Goal: Information Seeking & Learning: Learn about a topic

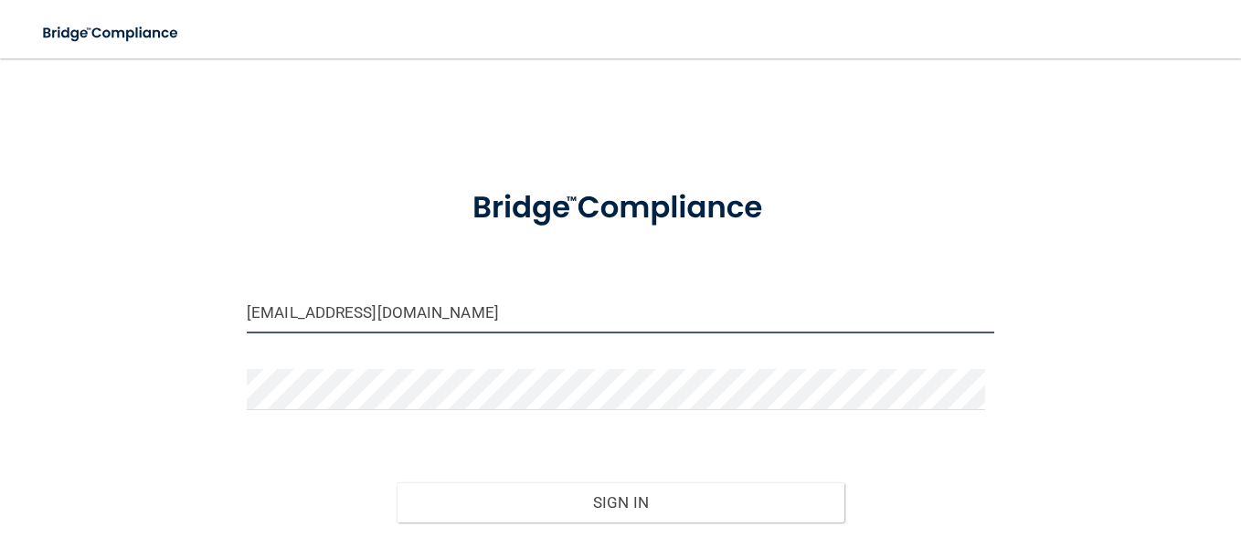
click at [531, 303] on input "[EMAIL_ADDRESS][DOMAIN_NAME]" at bounding box center [620, 312] width 747 height 41
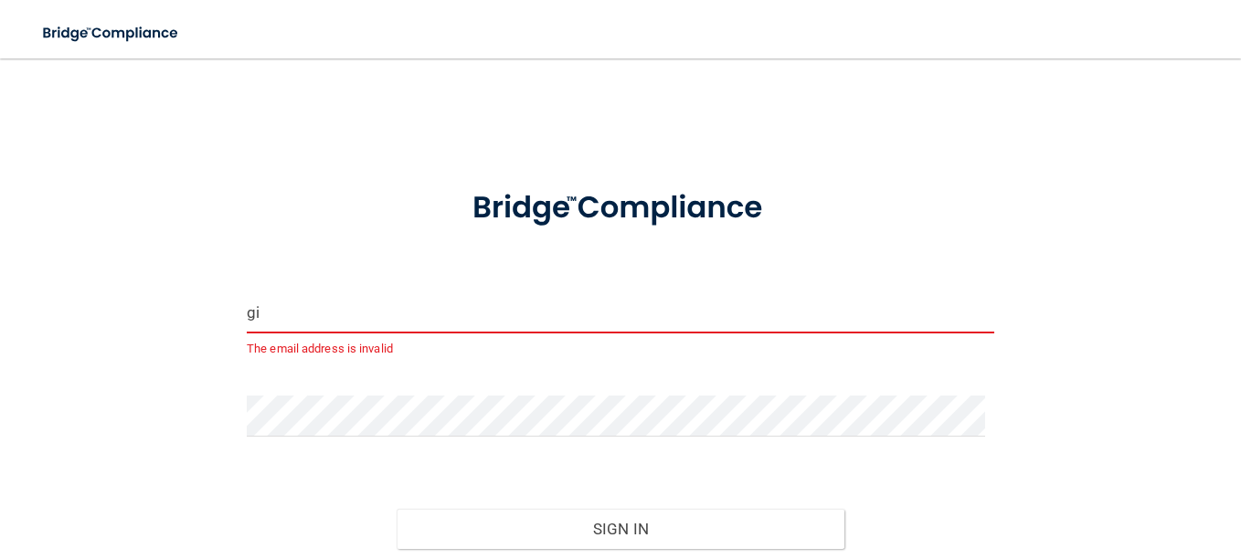
type input "g"
type input "[EMAIL_ADDRESS][DOMAIN_NAME]"
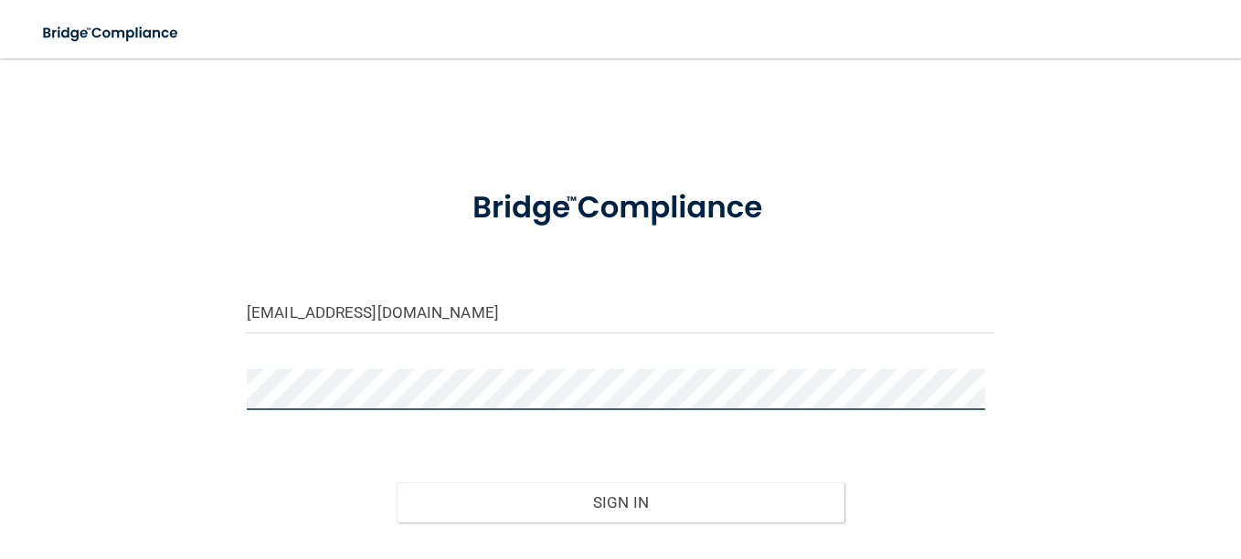
click at [397, 482] on button "Sign In" at bounding box center [621, 502] width 449 height 40
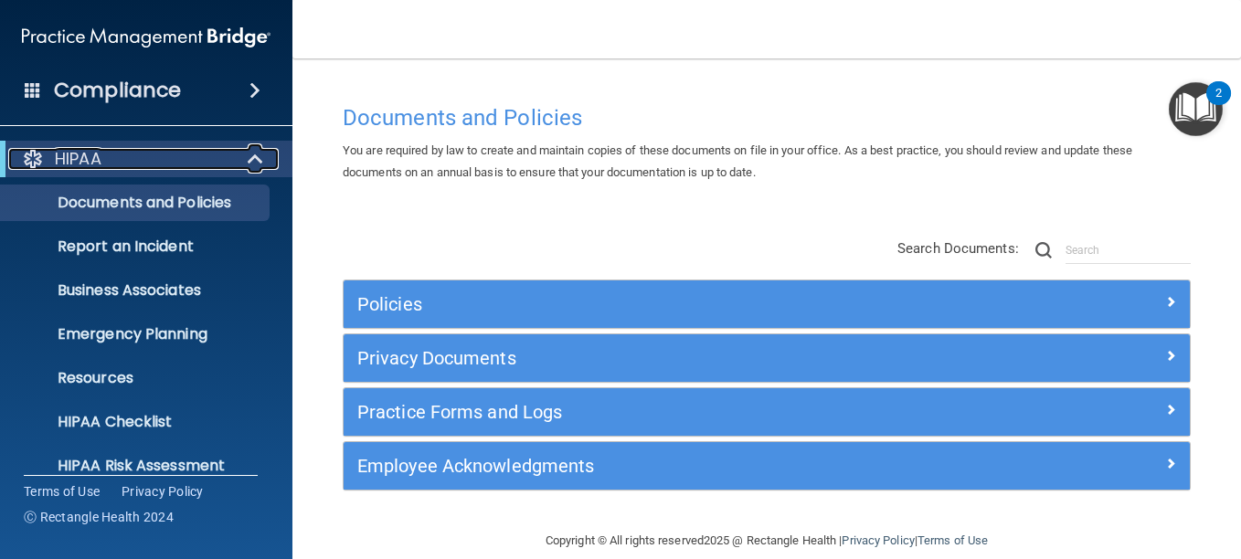
click at [249, 164] on span at bounding box center [257, 159] width 16 height 22
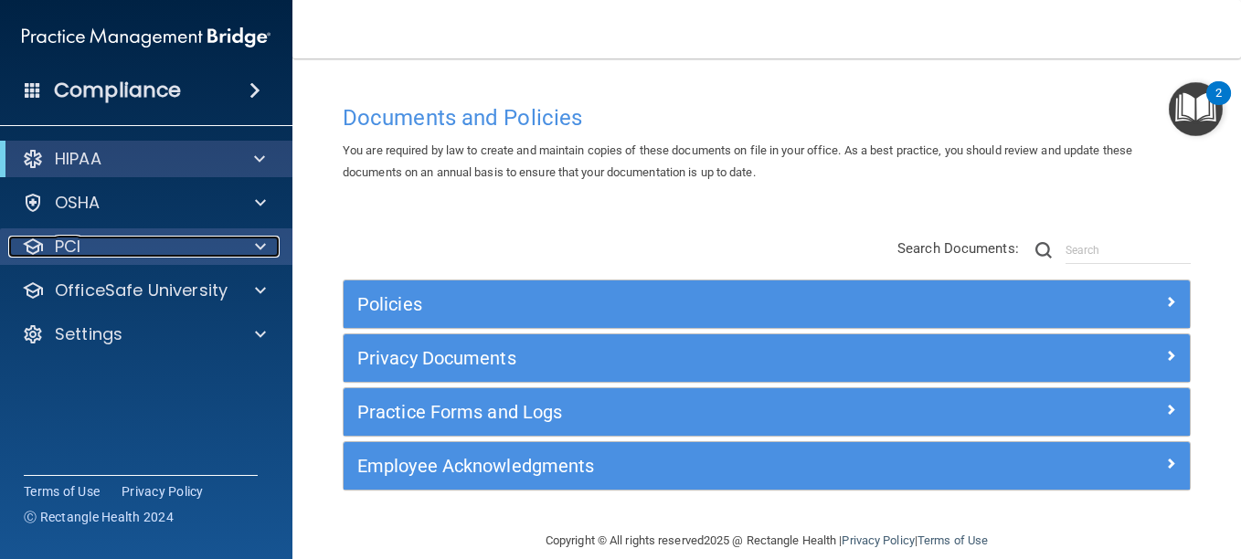
click at [217, 247] on div "PCI" at bounding box center [121, 247] width 227 height 22
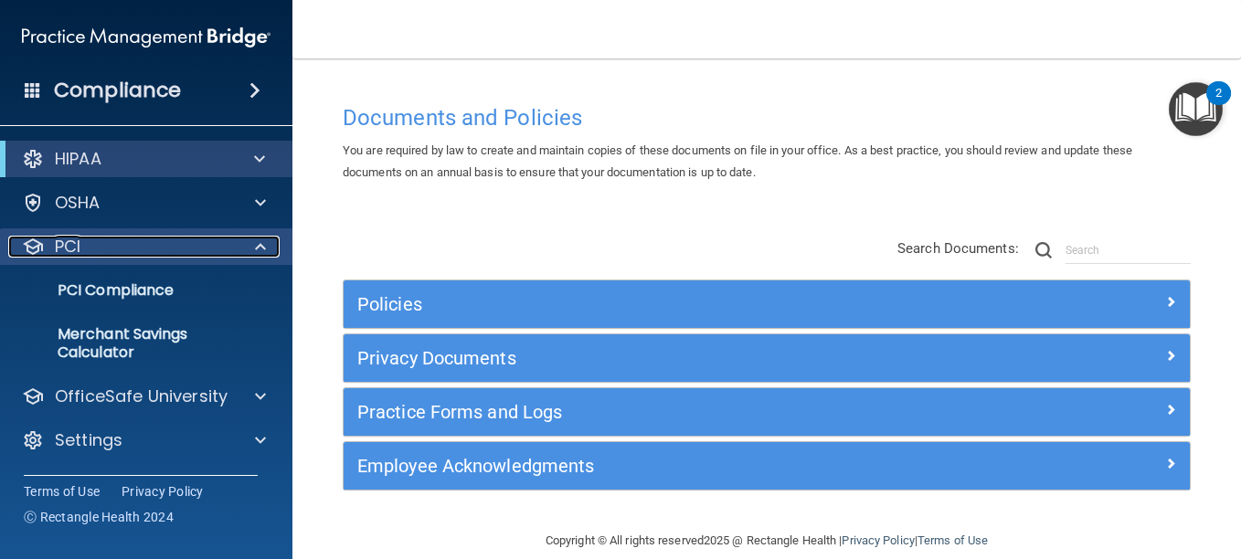
click at [217, 247] on div "PCI" at bounding box center [121, 247] width 227 height 22
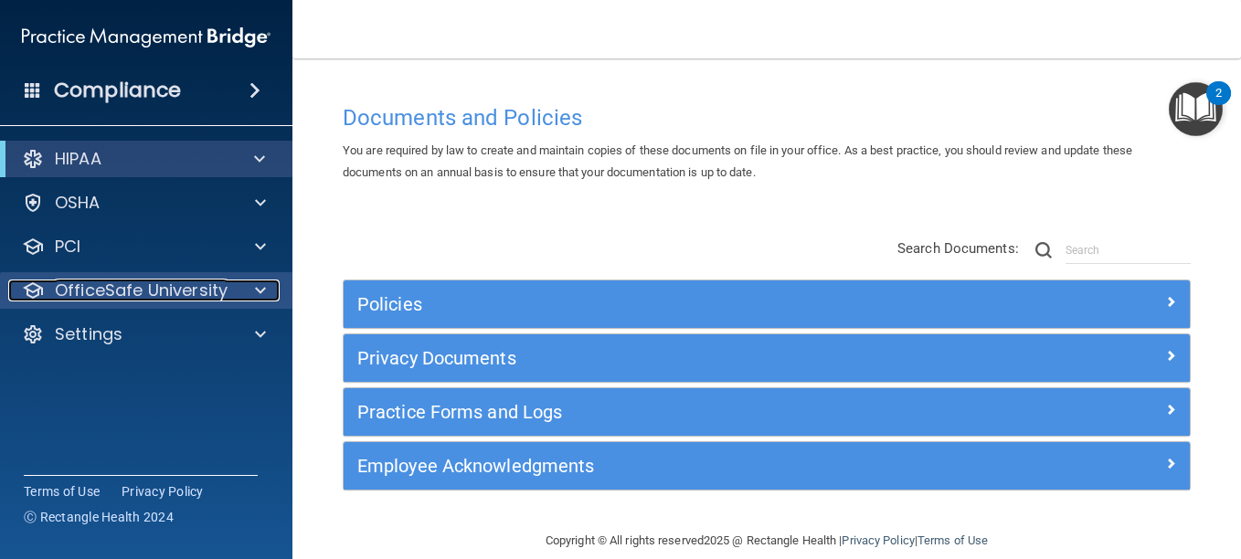
click at [224, 285] on p "OfficeSafe University" at bounding box center [141, 291] width 173 height 22
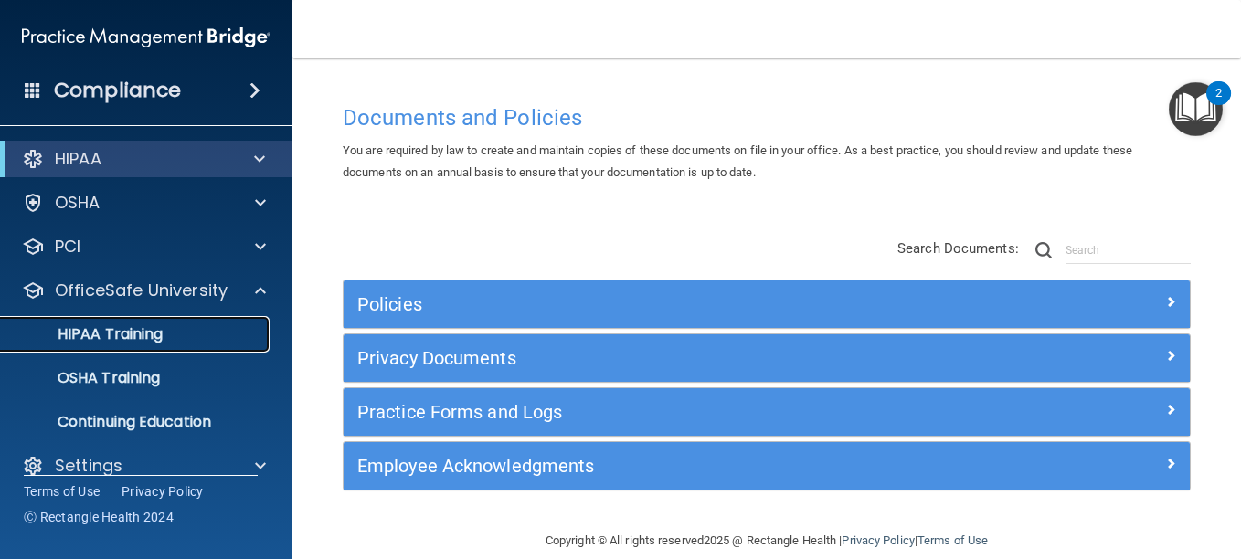
click at [162, 352] on link "HIPAA Training" at bounding box center [126, 334] width 288 height 37
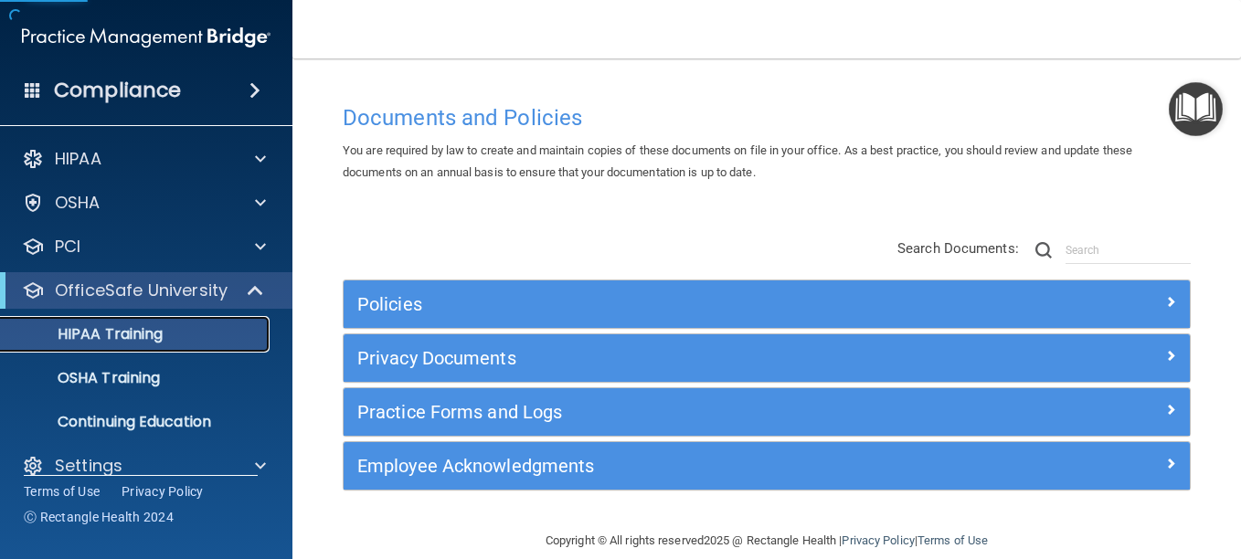
click at [162, 346] on link "HIPAA Training" at bounding box center [126, 334] width 288 height 37
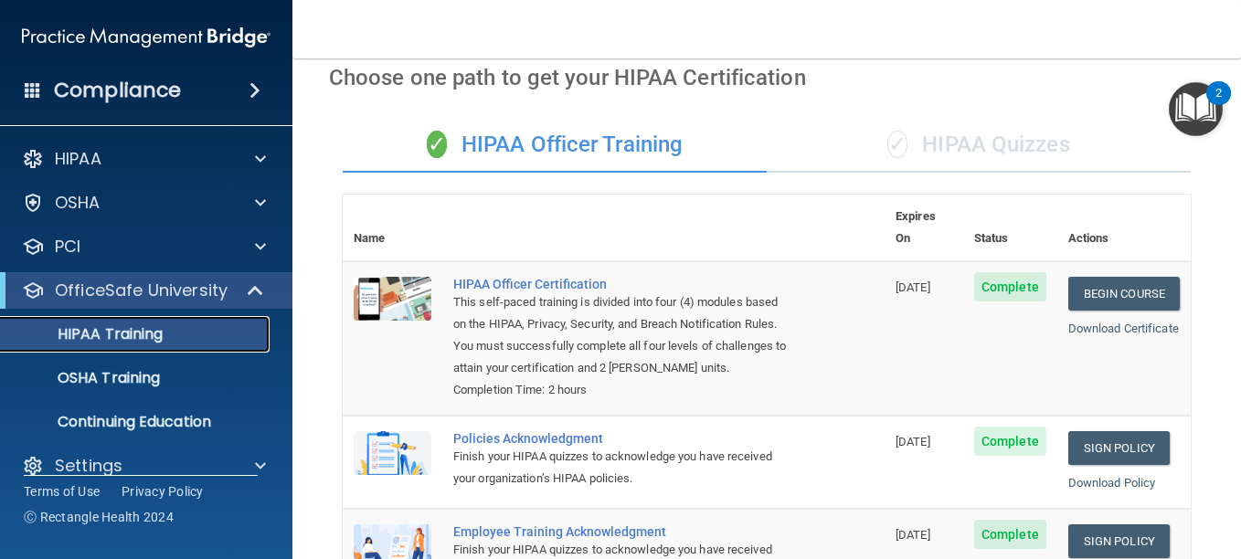
scroll to position [75, 0]
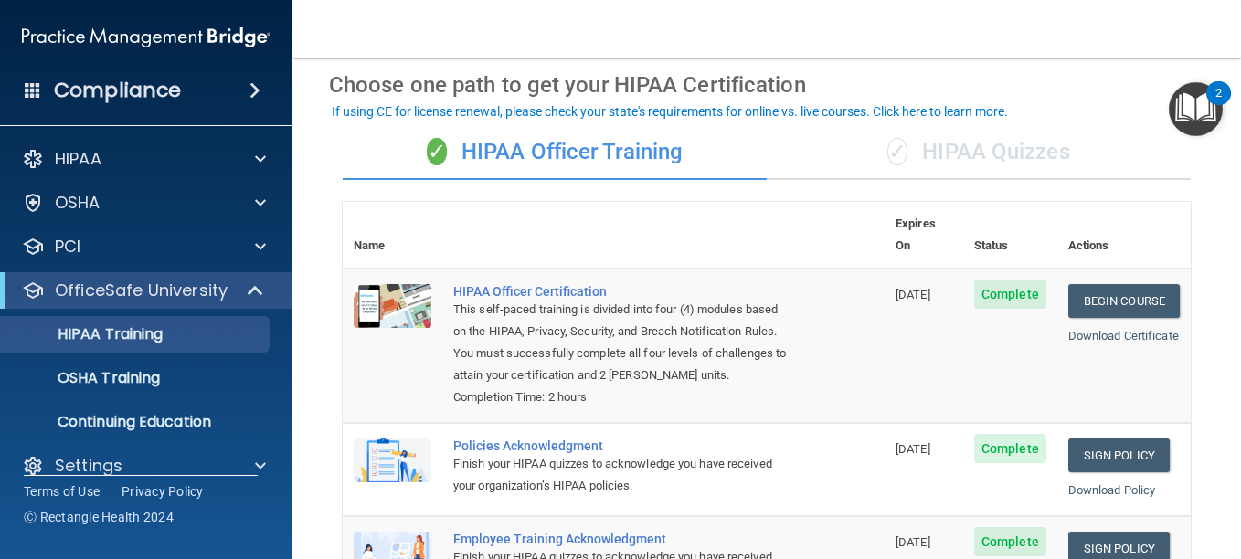
click at [1000, 164] on div "✓ HIPAA Quizzes" at bounding box center [979, 152] width 424 height 55
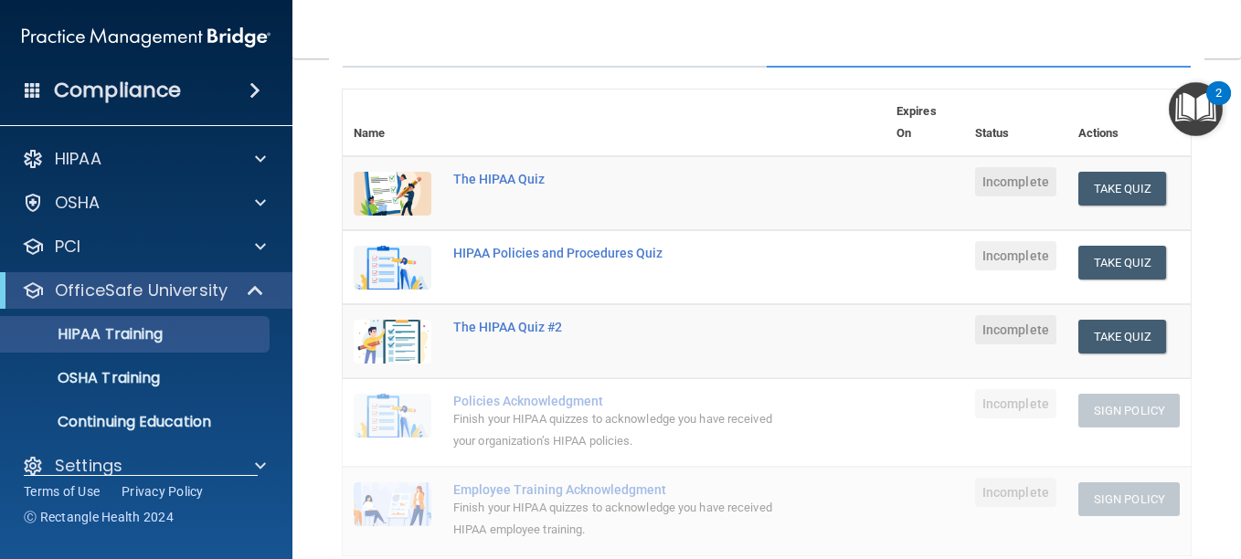
scroll to position [186, 0]
click at [1111, 184] on button "Take Quiz" at bounding box center [1122, 190] width 88 height 34
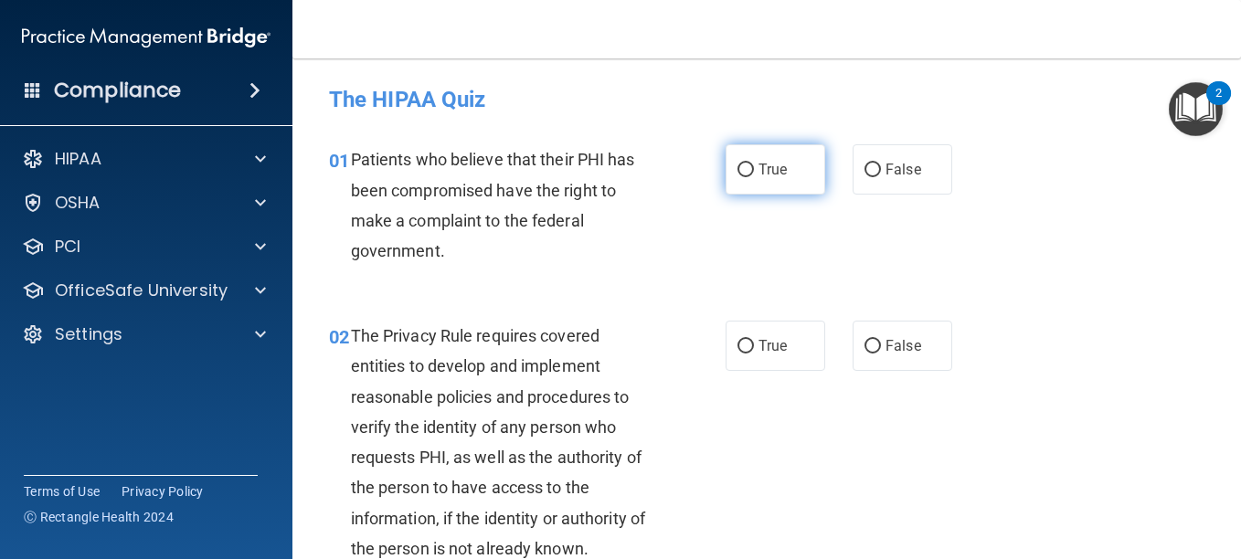
click at [738, 185] on label "True" at bounding box center [775, 169] width 100 height 50
click at [738, 177] on input "True" at bounding box center [745, 171] width 16 height 14
radio input "true"
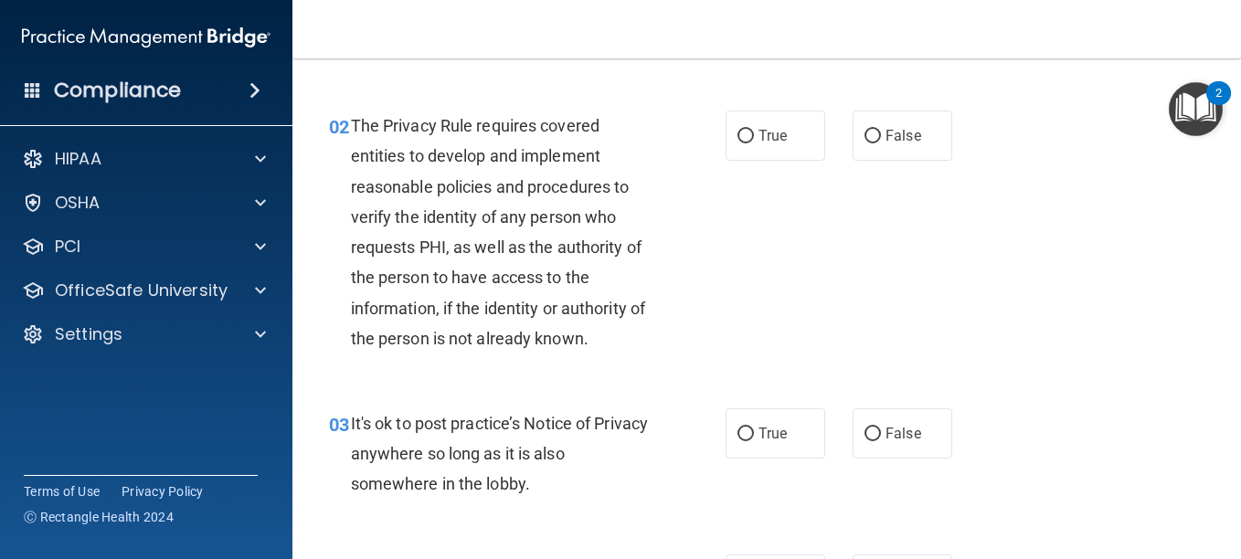
scroll to position [211, 0]
click at [755, 419] on label "True" at bounding box center [775, 433] width 100 height 50
click at [754, 427] on input "True" at bounding box center [745, 434] width 16 height 14
radio input "true"
click at [789, 136] on label "True" at bounding box center [775, 135] width 100 height 50
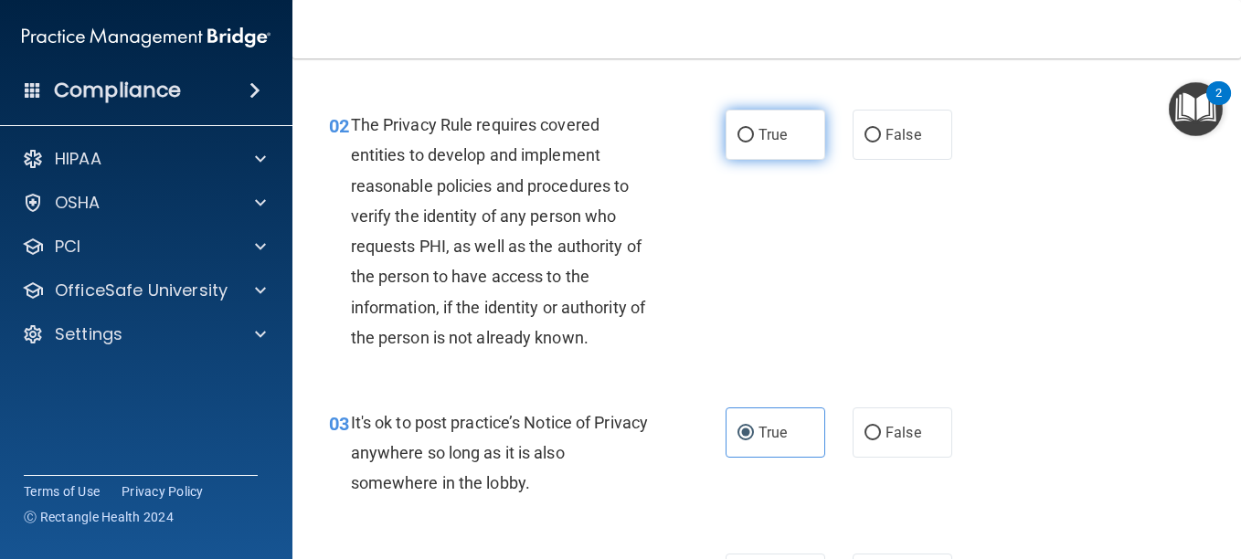
click at [754, 136] on input "True" at bounding box center [745, 136] width 16 height 14
radio input "true"
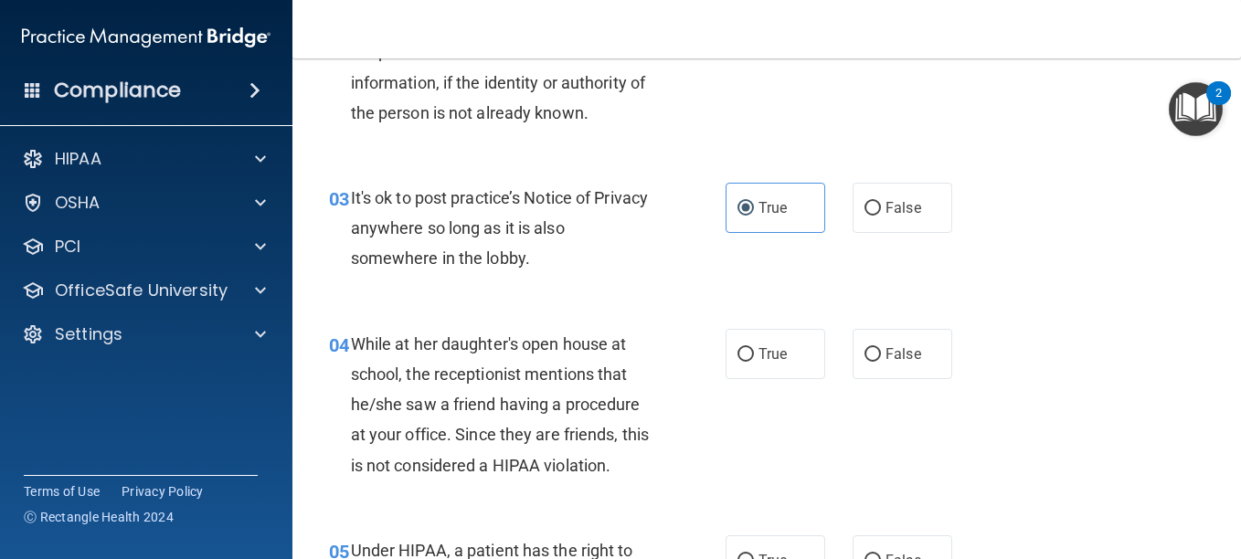
scroll to position [437, 0]
click at [1185, 112] on img "Open Resource Center, 2 new notifications" at bounding box center [1196, 109] width 54 height 54
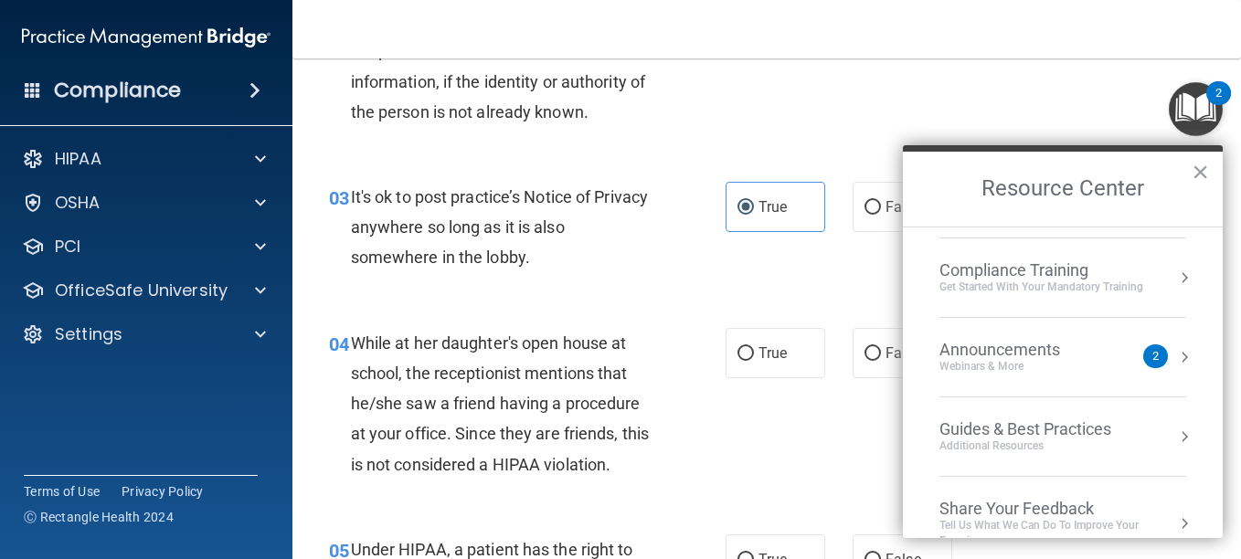
scroll to position [261, 0]
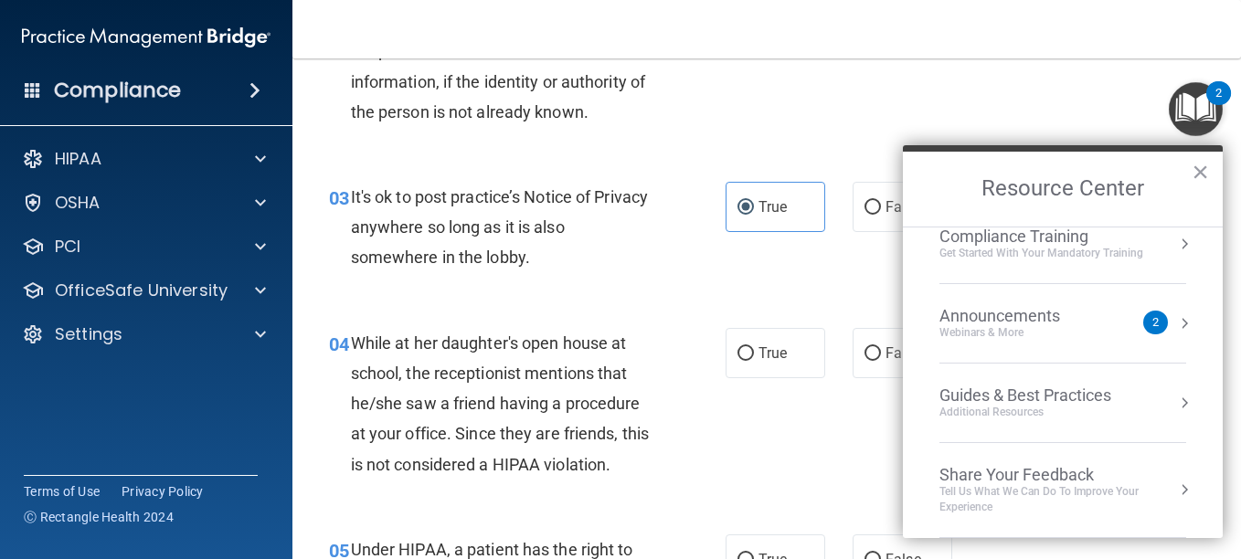
click at [1030, 329] on div "Webinars & More" at bounding box center [1017, 333] width 157 height 16
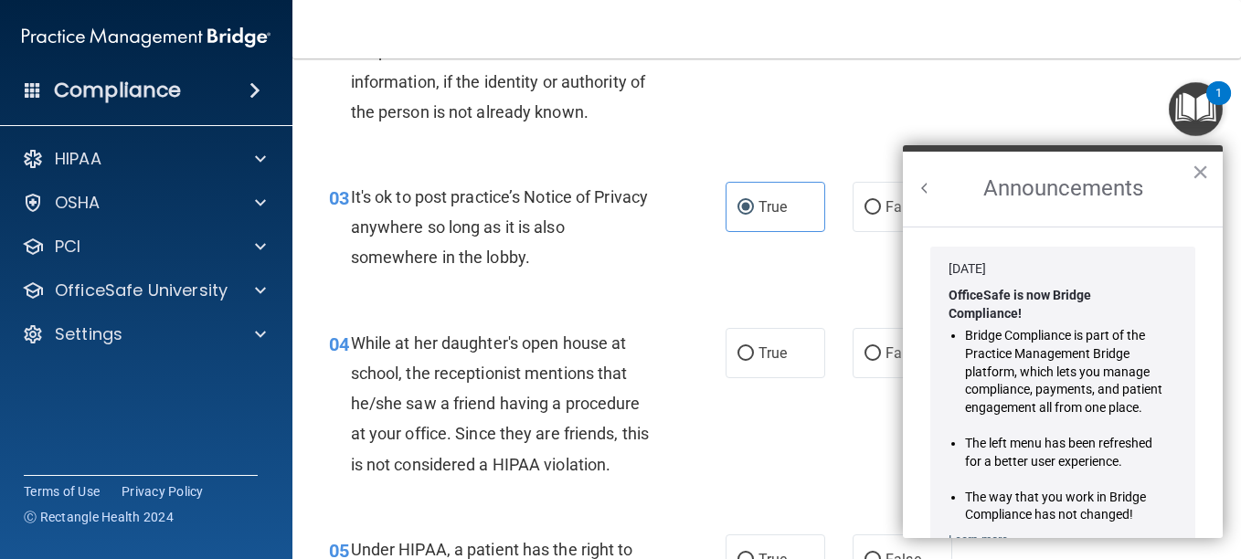
scroll to position [321, 0]
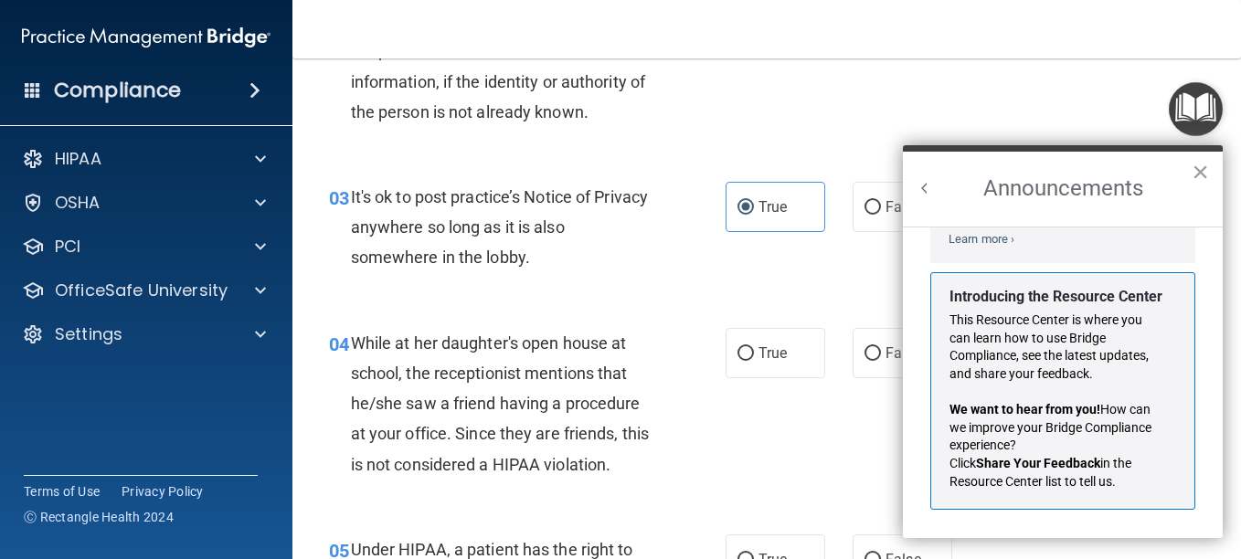
click at [925, 191] on button "Back to Resource Center Home" at bounding box center [925, 188] width 18 height 18
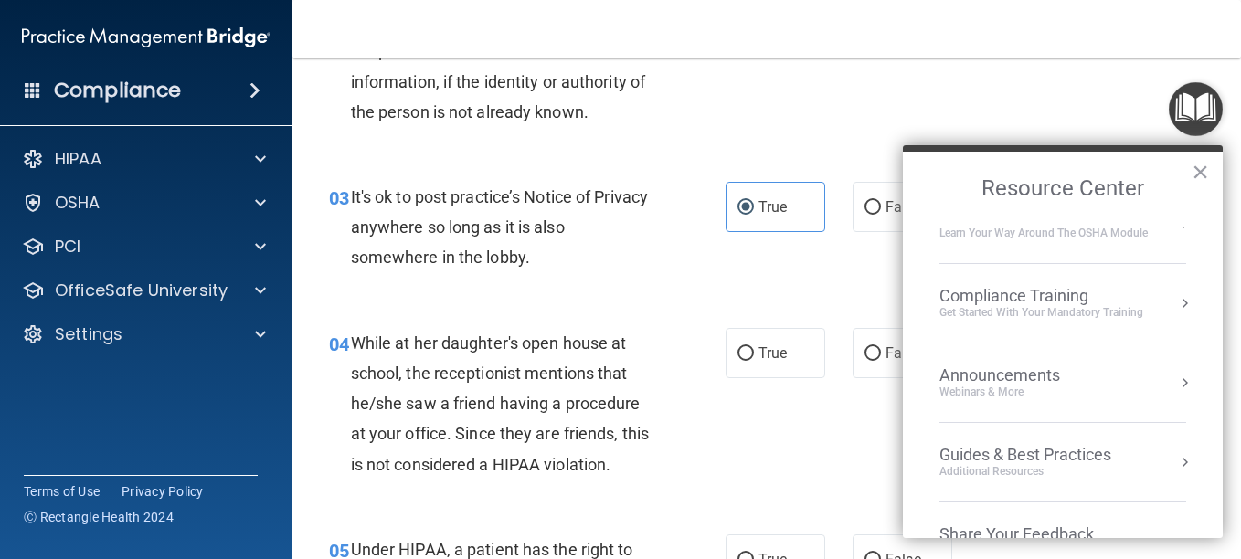
scroll to position [0, 0]
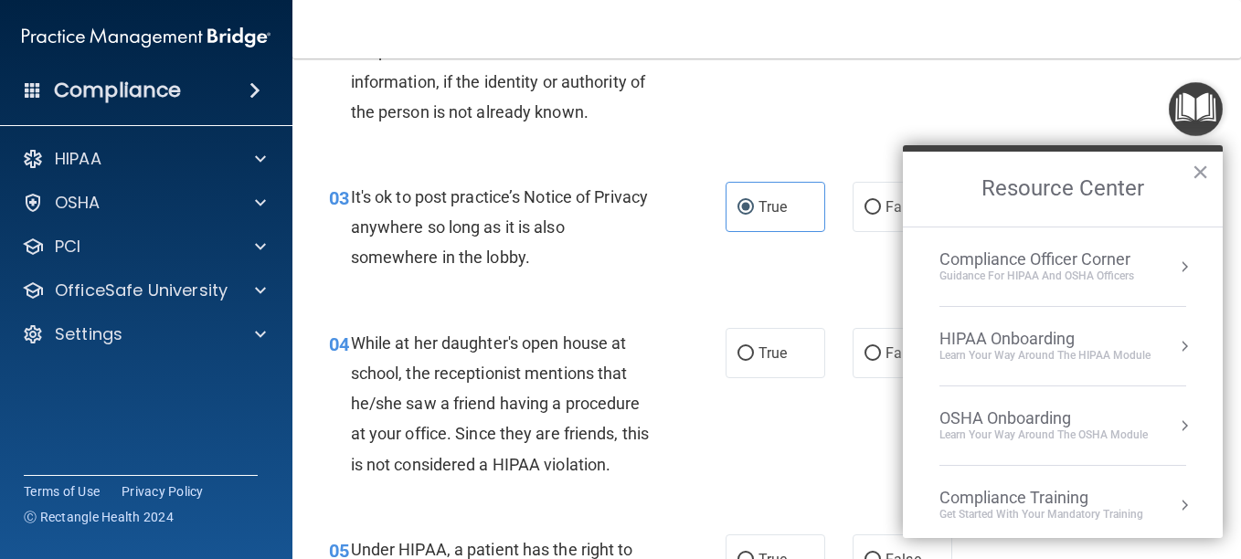
click at [1043, 122] on div "02 The Privacy Rule requires covered entities to develop and implement reasonab…" at bounding box center [766, 10] width 903 height 298
click at [1202, 174] on button "×" at bounding box center [1199, 171] width 17 height 29
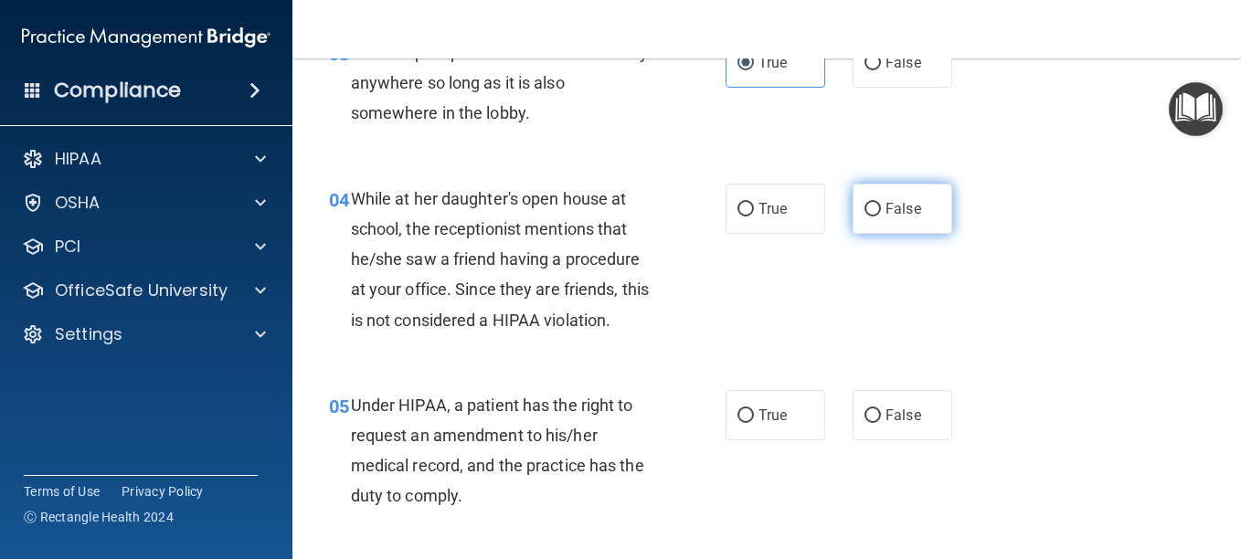
scroll to position [582, 0]
click at [903, 209] on span "False" at bounding box center [903, 207] width 36 height 17
click at [881, 209] on input "False" at bounding box center [872, 209] width 16 height 14
radio input "true"
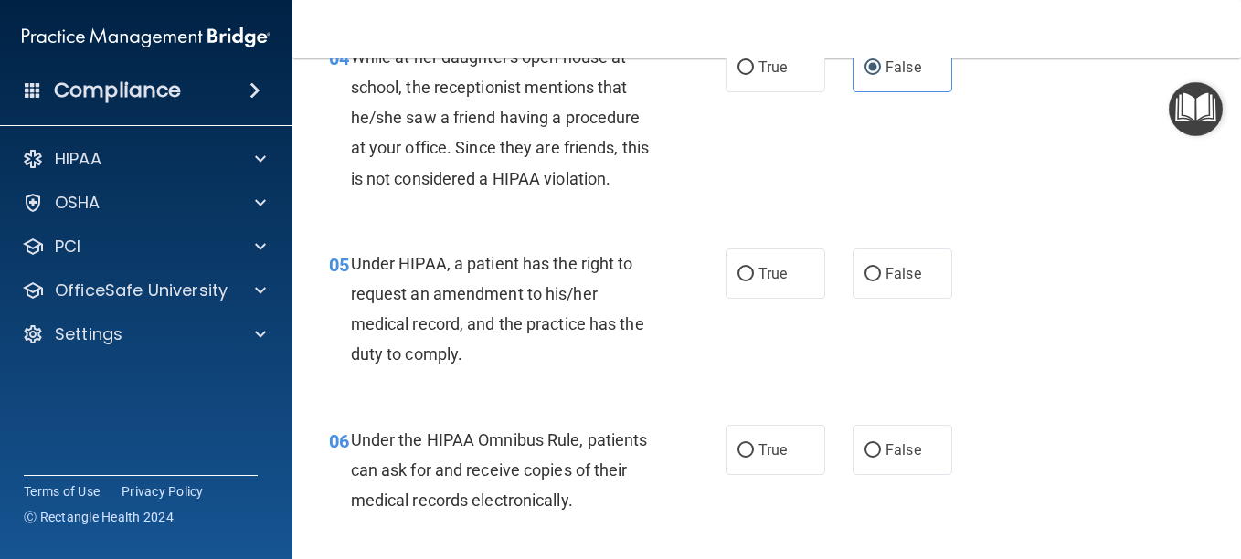
scroll to position [724, 0]
click at [777, 278] on span "True" at bounding box center [772, 272] width 28 height 17
click at [754, 278] on input "True" at bounding box center [745, 274] width 16 height 14
radio input "true"
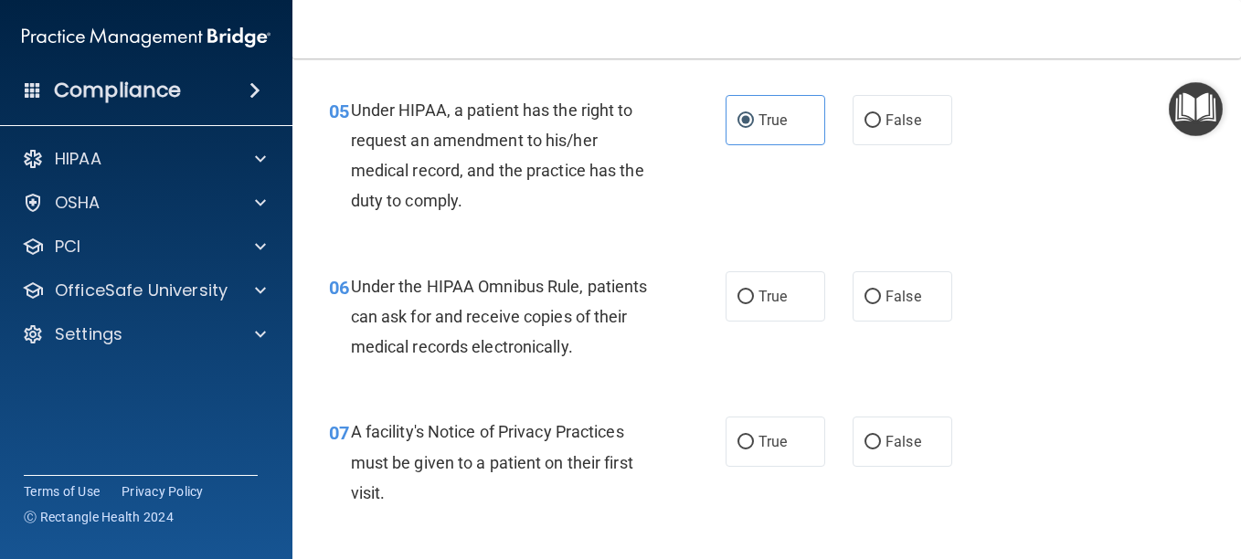
scroll to position [877, 0]
click at [766, 293] on span "True" at bounding box center [772, 295] width 28 height 17
click at [754, 293] on input "True" at bounding box center [745, 297] width 16 height 14
radio input "true"
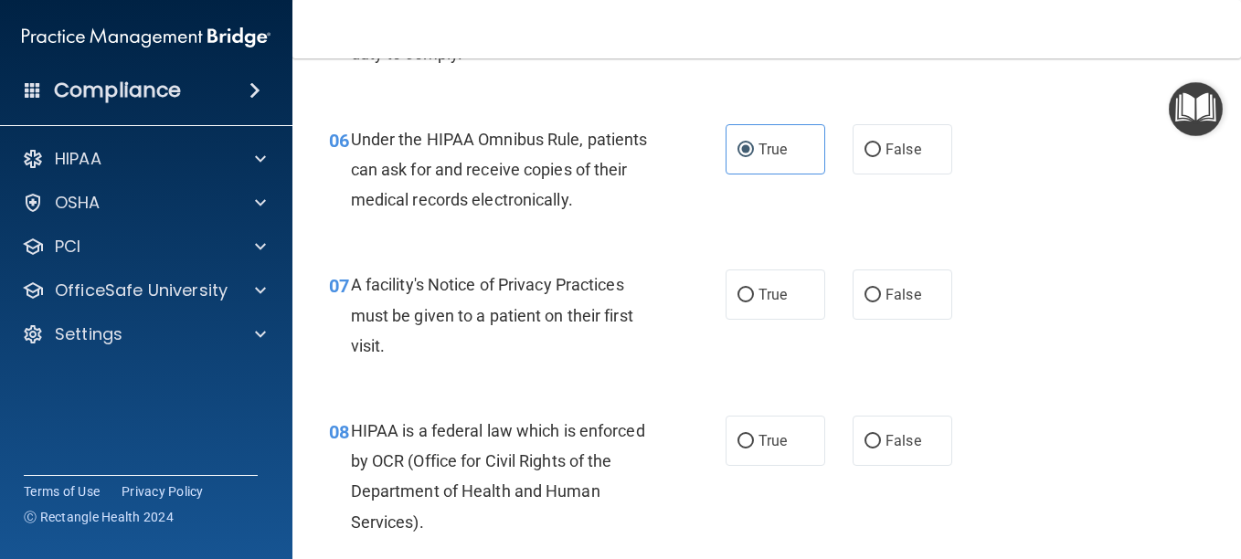
scroll to position [1024, 0]
click at [743, 270] on label "True" at bounding box center [775, 294] width 100 height 50
click at [743, 288] on input "True" at bounding box center [745, 295] width 16 height 14
radio input "true"
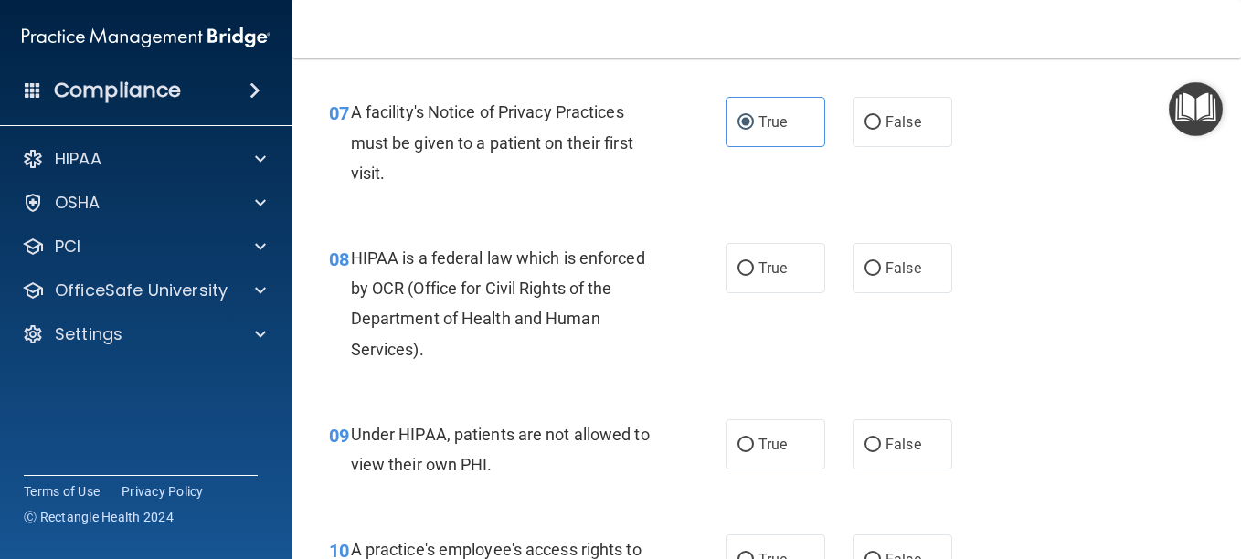
scroll to position [1203, 0]
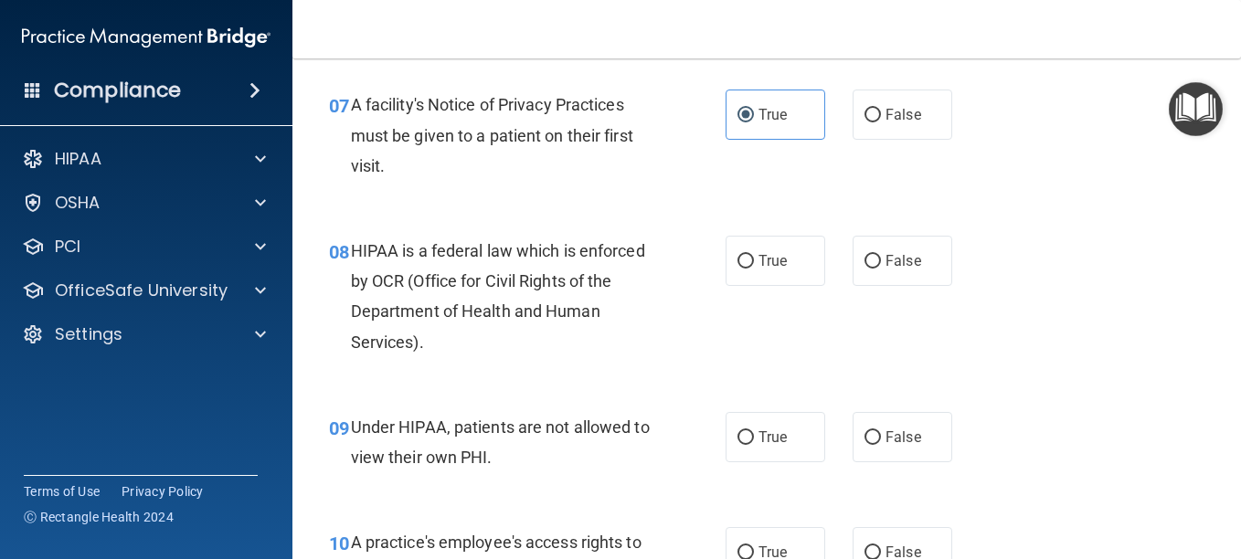
click at [1183, 120] on img "Open Resource Center" at bounding box center [1196, 109] width 54 height 54
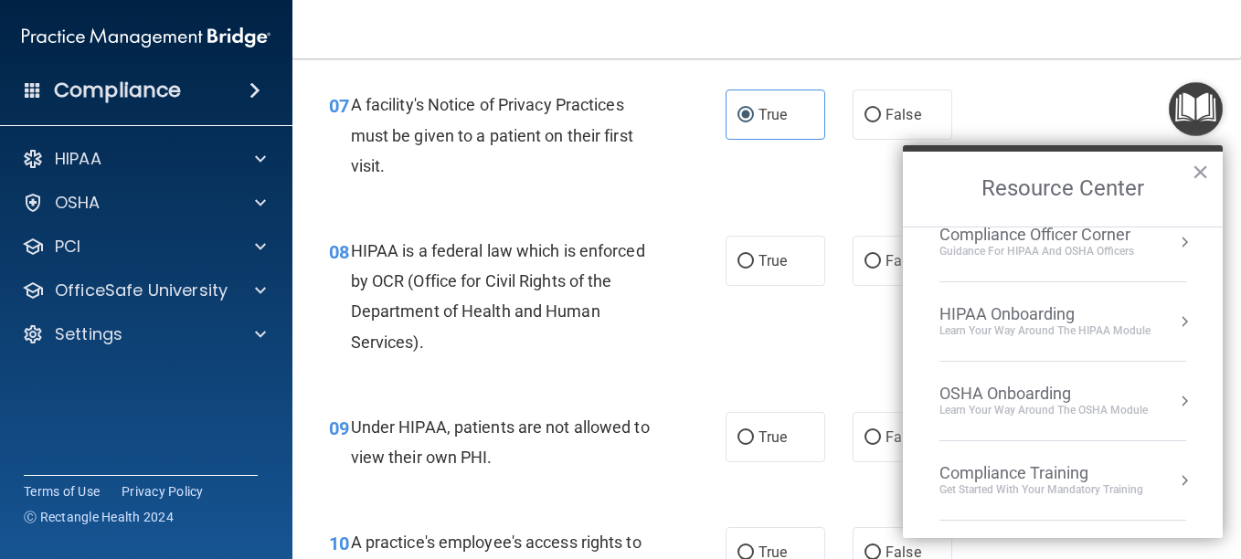
scroll to position [18, 0]
click at [1051, 330] on div "Learn Your Way around the HIPAA module" at bounding box center [1044, 338] width 211 height 16
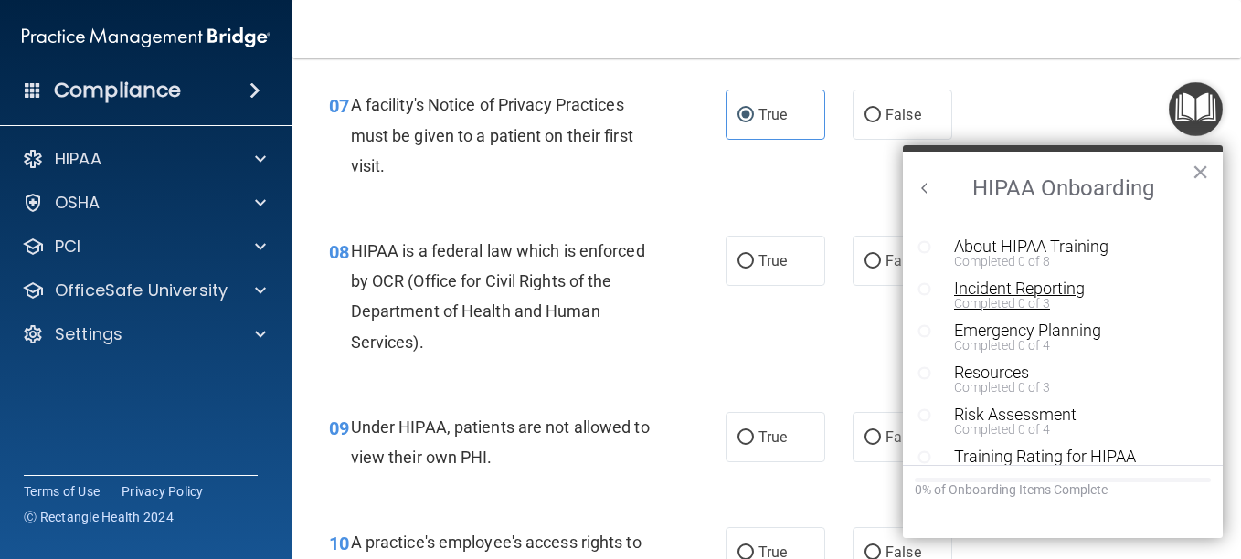
scroll to position [356, 0]
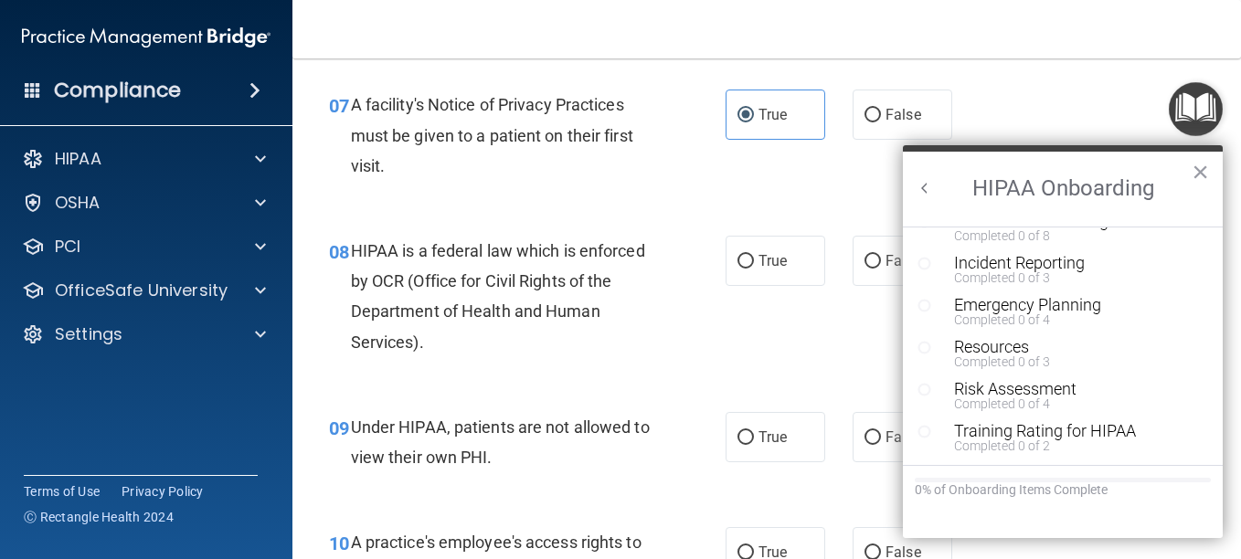
click at [926, 179] on button "Back to Resource Center Home" at bounding box center [925, 188] width 18 height 18
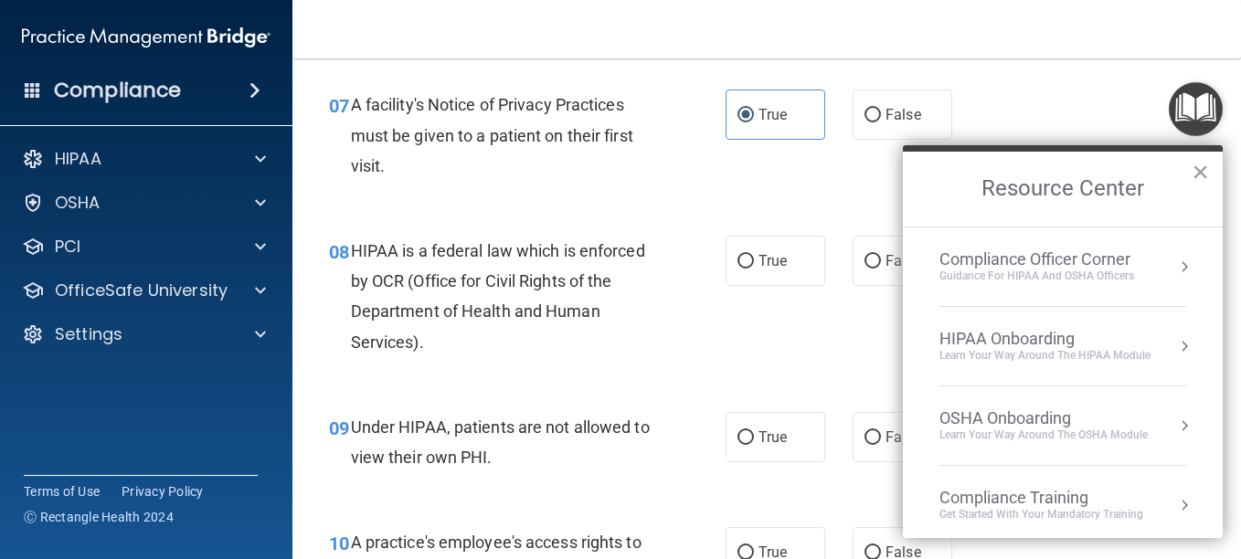
click at [1207, 171] on button "×" at bounding box center [1199, 171] width 17 height 29
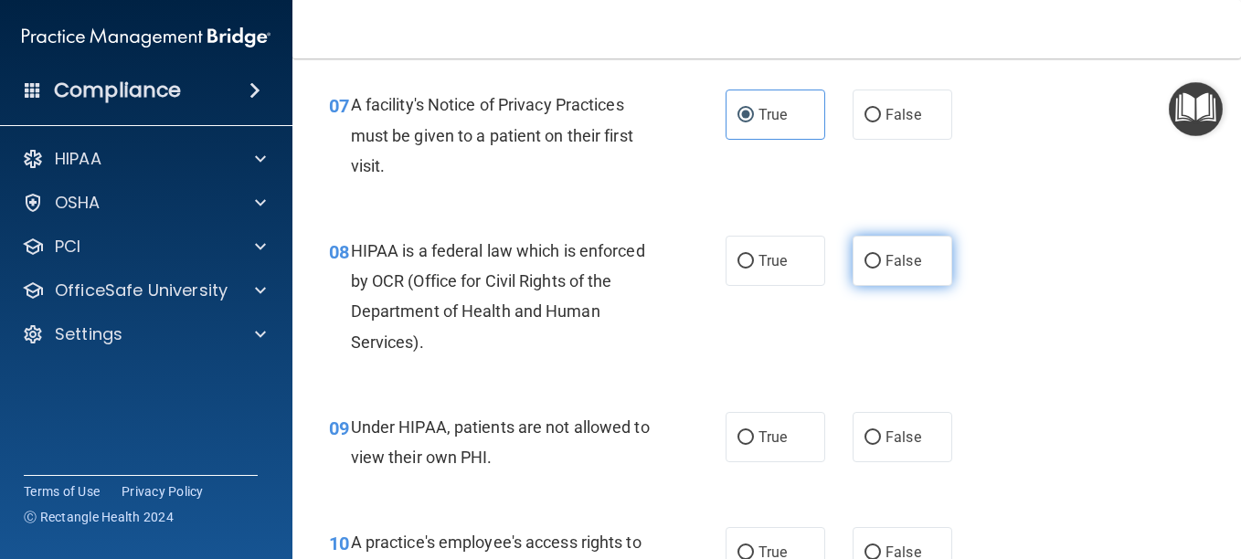
click at [903, 256] on span "False" at bounding box center [903, 260] width 36 height 17
click at [881, 256] on input "False" at bounding box center [872, 262] width 16 height 14
radio input "true"
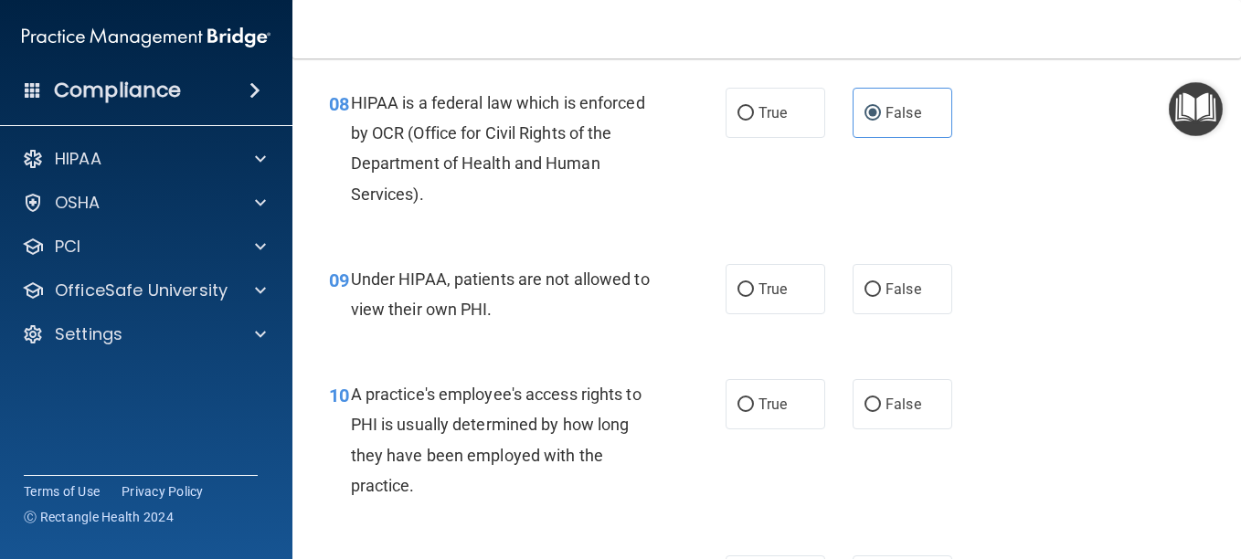
scroll to position [1371, 0]
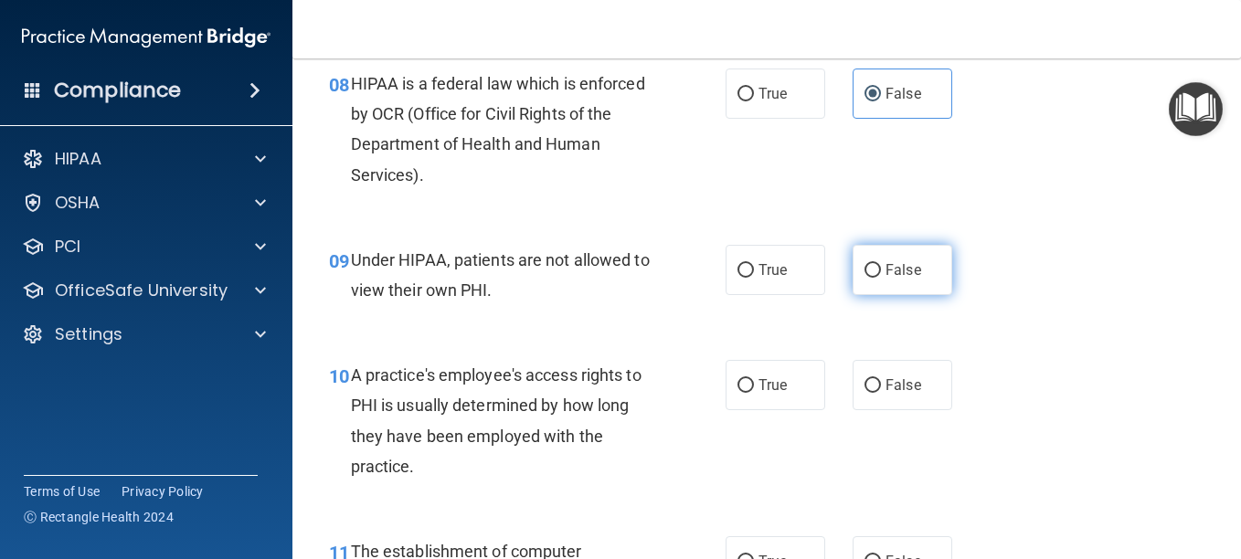
click at [885, 279] on label "False" at bounding box center [902, 270] width 100 height 50
click at [881, 278] on input "False" at bounding box center [872, 271] width 16 height 14
radio input "true"
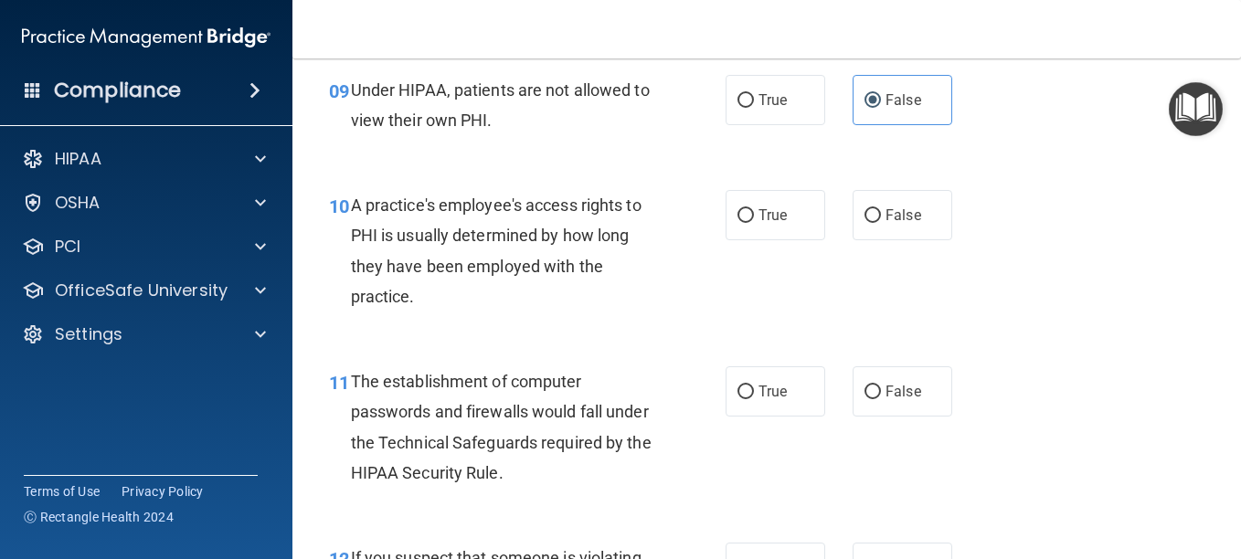
scroll to position [1541, 0]
click at [905, 222] on span "False" at bounding box center [903, 214] width 36 height 17
click at [881, 222] on input "False" at bounding box center [872, 215] width 16 height 14
radio input "true"
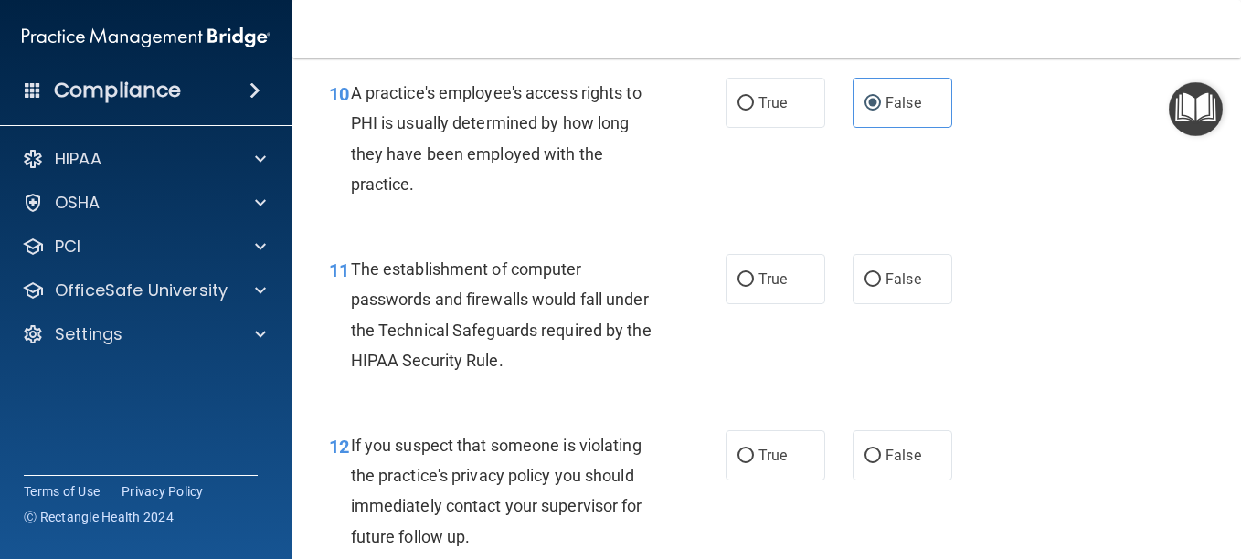
scroll to position [1667, 0]
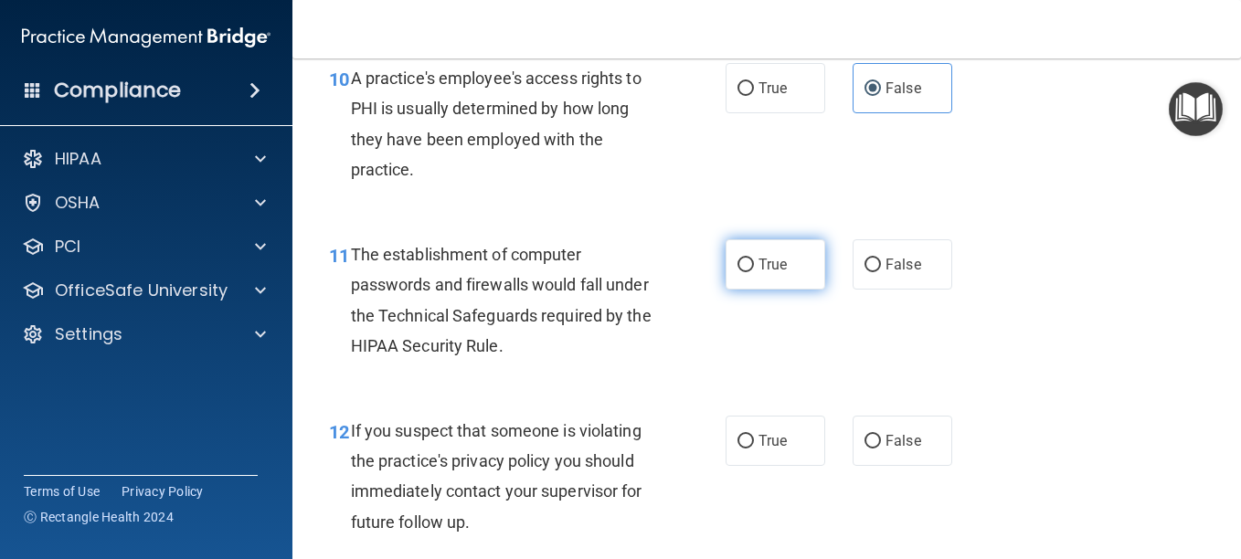
click at [780, 270] on span "True" at bounding box center [772, 264] width 28 height 17
click at [754, 270] on input "True" at bounding box center [745, 266] width 16 height 14
radio input "true"
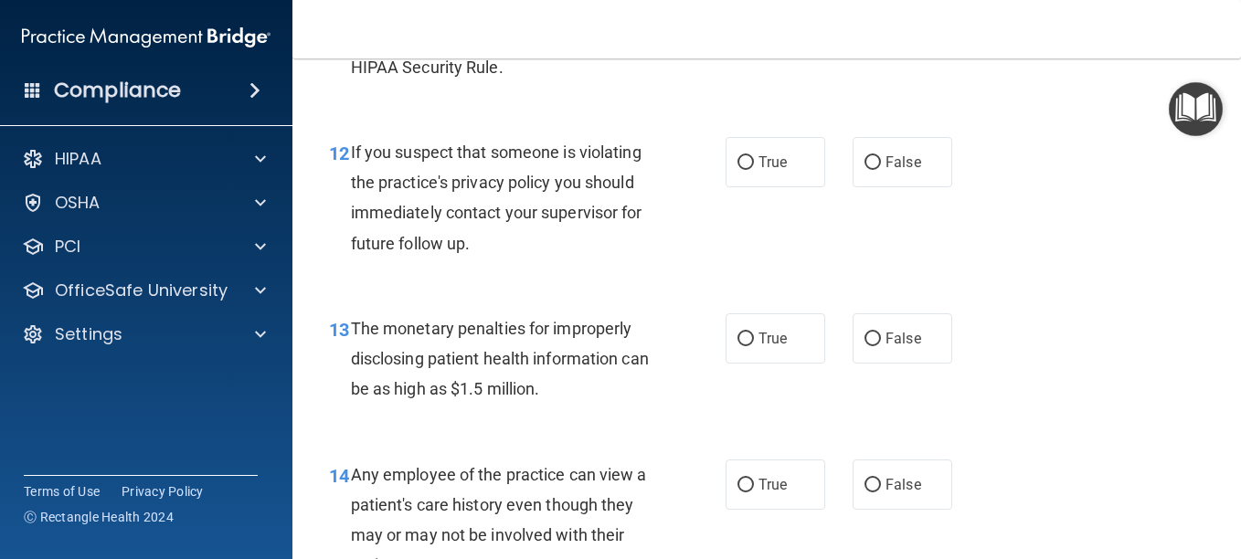
scroll to position [1947, 0]
click at [763, 143] on label "True" at bounding box center [775, 161] width 100 height 50
click at [754, 155] on input "True" at bounding box center [745, 162] width 16 height 14
radio input "true"
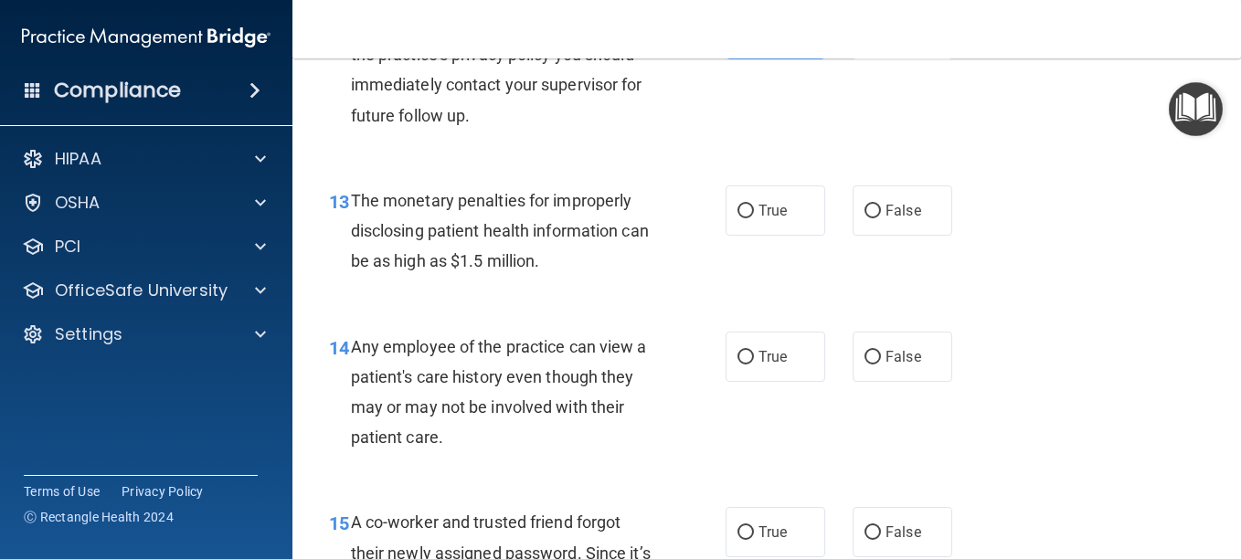
scroll to position [2075, 0]
click at [798, 218] on label "True" at bounding box center [775, 210] width 100 height 50
click at [754, 217] on input "True" at bounding box center [745, 211] width 16 height 14
radio input "true"
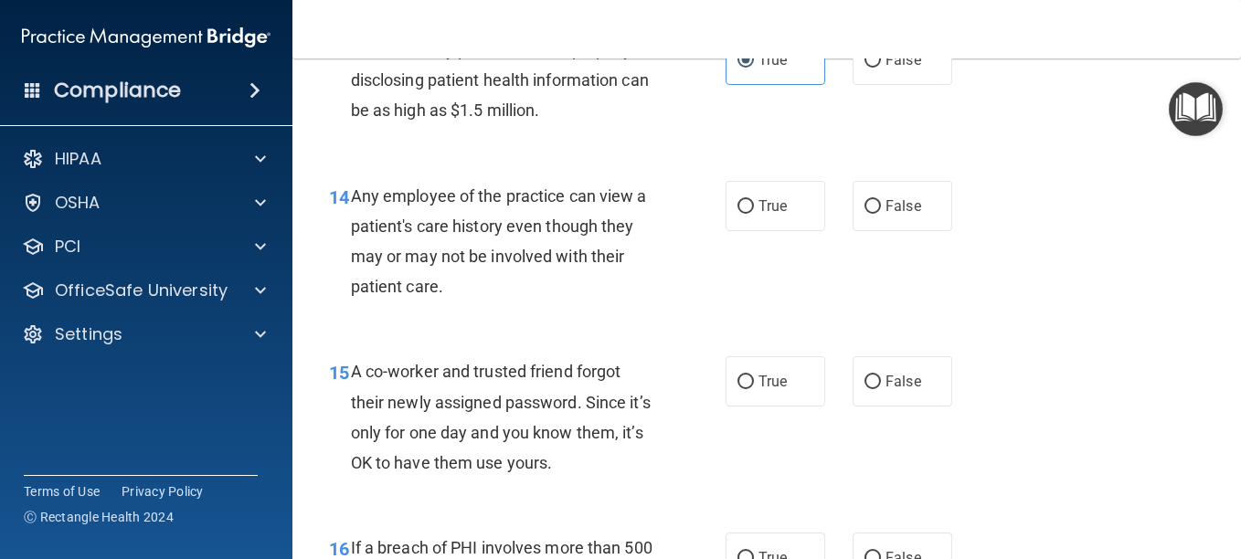
scroll to position [2227, 0]
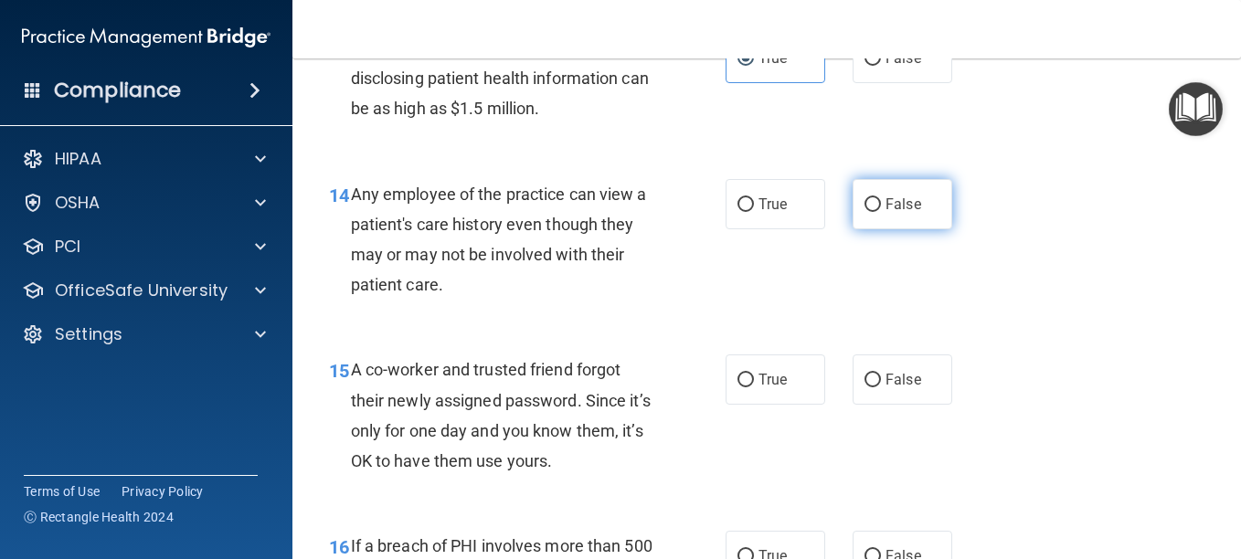
click at [900, 206] on span "False" at bounding box center [903, 204] width 36 height 17
click at [881, 206] on input "False" at bounding box center [872, 205] width 16 height 14
radio input "true"
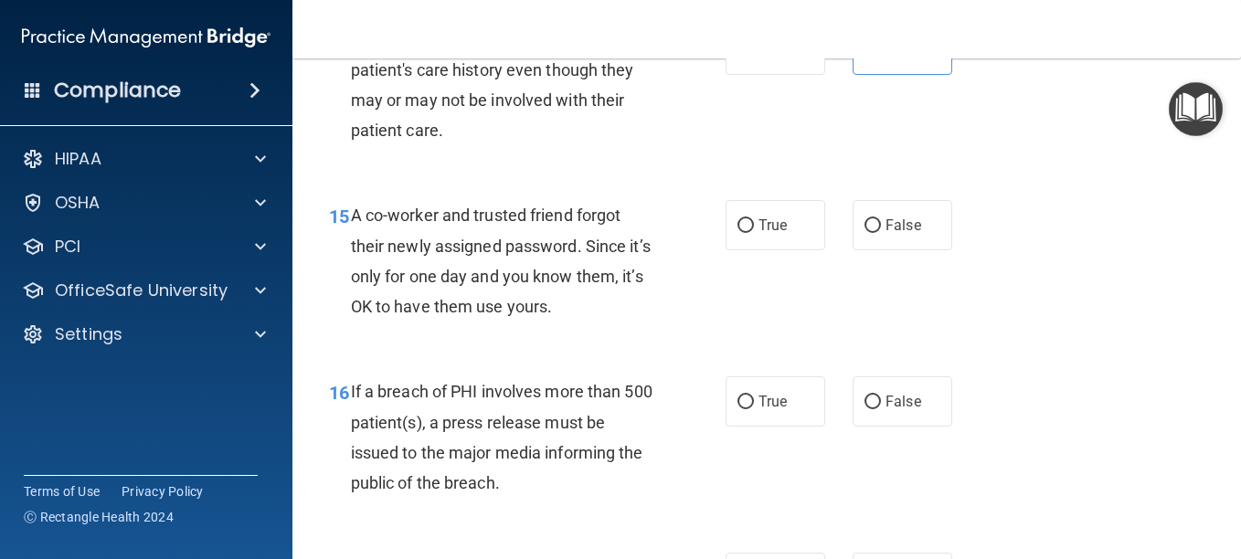
scroll to position [2383, 0]
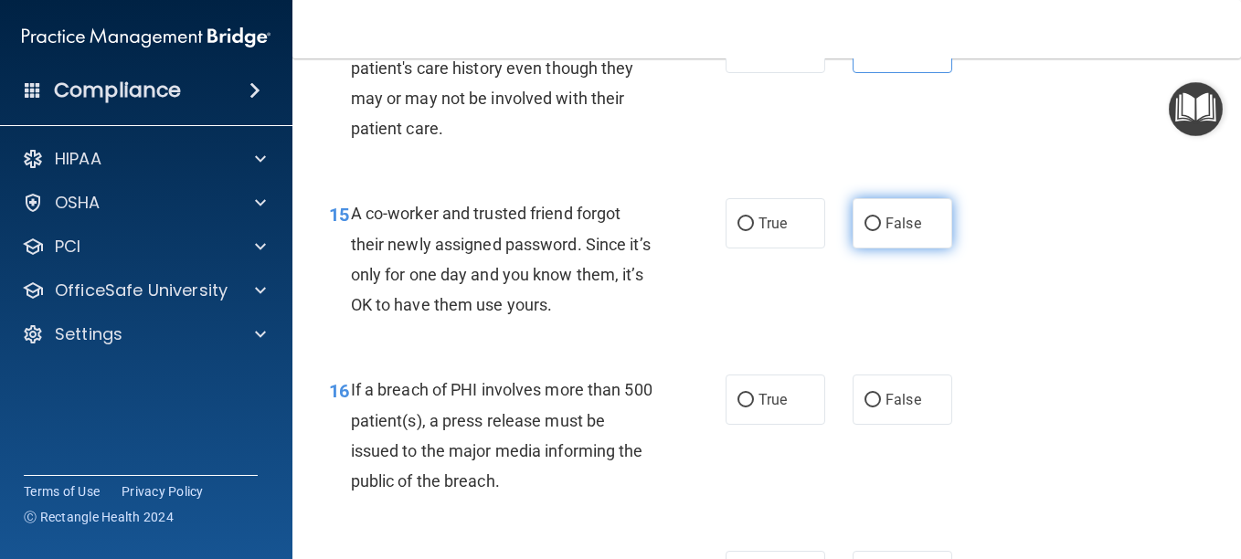
click at [926, 242] on label "False" at bounding box center [902, 223] width 100 height 50
click at [881, 231] on input "False" at bounding box center [872, 224] width 16 height 14
radio input "true"
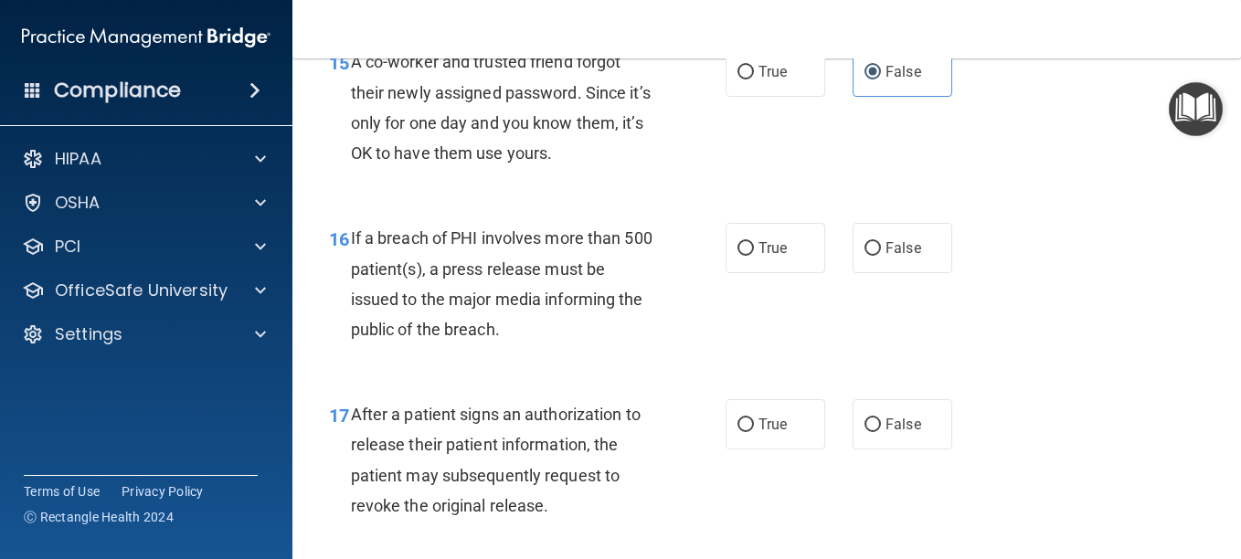
scroll to position [2535, 0]
click at [747, 257] on label "True" at bounding box center [775, 247] width 100 height 50
click at [747, 255] on input "True" at bounding box center [745, 248] width 16 height 14
radio input "true"
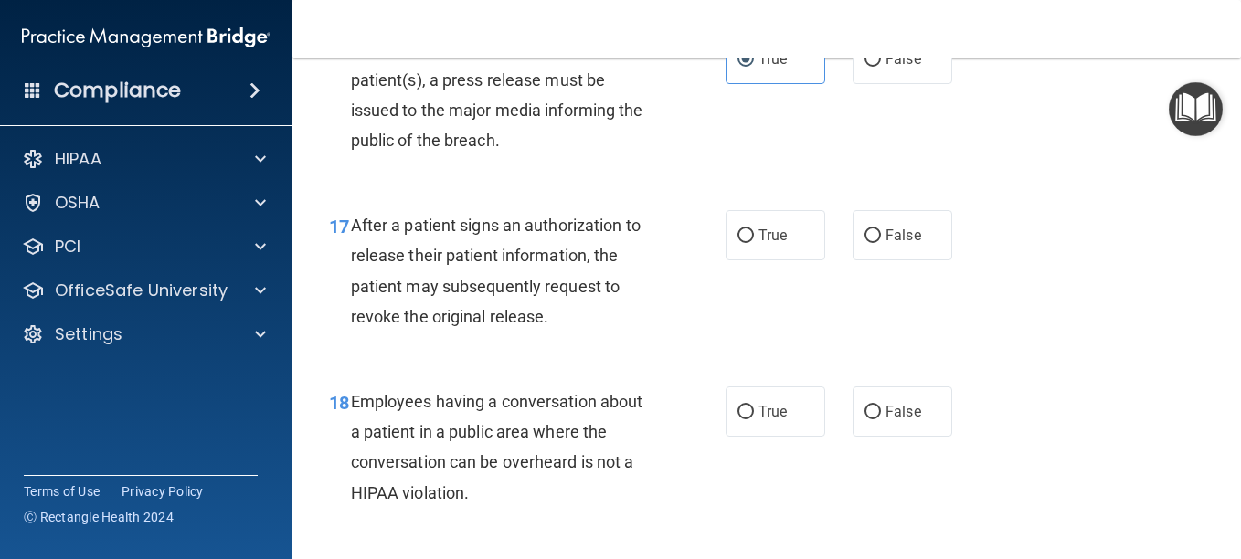
scroll to position [2725, 0]
click at [781, 238] on label "True" at bounding box center [775, 234] width 100 height 50
click at [754, 238] on input "True" at bounding box center [745, 235] width 16 height 14
radio input "true"
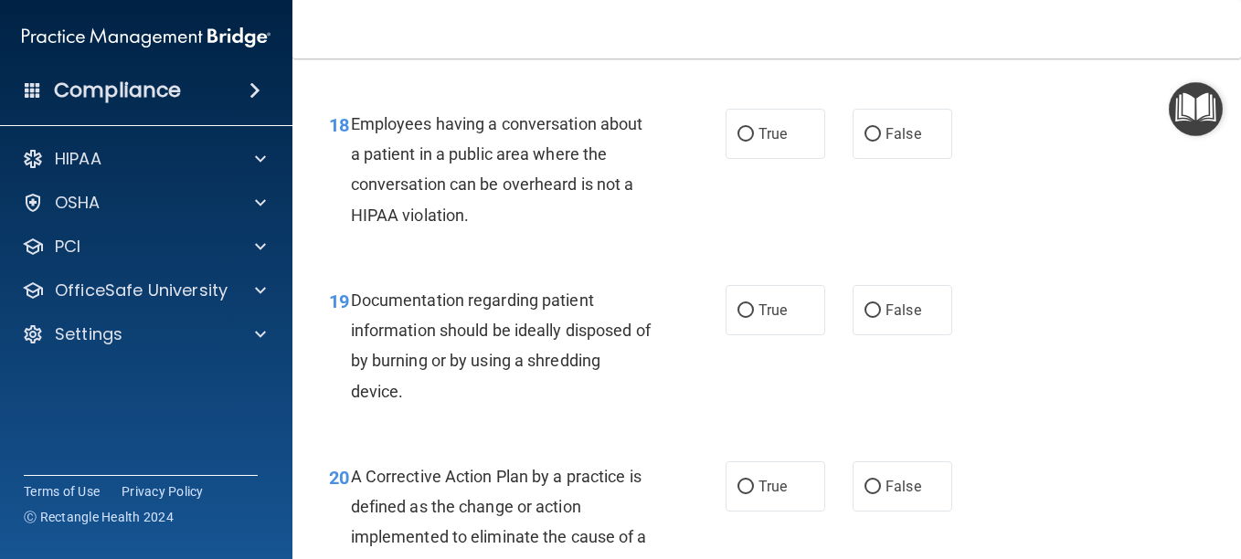
scroll to position [3002, 0]
click at [891, 146] on label "False" at bounding box center [902, 133] width 100 height 50
click at [881, 141] on input "False" at bounding box center [872, 134] width 16 height 14
radio input "true"
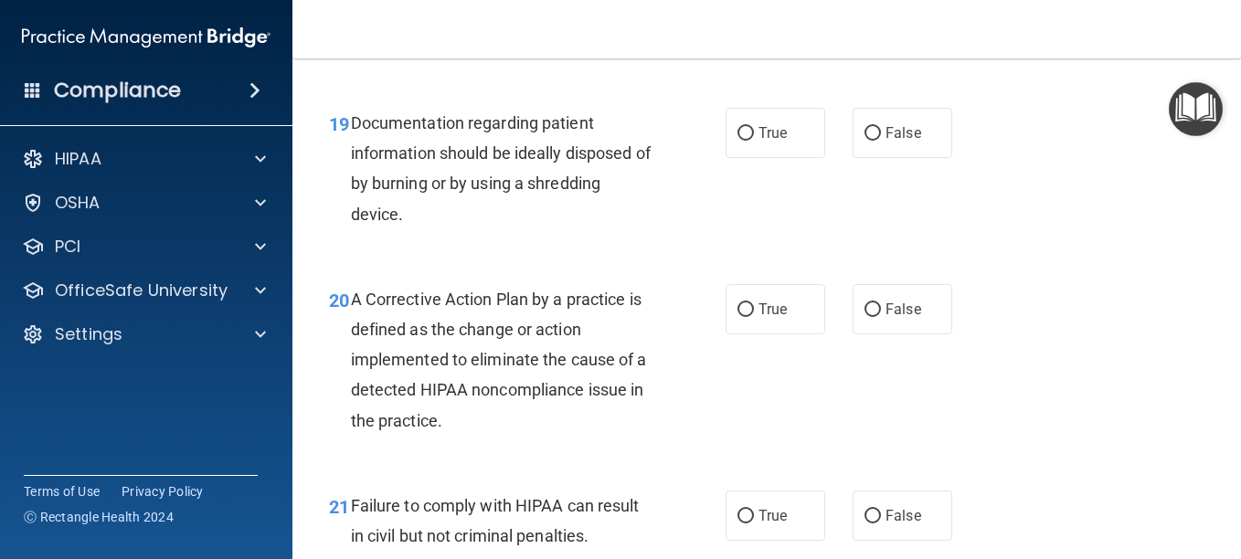
scroll to position [3180, 0]
click at [767, 137] on span "True" at bounding box center [772, 131] width 28 height 17
click at [754, 137] on input "True" at bounding box center [745, 133] width 16 height 14
radio input "true"
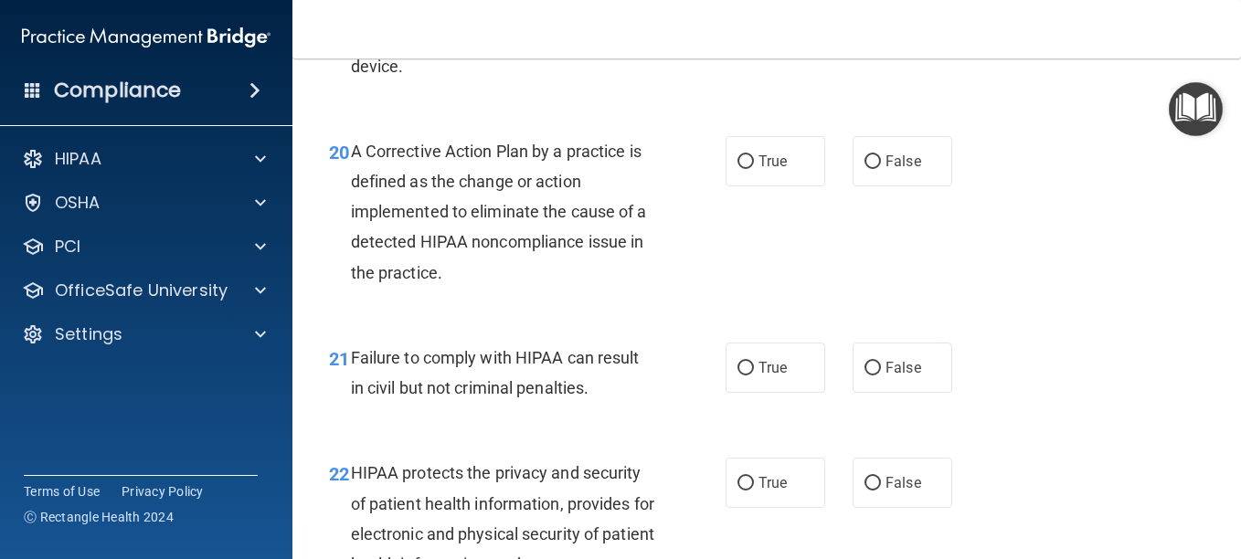
scroll to position [3328, 0]
click at [760, 159] on span "True" at bounding box center [772, 160] width 28 height 17
click at [754, 159] on input "True" at bounding box center [745, 161] width 16 height 14
radio input "true"
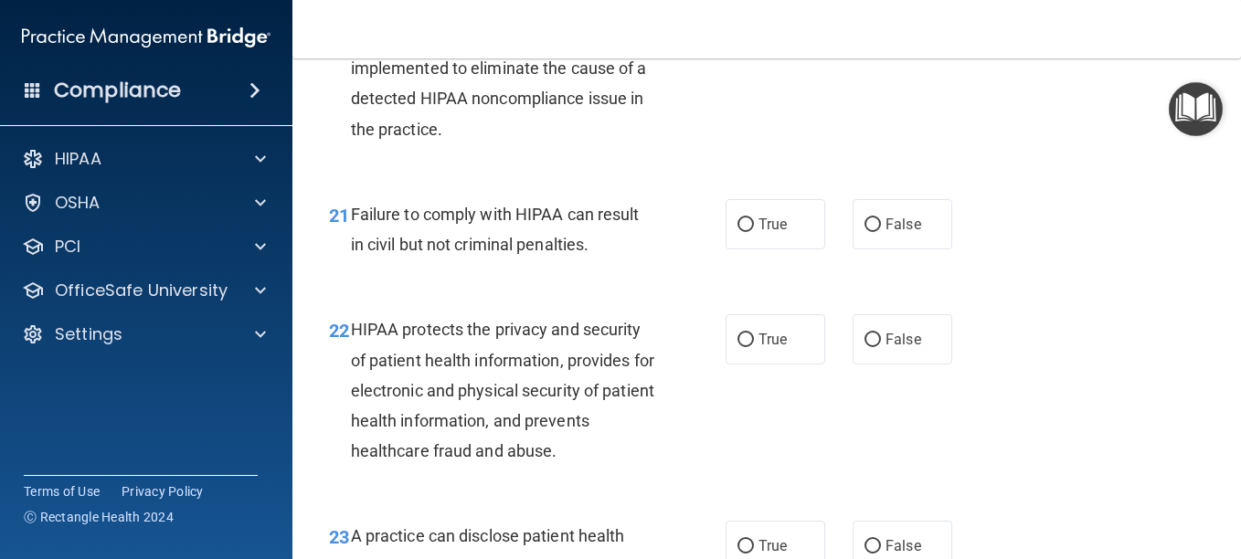
scroll to position [3471, 0]
click at [779, 221] on span "True" at bounding box center [772, 223] width 28 height 17
click at [754, 221] on input "True" at bounding box center [745, 224] width 16 height 14
radio input "true"
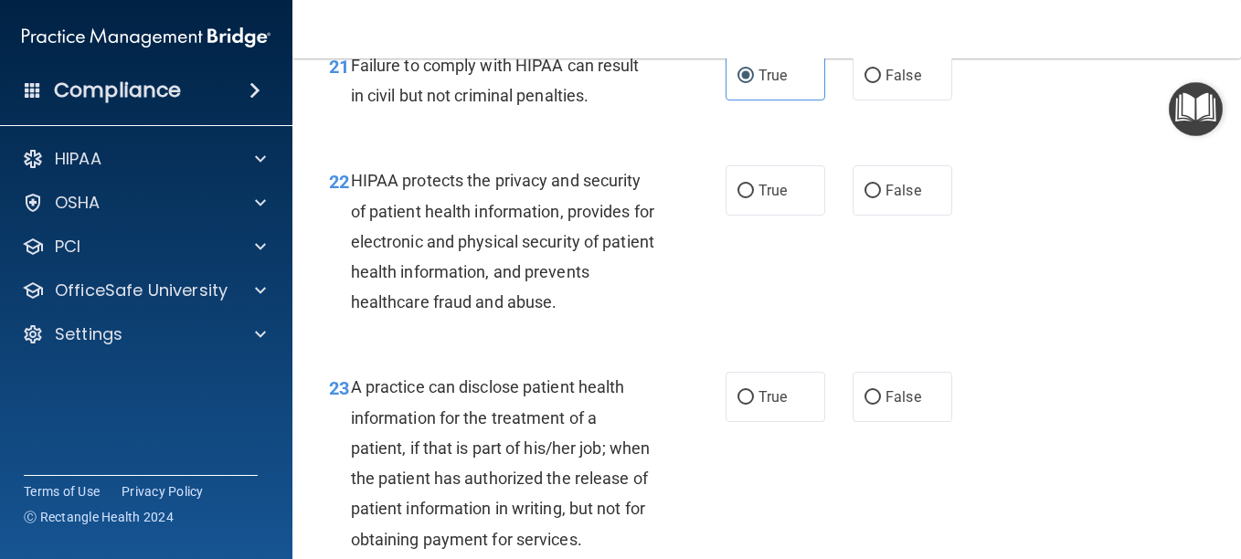
scroll to position [3620, 0]
click at [758, 189] on span "True" at bounding box center [772, 189] width 28 height 17
click at [754, 189] on input "True" at bounding box center [745, 191] width 16 height 14
radio input "true"
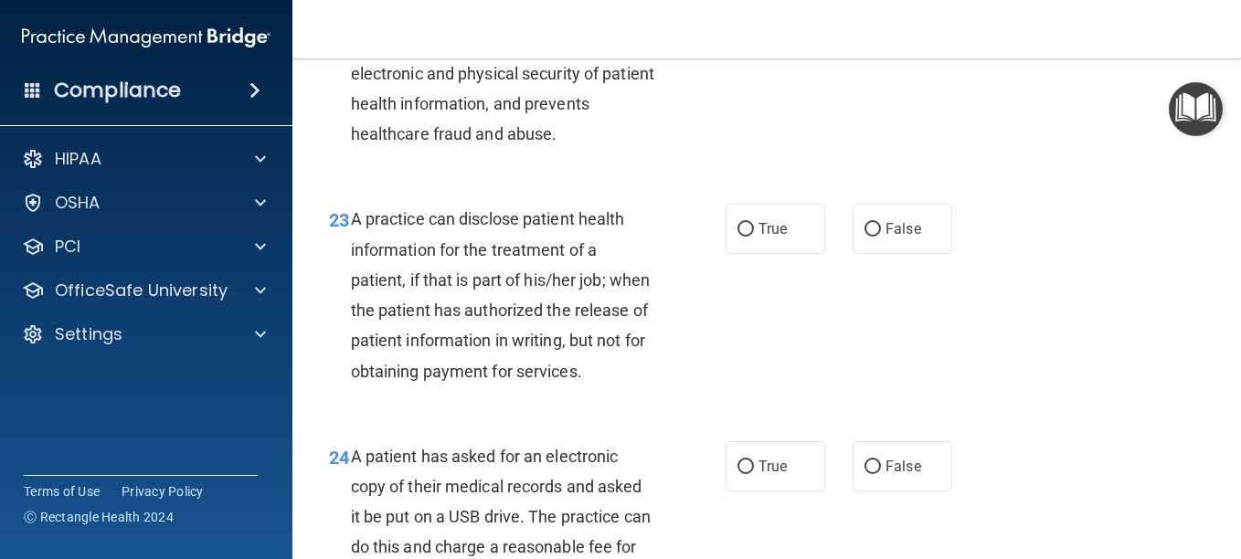
scroll to position [3788, 0]
click at [762, 212] on label "True" at bounding box center [775, 228] width 100 height 50
click at [754, 222] on input "True" at bounding box center [745, 229] width 16 height 14
radio input "true"
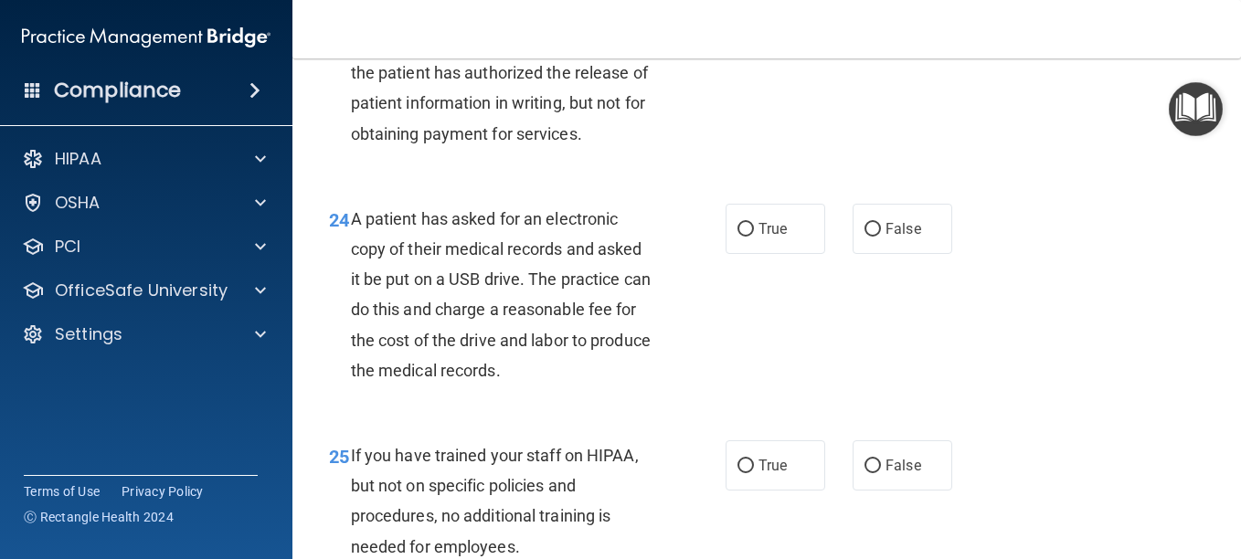
scroll to position [4026, 0]
click at [809, 250] on label "True" at bounding box center [775, 228] width 100 height 50
click at [754, 236] on input "True" at bounding box center [745, 229] width 16 height 14
radio input "true"
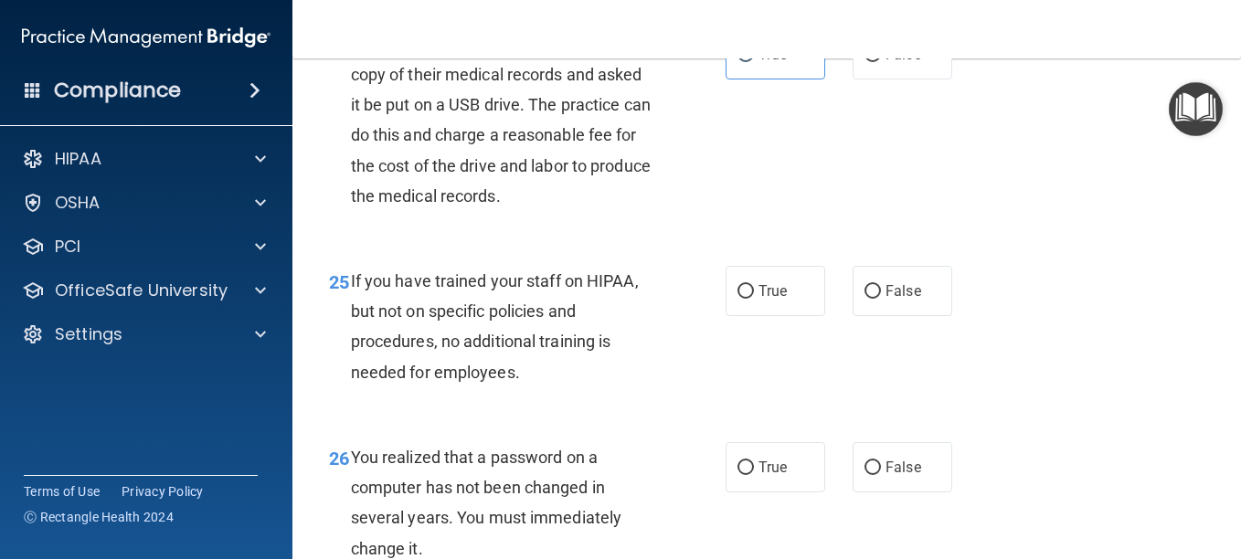
scroll to position [4199, 0]
click at [905, 79] on label "False" at bounding box center [902, 54] width 100 height 50
click at [881, 62] on input "False" at bounding box center [872, 55] width 16 height 14
radio input "true"
radio input "false"
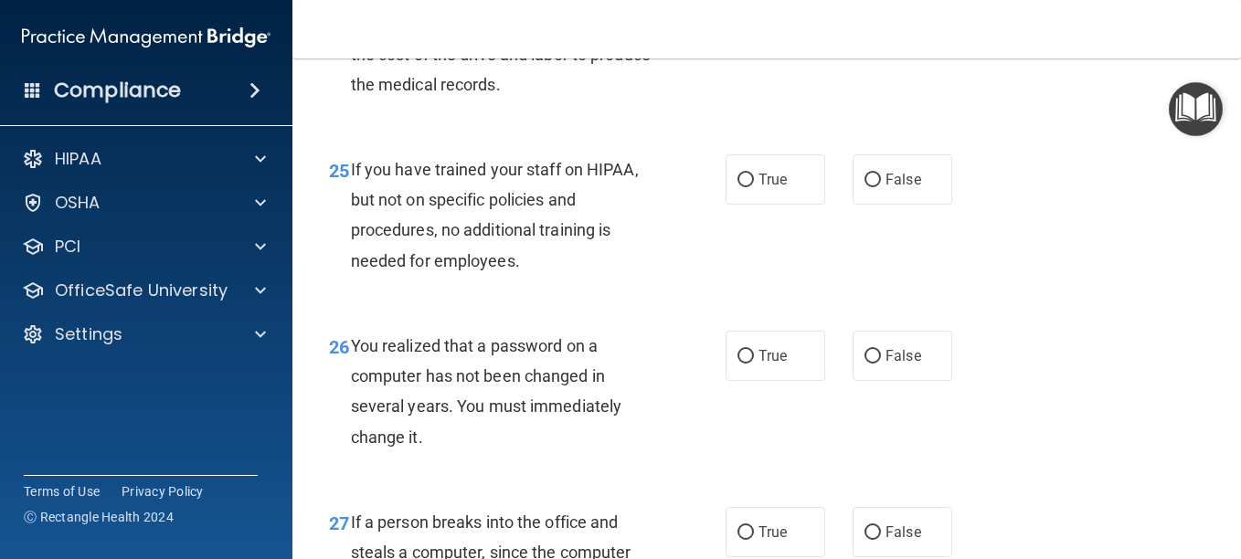
scroll to position [4312, 0]
click at [899, 187] on span "False" at bounding box center [903, 178] width 36 height 17
click at [881, 186] on input "False" at bounding box center [872, 180] width 16 height 14
radio input "true"
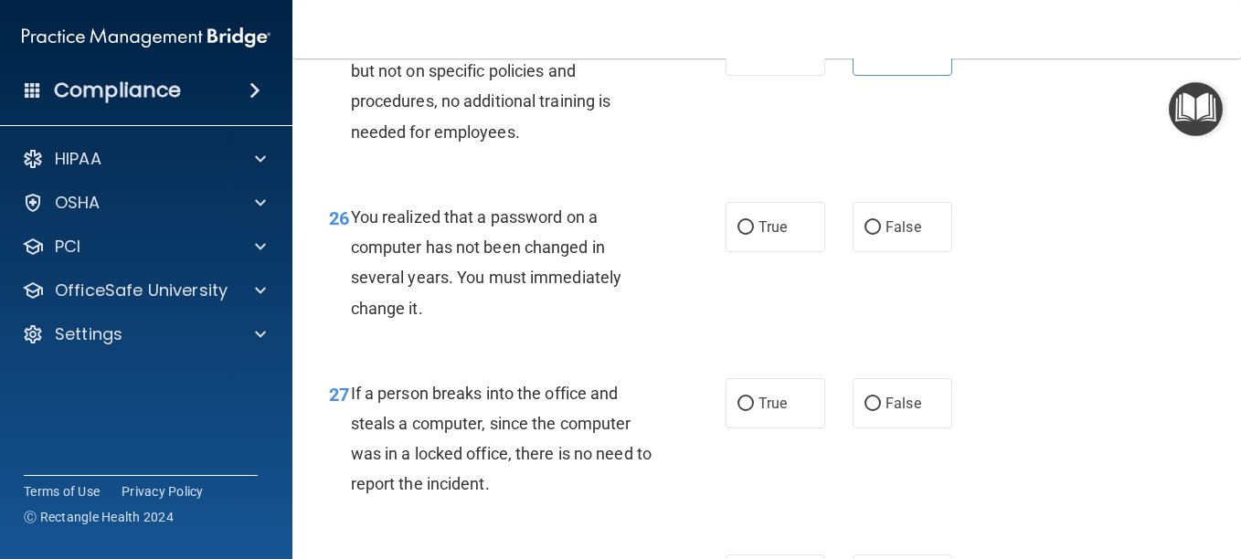
scroll to position [4441, 0]
click at [772, 251] on label "True" at bounding box center [775, 226] width 100 height 50
click at [754, 234] on input "True" at bounding box center [745, 227] width 16 height 14
radio input "true"
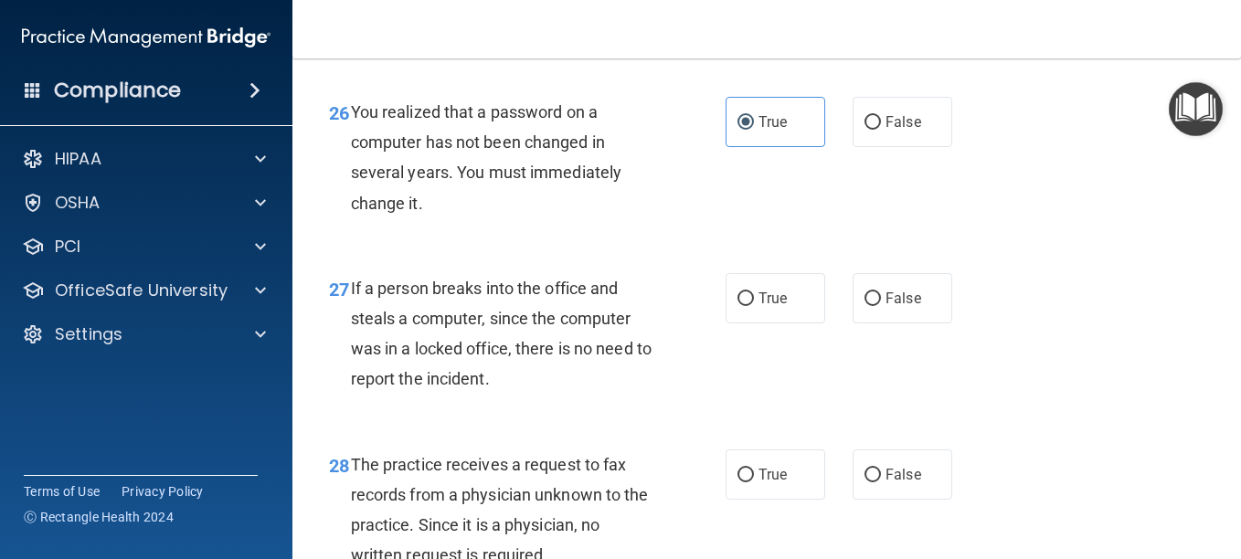
scroll to position [4546, 0]
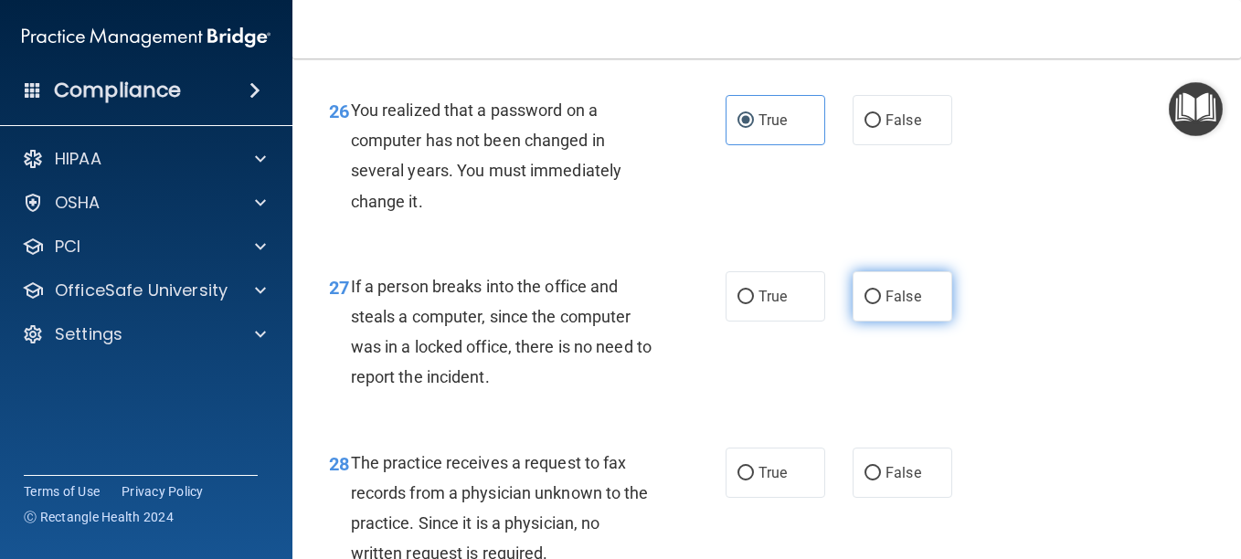
click at [893, 322] on label "False" at bounding box center [902, 296] width 100 height 50
click at [881, 304] on input "False" at bounding box center [872, 298] width 16 height 14
radio input "true"
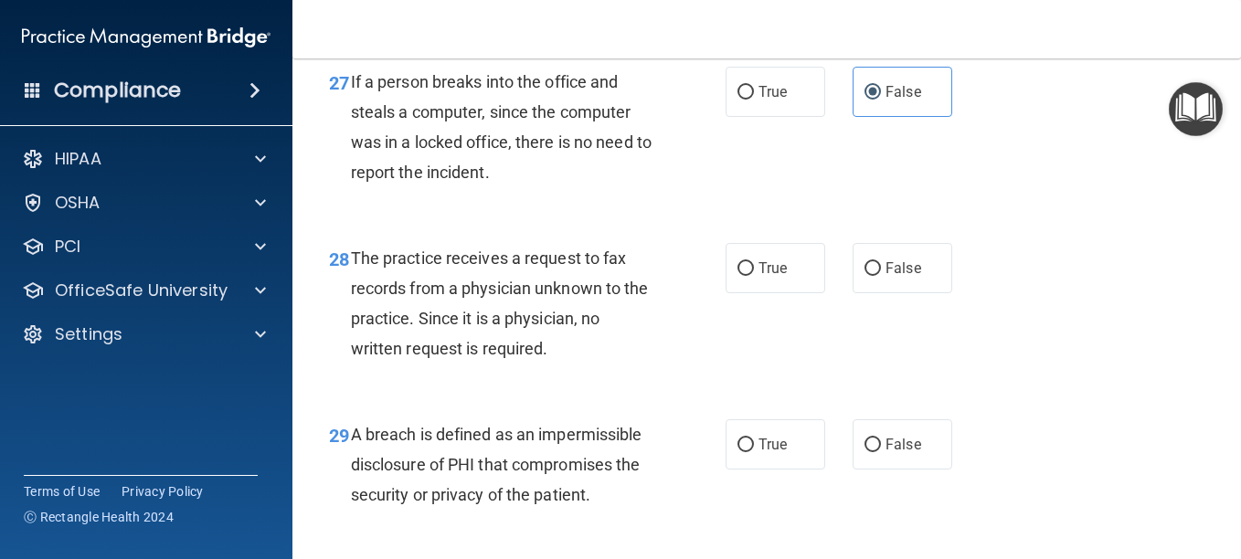
scroll to position [4752, 0]
click at [793, 292] on label "True" at bounding box center [775, 267] width 100 height 50
click at [754, 275] on input "True" at bounding box center [745, 268] width 16 height 14
radio input "true"
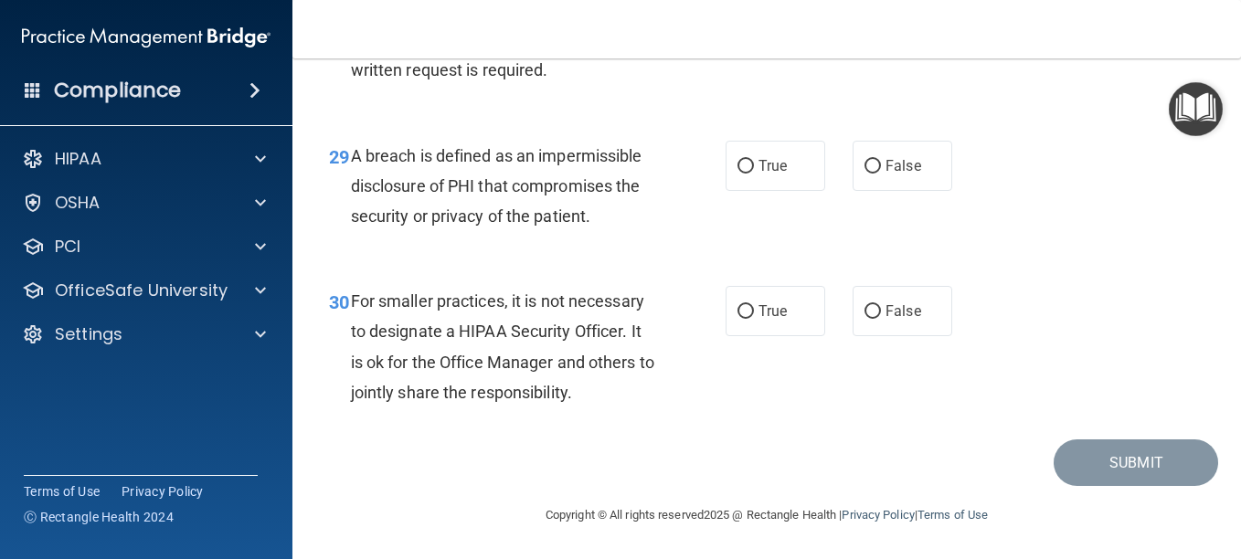
scroll to position [5060, 0]
click at [779, 175] on label "True" at bounding box center [775, 166] width 100 height 50
click at [754, 174] on input "True" at bounding box center [745, 167] width 16 height 14
radio input "true"
click at [894, 324] on label "False" at bounding box center [902, 311] width 100 height 50
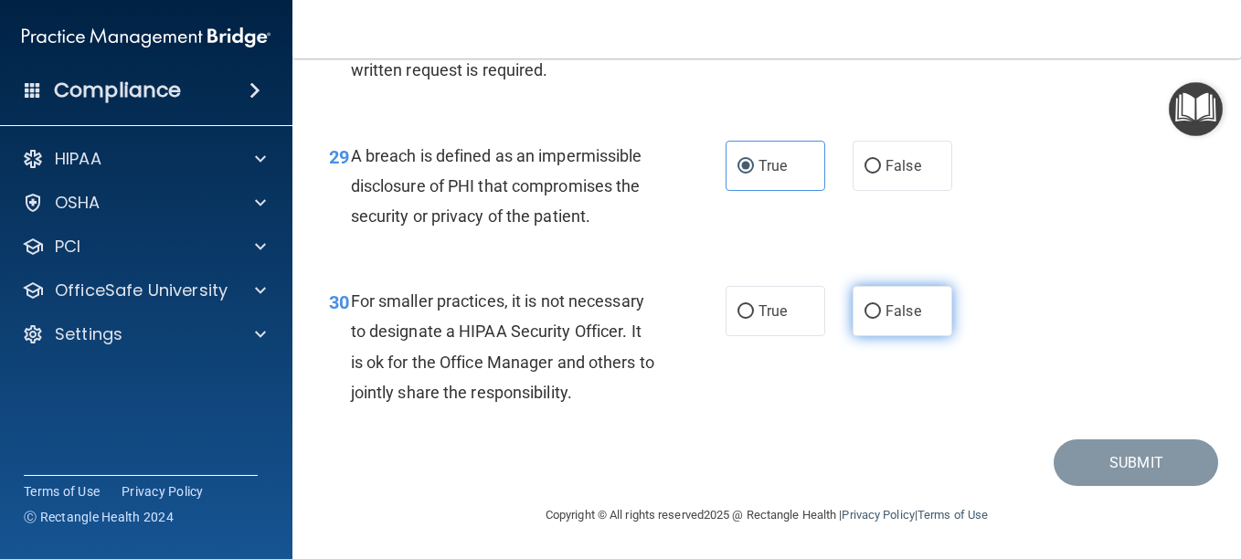
click at [881, 319] on input "False" at bounding box center [872, 312] width 16 height 14
radio input "true"
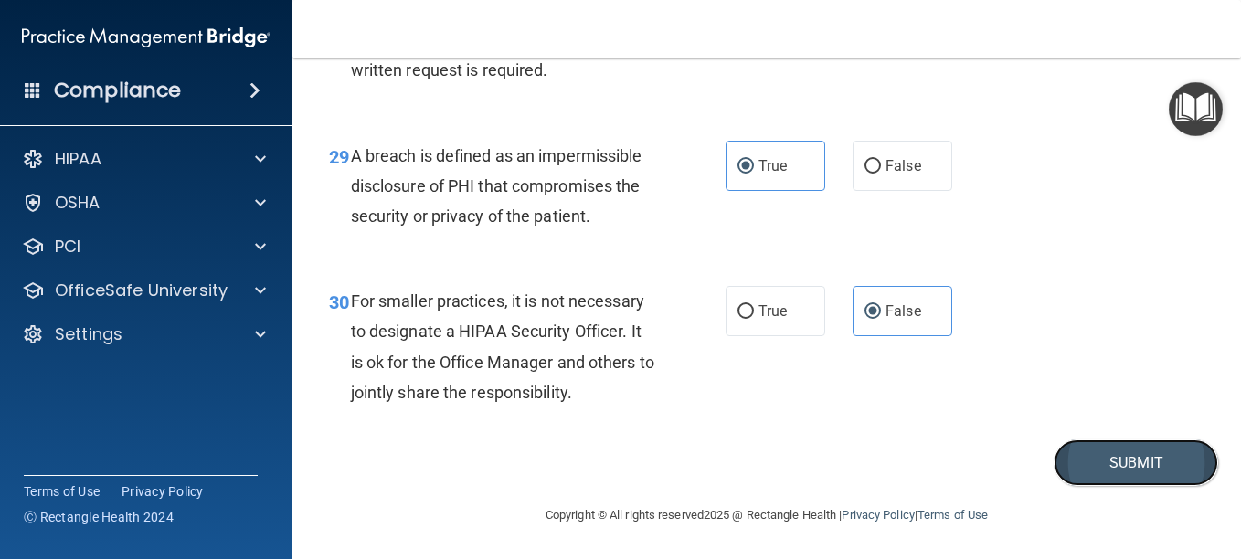
click at [1066, 457] on button "Submit" at bounding box center [1135, 462] width 164 height 47
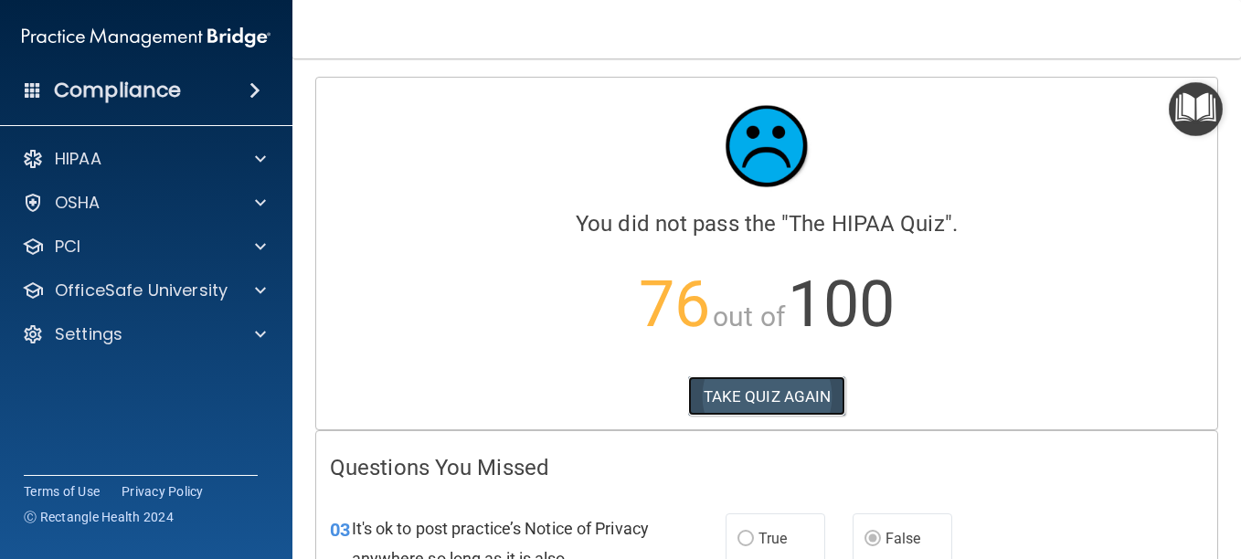
click at [789, 393] on button "TAKE QUIZ AGAIN" at bounding box center [767, 396] width 158 height 40
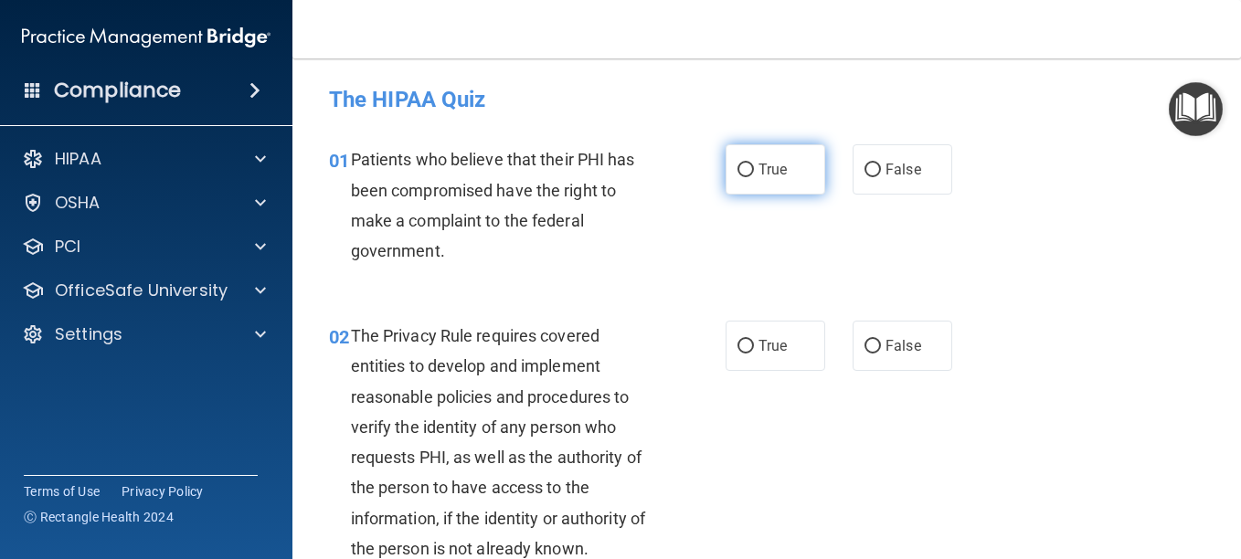
click at [737, 170] on input "True" at bounding box center [745, 171] width 16 height 14
radio input "true"
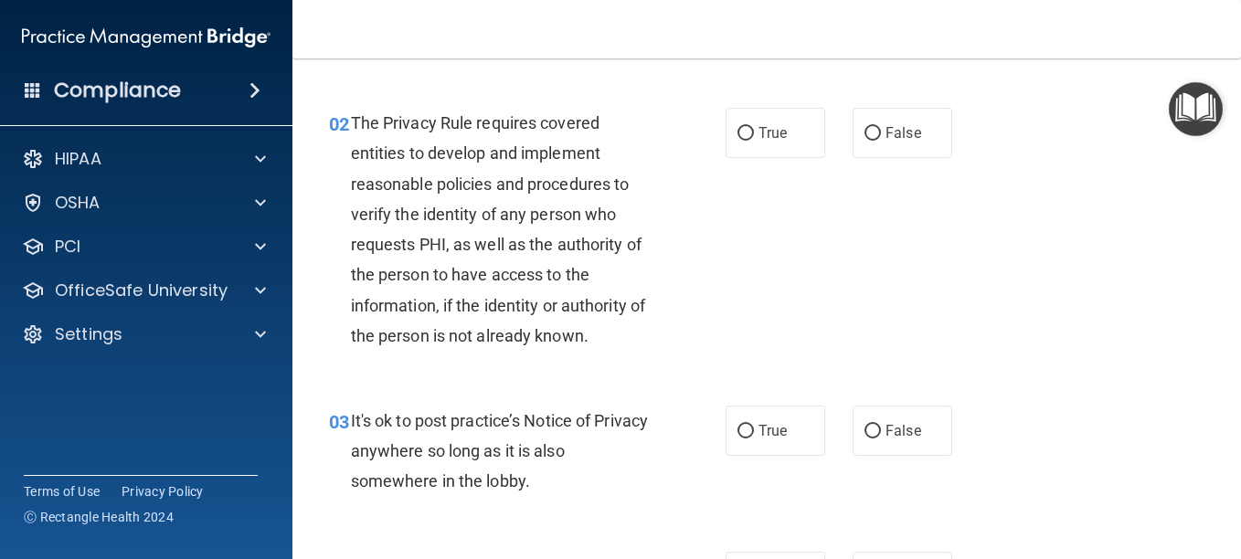
scroll to position [214, 0]
click at [796, 123] on label "True" at bounding box center [775, 132] width 100 height 50
click at [754, 126] on input "True" at bounding box center [745, 133] width 16 height 14
radio input "true"
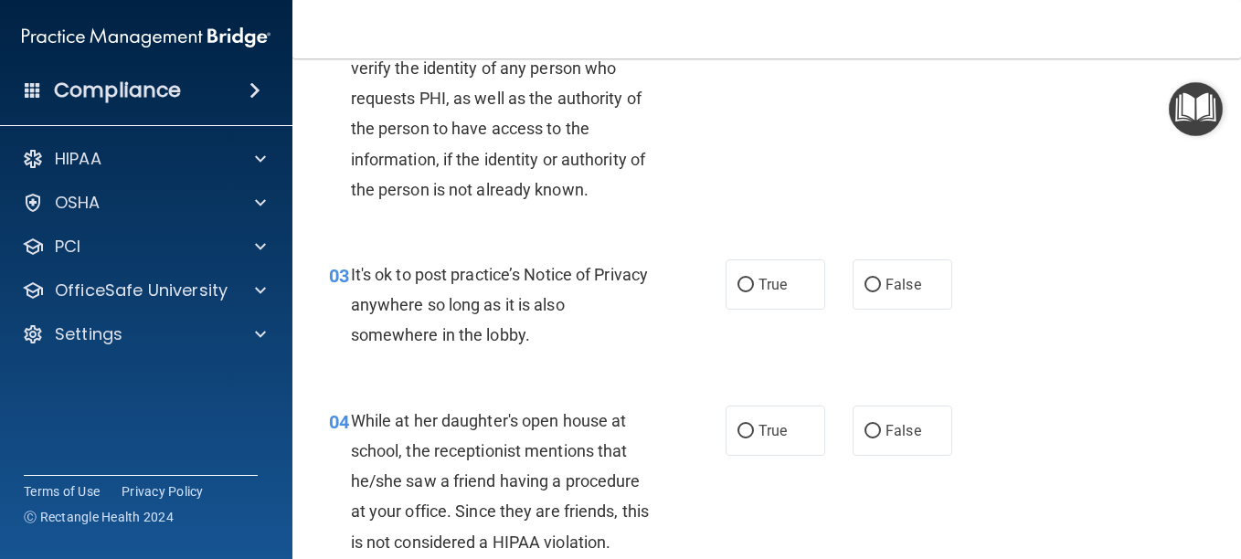
scroll to position [360, 0]
click at [786, 276] on label "True" at bounding box center [775, 284] width 100 height 50
click at [754, 278] on input "True" at bounding box center [745, 285] width 16 height 14
radio input "true"
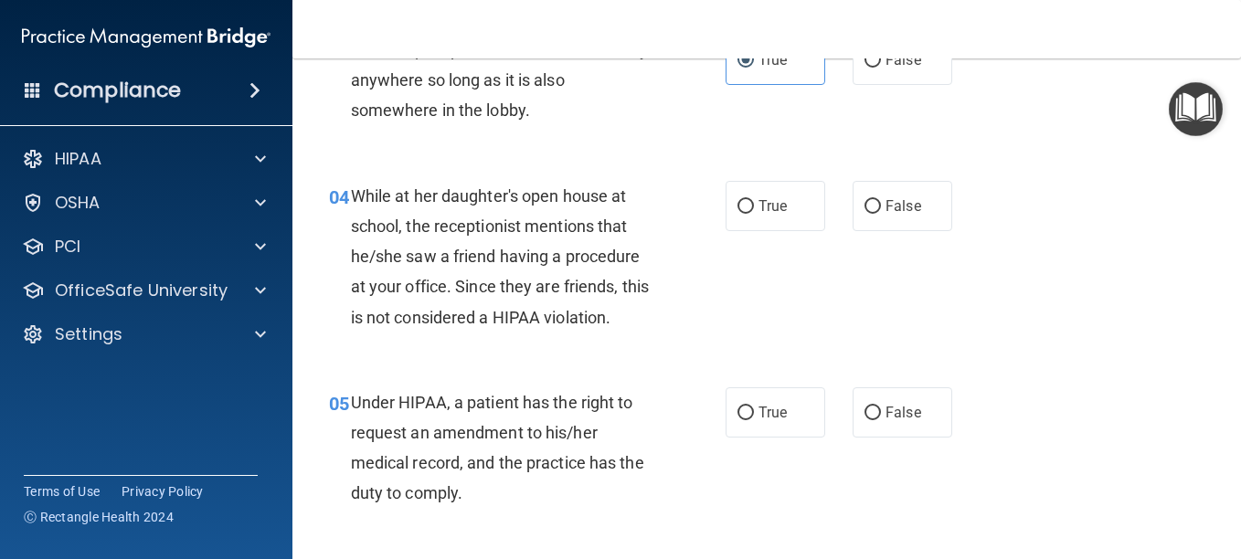
scroll to position [585, 0]
click at [878, 217] on label "False" at bounding box center [902, 205] width 100 height 50
click at [878, 213] on input "False" at bounding box center [872, 206] width 16 height 14
radio input "true"
click at [746, 413] on input "True" at bounding box center [745, 413] width 16 height 14
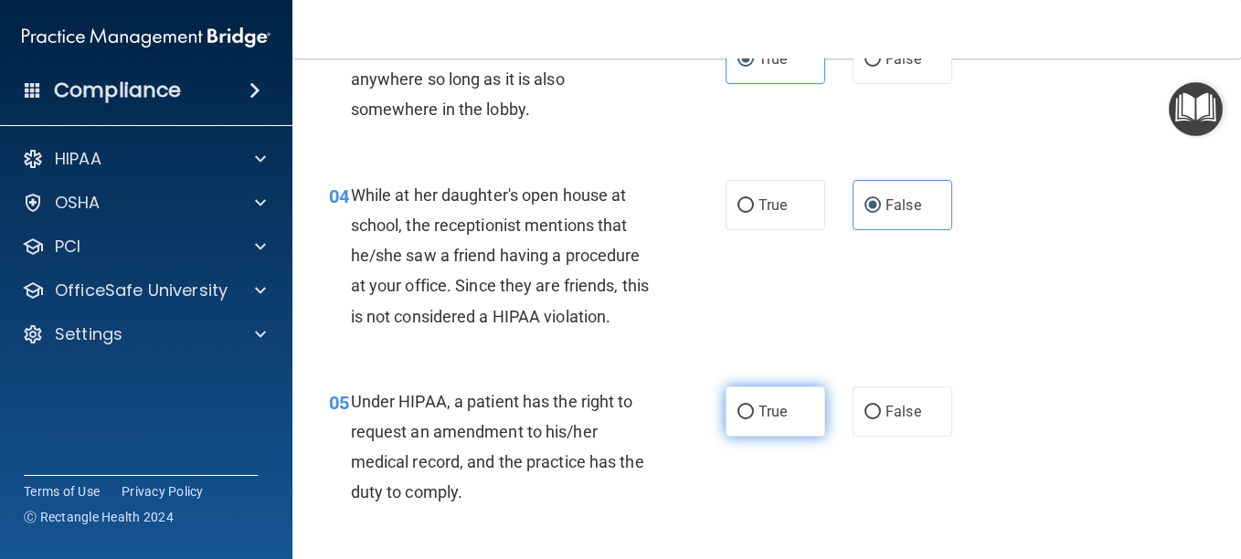
radio input "true"
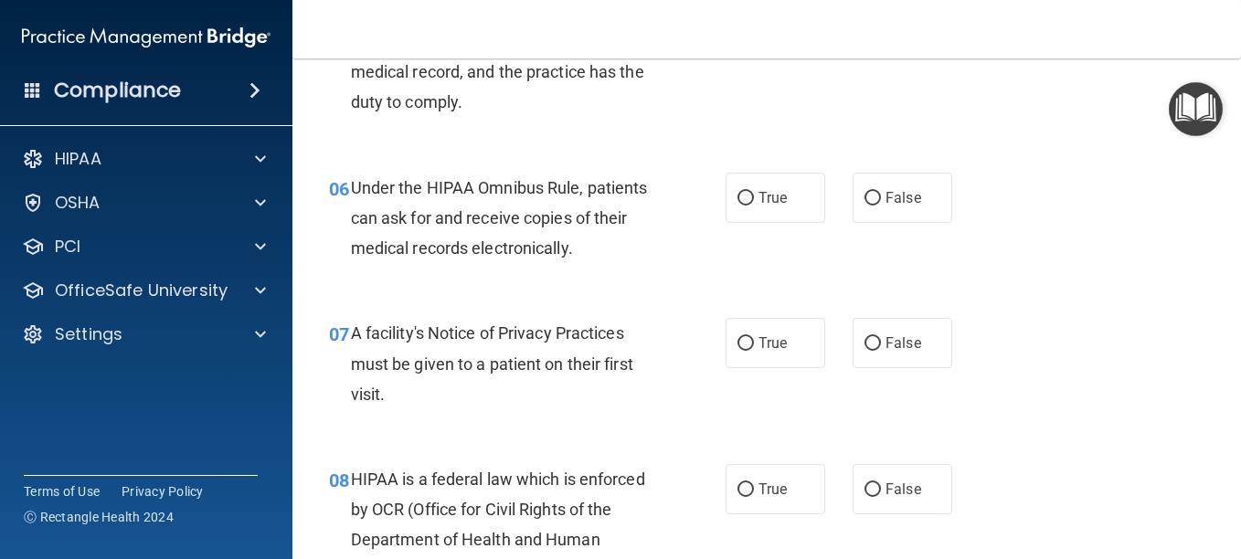
scroll to position [976, 0]
click at [798, 203] on label "True" at bounding box center [775, 197] width 100 height 50
click at [754, 203] on input "True" at bounding box center [745, 198] width 16 height 14
radio input "true"
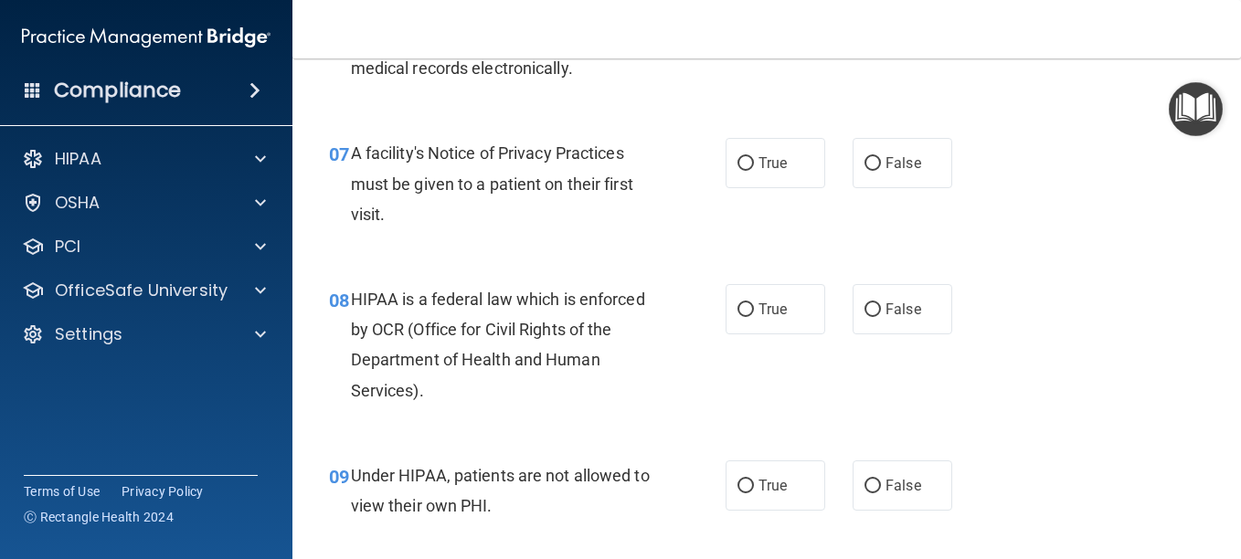
scroll to position [1155, 0]
click at [777, 163] on span "True" at bounding box center [772, 162] width 28 height 17
click at [754, 163] on input "True" at bounding box center [745, 164] width 16 height 14
radio input "true"
click at [885, 293] on label "False" at bounding box center [902, 309] width 100 height 50
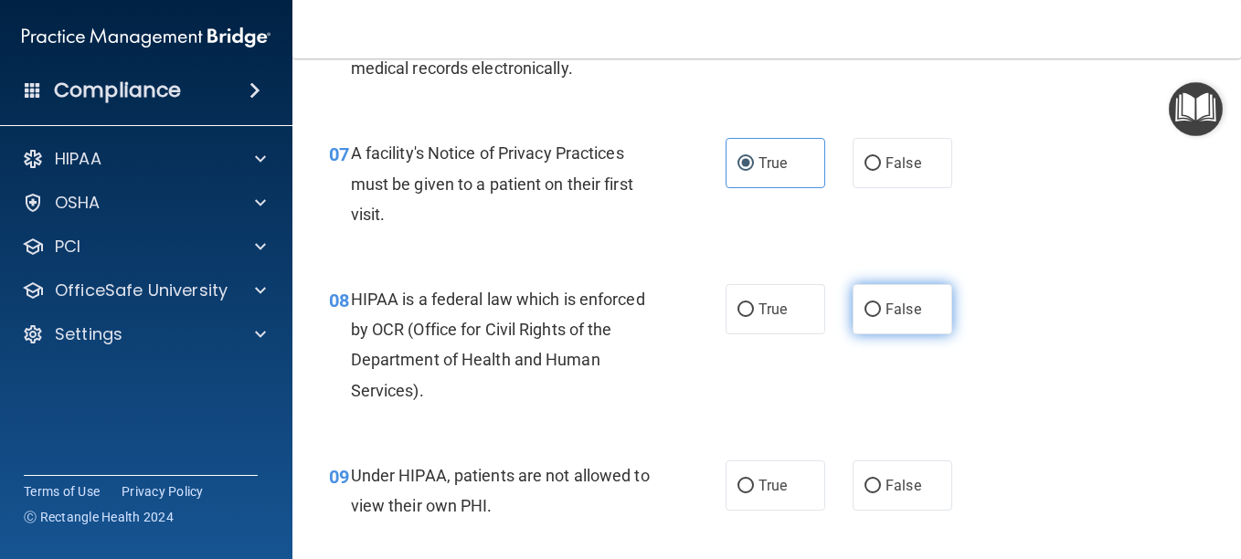
click at [881, 303] on input "False" at bounding box center [872, 310] width 16 height 14
radio input "true"
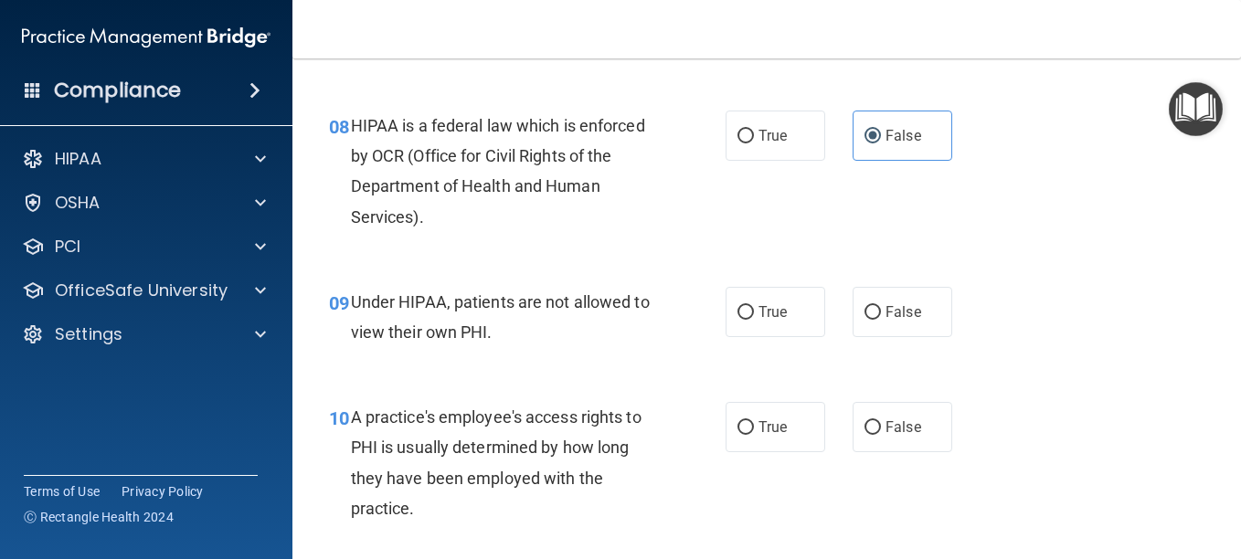
scroll to position [1354, 0]
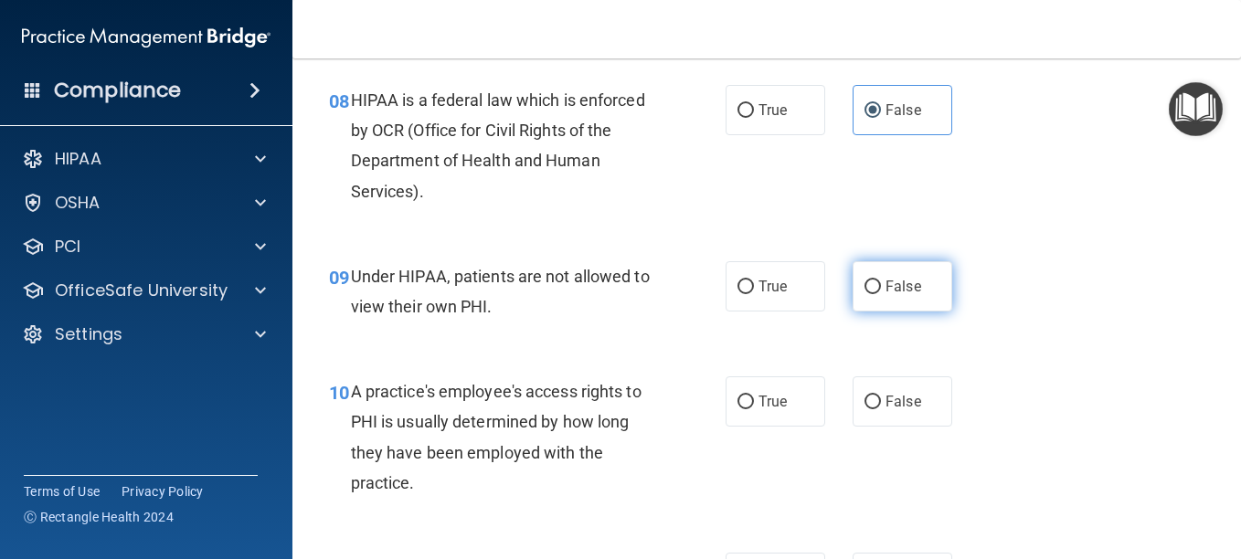
click at [916, 304] on label "False" at bounding box center [902, 286] width 100 height 50
click at [881, 294] on input "False" at bounding box center [872, 288] width 16 height 14
radio input "true"
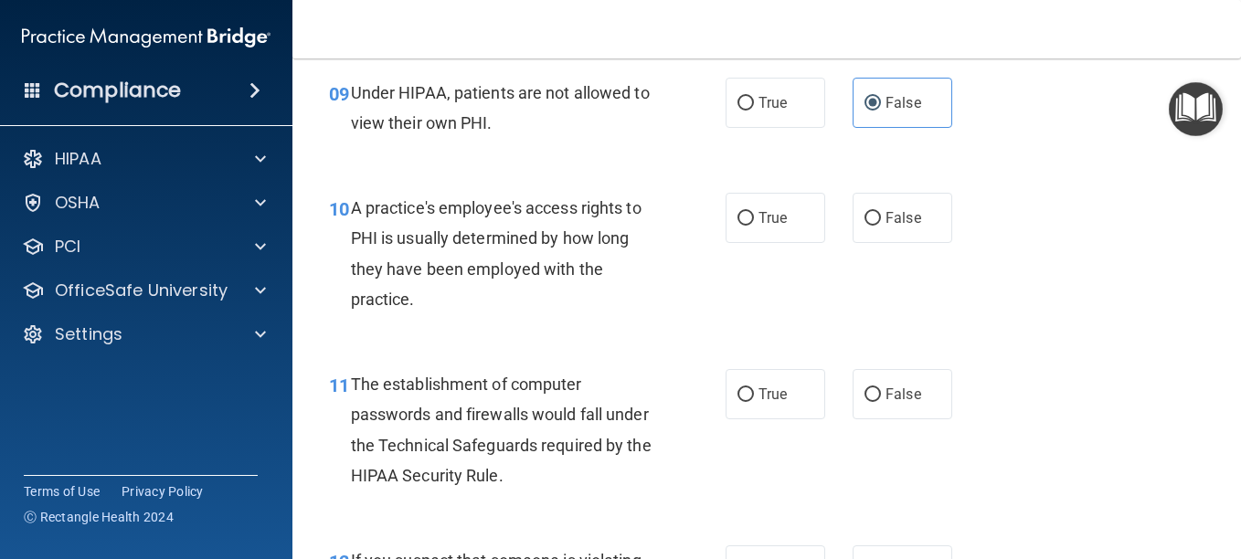
scroll to position [1540, 0]
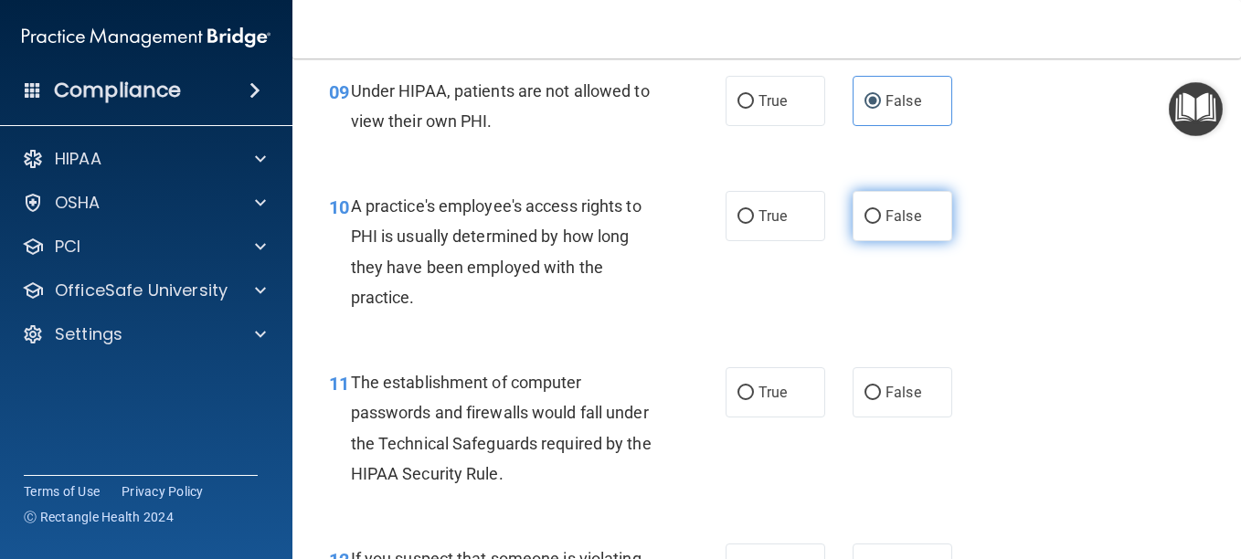
click at [894, 234] on label "False" at bounding box center [902, 216] width 100 height 50
click at [881, 224] on input "False" at bounding box center [872, 217] width 16 height 14
radio input "true"
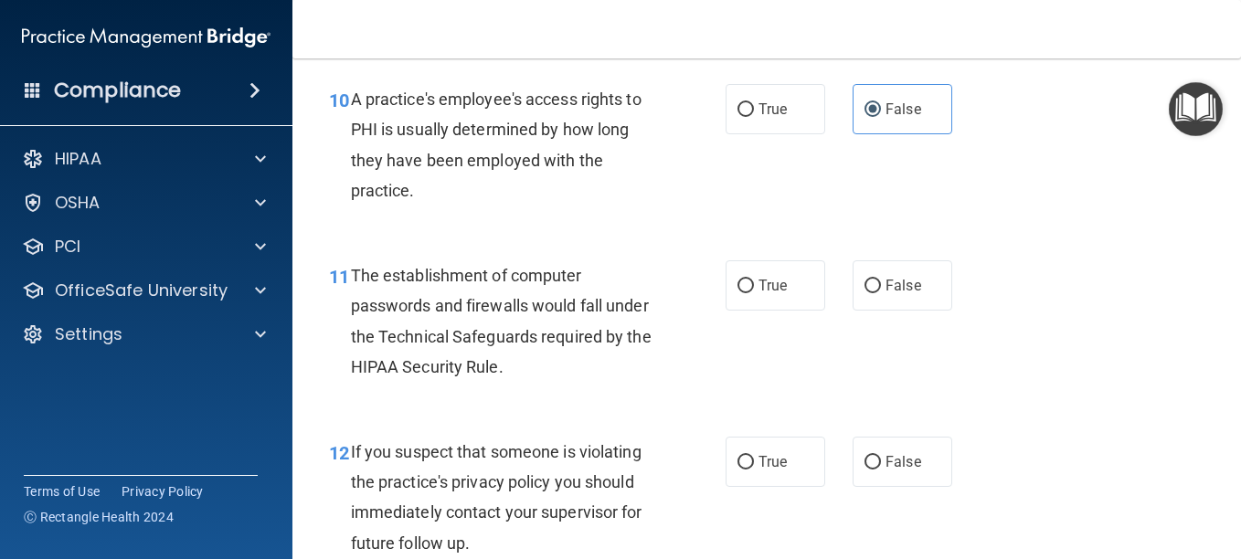
scroll to position [1647, 0]
click at [760, 292] on span "True" at bounding box center [772, 284] width 28 height 17
click at [754, 292] on input "True" at bounding box center [745, 286] width 16 height 14
radio input "true"
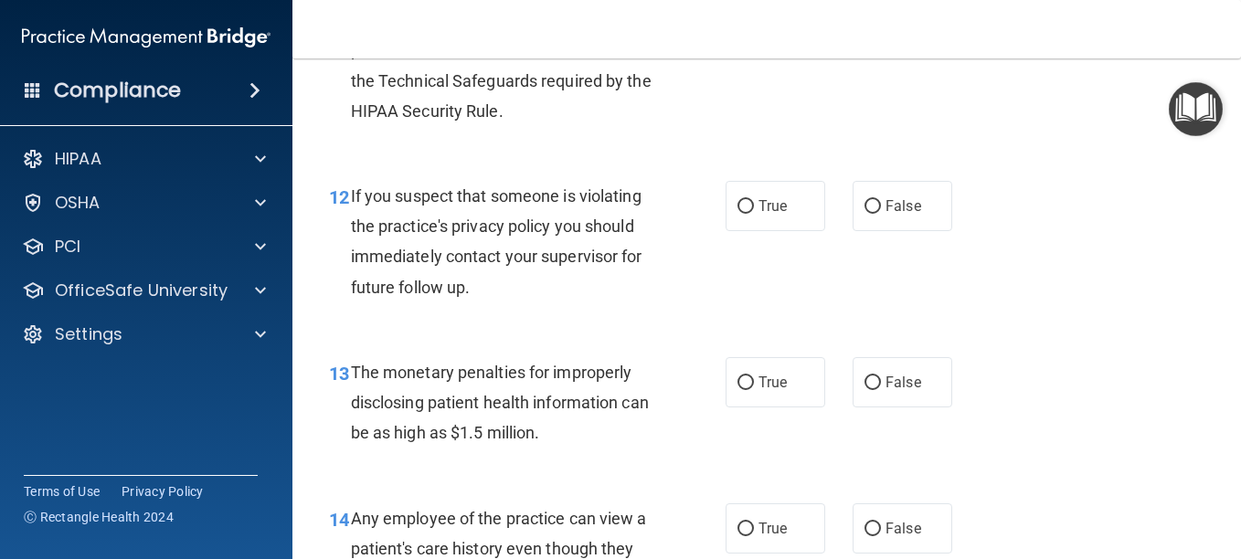
scroll to position [1903, 0]
click at [772, 206] on span "True" at bounding box center [772, 204] width 28 height 17
click at [754, 206] on input "True" at bounding box center [745, 206] width 16 height 14
radio input "true"
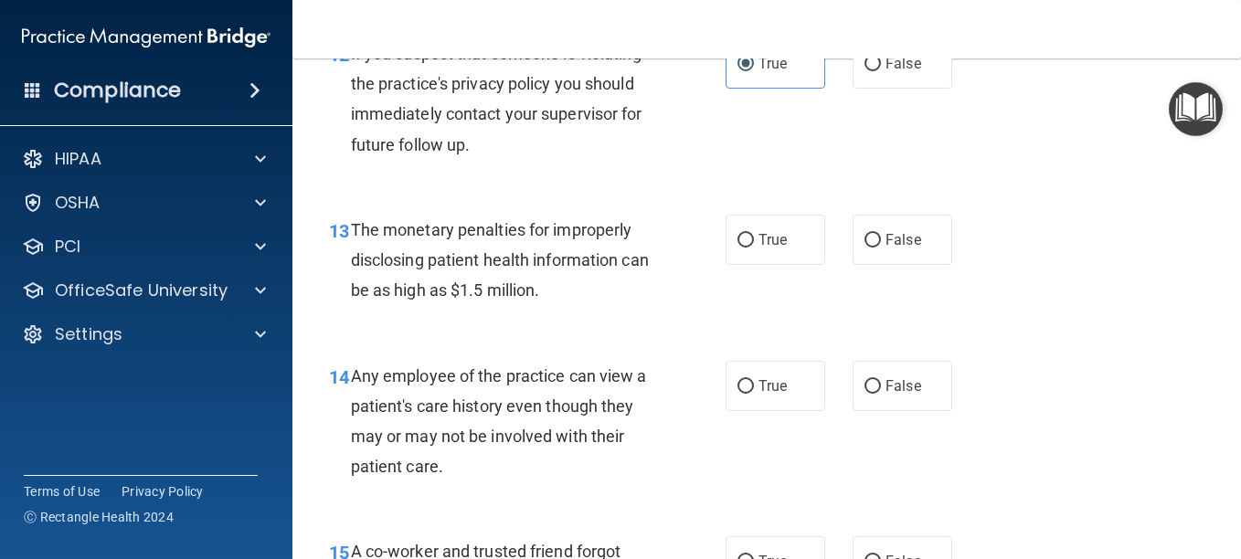
scroll to position [2046, 0]
click at [792, 249] on label "True" at bounding box center [775, 239] width 100 height 50
click at [754, 247] on input "True" at bounding box center [745, 240] width 16 height 14
radio input "true"
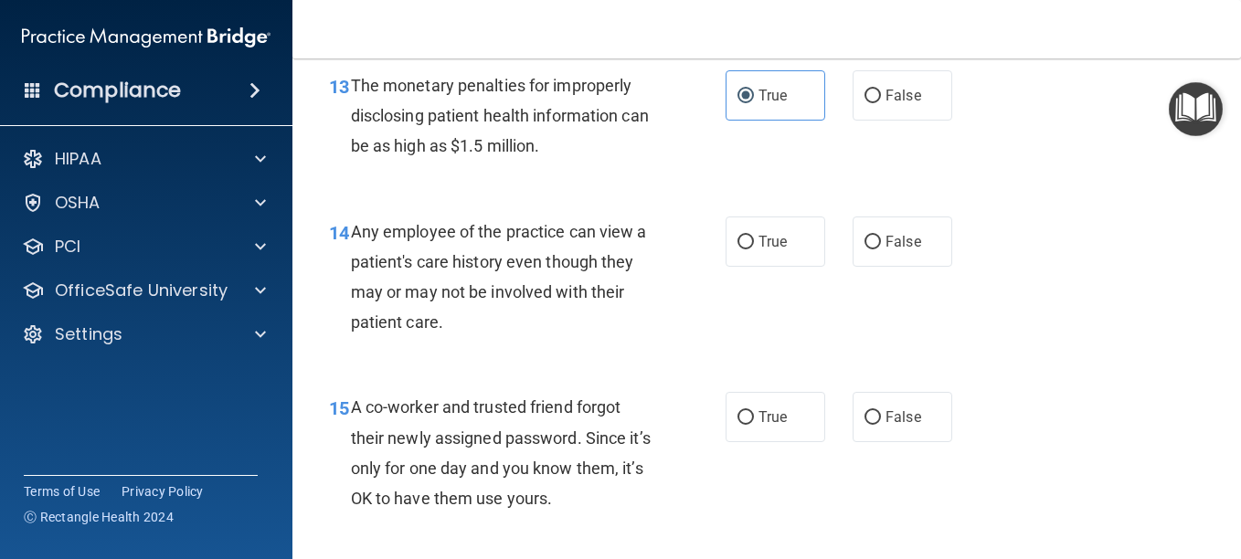
scroll to position [2188, 0]
click at [871, 258] on label "False" at bounding box center [902, 242] width 100 height 50
click at [871, 250] on input "False" at bounding box center [872, 244] width 16 height 14
radio input "true"
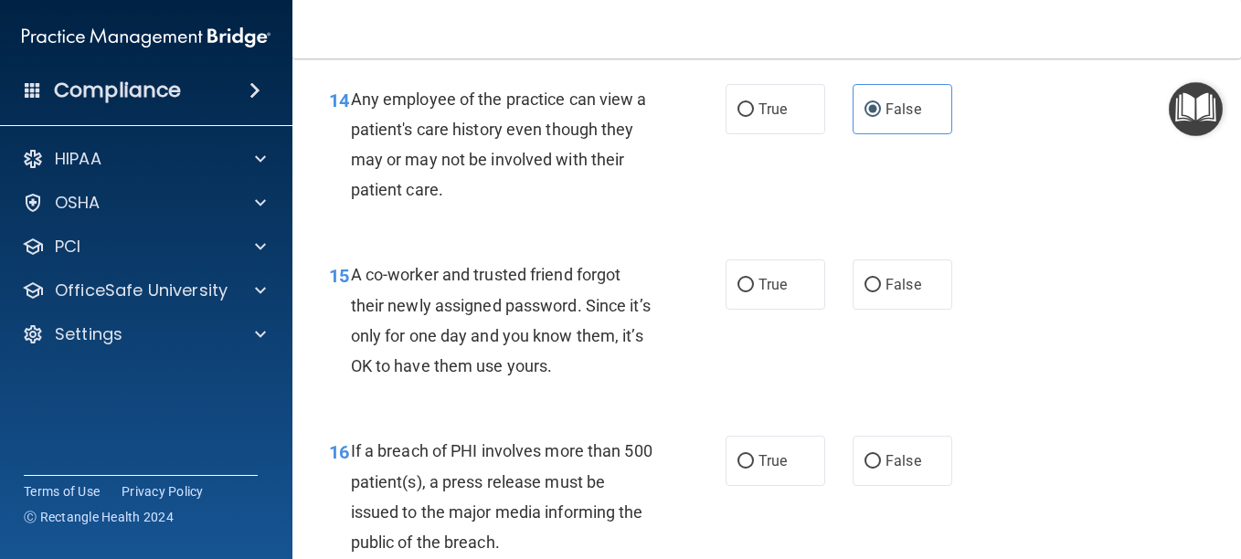
scroll to position [2335, 0]
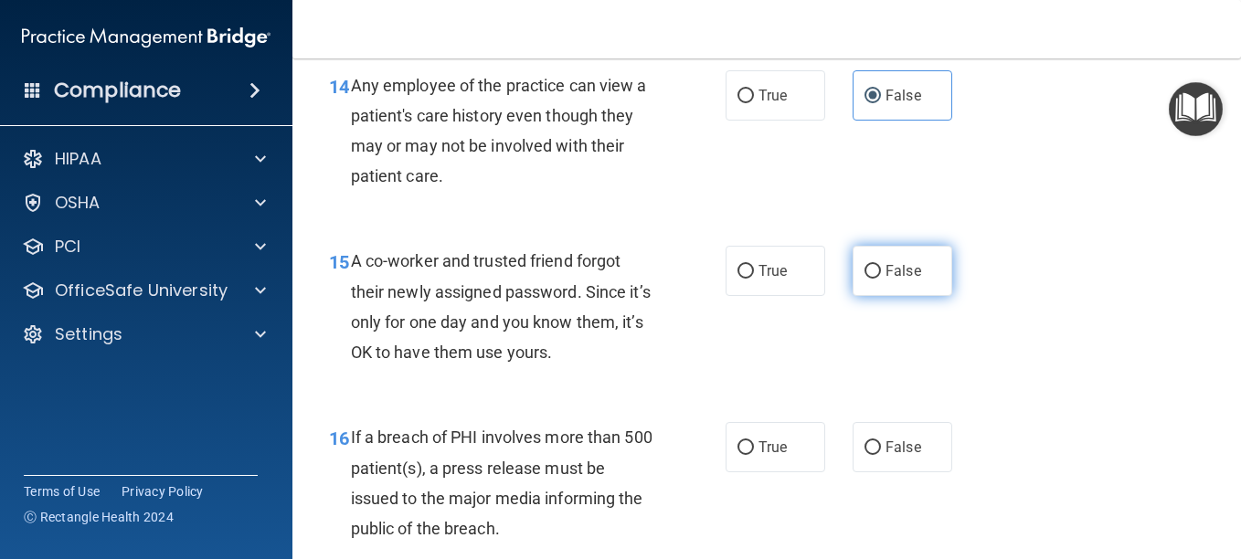
click at [887, 290] on label "False" at bounding box center [902, 271] width 100 height 50
click at [881, 279] on input "False" at bounding box center [872, 272] width 16 height 14
radio input "true"
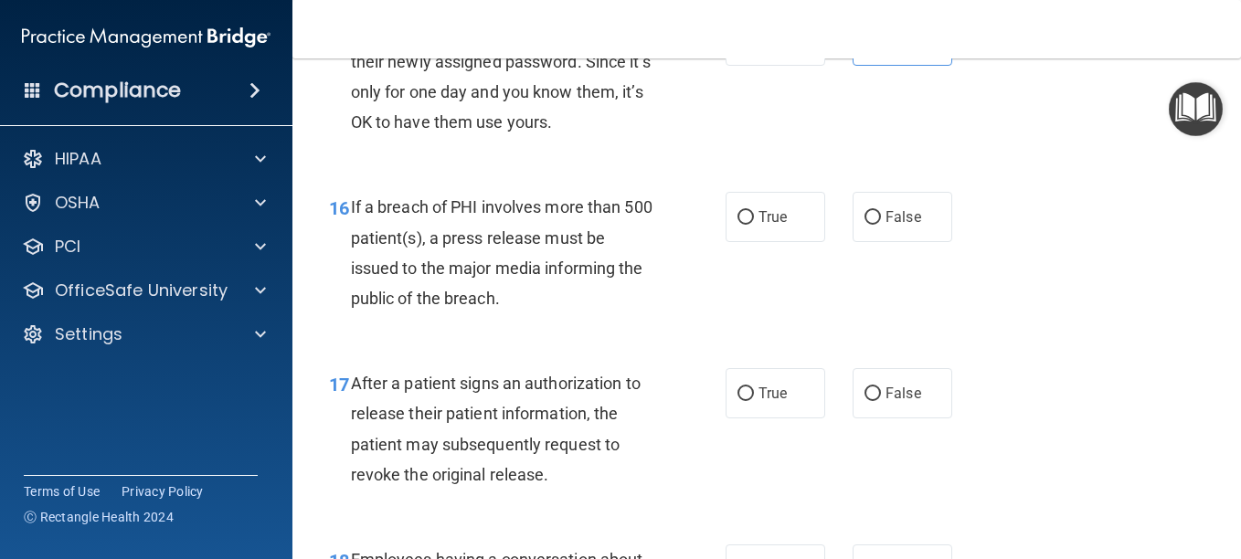
scroll to position [2567, 0]
click at [783, 219] on label "True" at bounding box center [775, 216] width 100 height 50
click at [754, 219] on input "True" at bounding box center [745, 217] width 16 height 14
radio input "true"
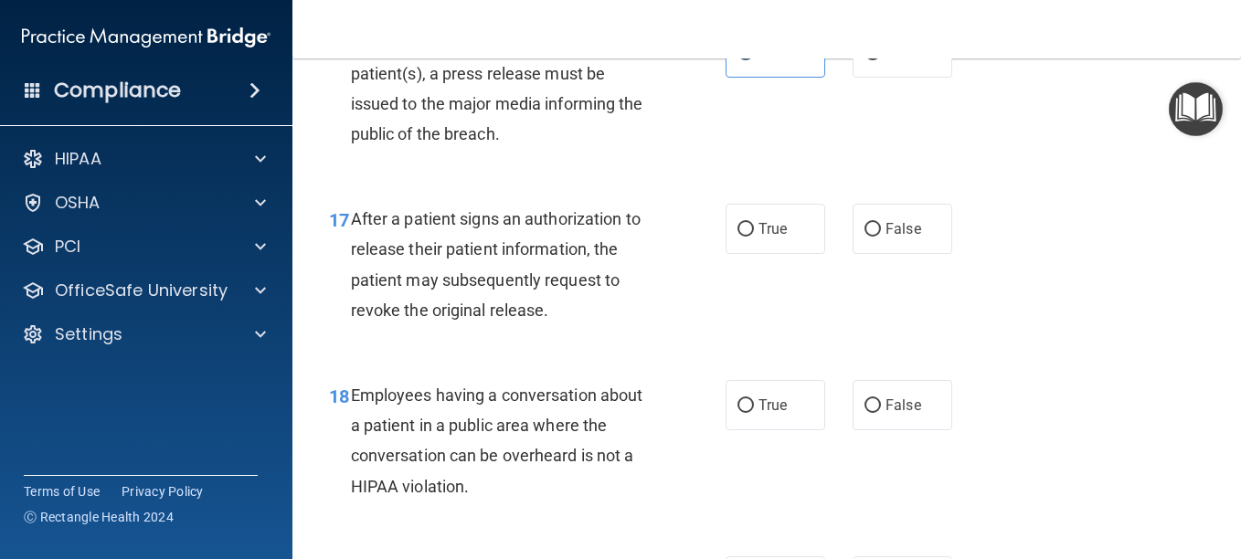
scroll to position [2731, 0]
click at [767, 244] on label "True" at bounding box center [775, 228] width 100 height 50
click at [754, 236] on input "True" at bounding box center [745, 229] width 16 height 14
radio input "true"
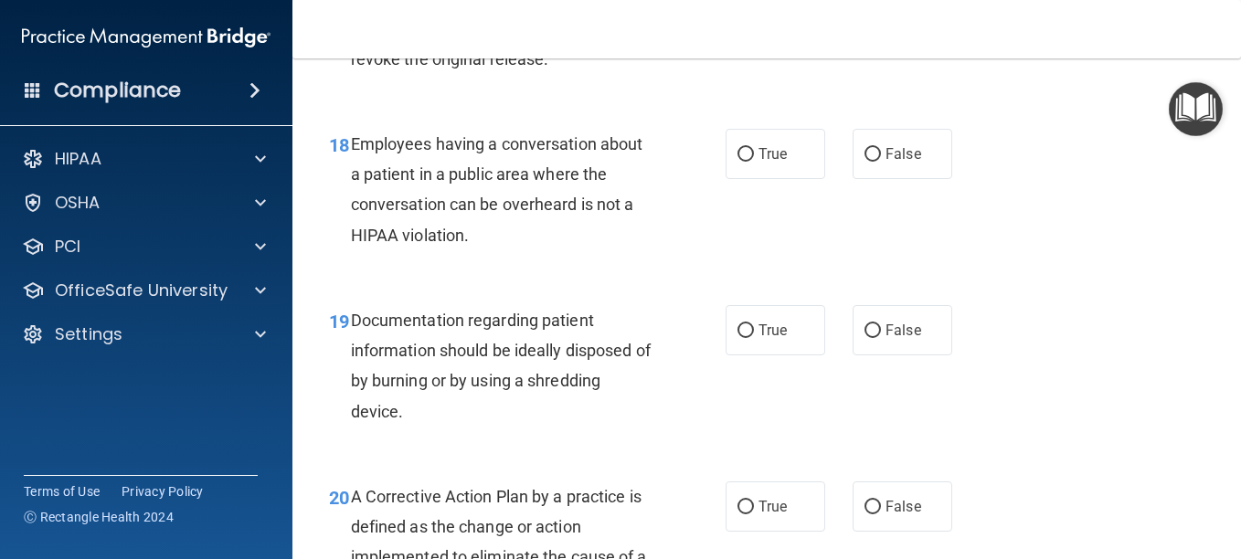
scroll to position [2984, 0]
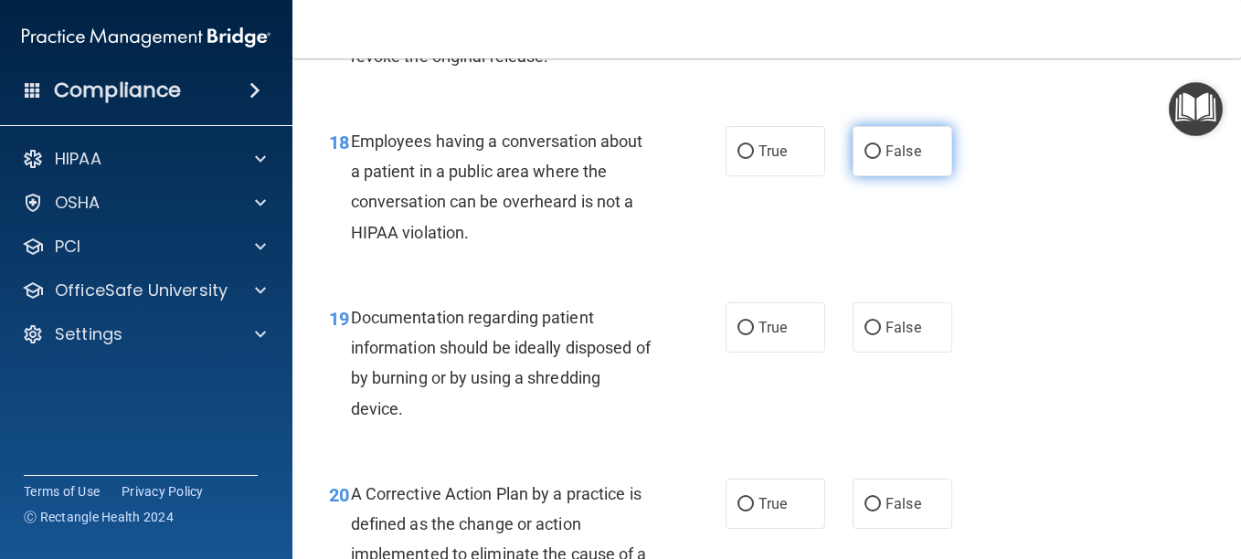
click at [885, 146] on span "False" at bounding box center [903, 151] width 36 height 17
click at [881, 146] on input "False" at bounding box center [872, 152] width 16 height 14
radio input "true"
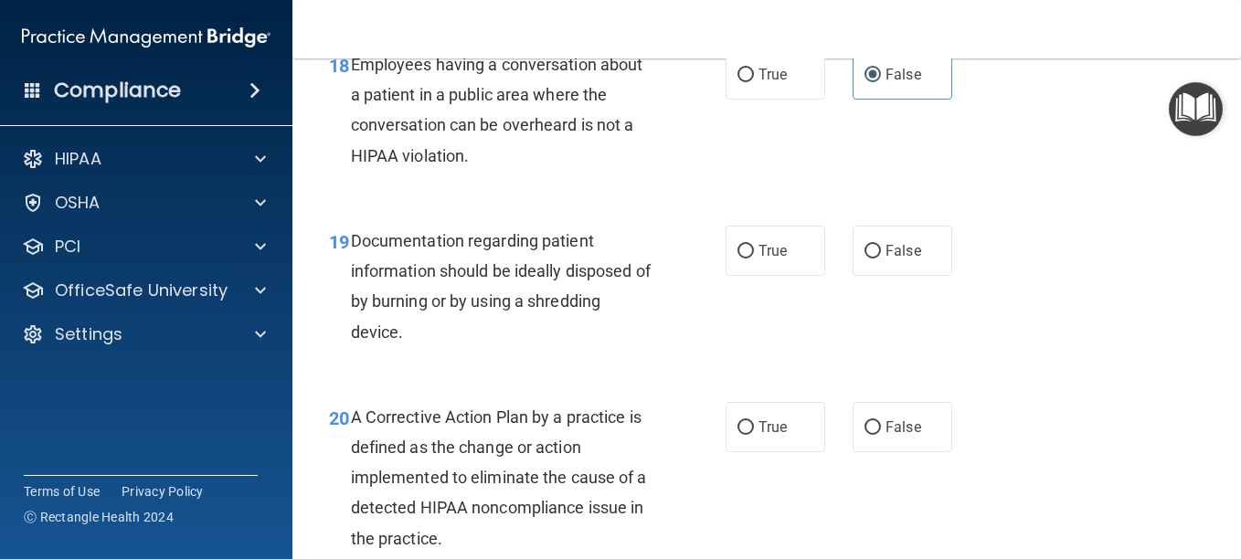
scroll to position [3062, 0]
click at [772, 254] on span "True" at bounding box center [772, 249] width 28 height 17
click at [754, 254] on input "True" at bounding box center [745, 251] width 16 height 14
radio input "true"
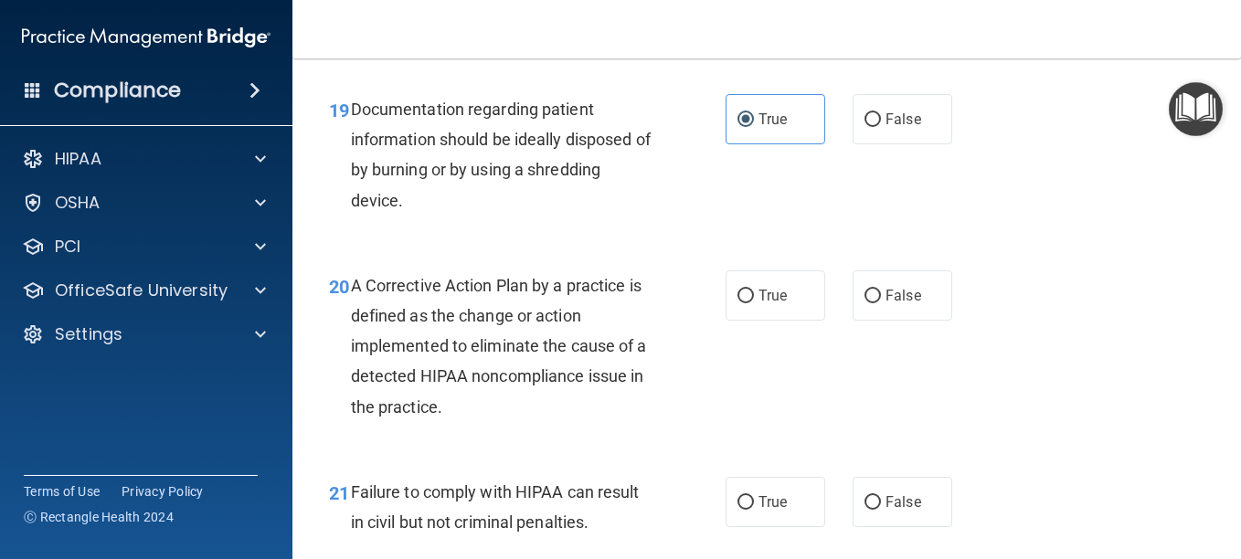
scroll to position [3193, 0]
click at [774, 286] on span "True" at bounding box center [772, 294] width 28 height 17
click at [754, 289] on input "True" at bounding box center [745, 296] width 16 height 14
radio input "true"
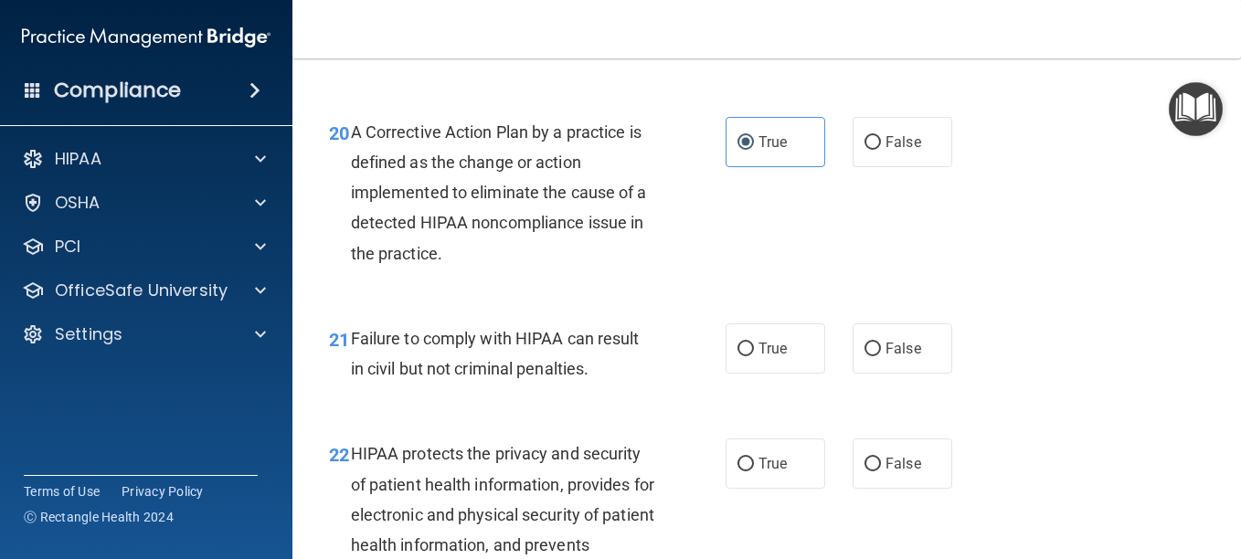
scroll to position [3348, 0]
click at [765, 351] on span "True" at bounding box center [772, 346] width 28 height 17
click at [754, 351] on input "True" at bounding box center [745, 348] width 16 height 14
radio input "true"
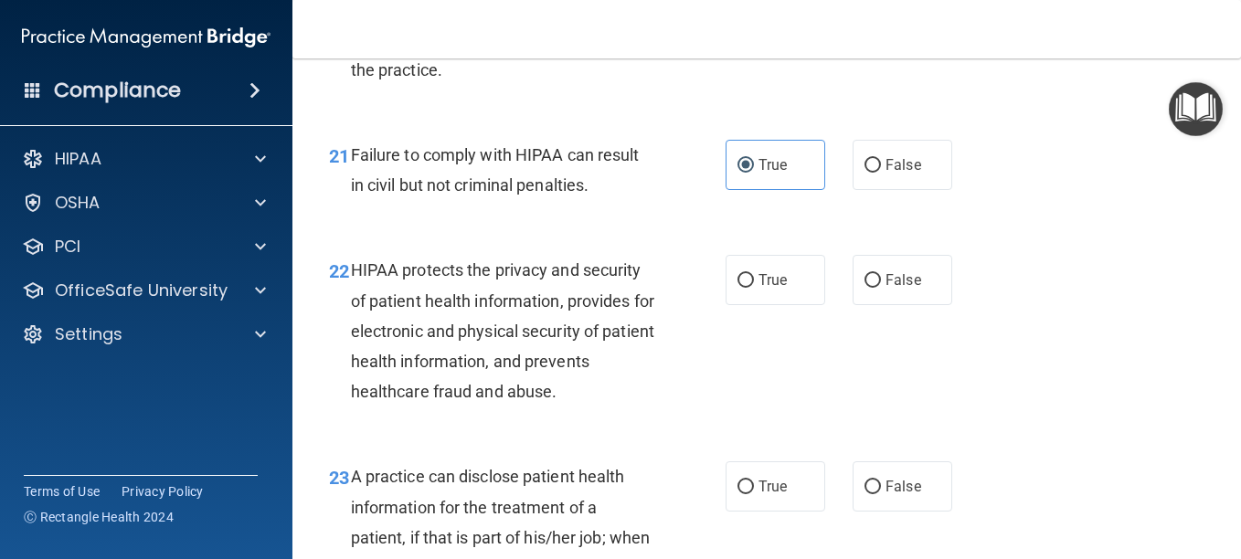
scroll to position [3541, 0]
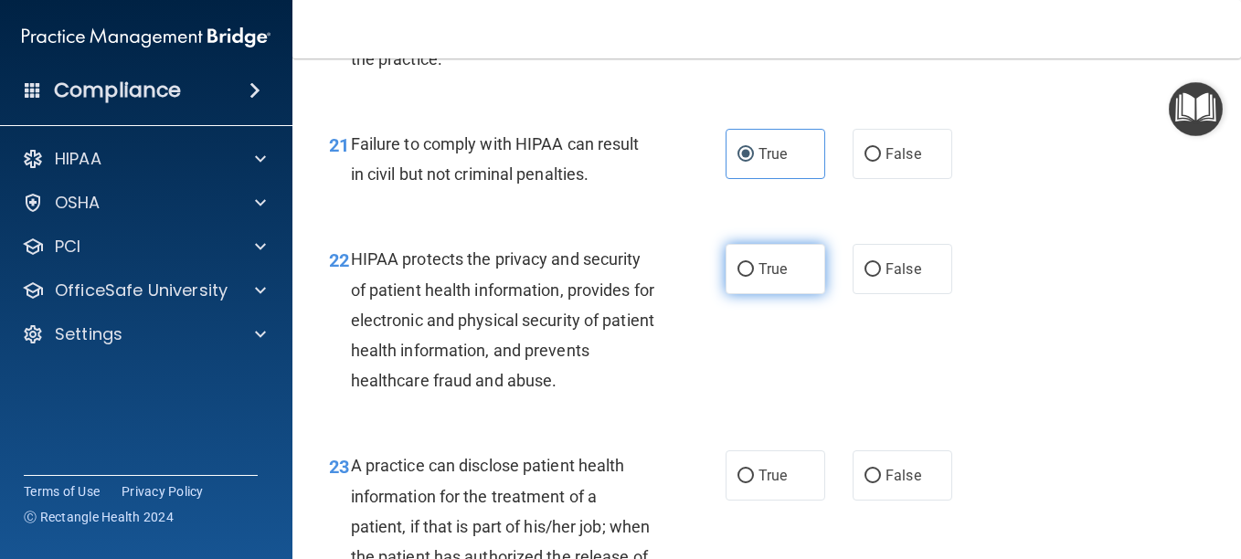
click at [775, 273] on span "True" at bounding box center [772, 268] width 28 height 17
click at [754, 273] on input "True" at bounding box center [745, 270] width 16 height 14
radio input "true"
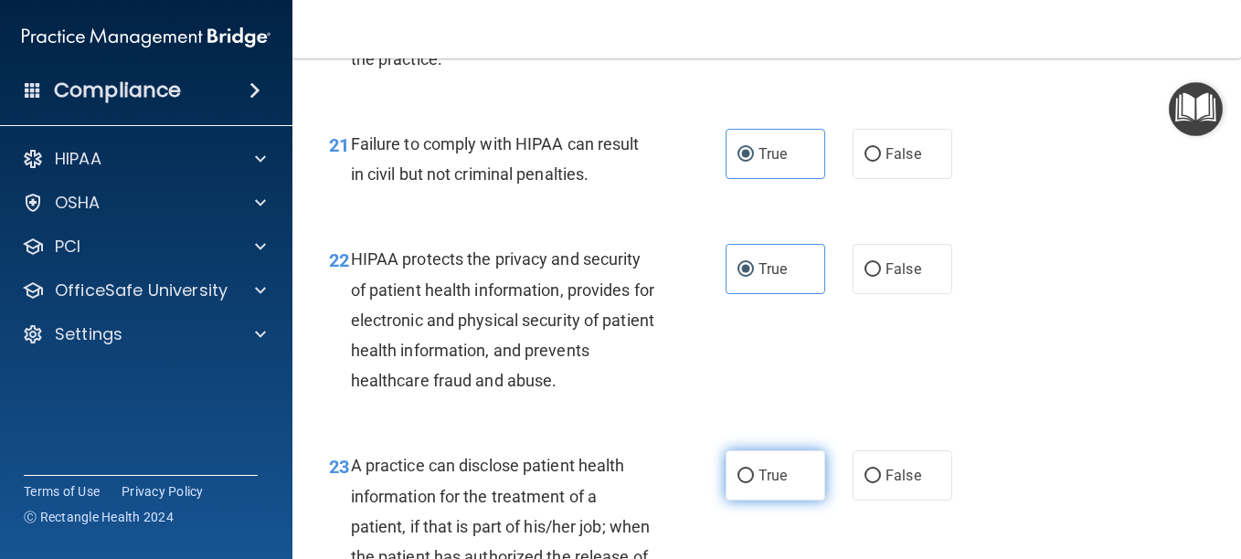
click at [772, 461] on label "True" at bounding box center [775, 475] width 100 height 50
click at [754, 470] on input "True" at bounding box center [745, 477] width 16 height 14
radio input "true"
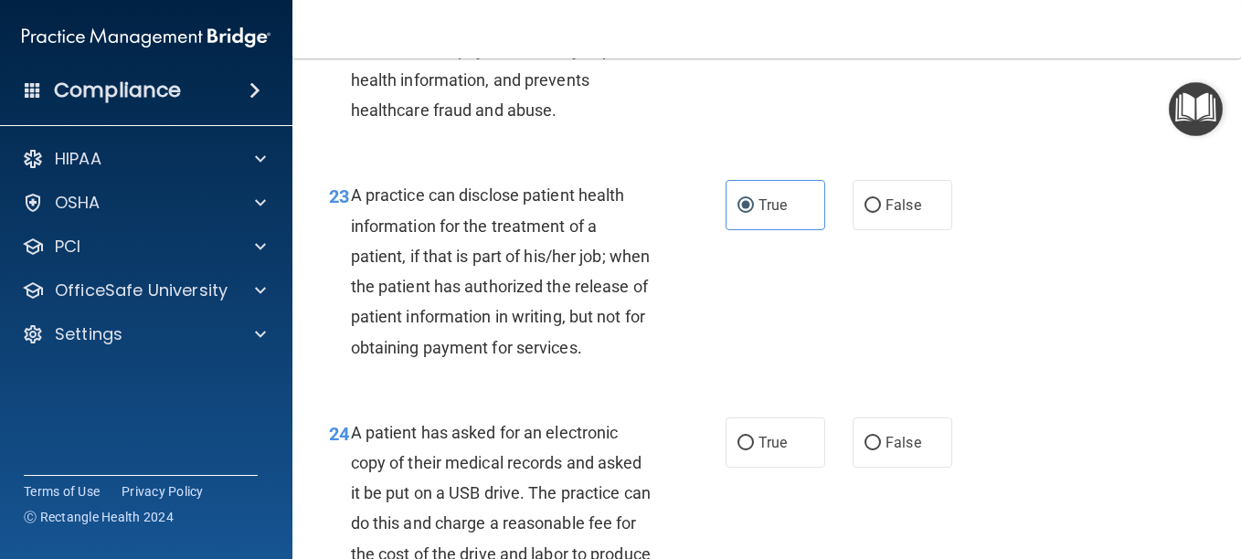
scroll to position [3812, 0]
click at [911, 460] on label "False" at bounding box center [902, 442] width 100 height 50
click at [881, 450] on input "False" at bounding box center [872, 443] width 16 height 14
radio input "true"
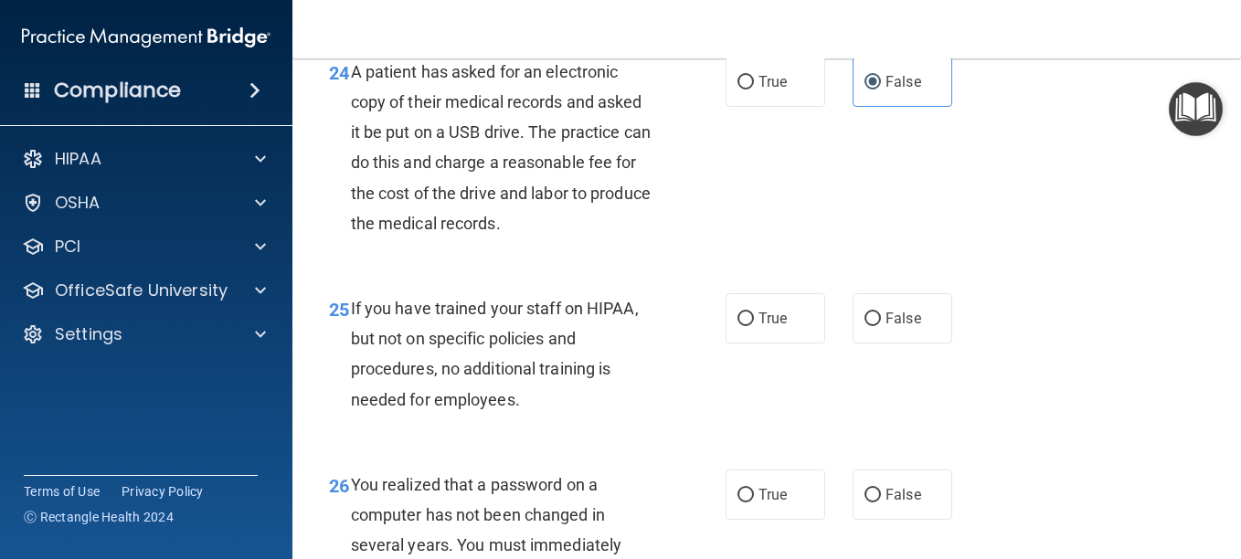
scroll to position [4173, 0]
click at [894, 326] on span "False" at bounding box center [903, 317] width 36 height 17
click at [881, 325] on input "False" at bounding box center [872, 319] width 16 height 14
radio input "true"
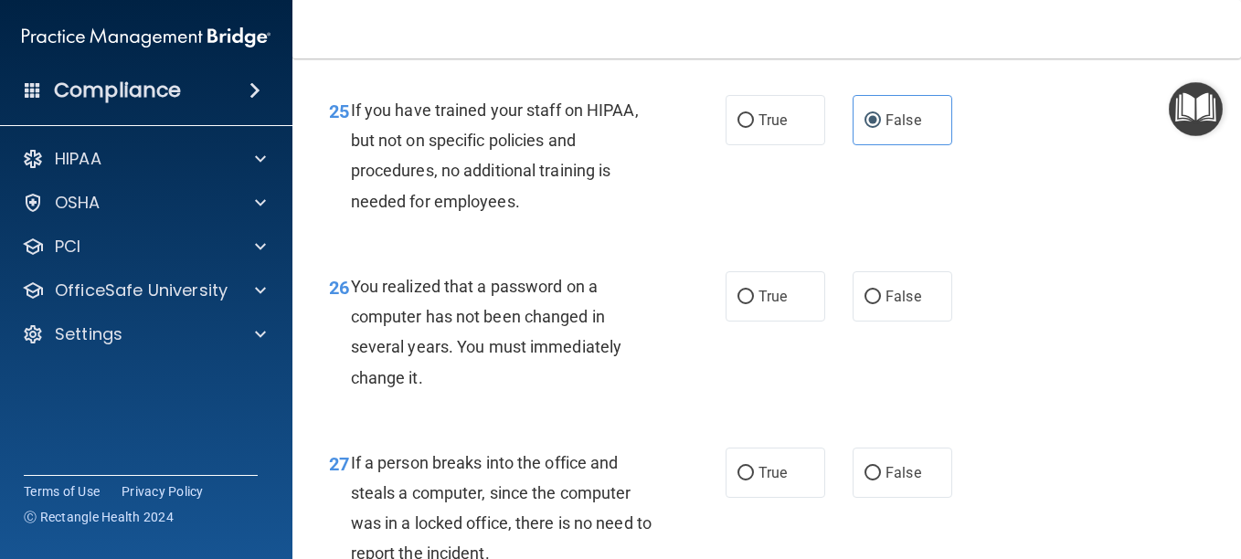
scroll to position [4372, 0]
click at [774, 320] on label "True" at bounding box center [775, 295] width 100 height 50
click at [754, 302] on input "True" at bounding box center [745, 296] width 16 height 14
radio input "true"
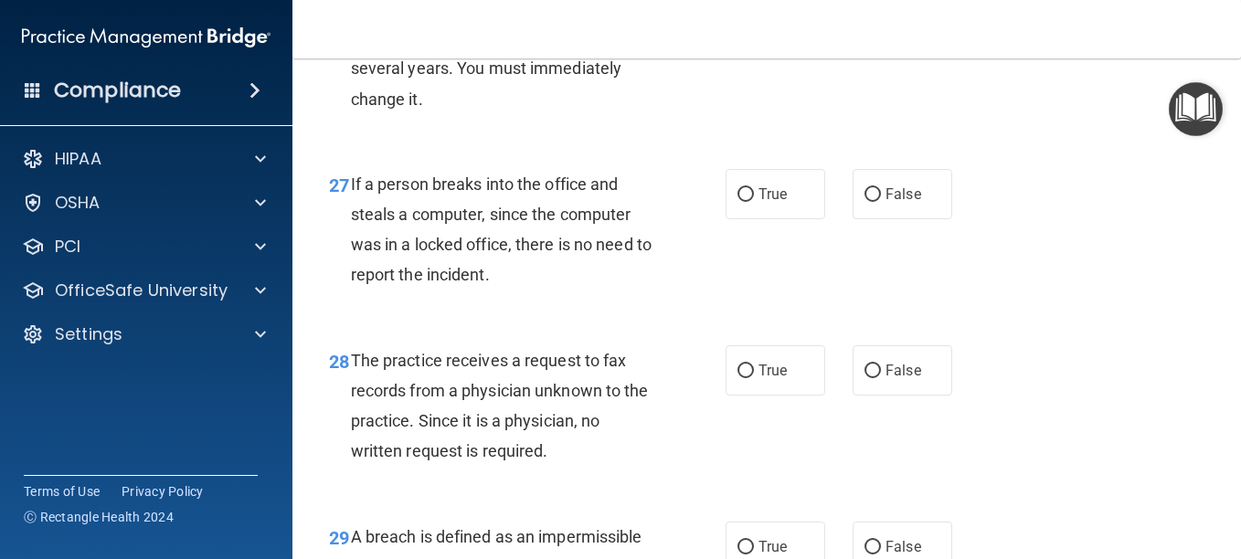
scroll to position [4650, 0]
click at [888, 218] on label "False" at bounding box center [902, 193] width 100 height 50
click at [881, 201] on input "False" at bounding box center [872, 194] width 16 height 14
radio input "true"
click at [779, 388] on label "True" at bounding box center [775, 369] width 100 height 50
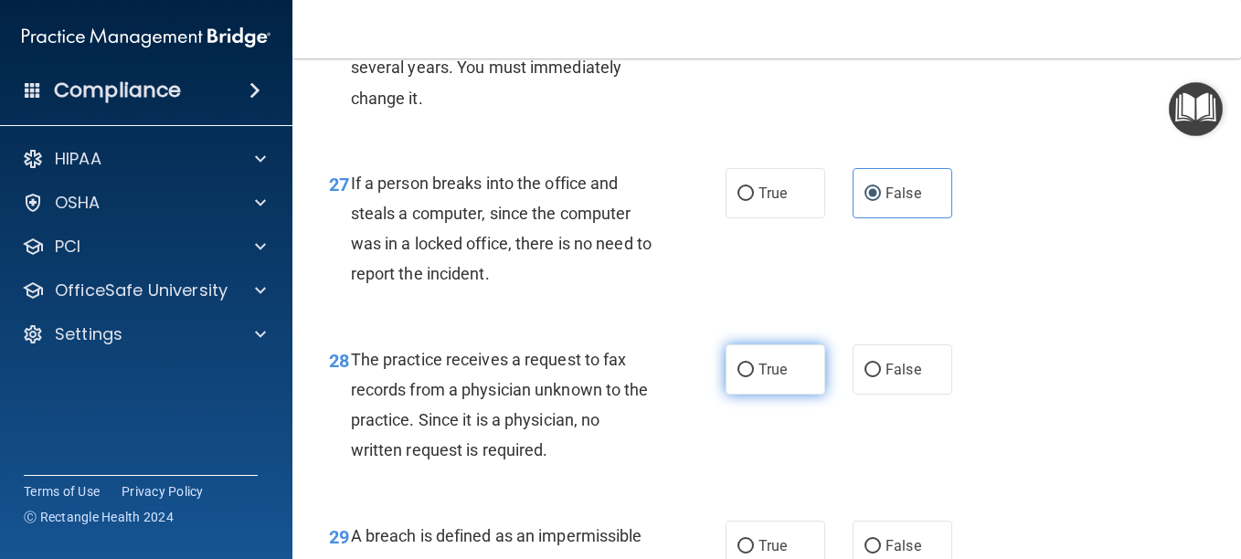
click at [754, 377] on input "True" at bounding box center [745, 371] width 16 height 14
radio input "true"
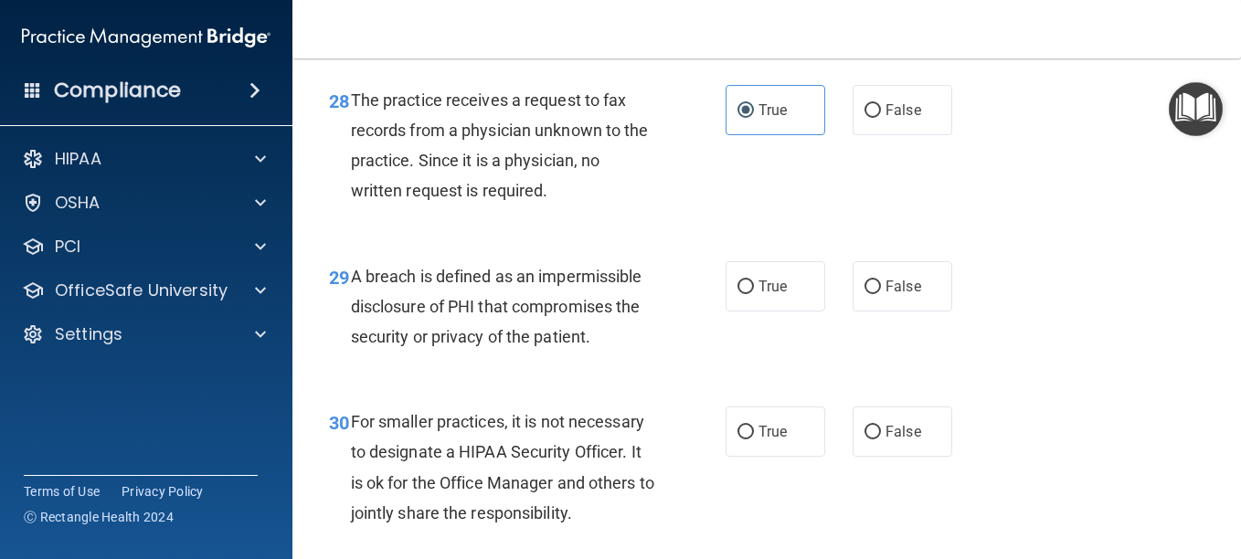
scroll to position [4912, 0]
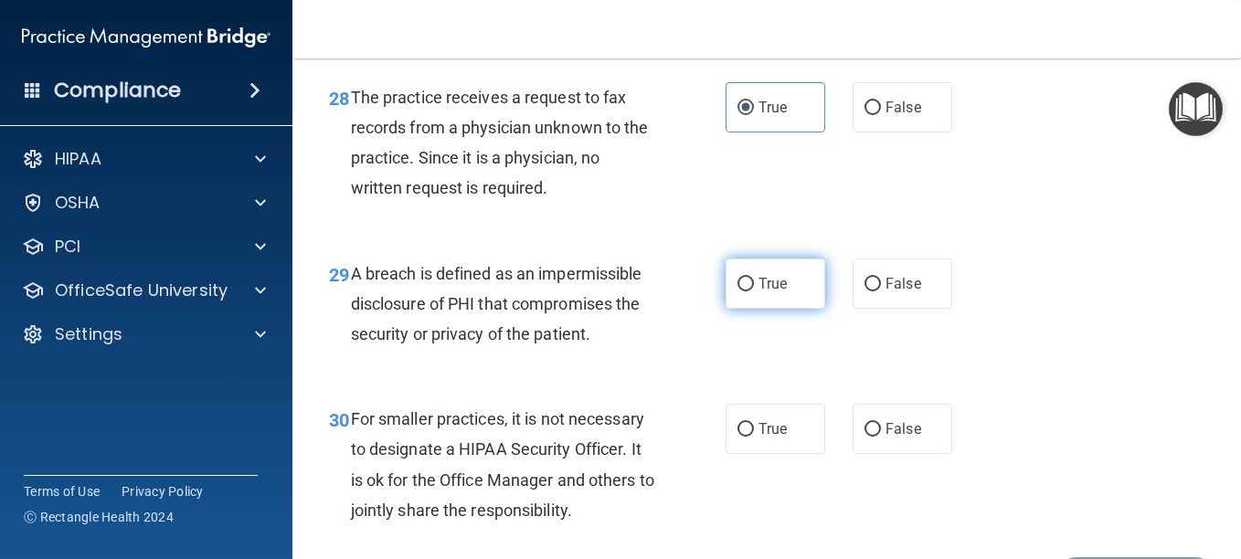
click at [768, 292] on span "True" at bounding box center [772, 283] width 28 height 17
click at [754, 291] on input "True" at bounding box center [745, 285] width 16 height 14
radio input "true"
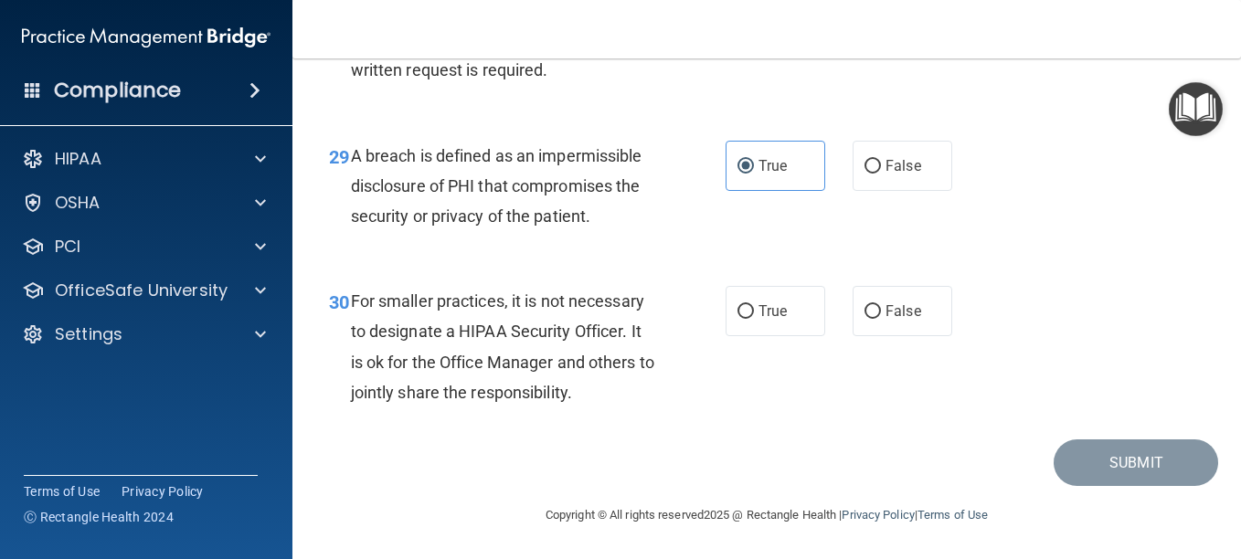
scroll to position [5050, 0]
click at [890, 336] on label "False" at bounding box center [902, 311] width 100 height 50
click at [881, 319] on input "False" at bounding box center [872, 312] width 16 height 14
radio input "true"
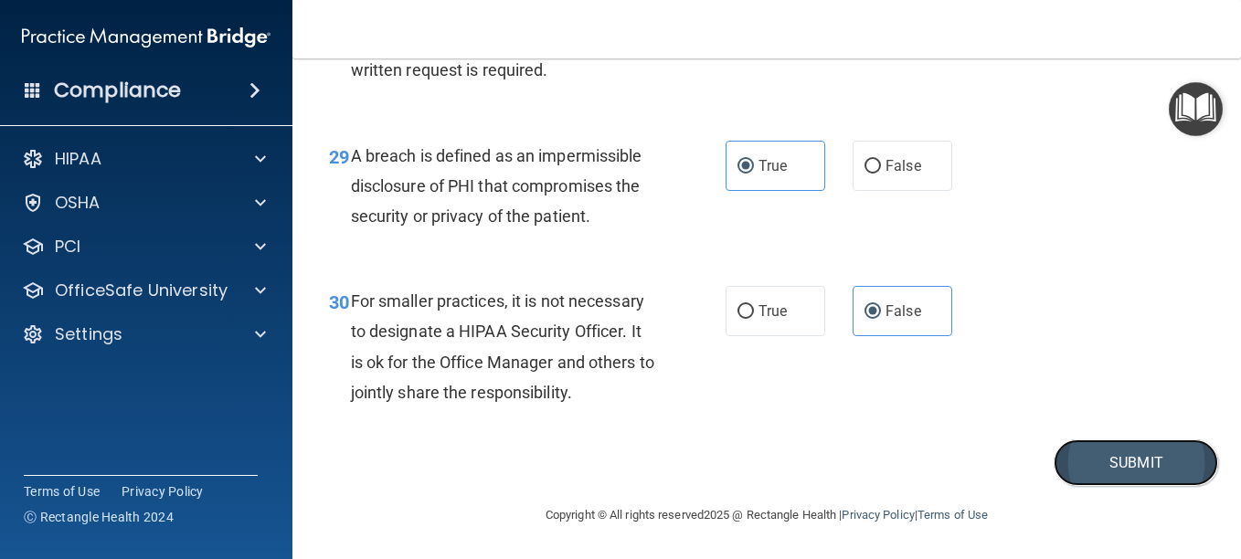
click at [1085, 462] on button "Submit" at bounding box center [1135, 462] width 164 height 47
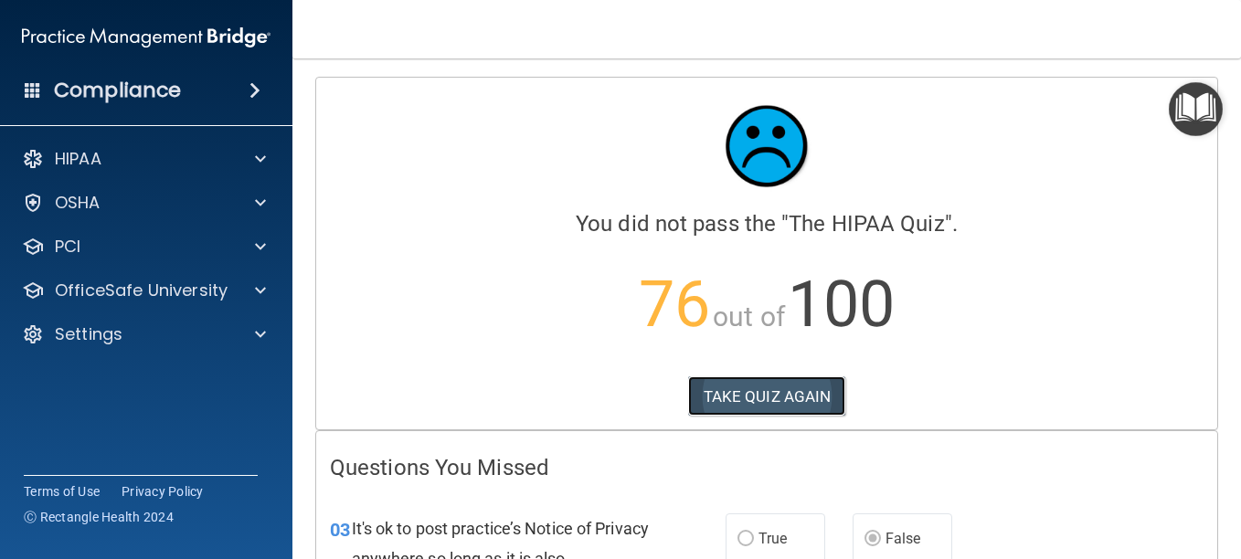
click at [754, 394] on button "TAKE QUIZ AGAIN" at bounding box center [767, 396] width 158 height 40
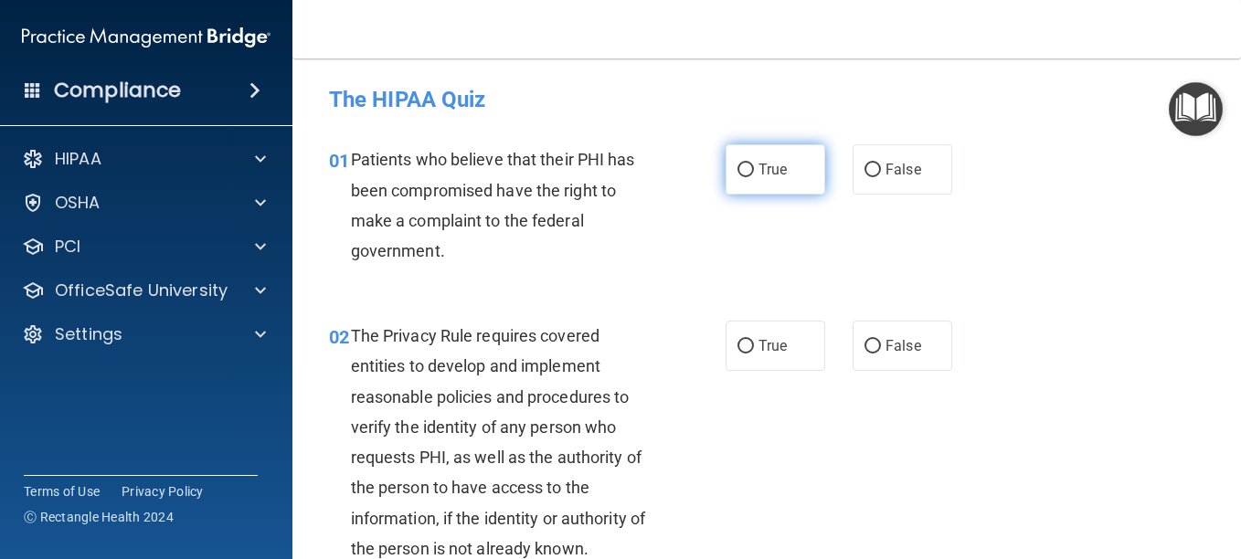
click at [754, 185] on label "True" at bounding box center [775, 169] width 100 height 50
click at [754, 177] on input "True" at bounding box center [745, 171] width 16 height 14
radio input "true"
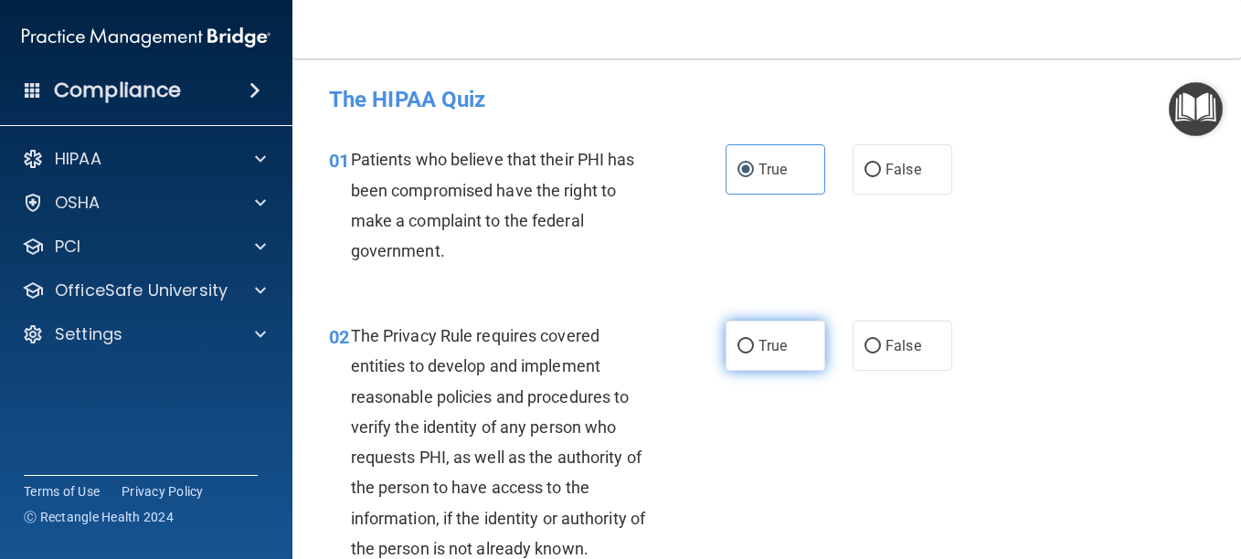
click at [778, 344] on span "True" at bounding box center [772, 345] width 28 height 17
click at [754, 344] on input "True" at bounding box center [745, 347] width 16 height 14
radio input "true"
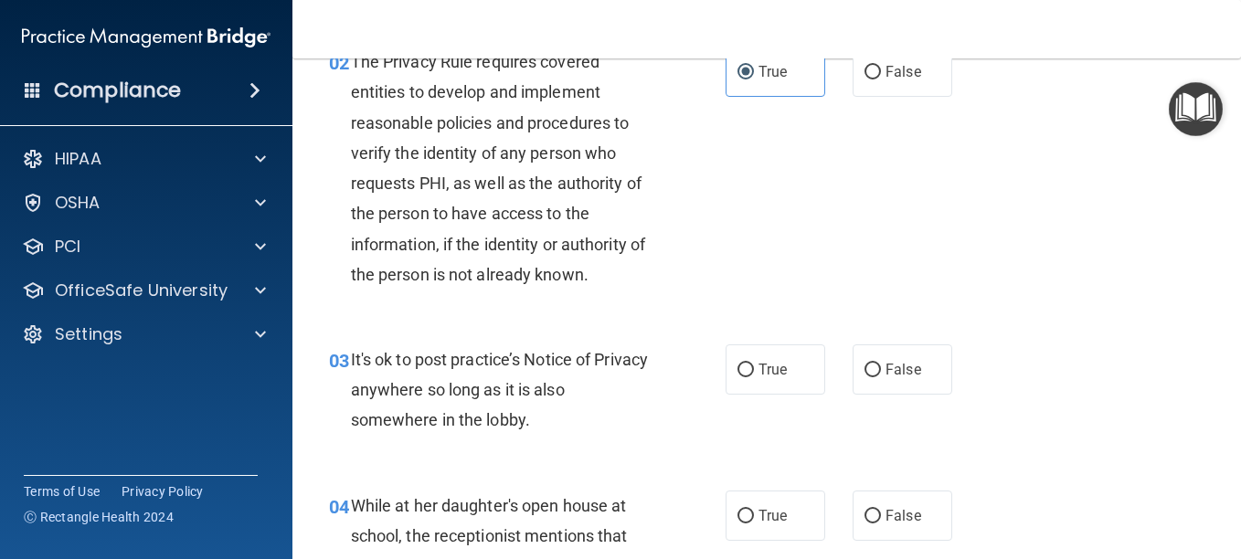
scroll to position [281, 0]
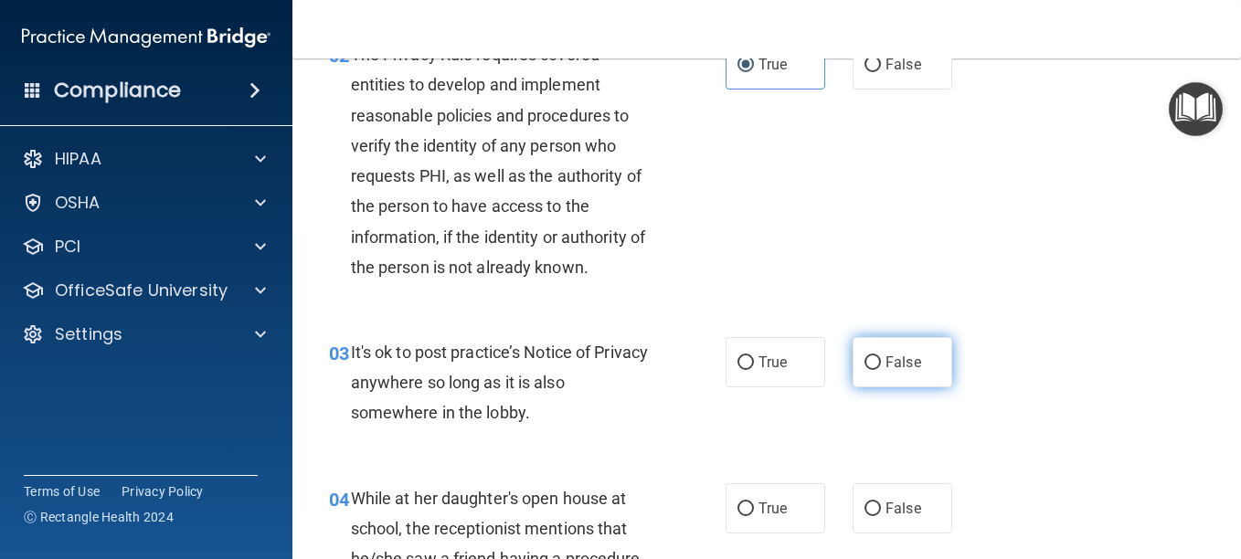
click at [888, 378] on label "False" at bounding box center [902, 362] width 100 height 50
click at [881, 370] on input "False" at bounding box center [872, 363] width 16 height 14
radio input "true"
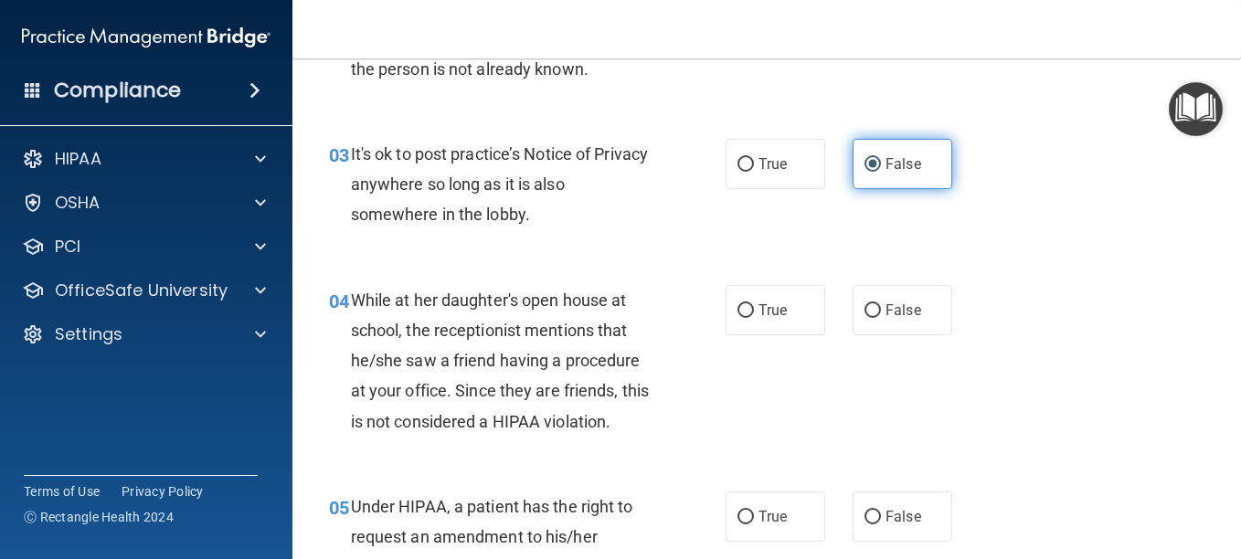
scroll to position [498, 0]
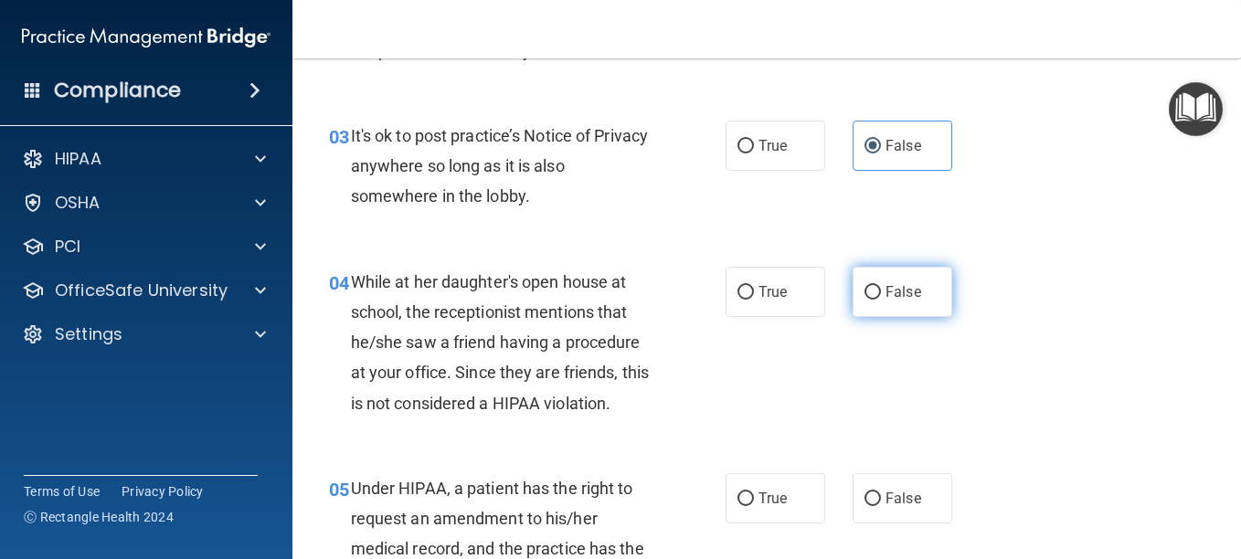
click at [864, 311] on label "False" at bounding box center [902, 292] width 100 height 50
click at [864, 300] on input "False" at bounding box center [872, 293] width 16 height 14
radio input "true"
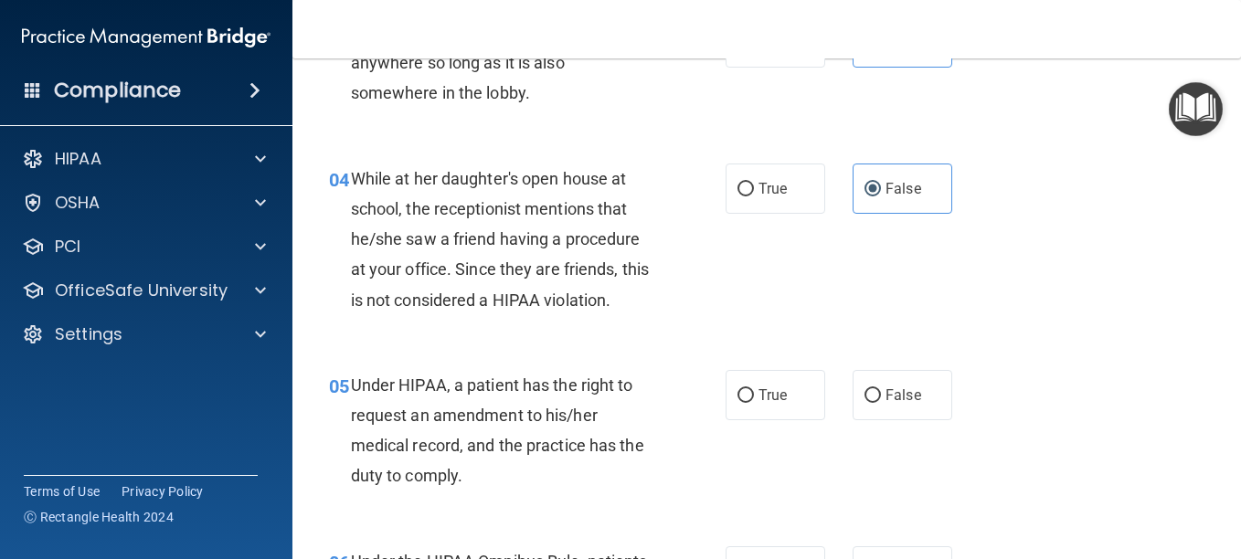
scroll to position [602, 0]
click at [921, 397] on label "False" at bounding box center [902, 394] width 100 height 50
click at [881, 397] on input "False" at bounding box center [872, 395] width 16 height 14
radio input "true"
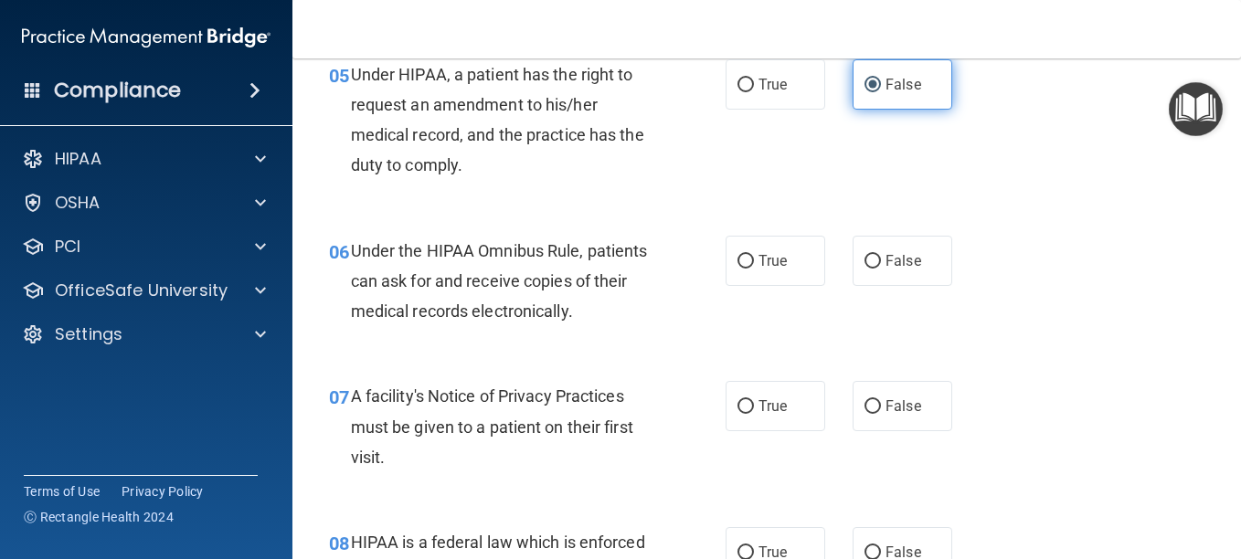
scroll to position [913, 0]
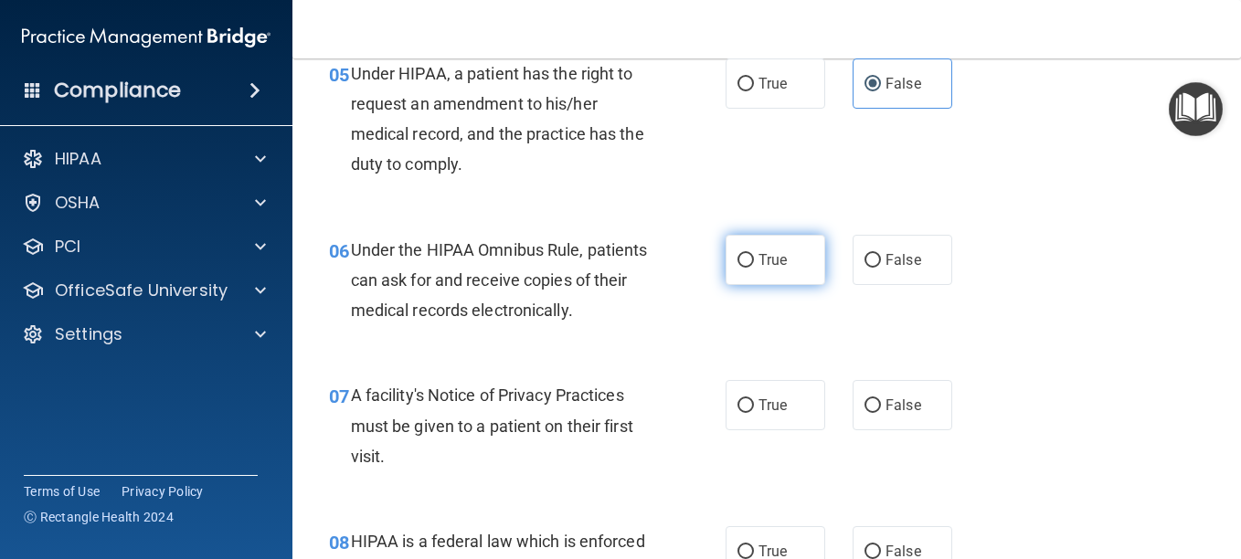
click at [755, 239] on label "True" at bounding box center [775, 260] width 100 height 50
click at [754, 254] on input "True" at bounding box center [745, 261] width 16 height 14
radio input "true"
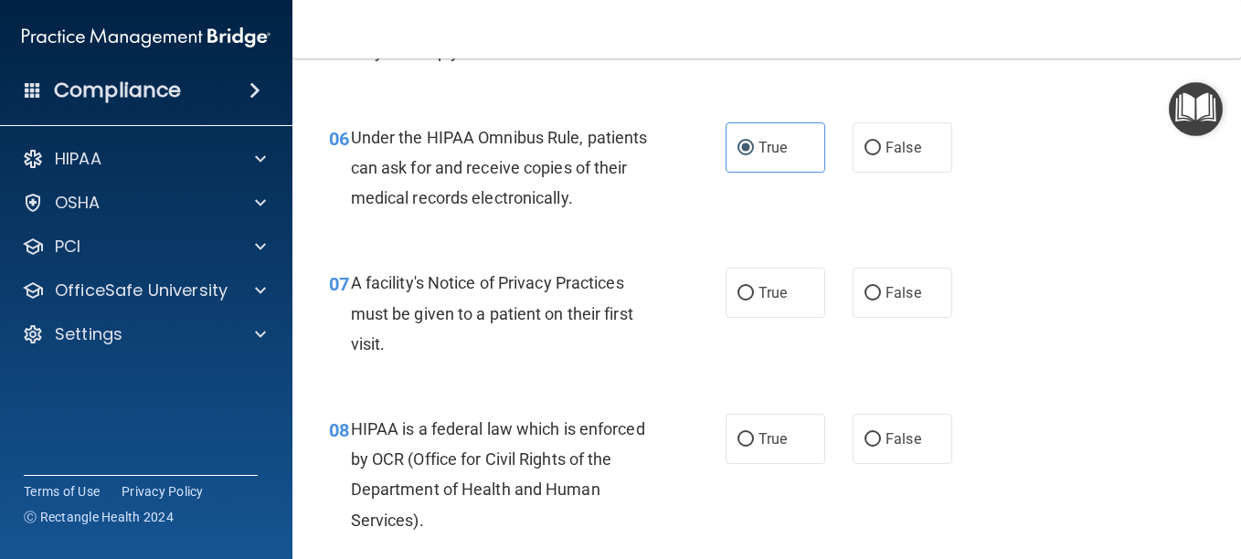
scroll to position [1026, 0]
click at [789, 295] on label "True" at bounding box center [775, 292] width 100 height 50
click at [754, 295] on input "True" at bounding box center [745, 293] width 16 height 14
radio input "true"
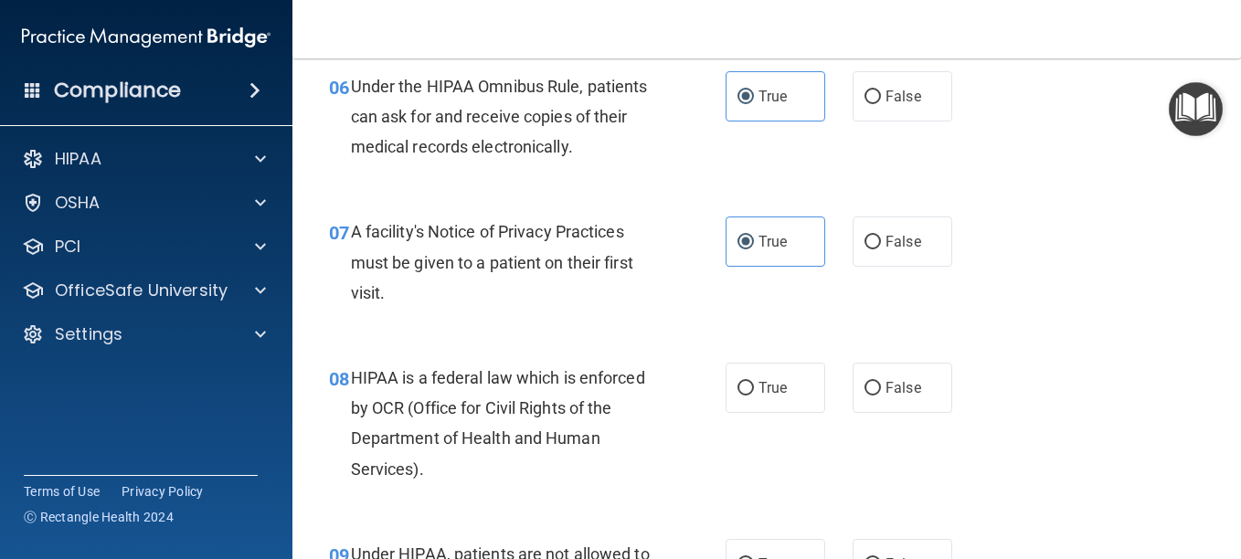
scroll to position [1077, 0]
click at [749, 372] on label "True" at bounding box center [775, 387] width 100 height 50
click at [749, 381] on input "True" at bounding box center [745, 388] width 16 height 14
radio input "true"
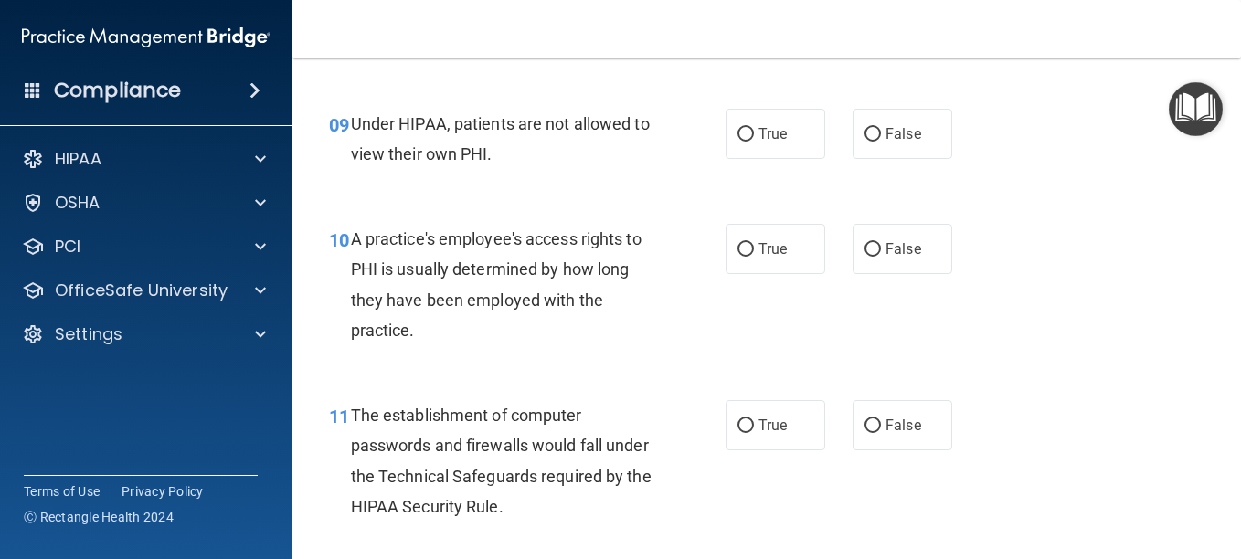
scroll to position [1508, 0]
click at [868, 147] on label "False" at bounding box center [902, 133] width 100 height 50
click at [868, 141] on input "False" at bounding box center [872, 134] width 16 height 14
radio input "true"
click at [864, 259] on label "False" at bounding box center [902, 248] width 100 height 50
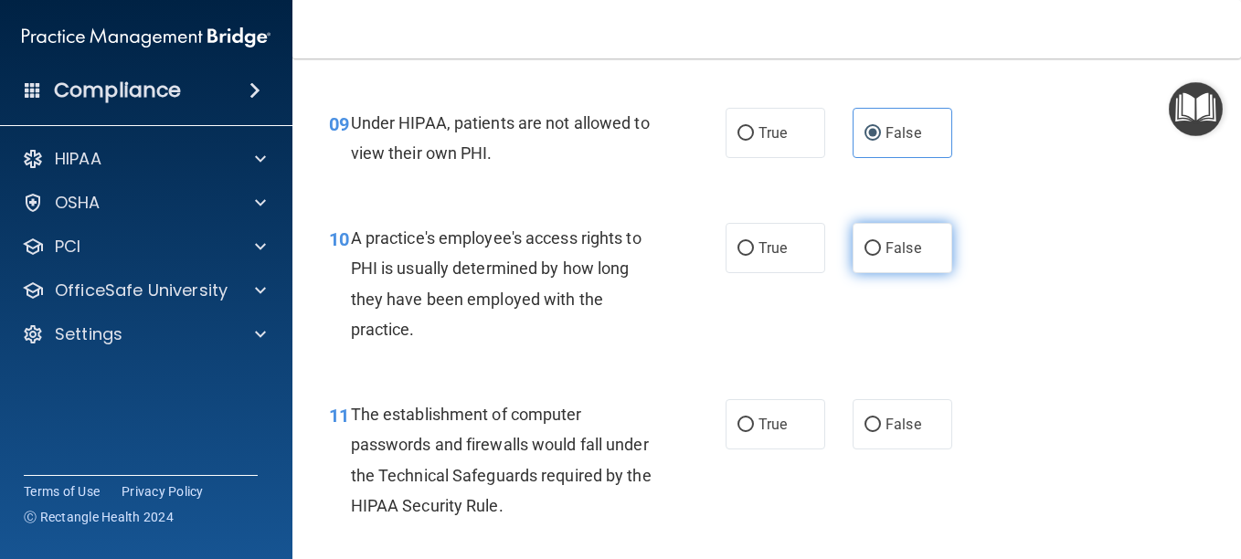
click at [864, 256] on input "False" at bounding box center [872, 249] width 16 height 14
radio input "true"
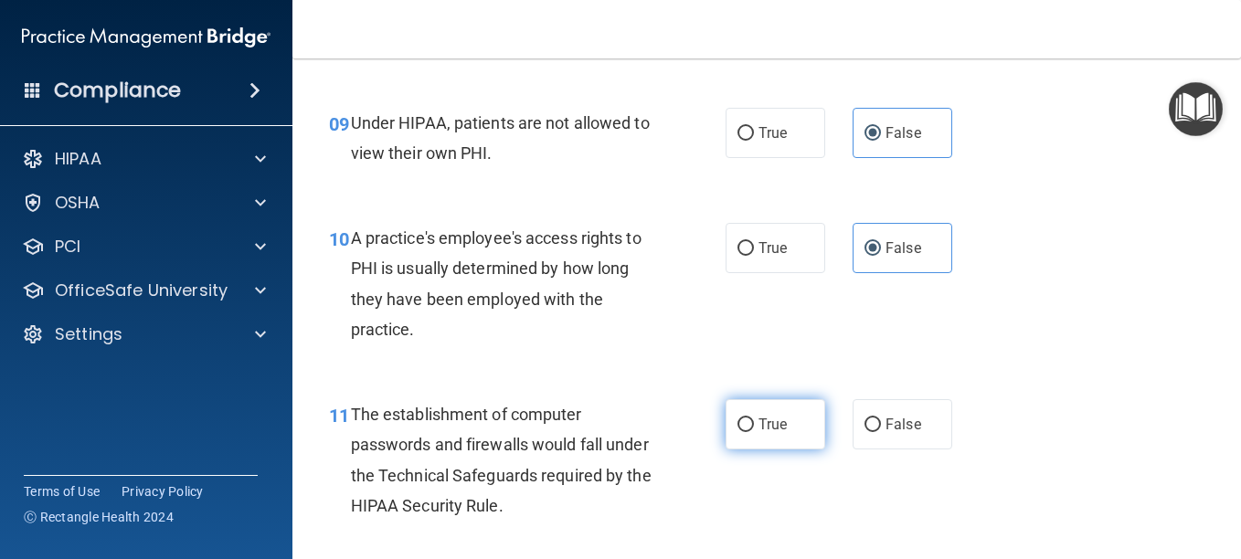
click at [775, 422] on span "True" at bounding box center [772, 424] width 28 height 17
click at [754, 422] on input "True" at bounding box center [745, 425] width 16 height 14
radio input "true"
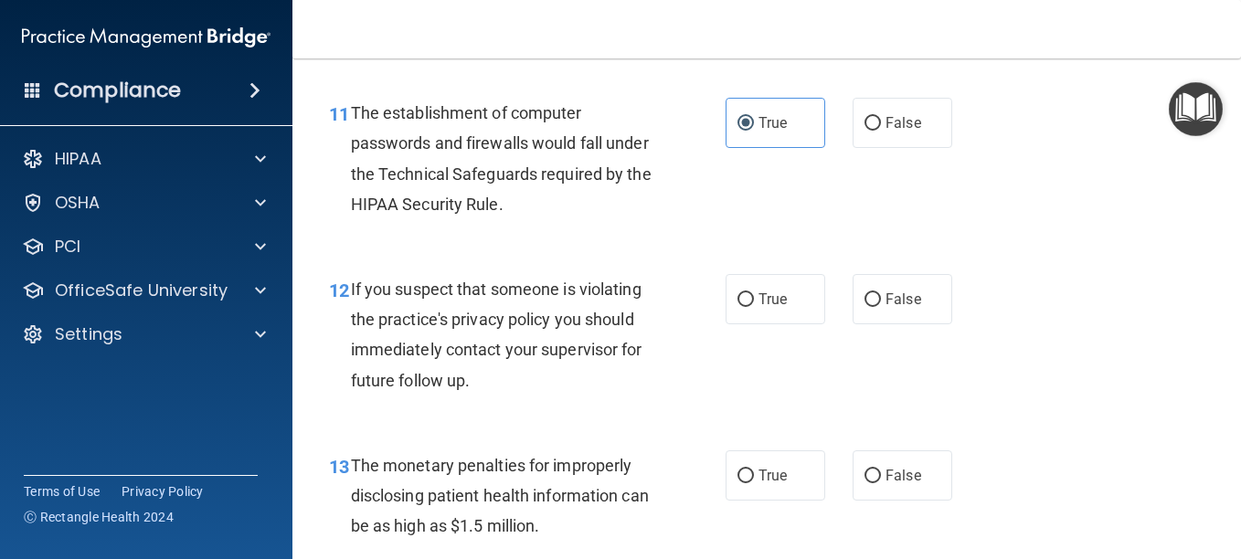
scroll to position [1810, 0]
click at [793, 296] on label "True" at bounding box center [775, 298] width 100 height 50
click at [754, 296] on input "True" at bounding box center [745, 299] width 16 height 14
radio input "true"
click at [751, 450] on label "True" at bounding box center [775, 475] width 100 height 50
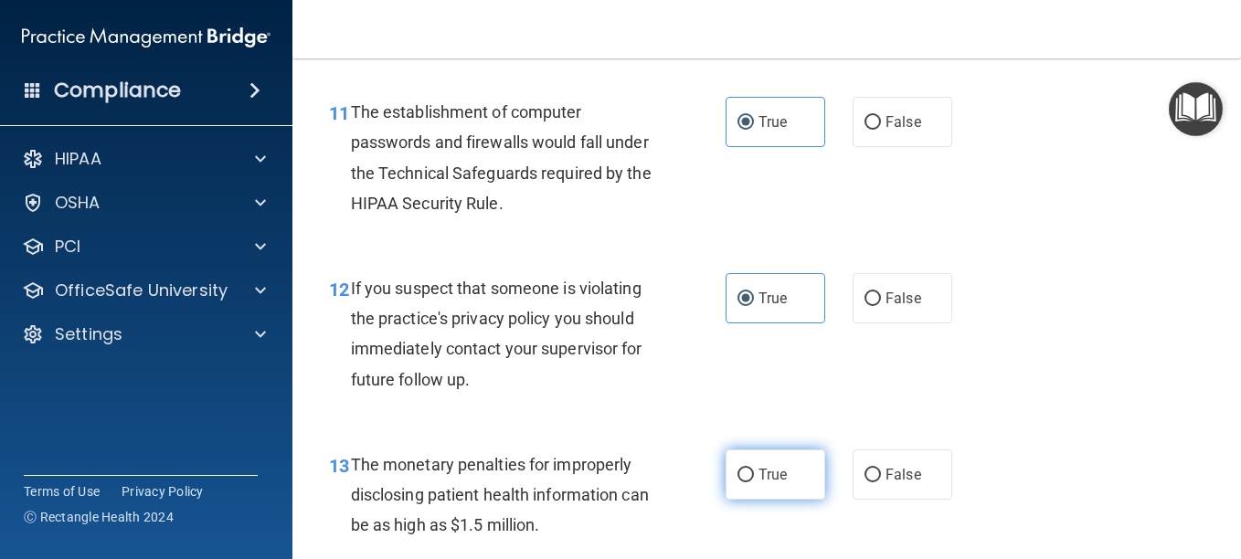
click at [751, 469] on input "True" at bounding box center [745, 476] width 16 height 14
radio input "true"
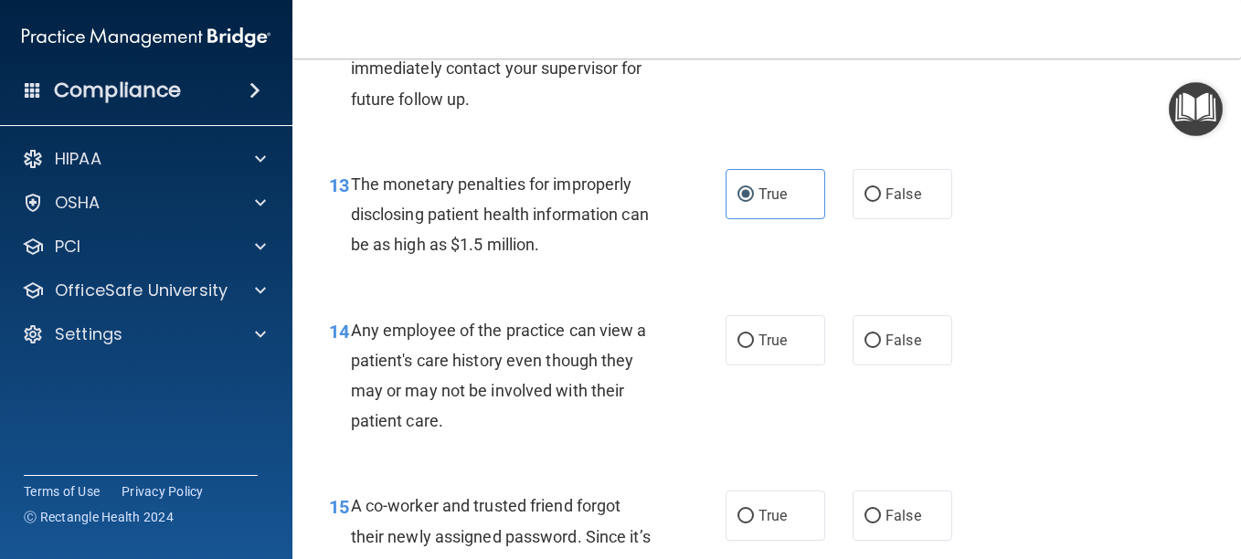
scroll to position [2103, 0]
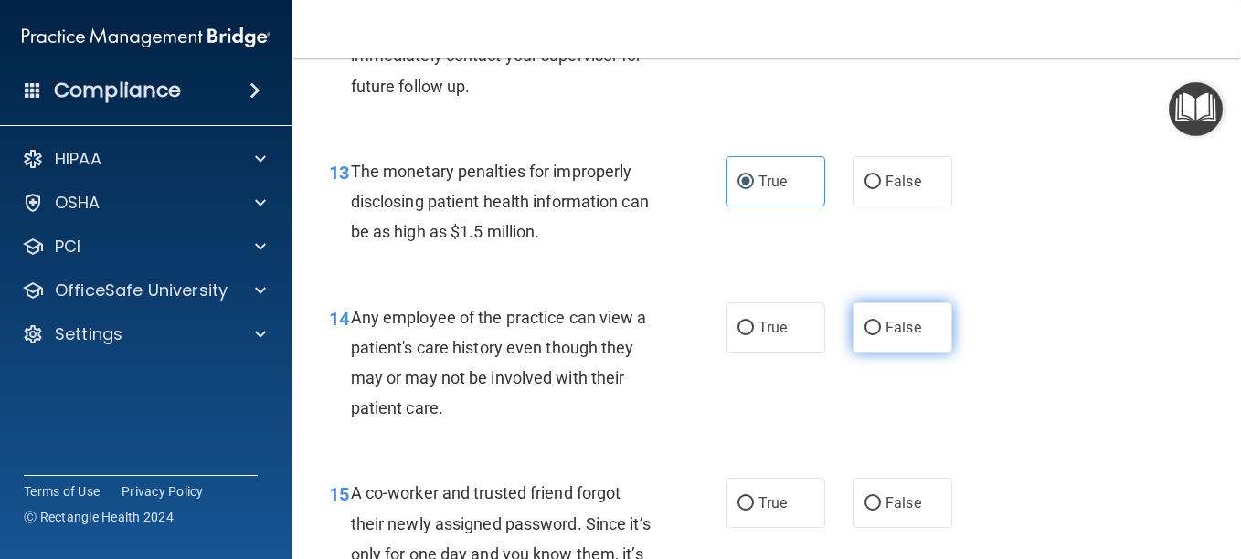
click at [880, 309] on label "False" at bounding box center [902, 327] width 100 height 50
click at [880, 322] on input "False" at bounding box center [872, 329] width 16 height 14
radio input "true"
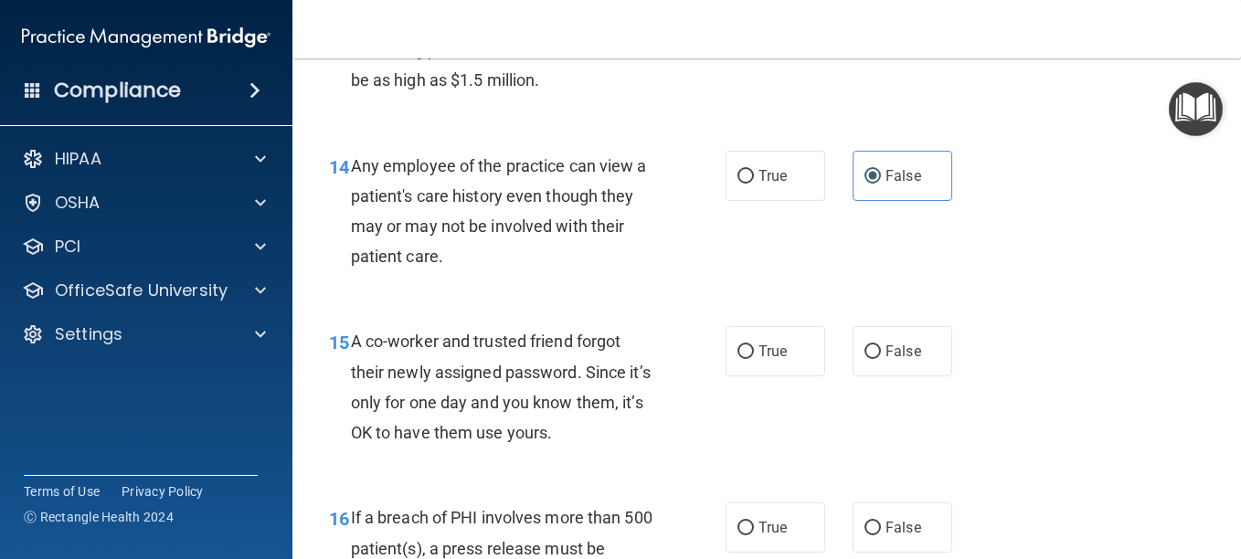
scroll to position [2261, 0]
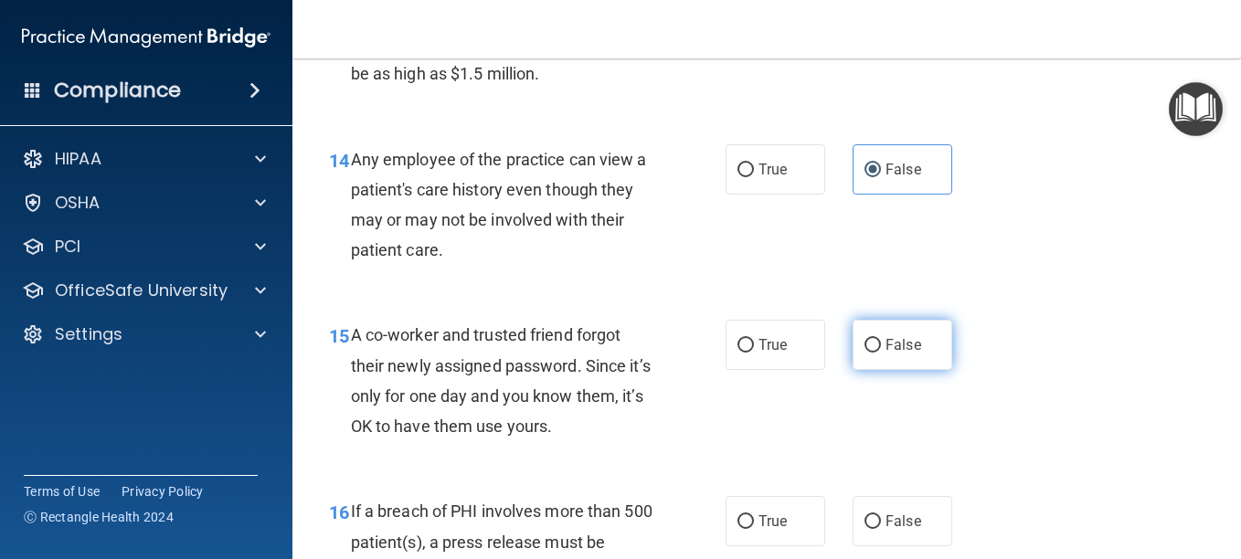
click at [893, 344] on span "False" at bounding box center [903, 344] width 36 height 17
click at [881, 344] on input "False" at bounding box center [872, 346] width 16 height 14
radio input "true"
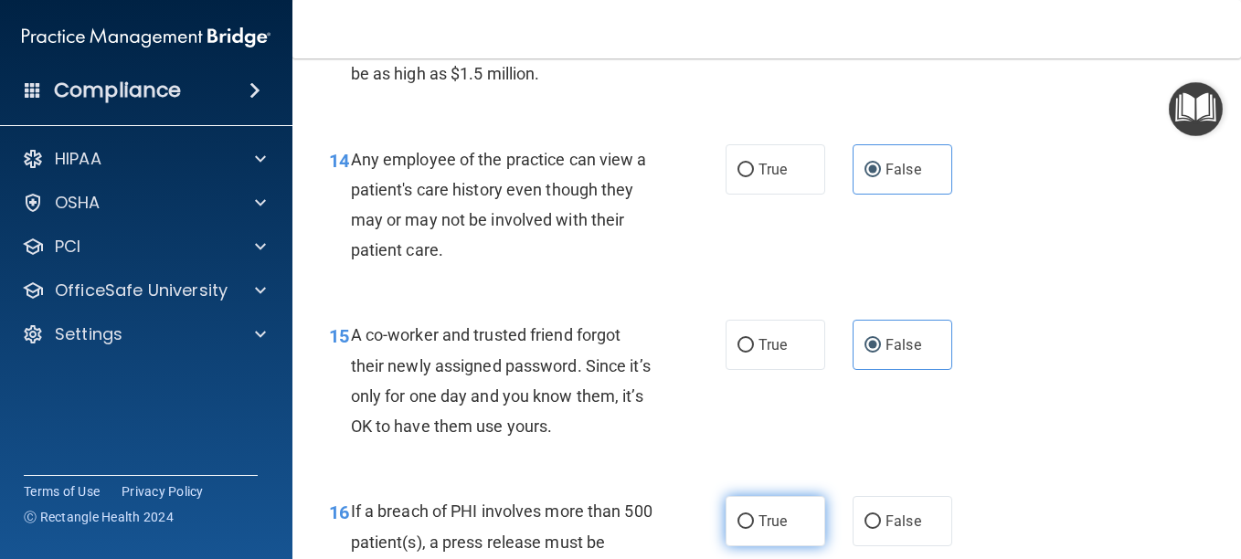
click at [767, 513] on span "True" at bounding box center [772, 521] width 28 height 17
click at [754, 515] on input "True" at bounding box center [745, 522] width 16 height 14
radio input "true"
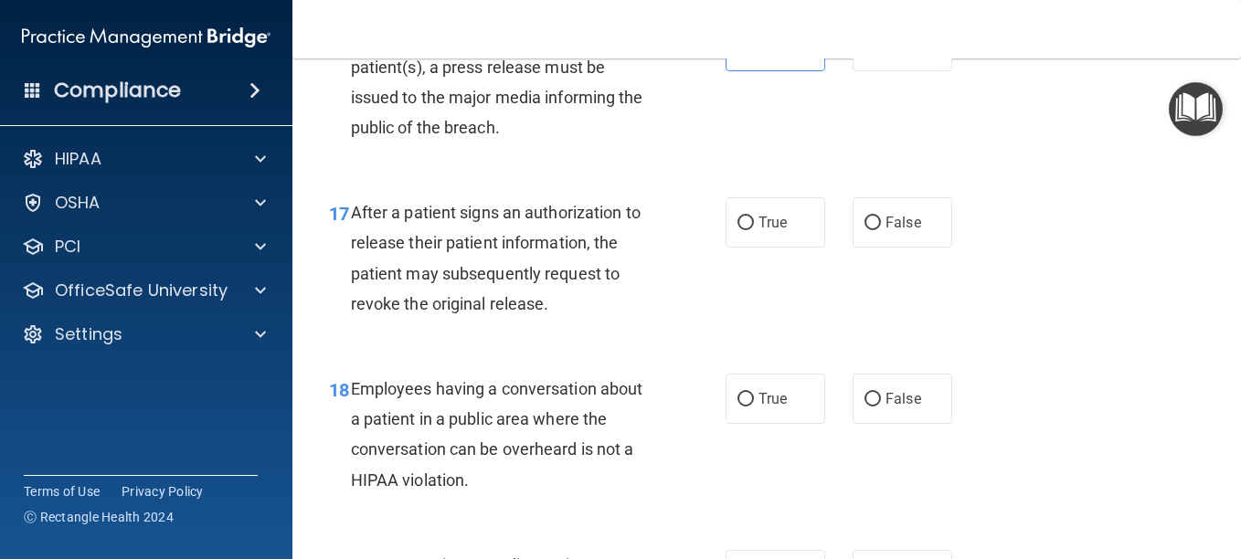
scroll to position [2737, 0]
click at [777, 233] on label "True" at bounding box center [775, 221] width 100 height 50
click at [754, 229] on input "True" at bounding box center [745, 223] width 16 height 14
radio input "true"
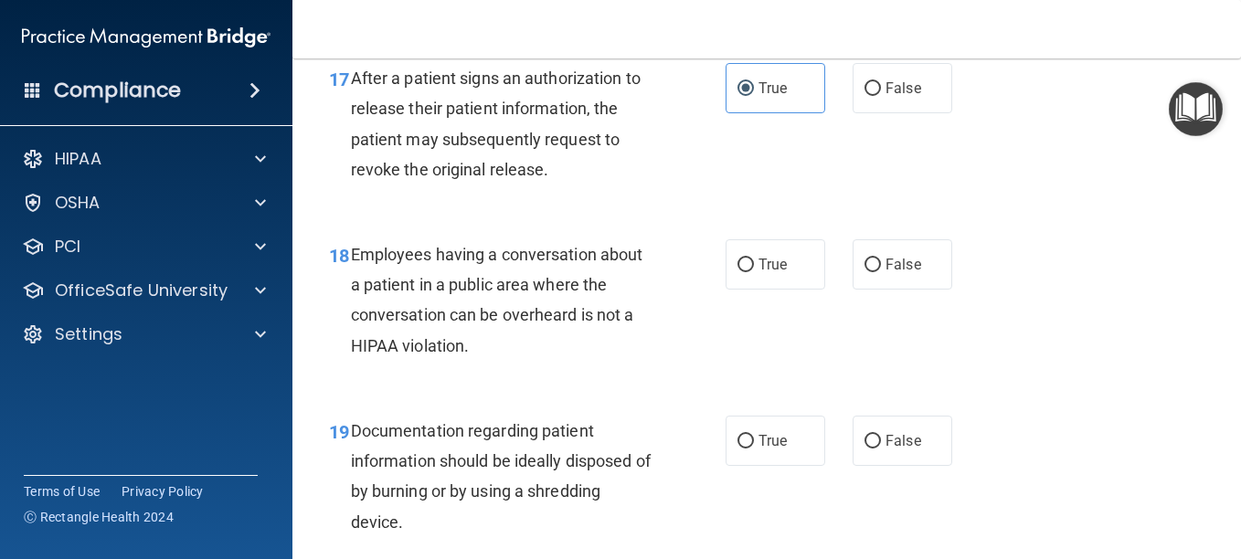
scroll to position [2872, 0]
click at [869, 272] on label "False" at bounding box center [902, 263] width 100 height 50
click at [869, 271] on input "False" at bounding box center [872, 265] width 16 height 14
radio input "true"
click at [772, 424] on label "True" at bounding box center [775, 440] width 100 height 50
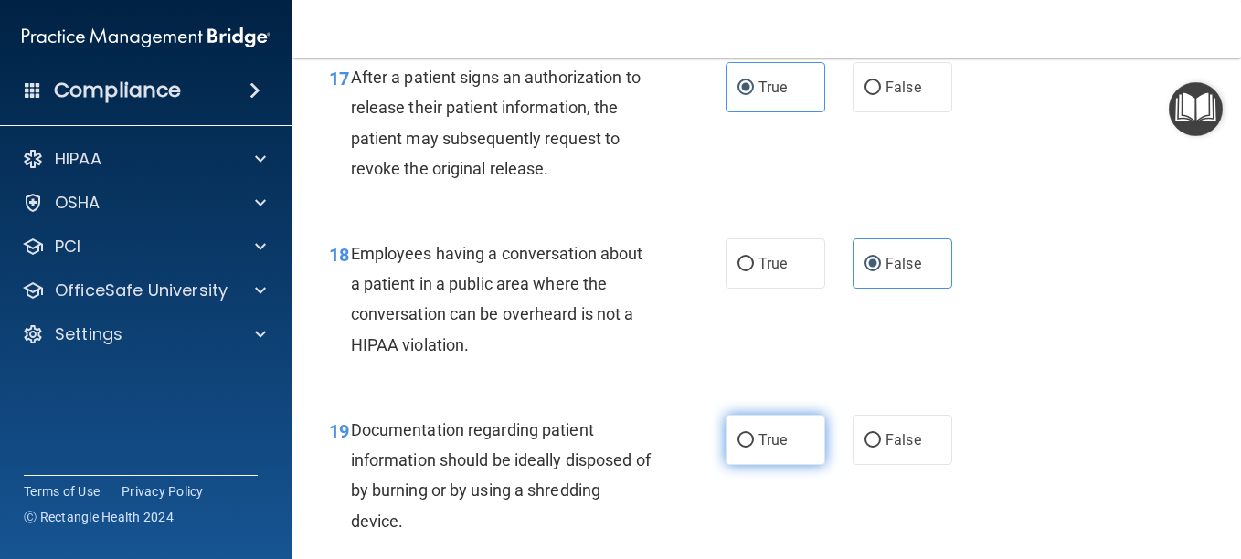
click at [754, 434] on input "True" at bounding box center [745, 441] width 16 height 14
radio input "true"
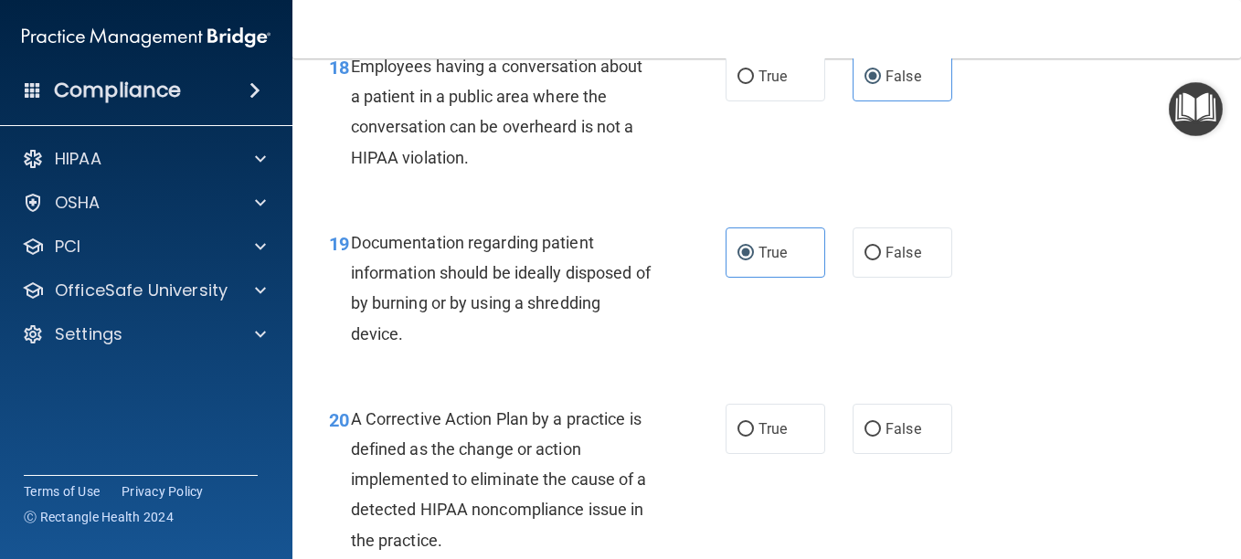
scroll to position [3090, 0]
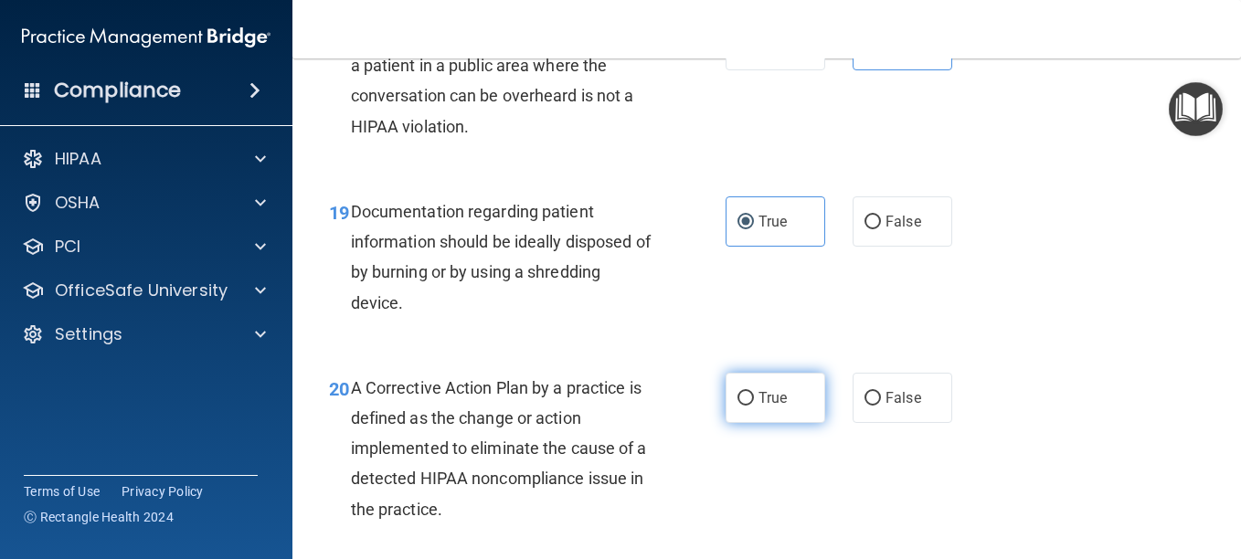
click at [805, 405] on label "True" at bounding box center [775, 398] width 100 height 50
click at [754, 405] on input "True" at bounding box center [745, 399] width 16 height 14
radio input "true"
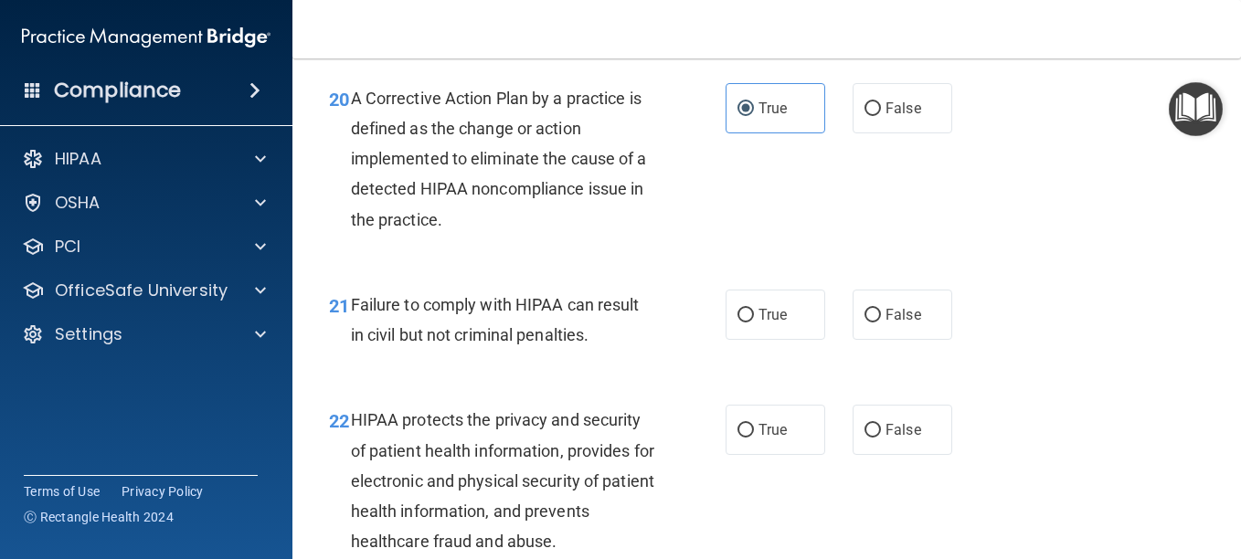
scroll to position [3381, 0]
click at [927, 335] on label "False" at bounding box center [902, 314] width 100 height 50
click at [881, 322] on input "False" at bounding box center [872, 315] width 16 height 14
radio input "true"
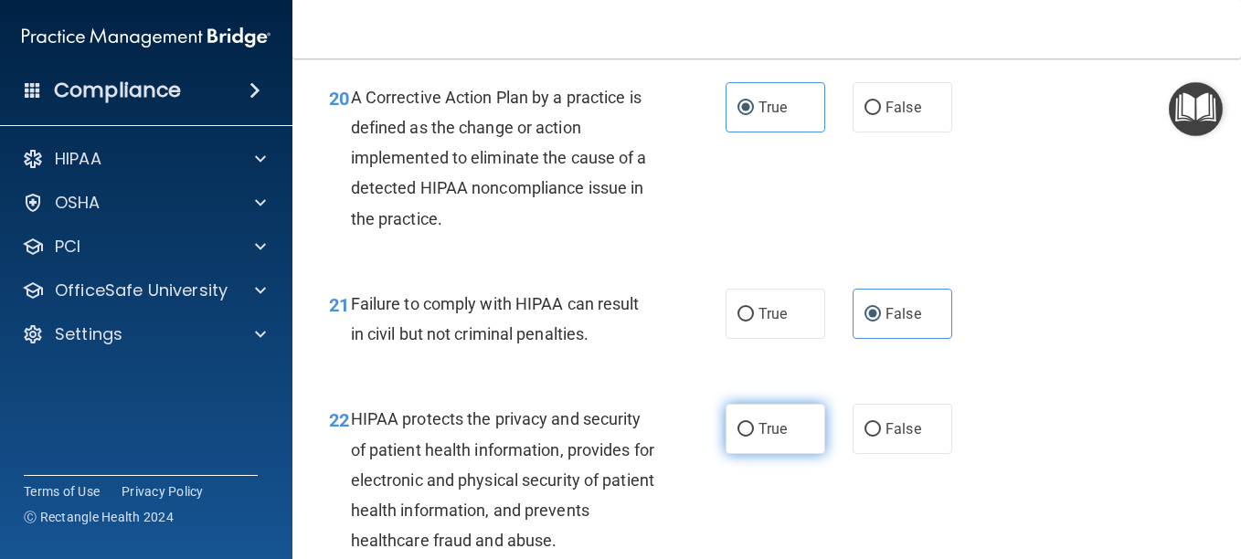
click at [790, 408] on label "True" at bounding box center [775, 429] width 100 height 50
click at [754, 423] on input "True" at bounding box center [745, 430] width 16 height 14
radio input "true"
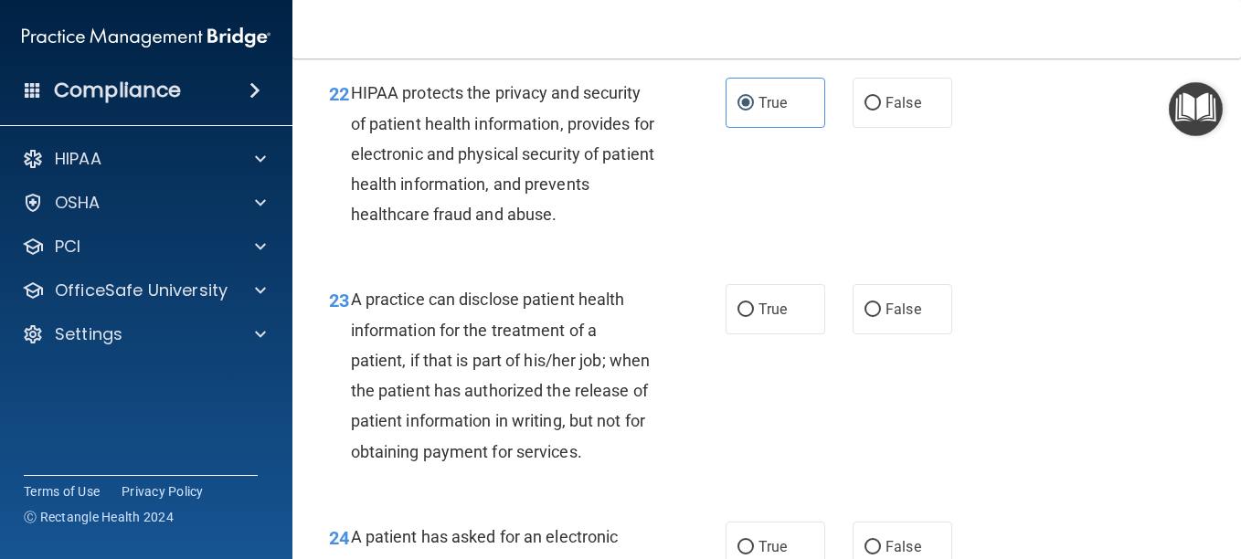
scroll to position [3708, 0]
click at [869, 333] on label "False" at bounding box center [902, 308] width 100 height 50
click at [869, 316] on input "False" at bounding box center [872, 309] width 16 height 14
radio input "true"
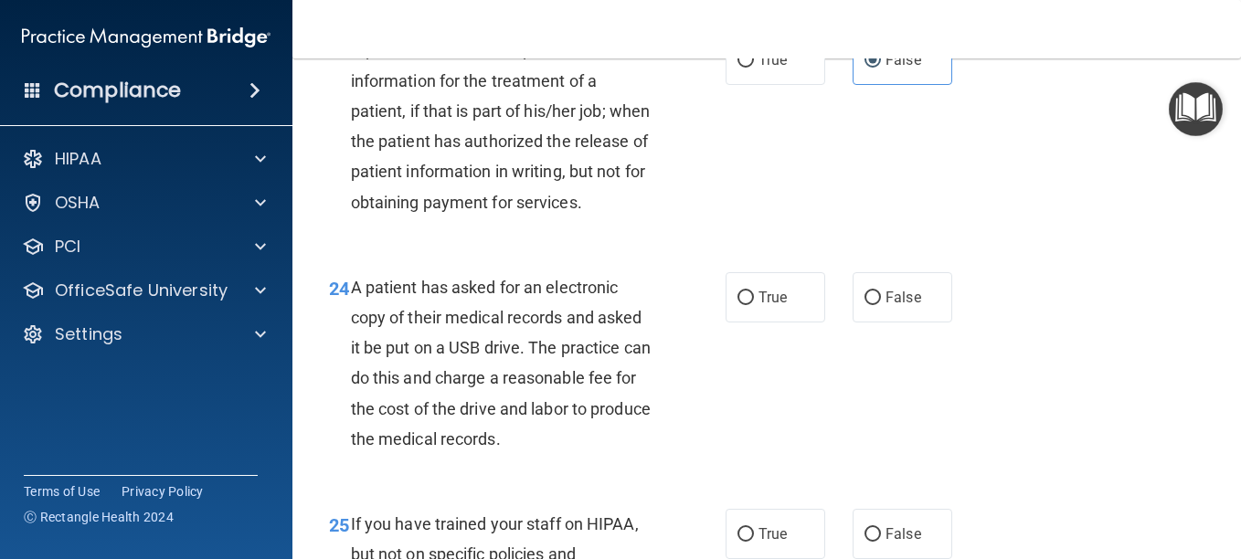
scroll to position [3958, 0]
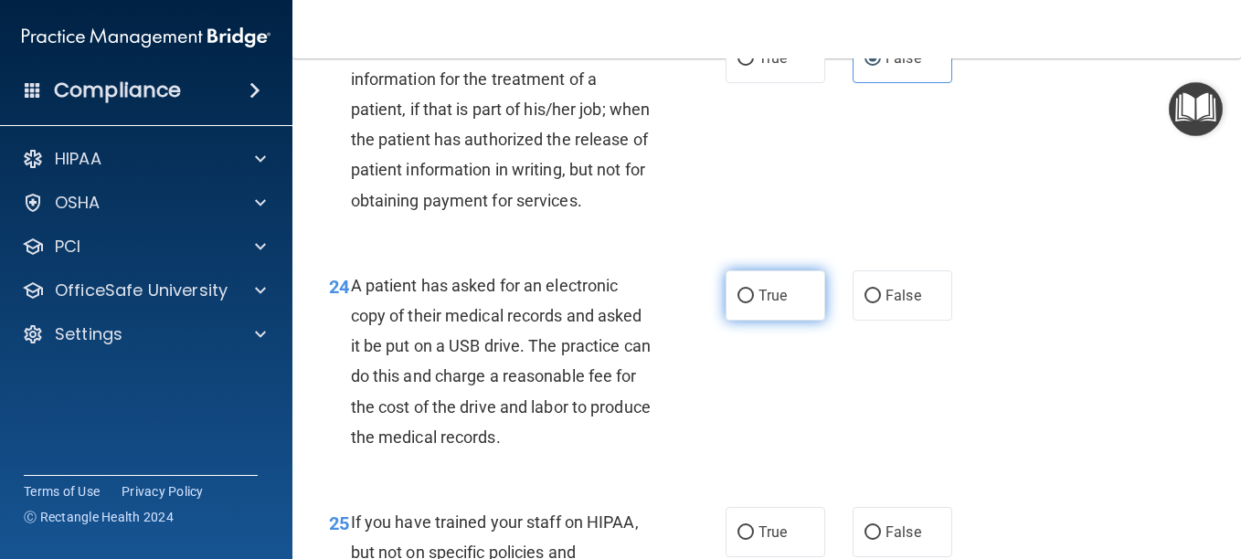
click at [782, 319] on label "True" at bounding box center [775, 295] width 100 height 50
click at [754, 303] on input "True" at bounding box center [745, 297] width 16 height 14
radio input "true"
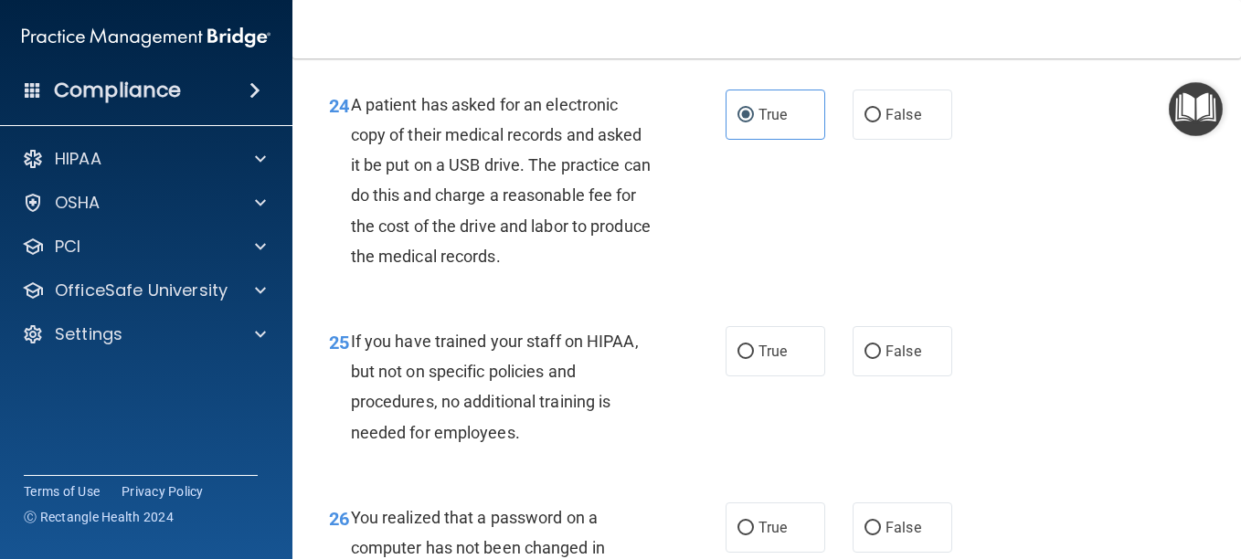
scroll to position [4184, 0]
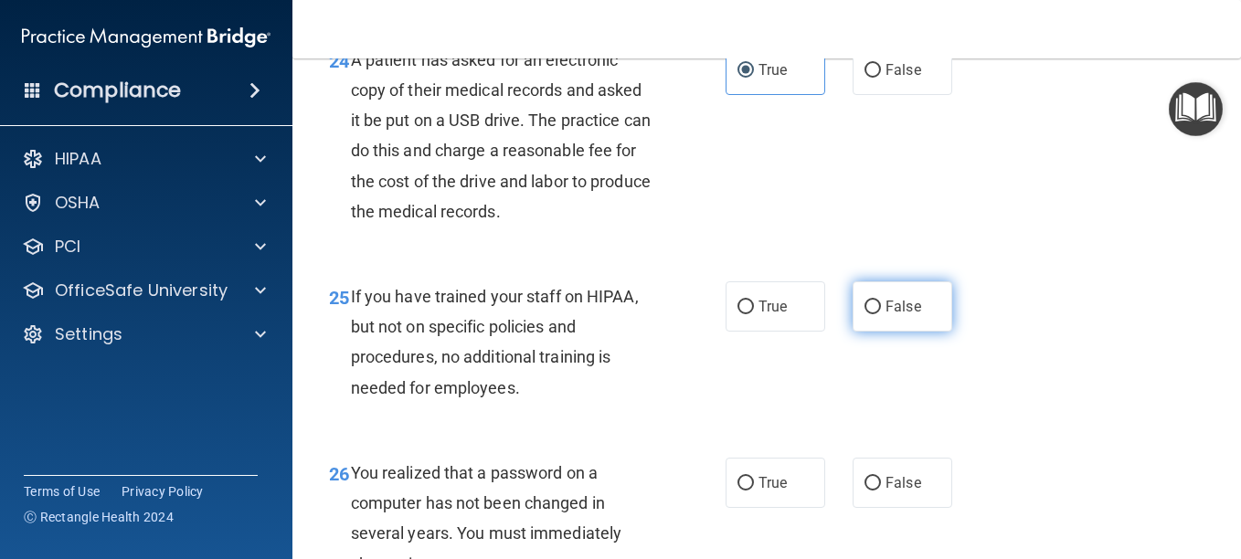
click at [910, 315] on span "False" at bounding box center [903, 306] width 36 height 17
click at [881, 314] on input "False" at bounding box center [872, 308] width 16 height 14
radio input "true"
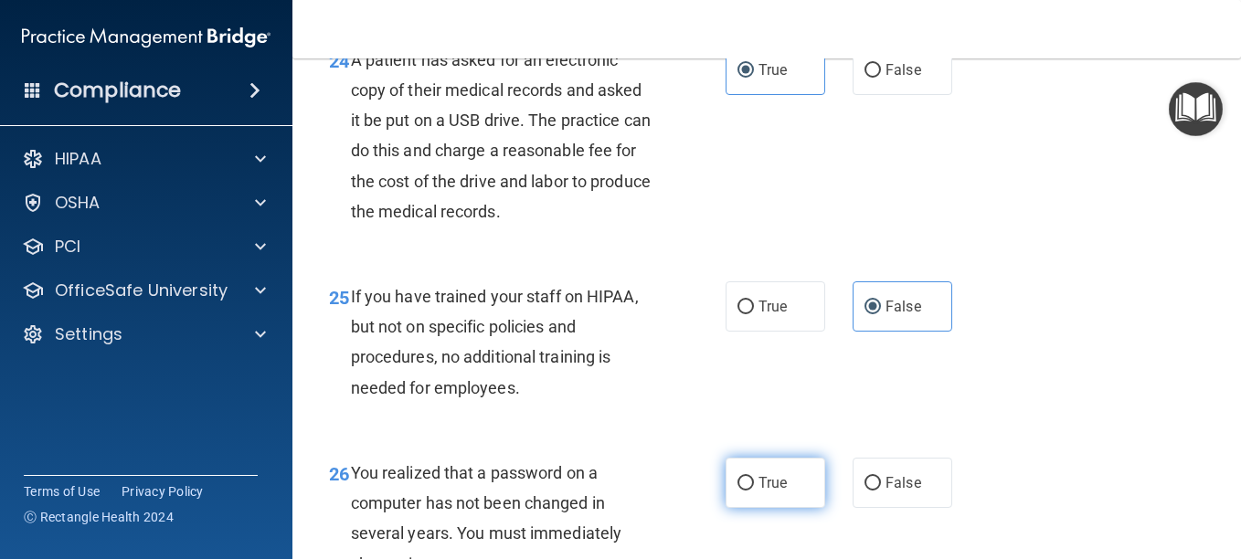
click at [763, 492] on span "True" at bounding box center [772, 482] width 28 height 17
click at [754, 491] on input "True" at bounding box center [745, 484] width 16 height 14
radio input "true"
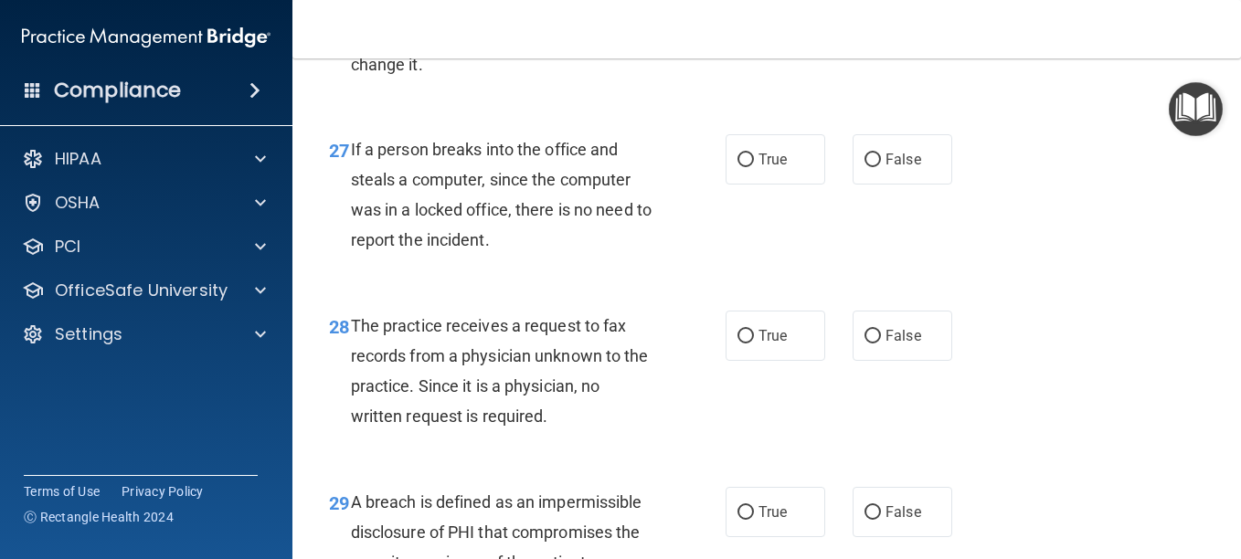
scroll to position [4684, 0]
click at [890, 354] on label "False" at bounding box center [902, 335] width 100 height 50
click at [881, 343] on input "False" at bounding box center [872, 336] width 16 height 14
radio input "true"
click at [889, 520] on label "False" at bounding box center [902, 511] width 100 height 50
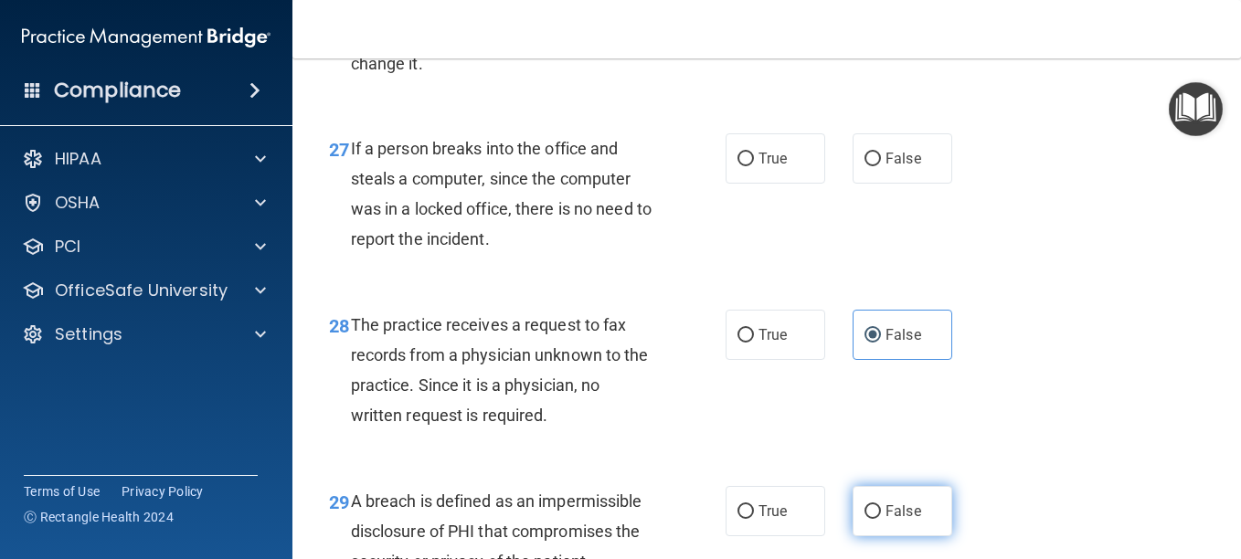
click at [881, 519] on input "False" at bounding box center [872, 512] width 16 height 14
radio input "true"
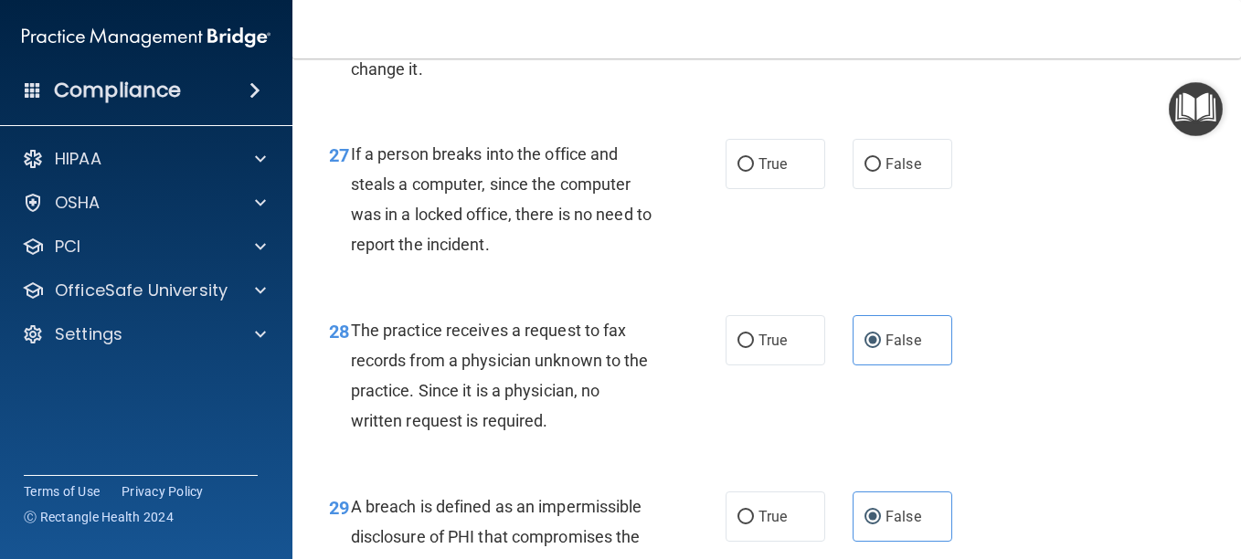
scroll to position [4678, 0]
click at [891, 190] on label "False" at bounding box center [902, 165] width 100 height 50
click at [881, 173] on input "False" at bounding box center [872, 166] width 16 height 14
radio input "true"
click at [769, 533] on label "True" at bounding box center [775, 517] width 100 height 50
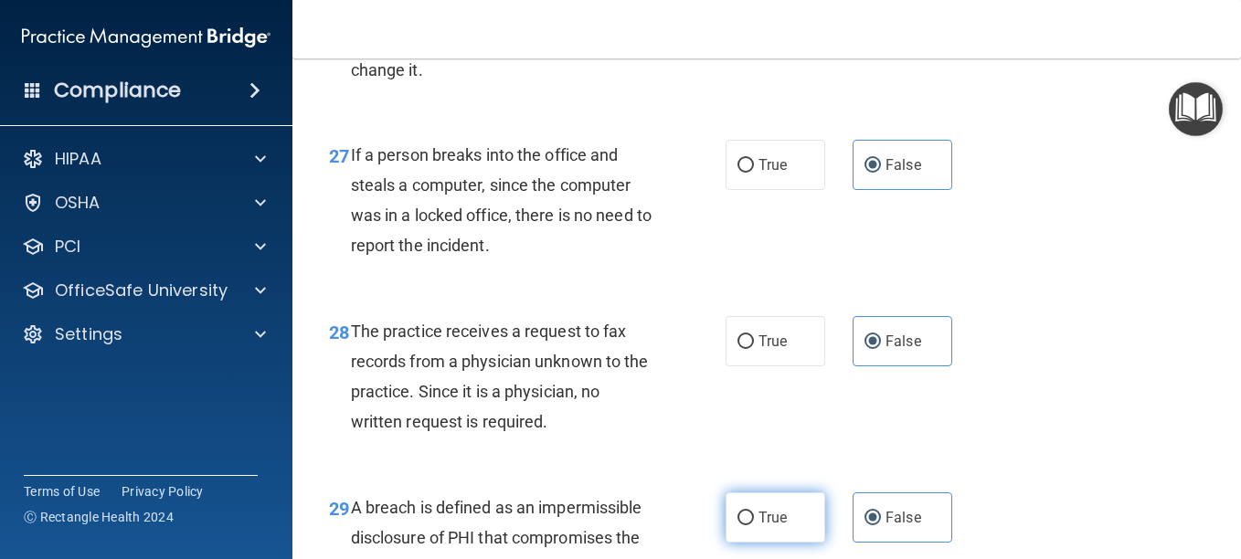
click at [754, 525] on input "True" at bounding box center [745, 519] width 16 height 14
radio input "true"
radio input "false"
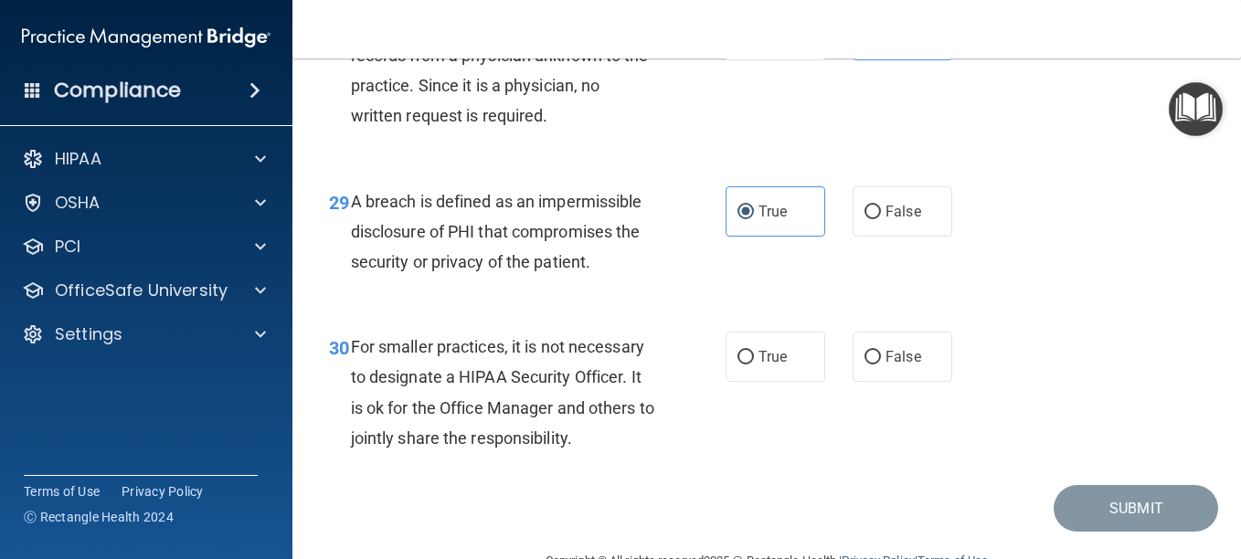
scroll to position [4985, 0]
click at [874, 381] on label "False" at bounding box center [902, 356] width 100 height 50
click at [874, 364] on input "False" at bounding box center [872, 357] width 16 height 14
radio input "true"
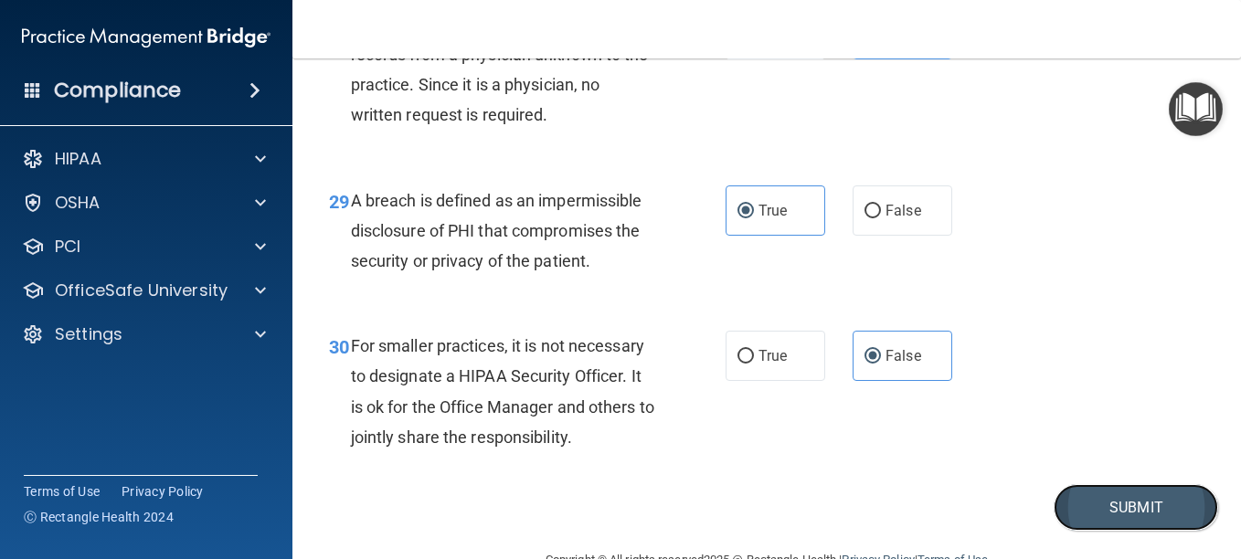
click at [1085, 530] on button "Submit" at bounding box center [1135, 507] width 164 height 47
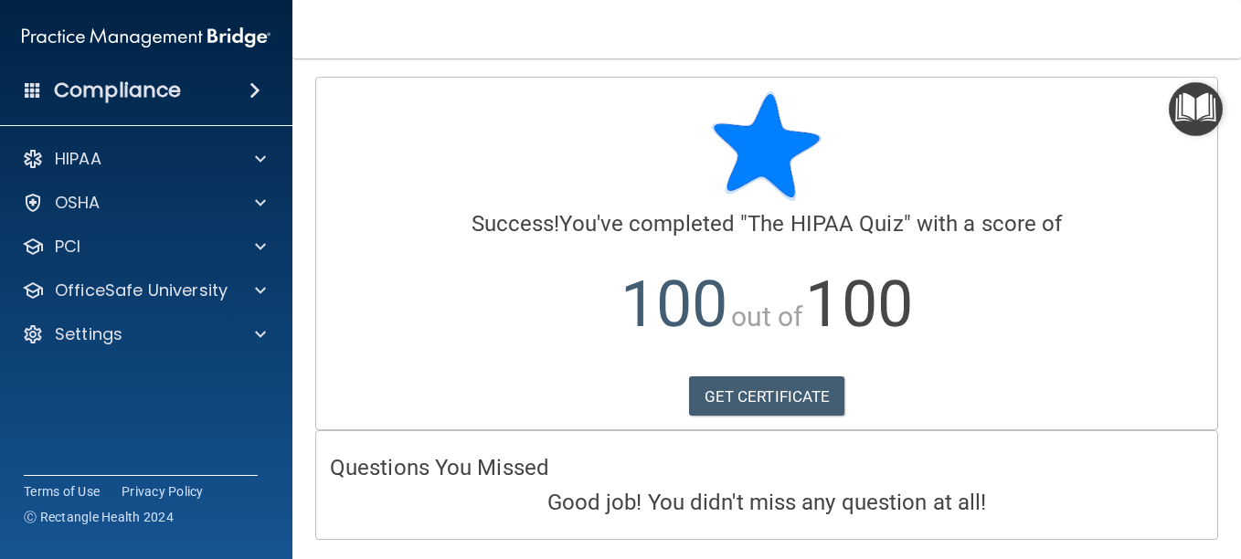
click at [770, 368] on div "Calculating your score.... Success! You've completed " The HIPAA Quiz " with a …" at bounding box center [766, 254] width 901 height 352
click at [770, 379] on link "GET CERTIFICATE" at bounding box center [767, 396] width 156 height 40
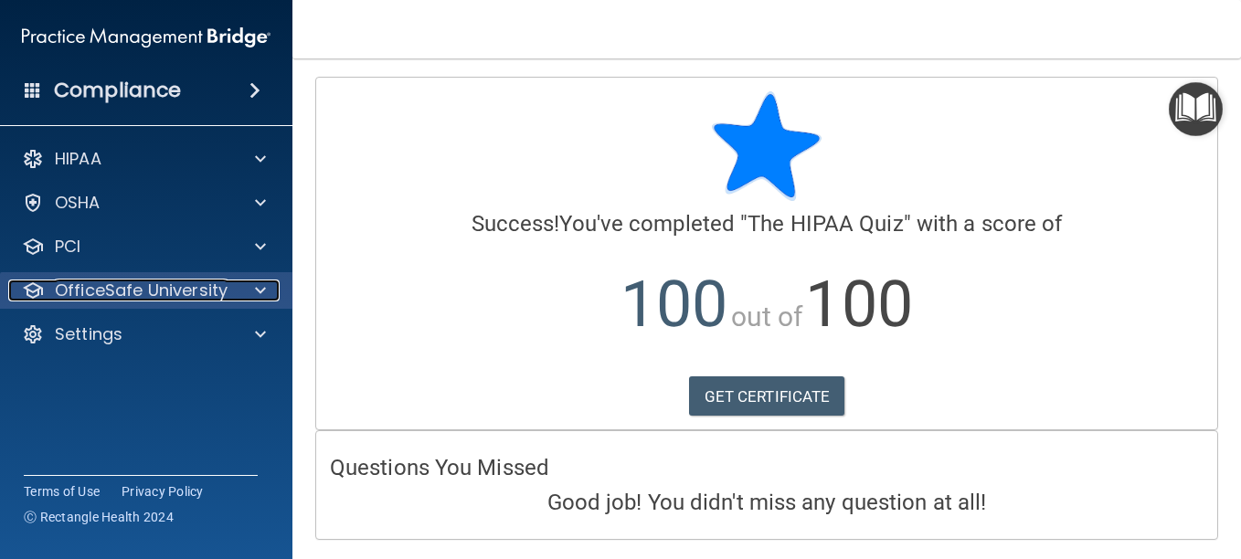
click at [179, 281] on p "OfficeSafe University" at bounding box center [141, 291] width 173 height 22
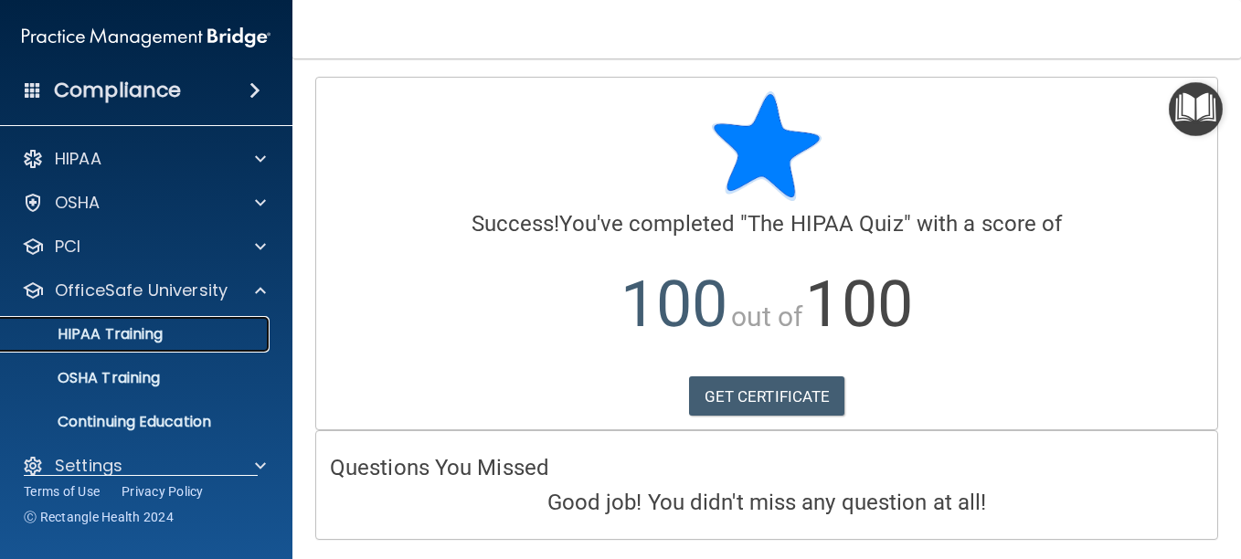
click at [166, 333] on div "HIPAA Training" at bounding box center [136, 334] width 249 height 18
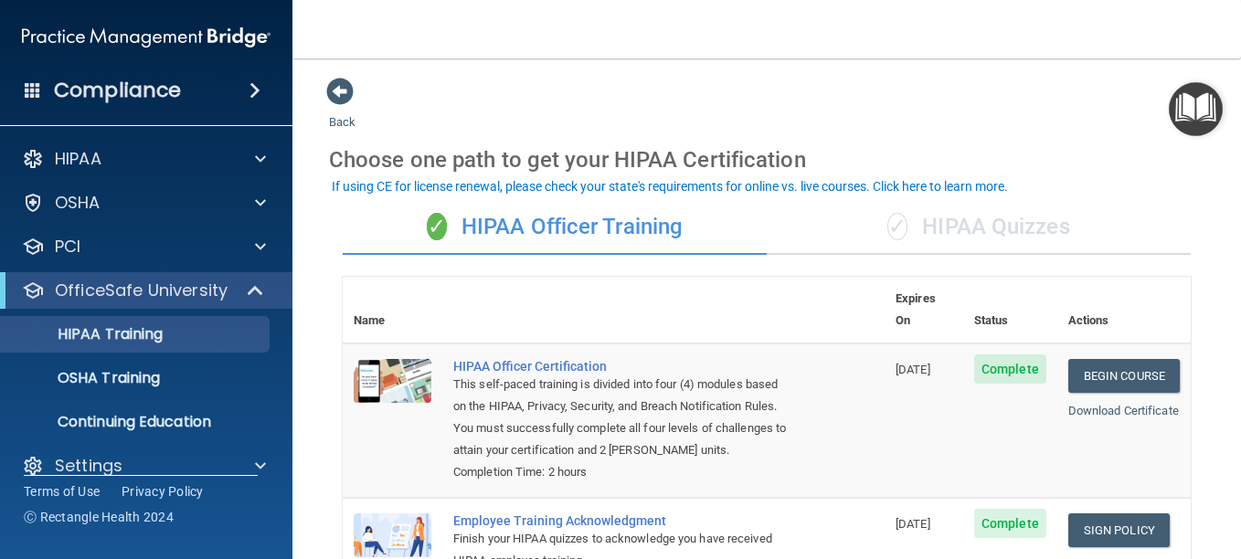
click at [1019, 227] on div "✓ HIPAA Quizzes" at bounding box center [979, 227] width 424 height 55
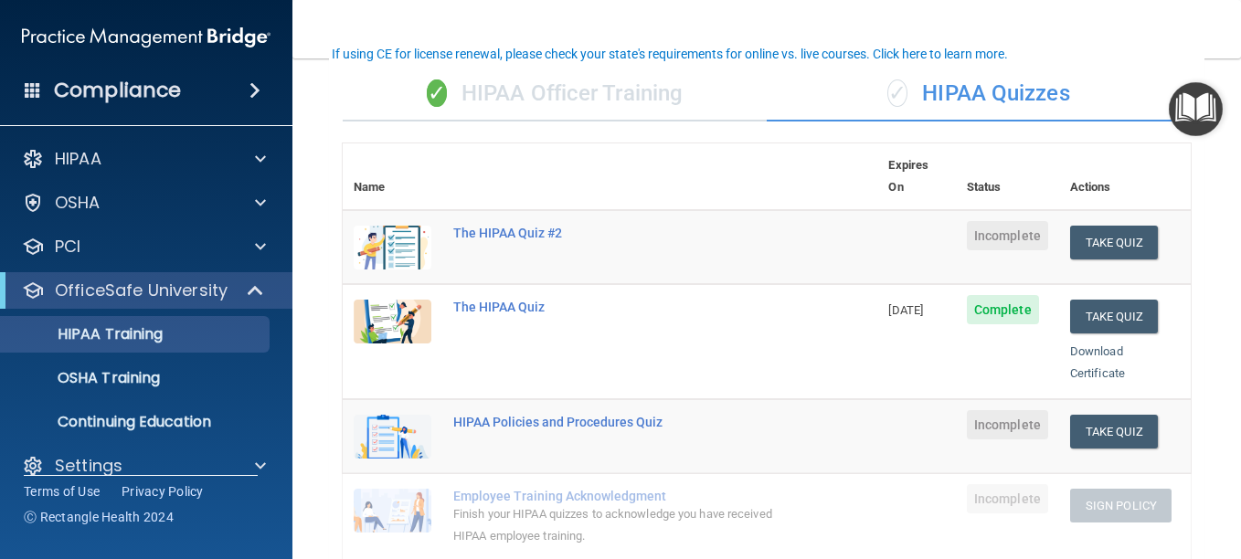
scroll to position [134, 0]
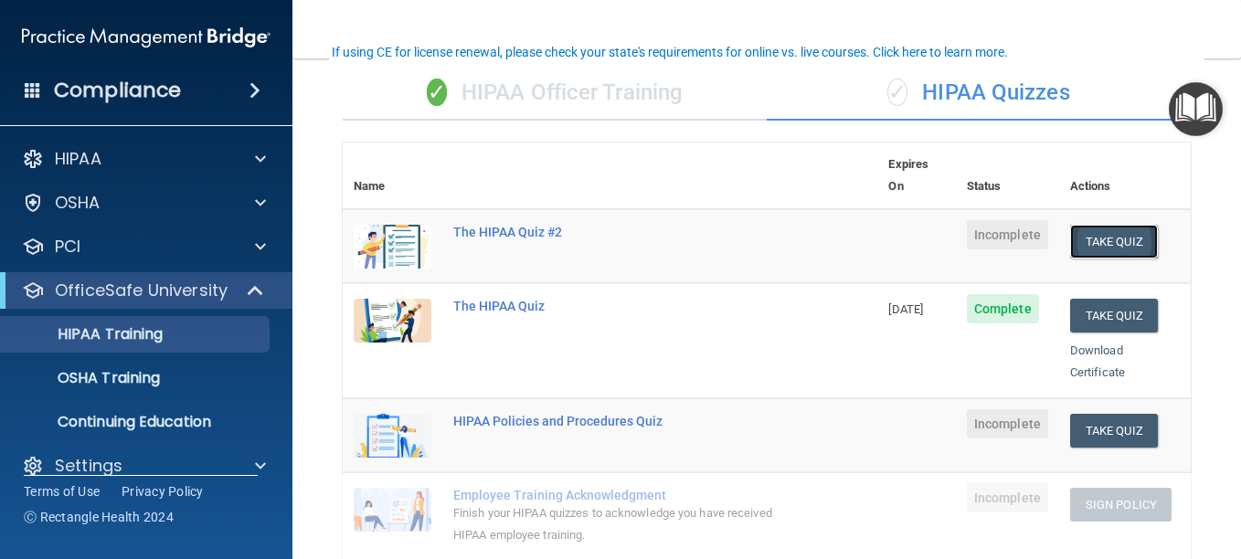
click at [1118, 225] on button "Take Quiz" at bounding box center [1114, 242] width 88 height 34
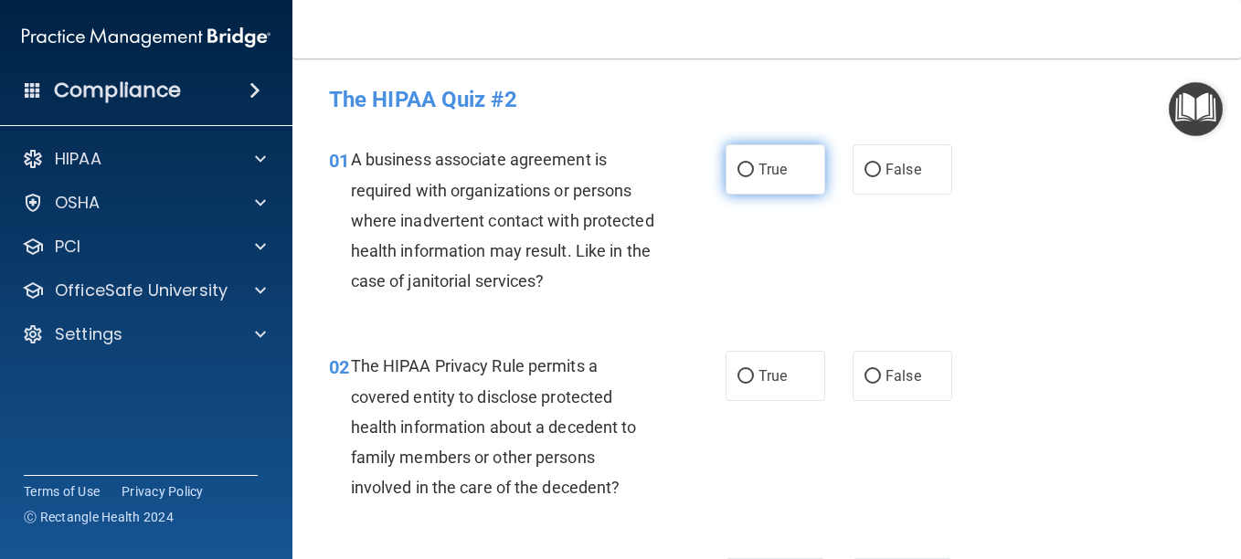
click at [780, 191] on label "True" at bounding box center [775, 169] width 100 height 50
click at [754, 177] on input "True" at bounding box center [745, 171] width 16 height 14
radio input "true"
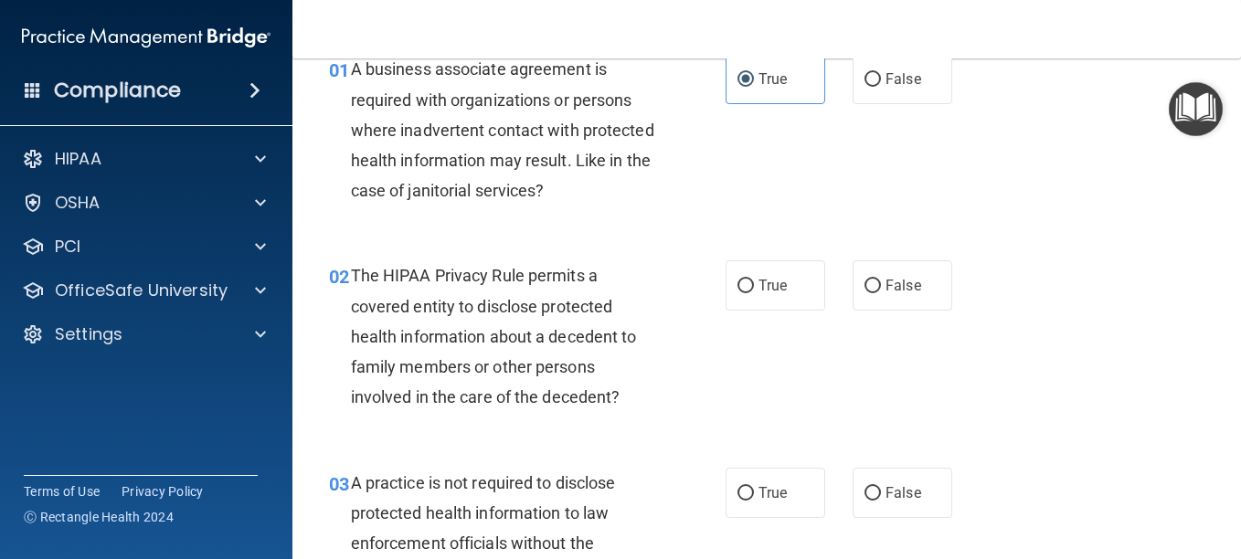
scroll to position [91, 0]
click at [917, 290] on label "False" at bounding box center [902, 284] width 100 height 50
click at [881, 290] on input "False" at bounding box center [872, 286] width 16 height 14
radio input "true"
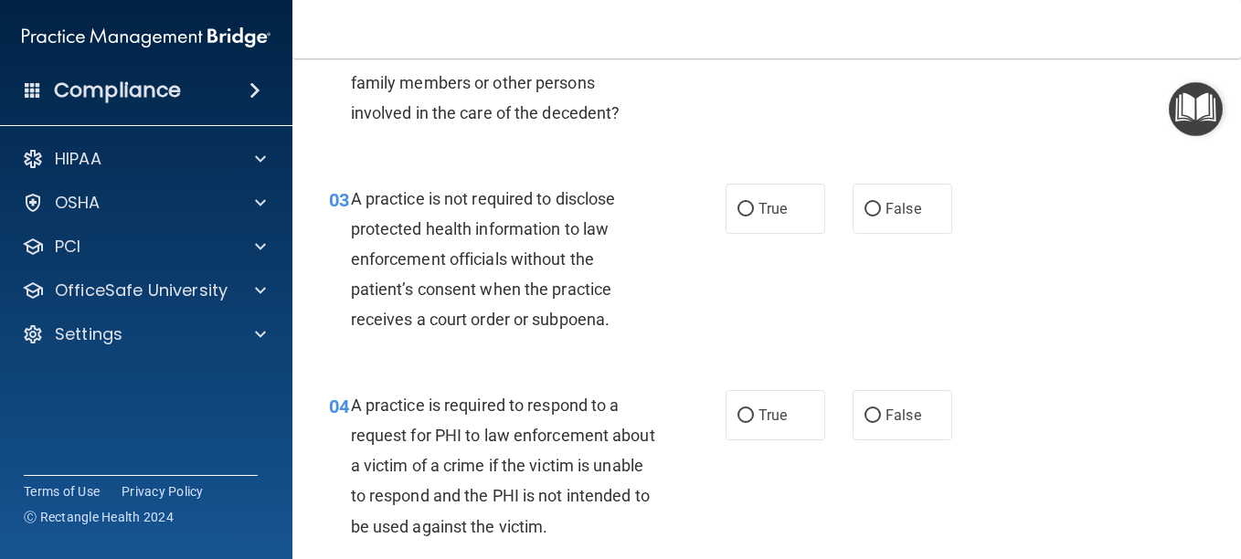
scroll to position [376, 0]
click at [764, 206] on span "True" at bounding box center [772, 207] width 28 height 17
click at [754, 206] on input "True" at bounding box center [745, 209] width 16 height 14
radio input "true"
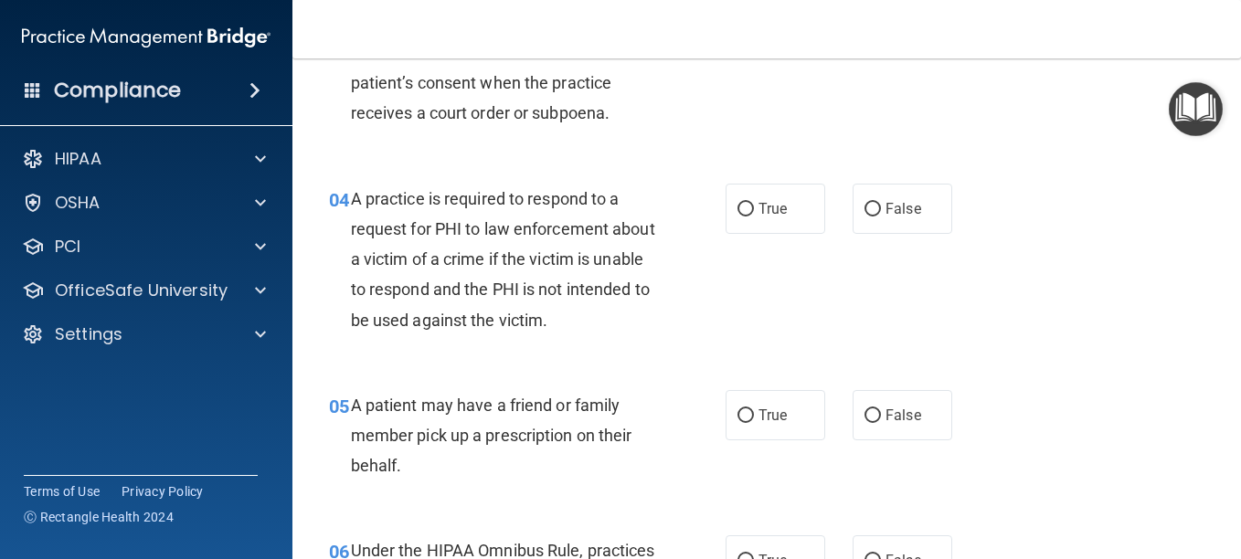
scroll to position [582, 0]
click at [918, 206] on label "False" at bounding box center [902, 208] width 100 height 50
click at [881, 206] on input "False" at bounding box center [872, 209] width 16 height 14
radio input "true"
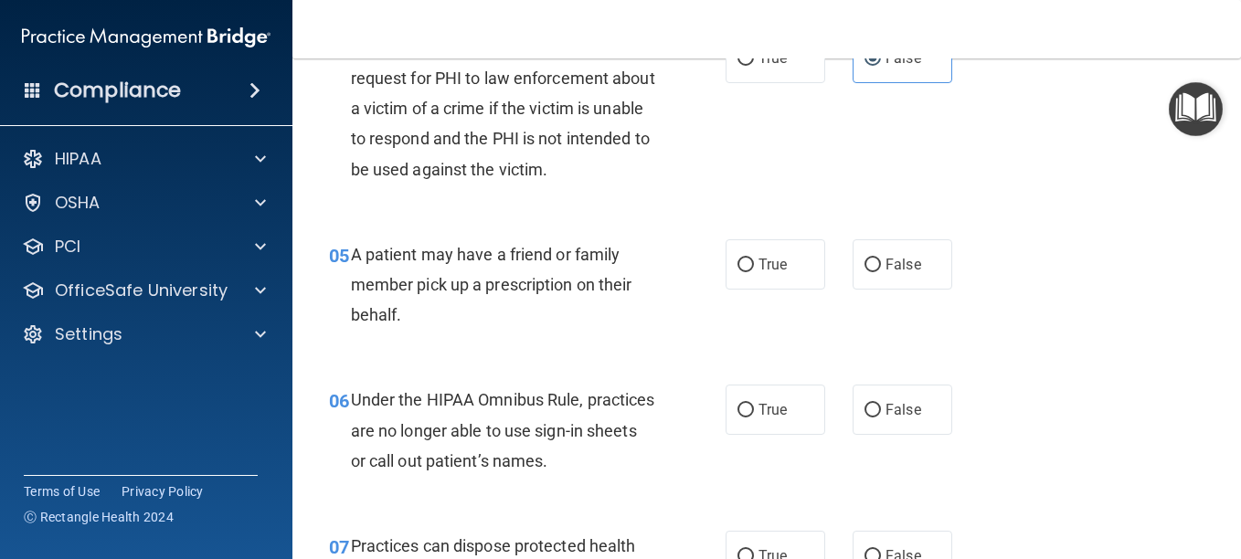
scroll to position [733, 0]
click at [917, 261] on label "False" at bounding box center [902, 263] width 100 height 50
click at [881, 261] on input "False" at bounding box center [872, 265] width 16 height 14
radio input "true"
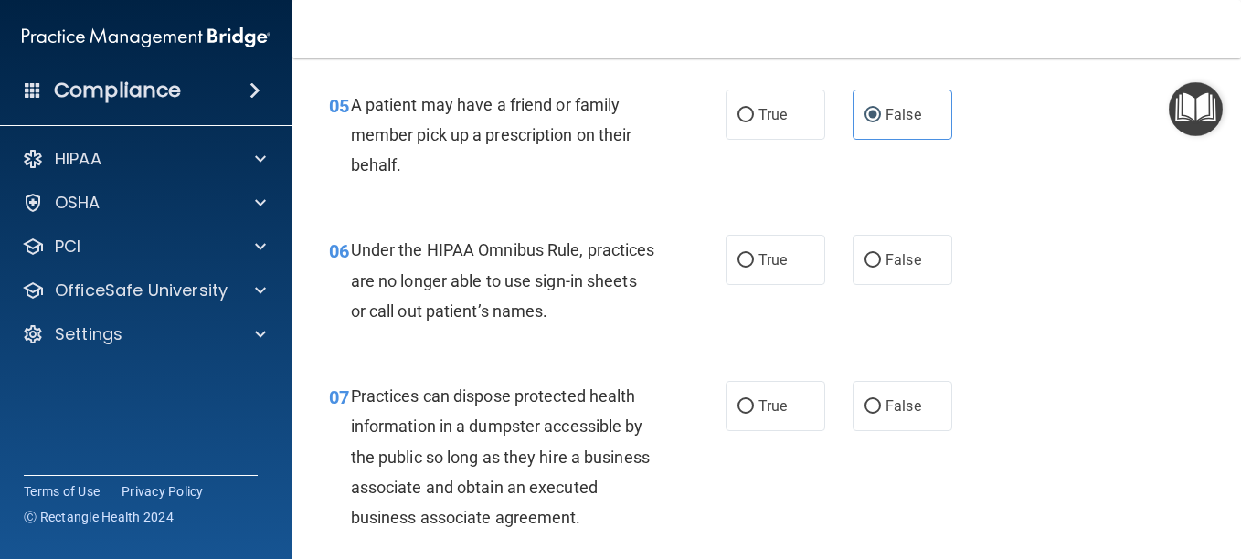
scroll to position [883, 0]
click at [863, 278] on label "False" at bounding box center [902, 259] width 100 height 50
click at [864, 267] on input "False" at bounding box center [872, 260] width 16 height 14
radio input "true"
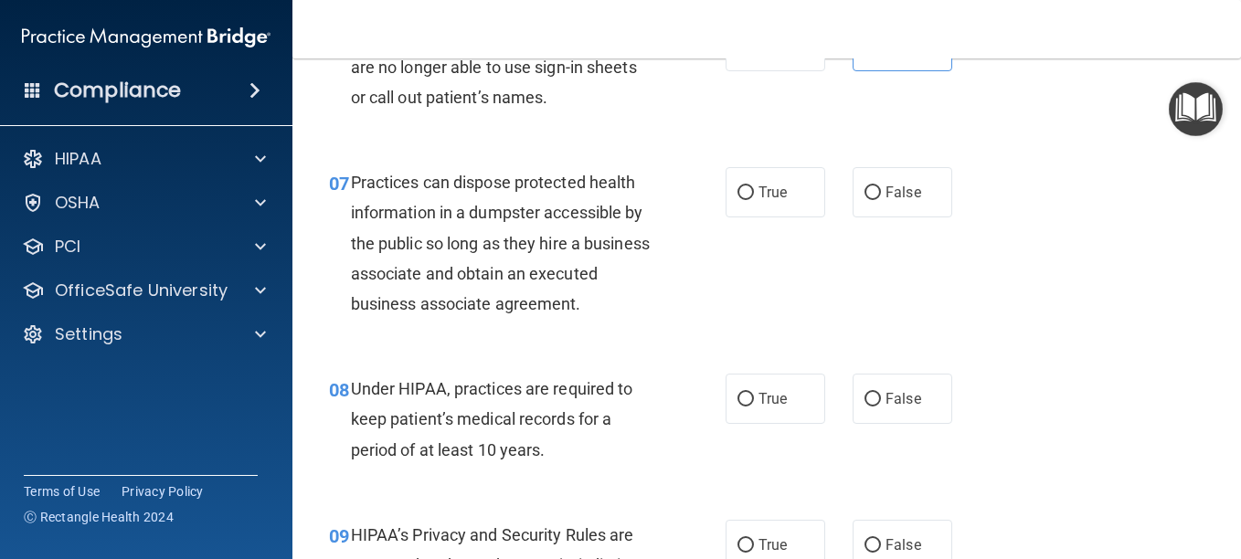
scroll to position [1103, 0]
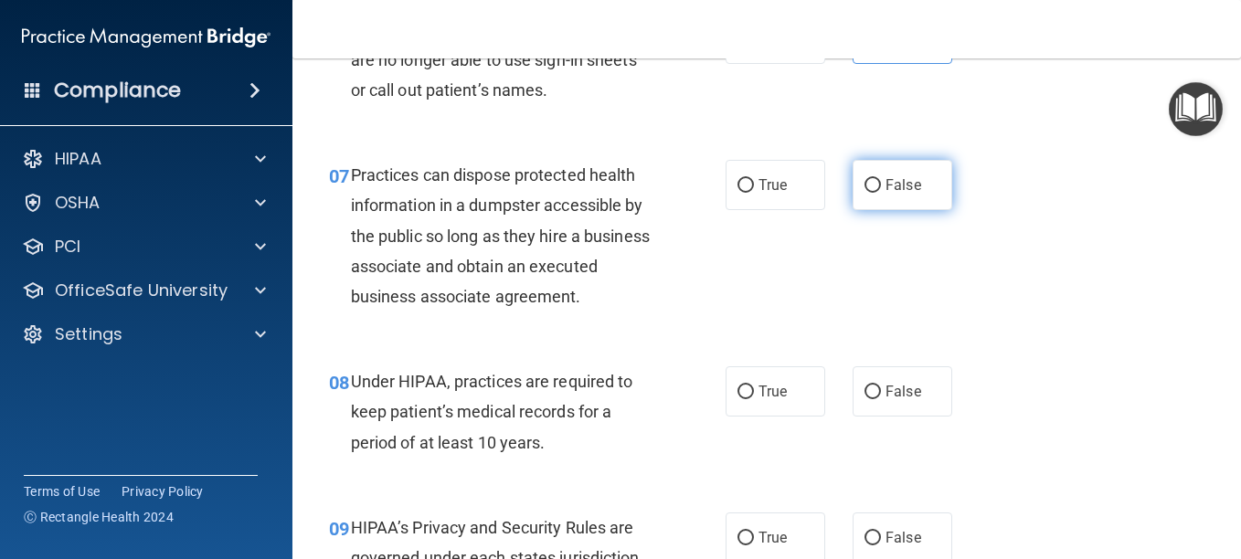
click at [900, 174] on label "False" at bounding box center [902, 185] width 100 height 50
click at [881, 179] on input "False" at bounding box center [872, 186] width 16 height 14
radio input "true"
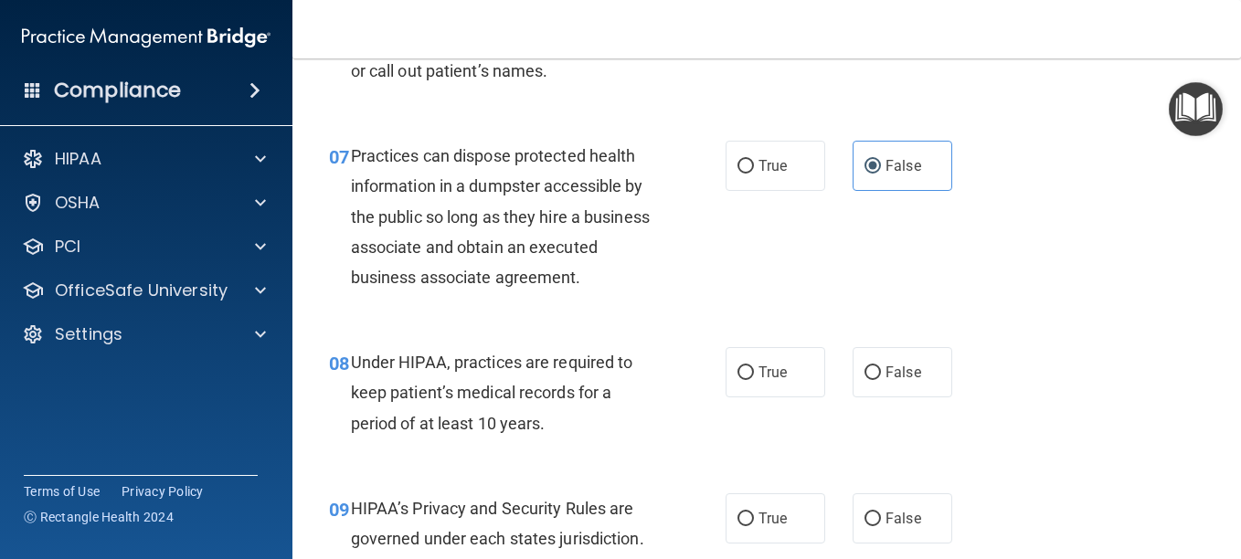
scroll to position [1121, 0]
click at [760, 382] on span "True" at bounding box center [772, 373] width 28 height 17
click at [754, 381] on input "True" at bounding box center [745, 374] width 16 height 14
radio input "true"
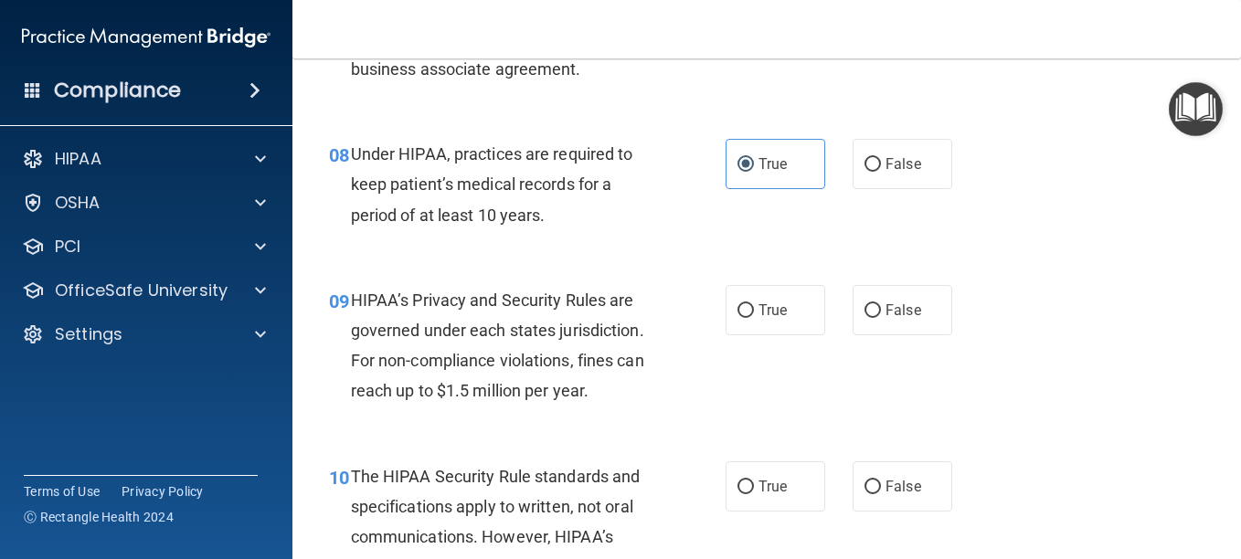
scroll to position [1338, 0]
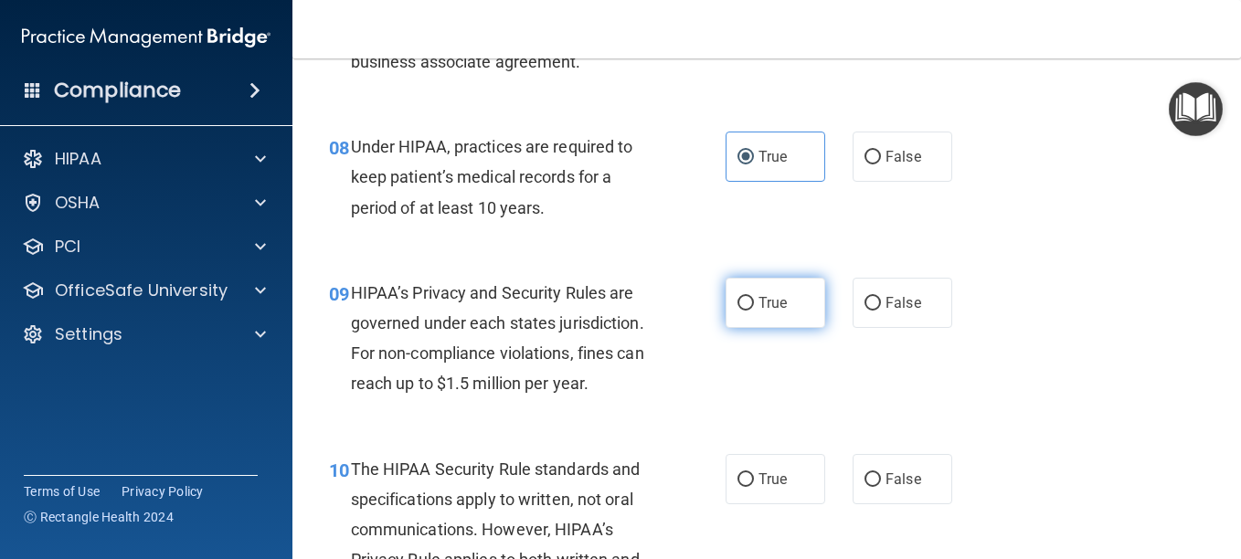
click at [783, 308] on label "True" at bounding box center [775, 303] width 100 height 50
click at [754, 308] on input "True" at bounding box center [745, 304] width 16 height 14
radio input "true"
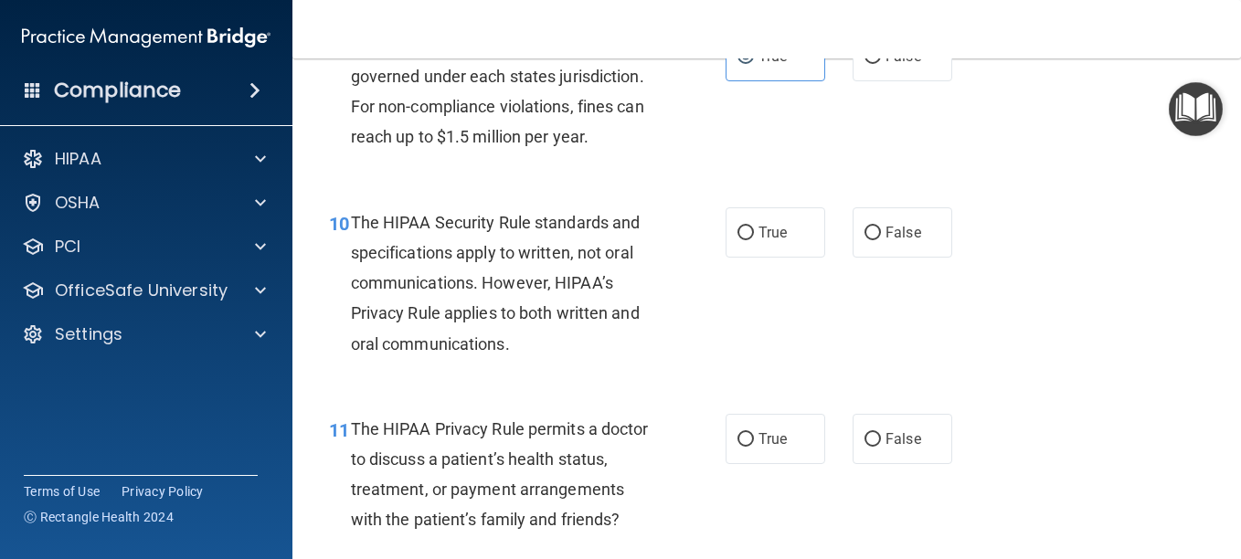
scroll to position [1585, 0]
click at [736, 247] on label "True" at bounding box center [775, 231] width 100 height 50
click at [737, 239] on input "True" at bounding box center [745, 233] width 16 height 14
radio input "true"
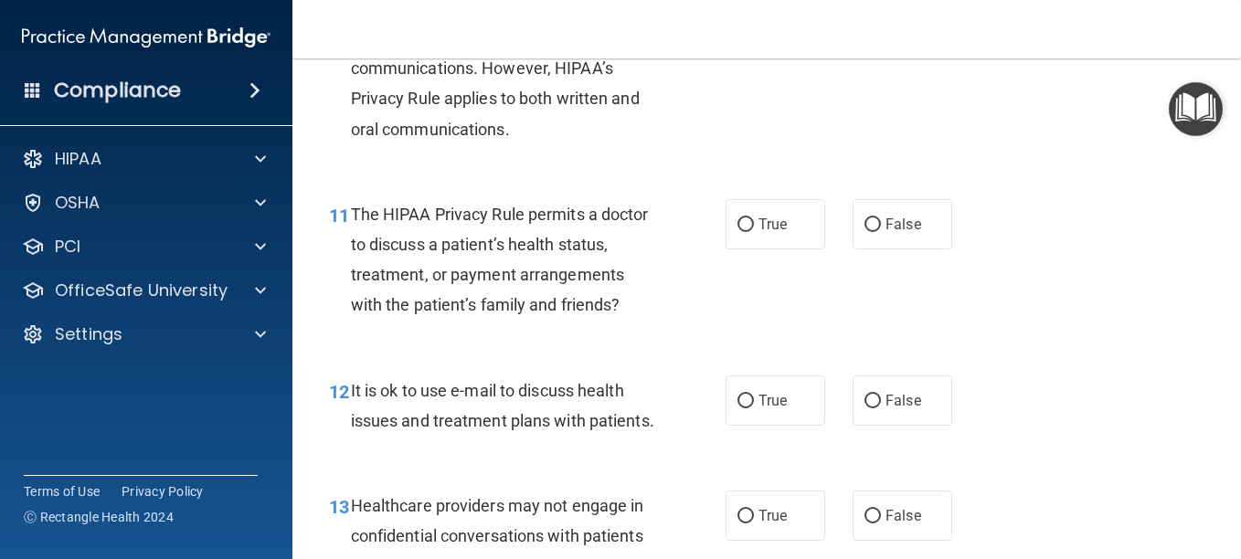
scroll to position [1809, 0]
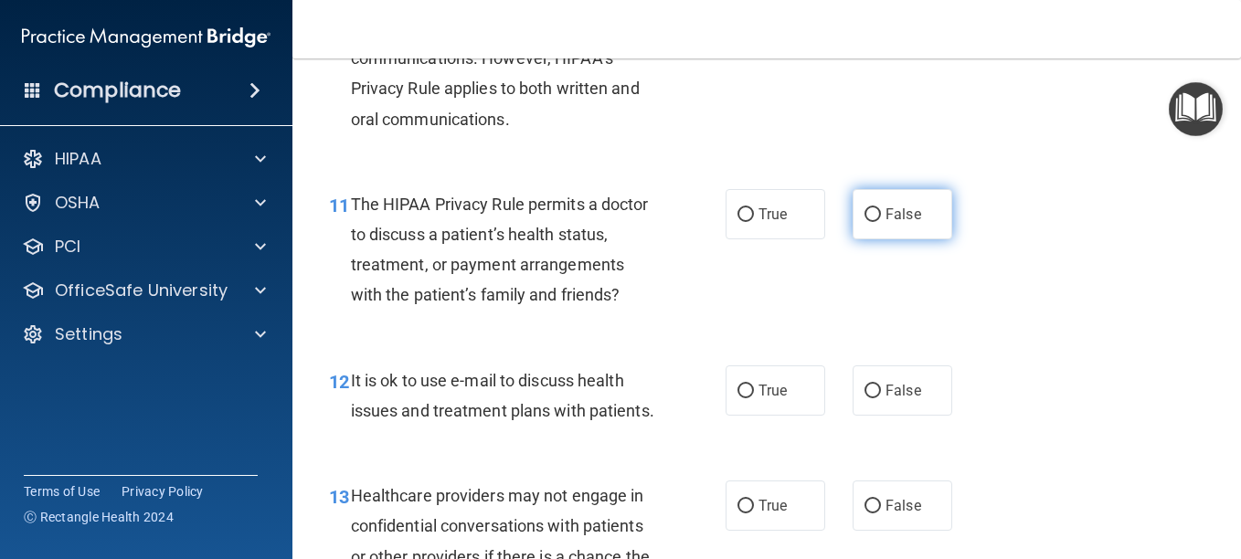
click at [884, 231] on label "False" at bounding box center [902, 214] width 100 height 50
click at [881, 222] on input "False" at bounding box center [872, 215] width 16 height 14
radio input "true"
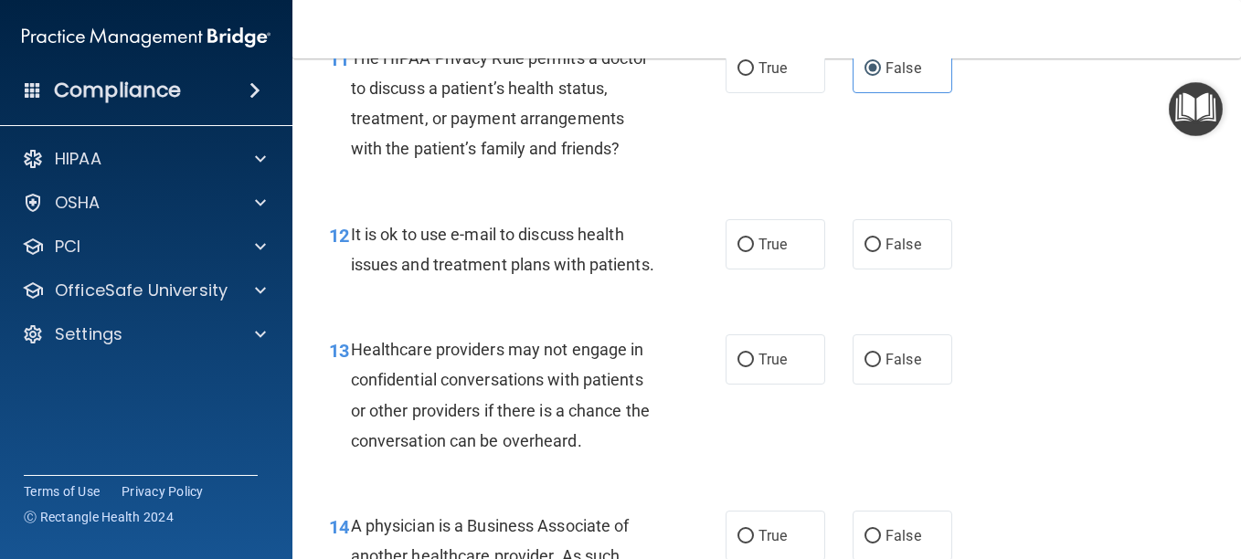
scroll to position [1956, 0]
click at [872, 251] on input "False" at bounding box center [872, 245] width 16 height 14
radio input "true"
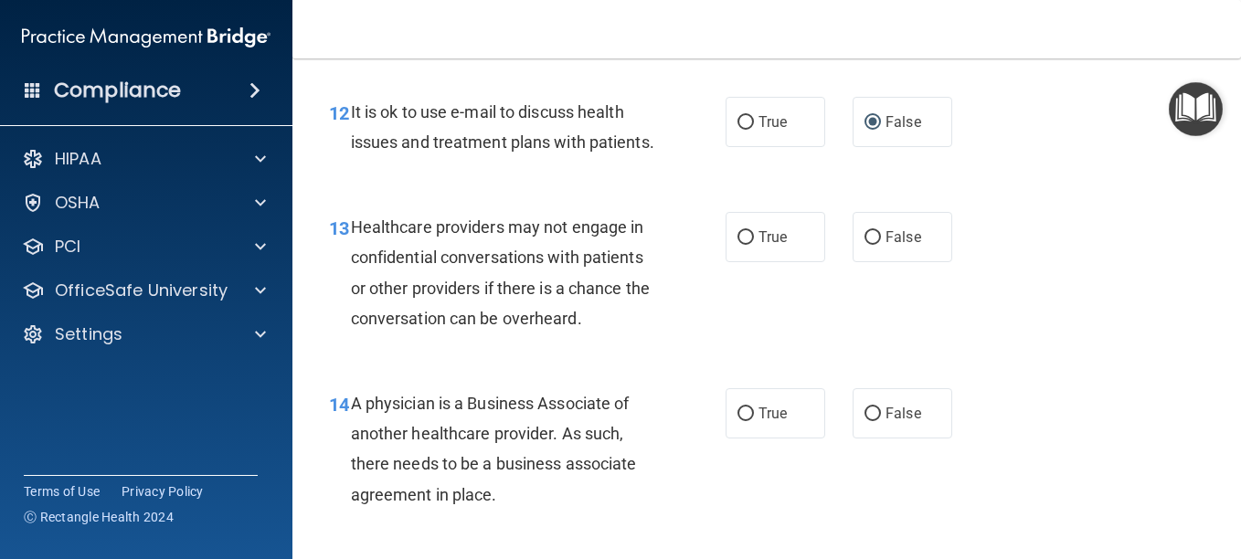
scroll to position [2079, 0]
click at [978, 365] on div "13 Healthcare providers may not engage in confidential conversations with patie…" at bounding box center [766, 276] width 903 height 176
click at [793, 261] on label "True" at bounding box center [775, 236] width 100 height 50
click at [754, 244] on input "True" at bounding box center [745, 237] width 16 height 14
radio input "true"
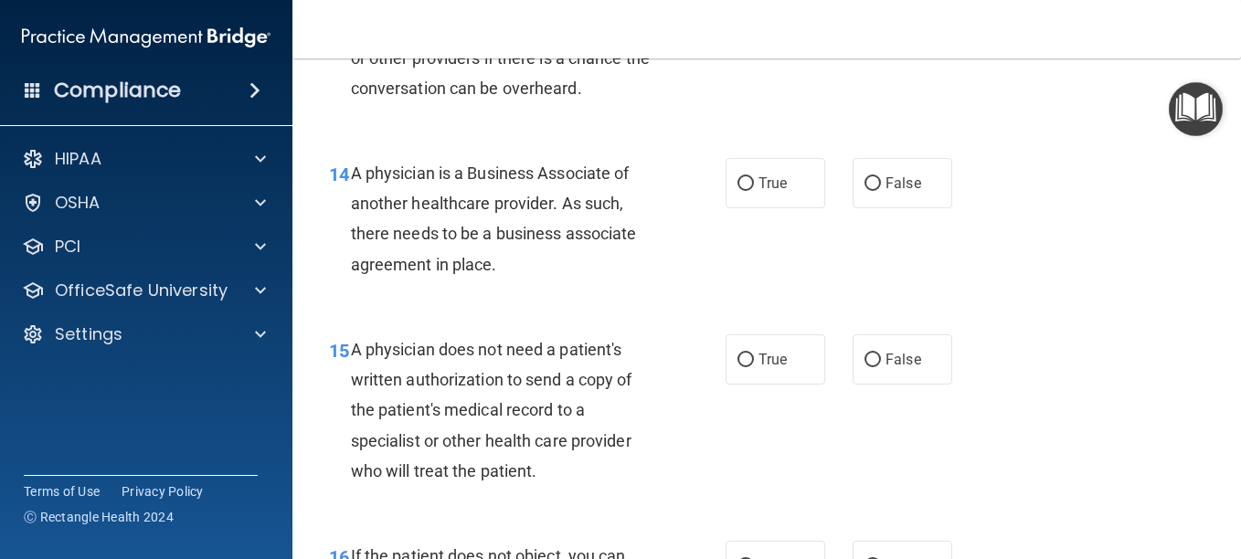
scroll to position [2309, 0]
click at [794, 207] on label "True" at bounding box center [775, 182] width 100 height 50
click at [754, 190] on input "True" at bounding box center [745, 183] width 16 height 14
radio input "true"
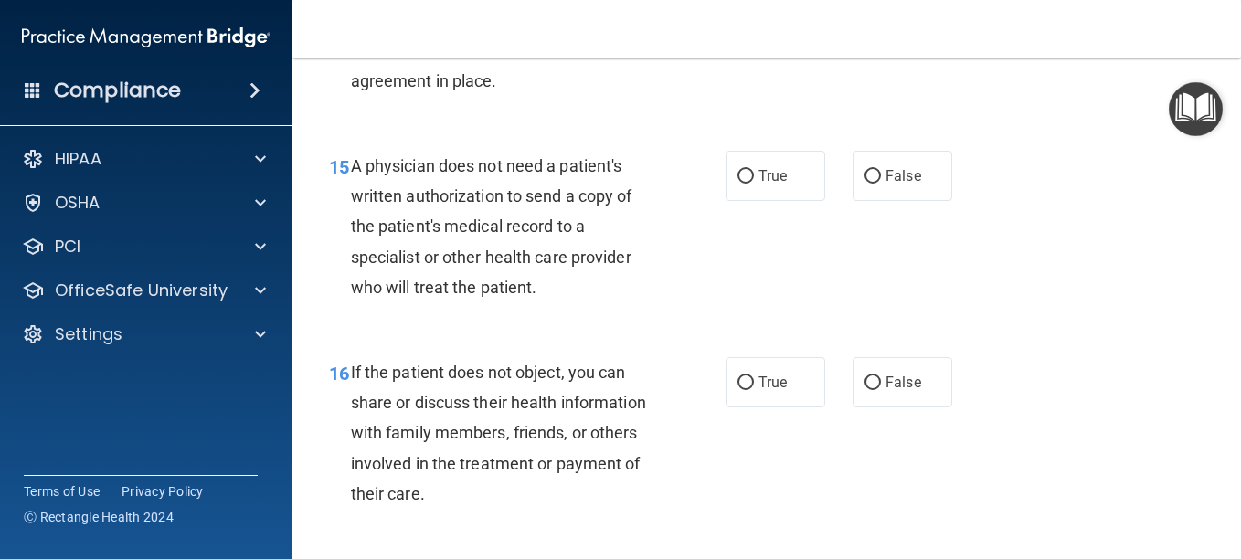
scroll to position [2493, 0]
click at [884, 199] on label "False" at bounding box center [902, 174] width 100 height 50
click at [881, 182] on input "False" at bounding box center [872, 175] width 16 height 14
radio input "true"
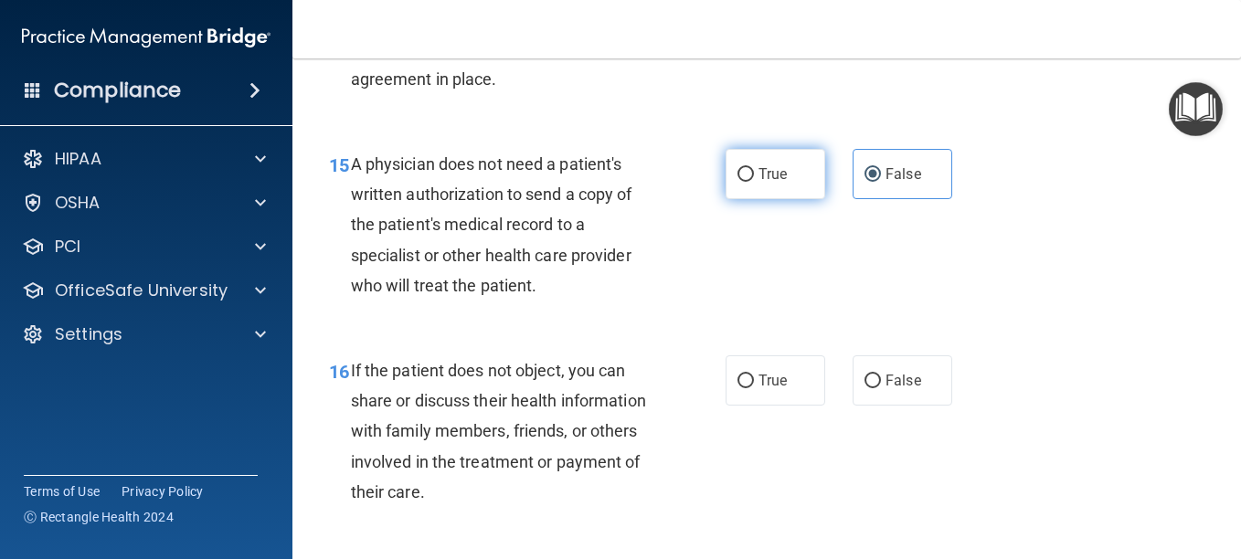
click at [791, 199] on label "True" at bounding box center [775, 174] width 100 height 50
click at [754, 182] on input "True" at bounding box center [745, 175] width 16 height 14
radio input "true"
radio input "false"
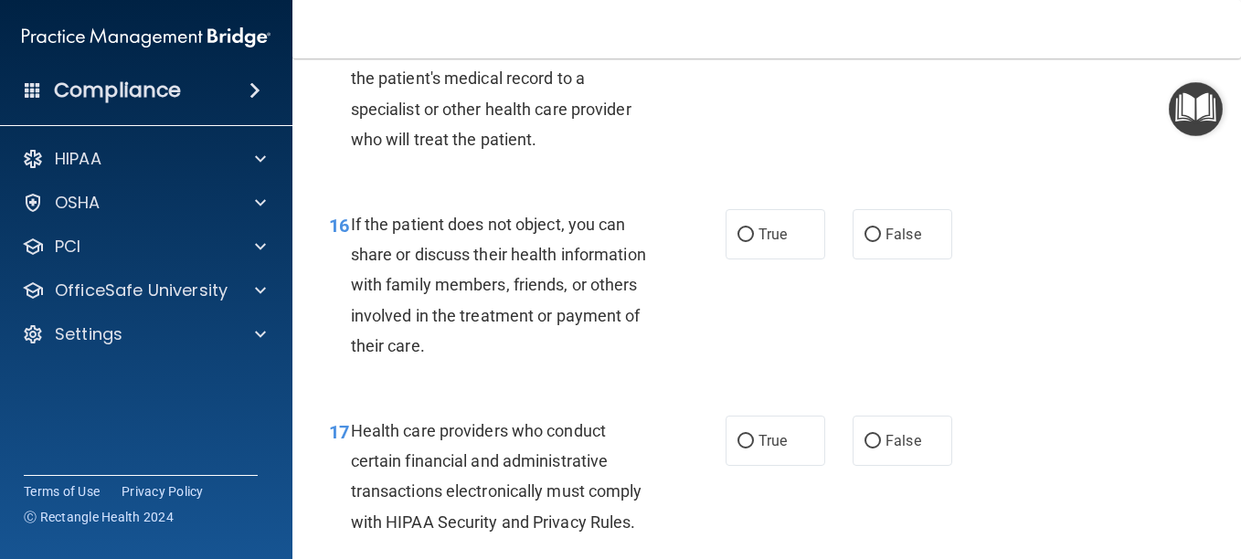
scroll to position [2641, 0]
click at [898, 242] on span "False" at bounding box center [903, 233] width 36 height 17
click at [881, 241] on input "False" at bounding box center [872, 235] width 16 height 14
radio input "true"
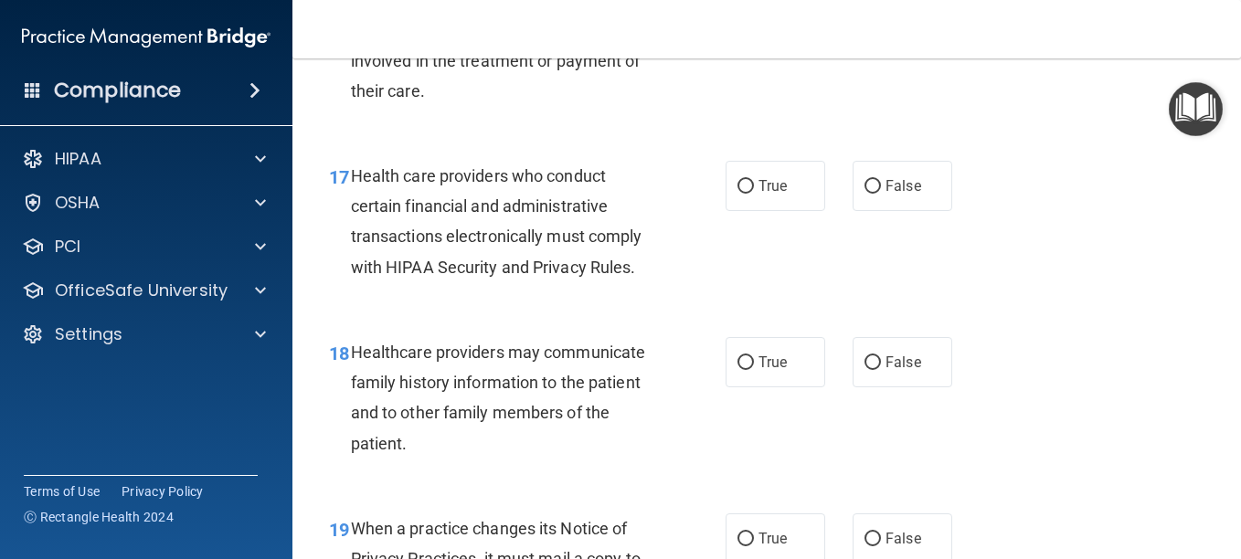
scroll to position [2903, 0]
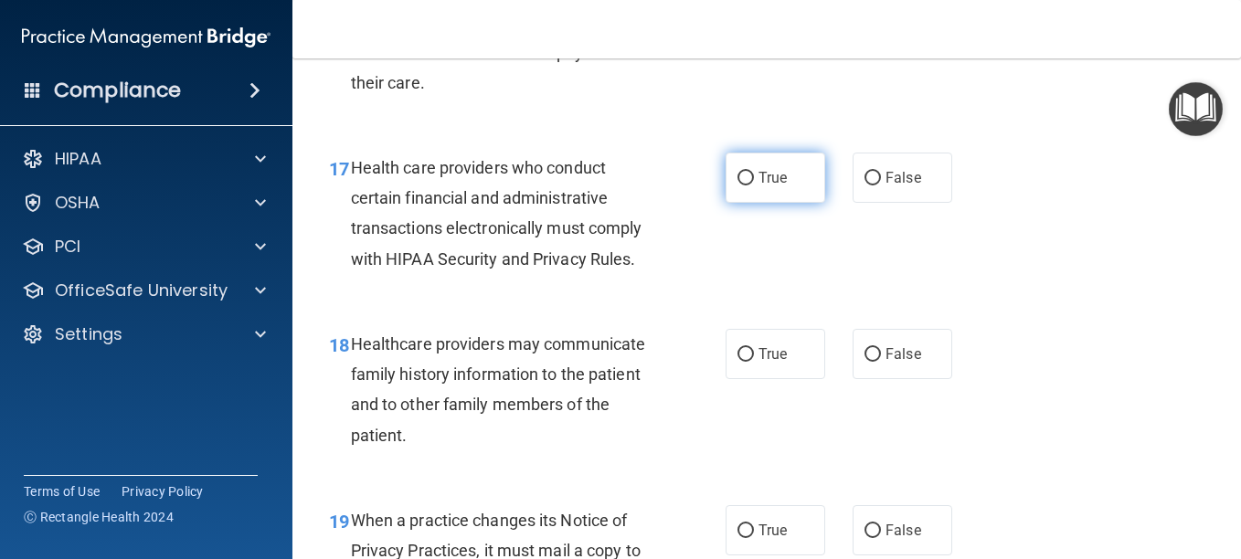
click at [770, 203] on label "True" at bounding box center [775, 178] width 100 height 50
click at [754, 185] on input "True" at bounding box center [745, 179] width 16 height 14
radio input "true"
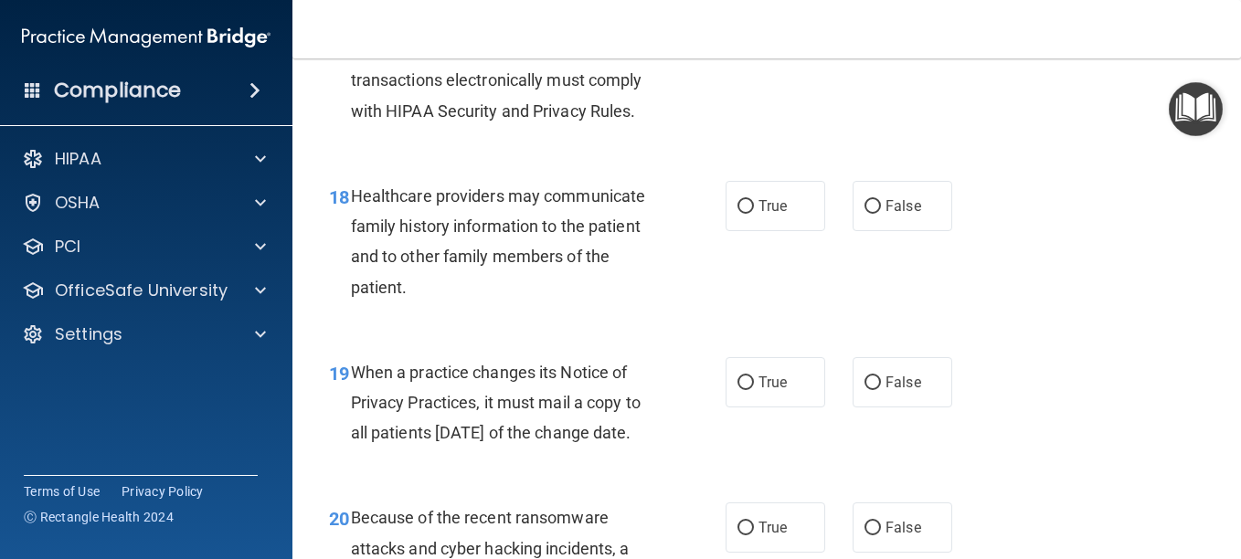
scroll to position [3052, 0]
click at [884, 230] on label "False" at bounding box center [902, 205] width 100 height 50
click at [881, 213] on input "False" at bounding box center [872, 206] width 16 height 14
radio input "true"
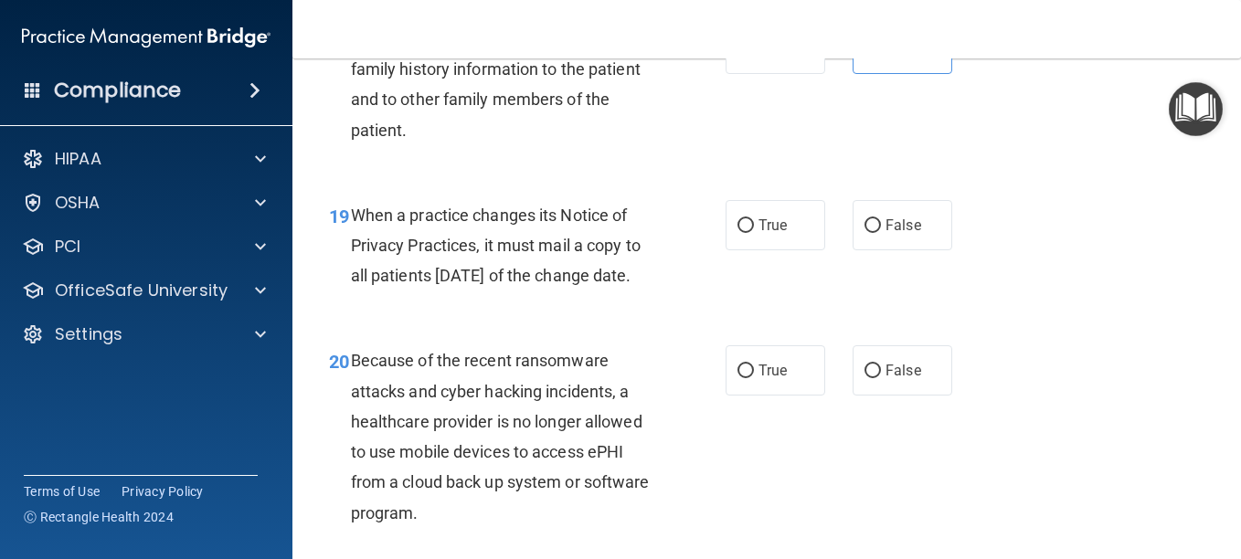
scroll to position [3223, 0]
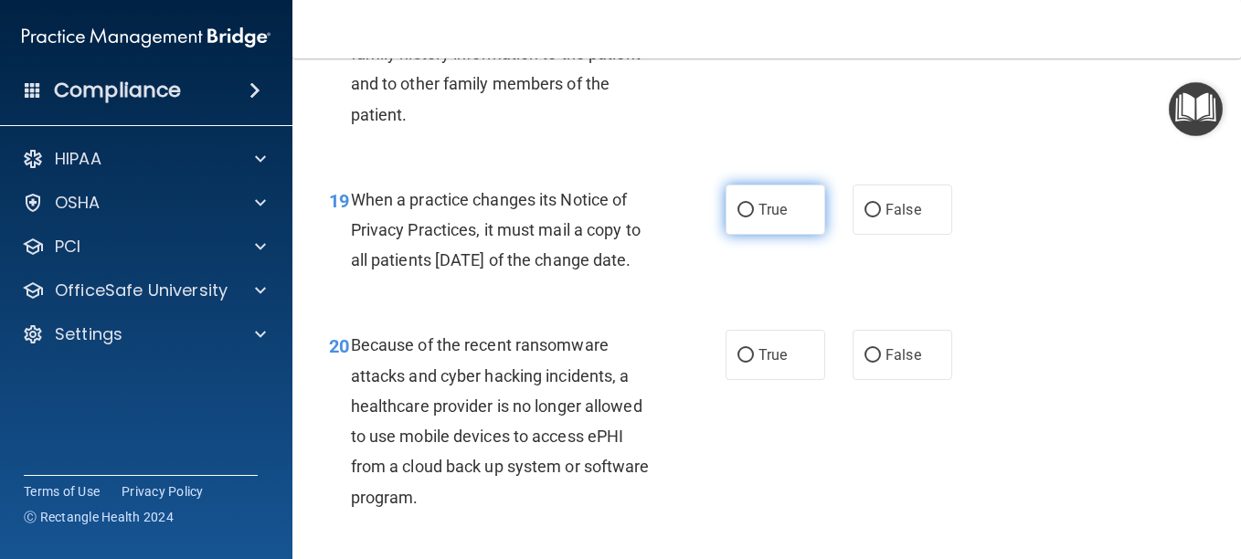
click at [781, 235] on label "True" at bounding box center [775, 210] width 100 height 50
click at [754, 217] on input "True" at bounding box center [745, 211] width 16 height 14
radio input "true"
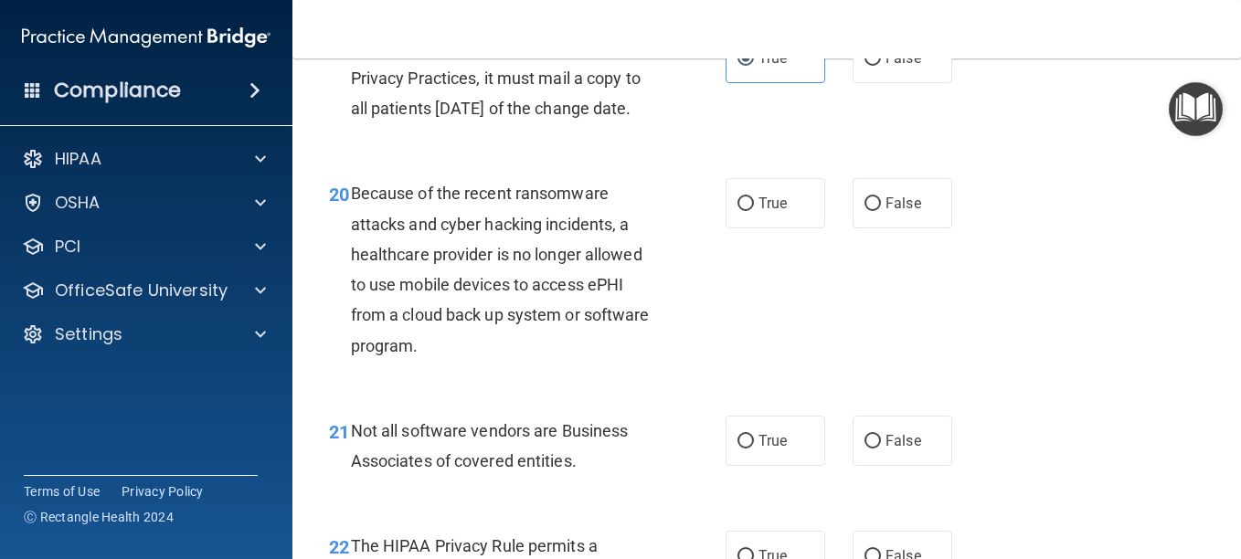
scroll to position [3376, 0]
click at [873, 228] on label "False" at bounding box center [902, 202] width 100 height 50
click at [873, 210] on input "False" at bounding box center [872, 203] width 16 height 14
radio input "true"
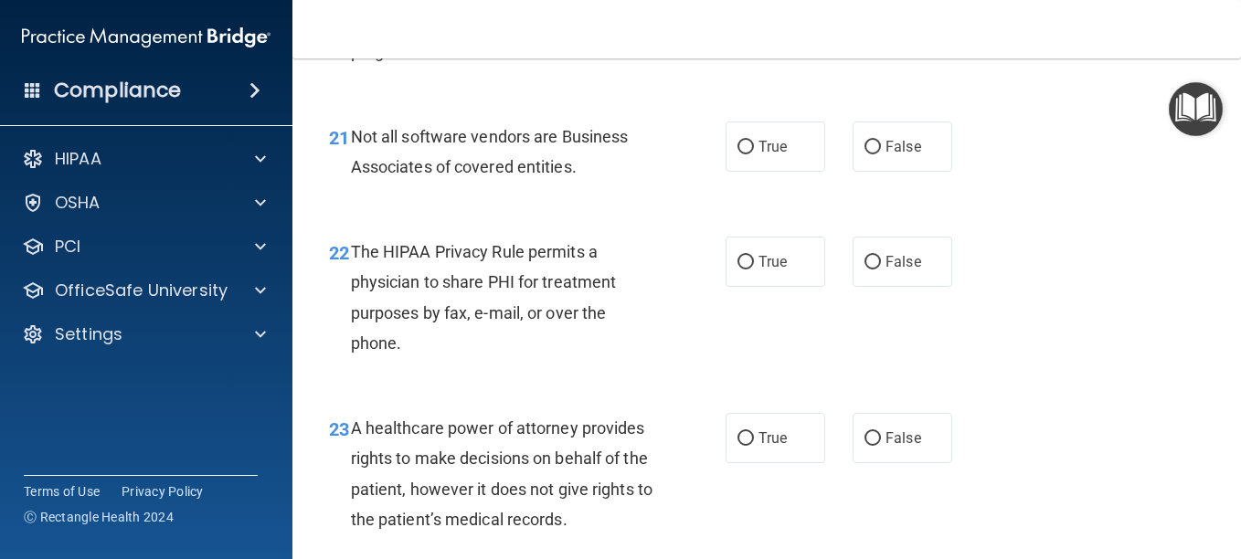
scroll to position [3670, 0]
click at [798, 171] on label "True" at bounding box center [775, 146] width 100 height 50
click at [754, 153] on input "True" at bounding box center [745, 147] width 16 height 14
radio input "true"
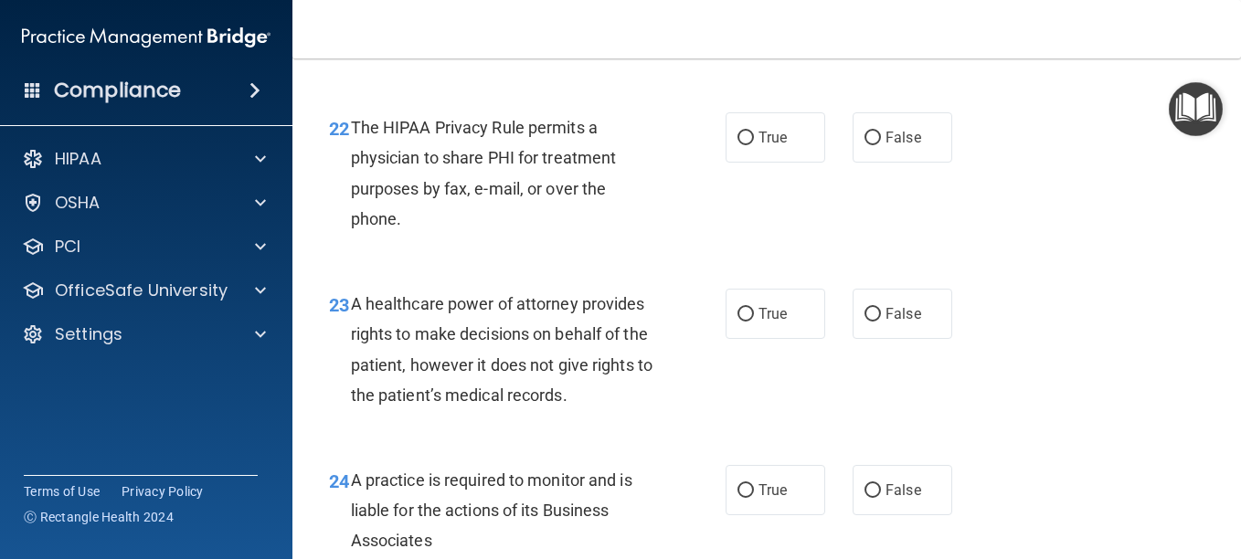
scroll to position [3795, 0]
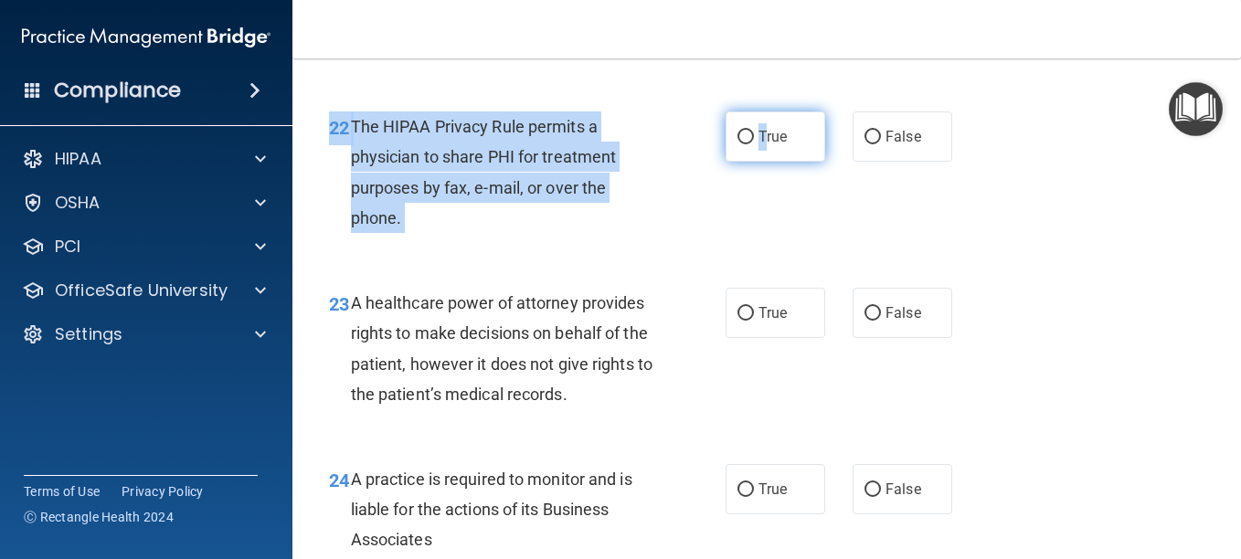
drag, startPoint x: 916, startPoint y: 321, endPoint x: 762, endPoint y: 281, distance: 159.6
click at [762, 265] on div "22 The HIPAA Privacy Rule permits a physician to share PHI for treatment purpos…" at bounding box center [766, 177] width 903 height 176
click at [762, 162] on label "True" at bounding box center [775, 136] width 100 height 50
click at [754, 144] on input "True" at bounding box center [745, 138] width 16 height 14
radio input "true"
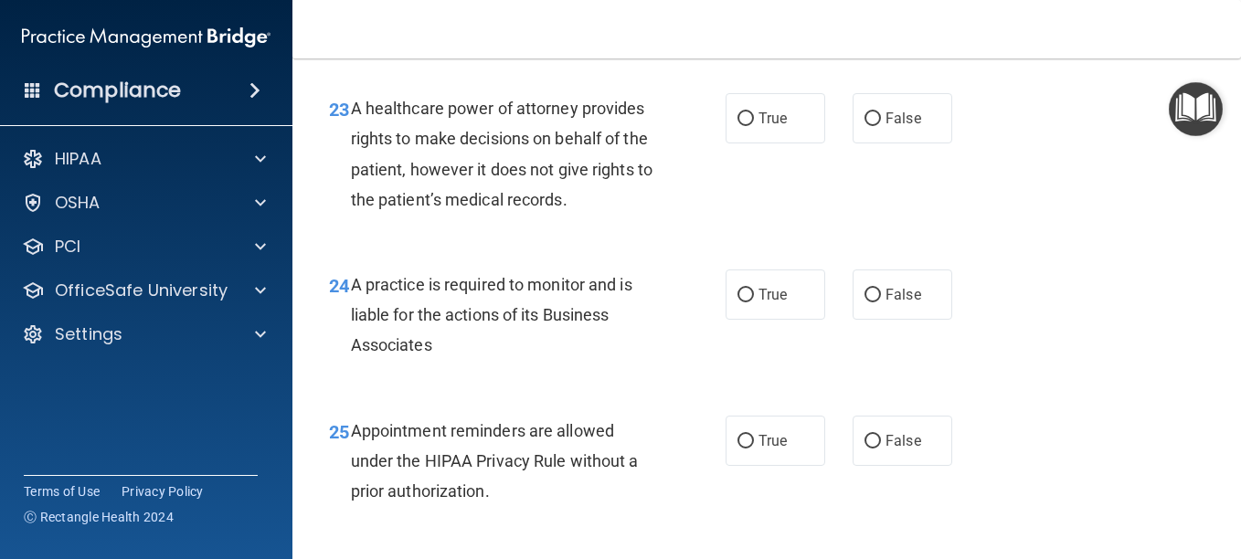
scroll to position [3991, 0]
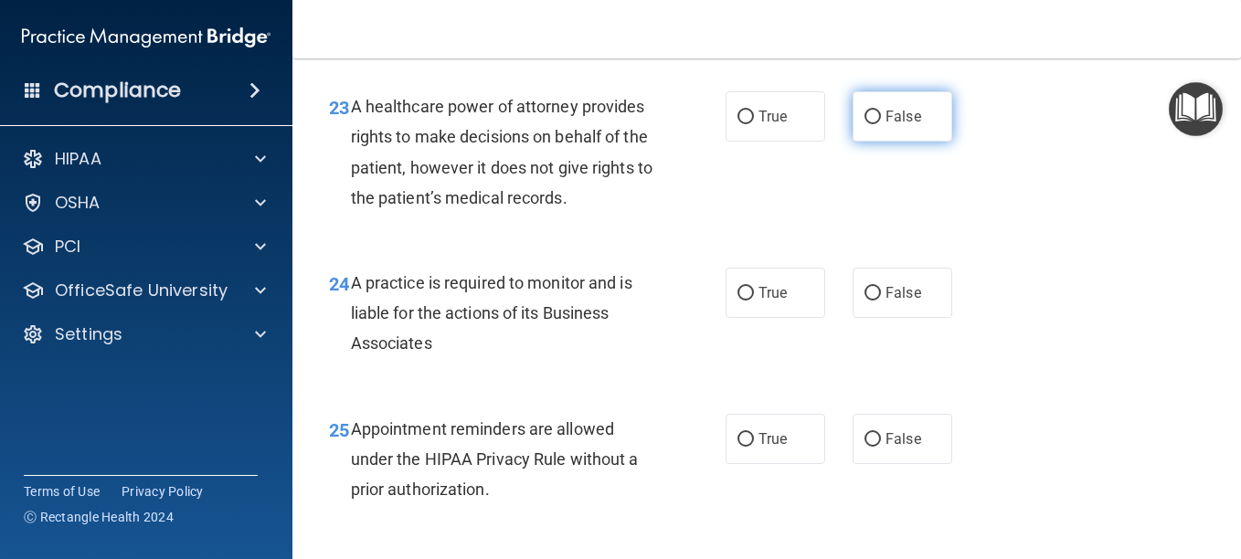
click at [905, 125] on span "False" at bounding box center [903, 116] width 36 height 17
click at [881, 124] on input "False" at bounding box center [872, 118] width 16 height 14
radio input "true"
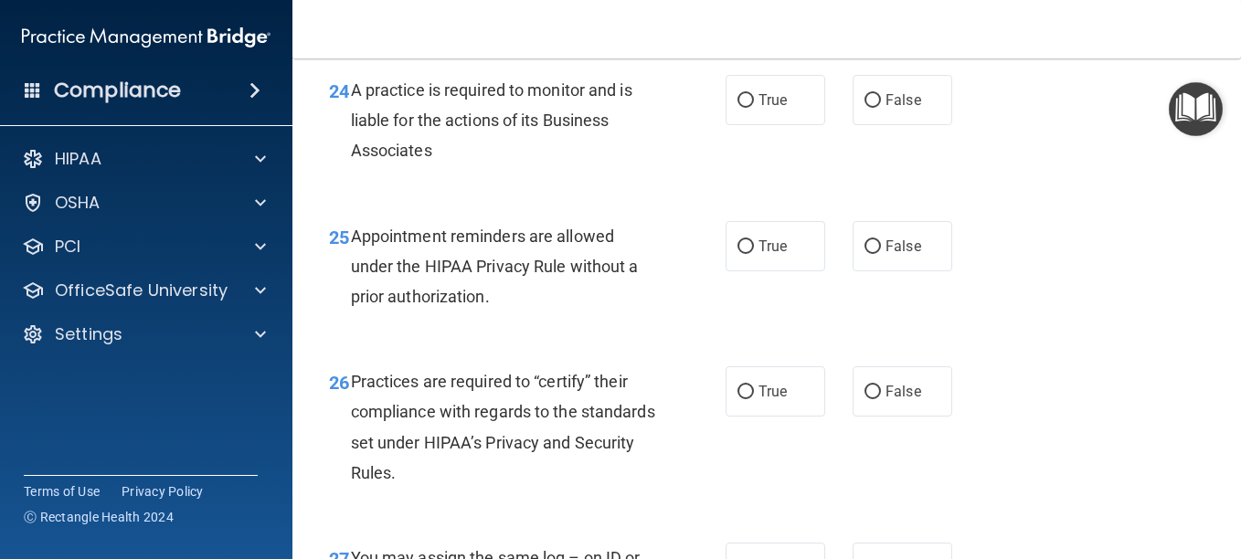
scroll to position [4185, 0]
click at [1028, 197] on div "24 A practice is required to monitor and is liable for the actions of its Busin…" at bounding box center [766, 124] width 903 height 146
click at [774, 124] on label "True" at bounding box center [775, 99] width 100 height 50
click at [754, 107] on input "True" at bounding box center [745, 100] width 16 height 14
radio input "true"
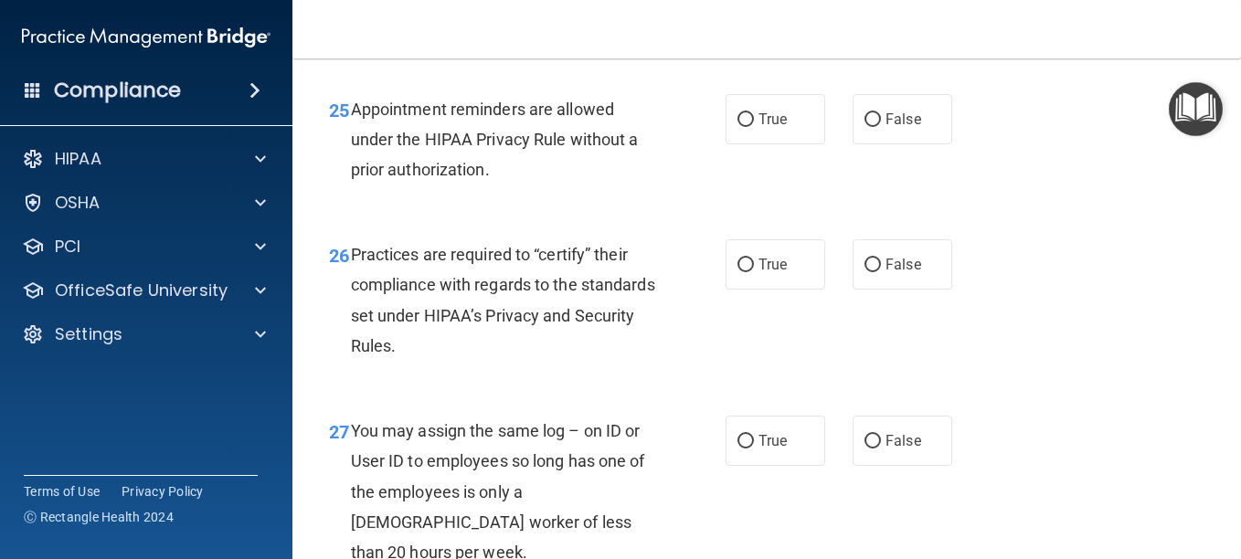
scroll to position [4312, 0]
click at [765, 143] on label "True" at bounding box center [775, 118] width 100 height 50
click at [754, 126] on input "True" at bounding box center [745, 119] width 16 height 14
radio input "true"
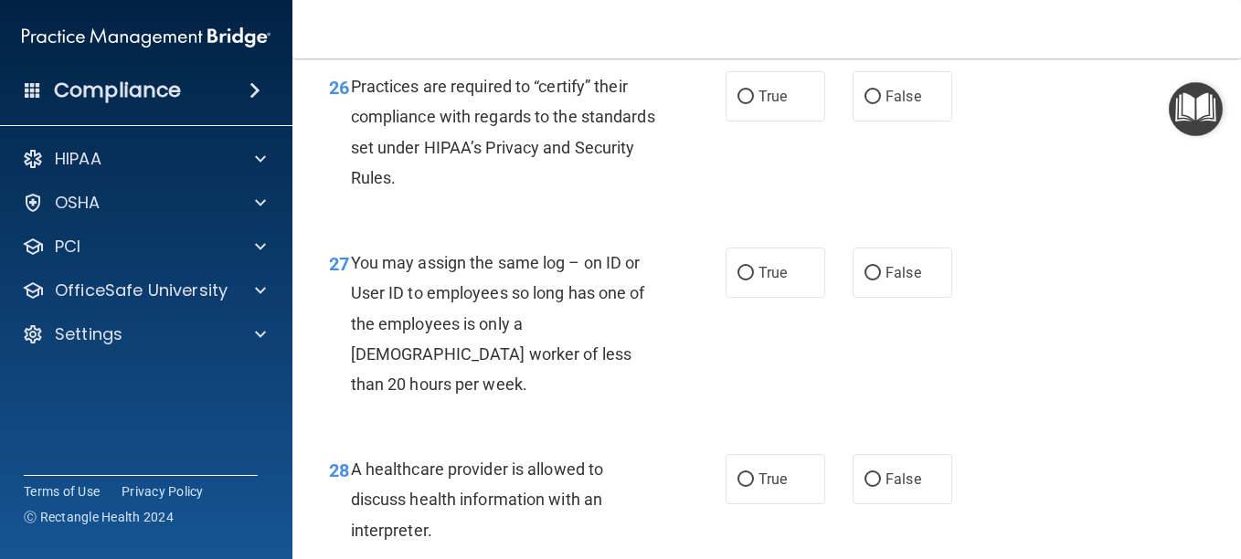
scroll to position [4478, 0]
click at [737, 105] on input "True" at bounding box center [745, 98] width 16 height 14
radio input "true"
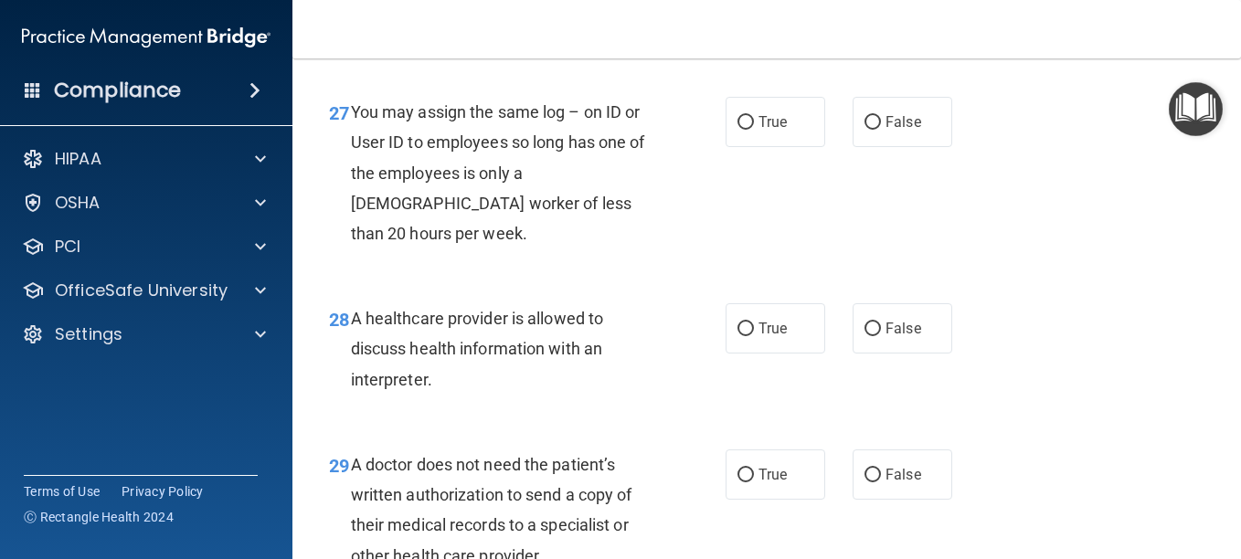
scroll to position [4631, 0]
click at [884, 146] on label "False" at bounding box center [902, 121] width 100 height 50
click at [881, 129] on input "False" at bounding box center [872, 122] width 16 height 14
radio input "true"
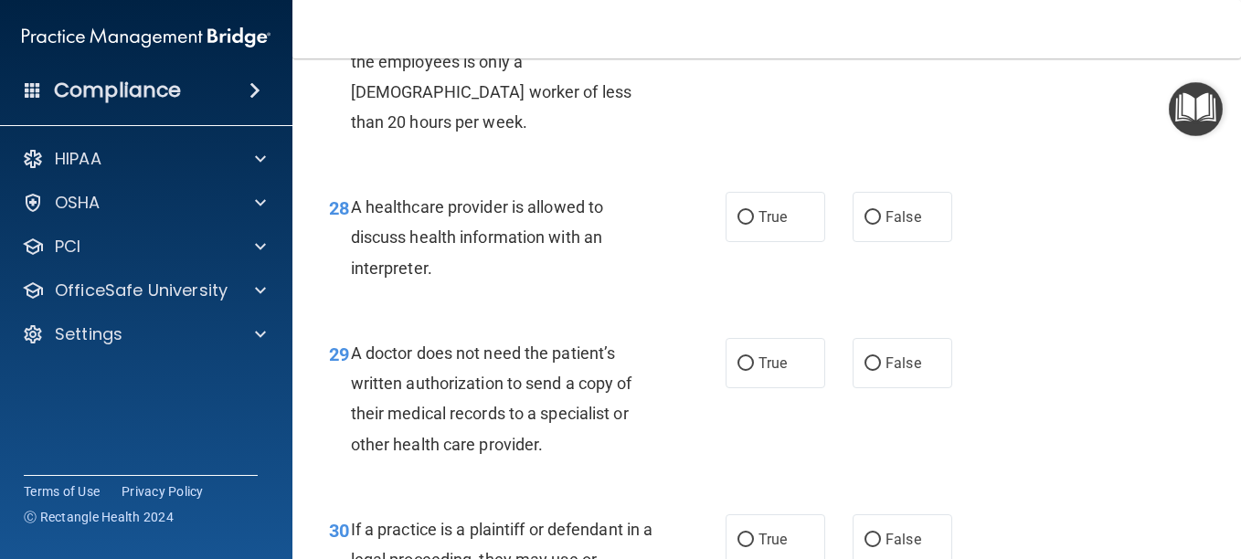
scroll to position [4787, 0]
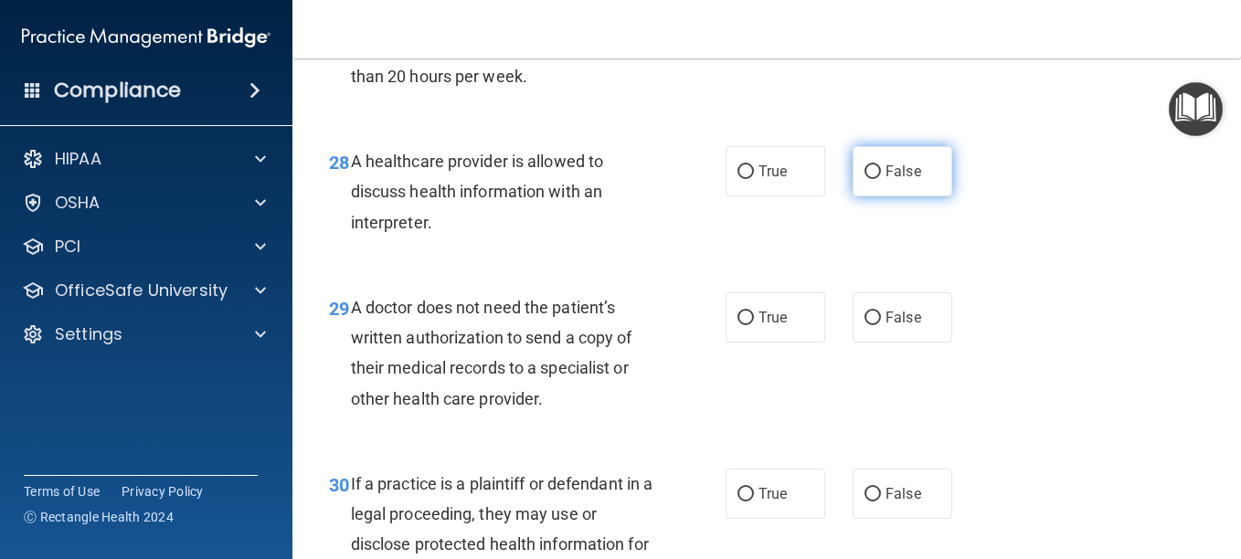
click at [854, 196] on label "False" at bounding box center [902, 171] width 100 height 50
click at [864, 179] on input "False" at bounding box center [872, 172] width 16 height 14
radio input "true"
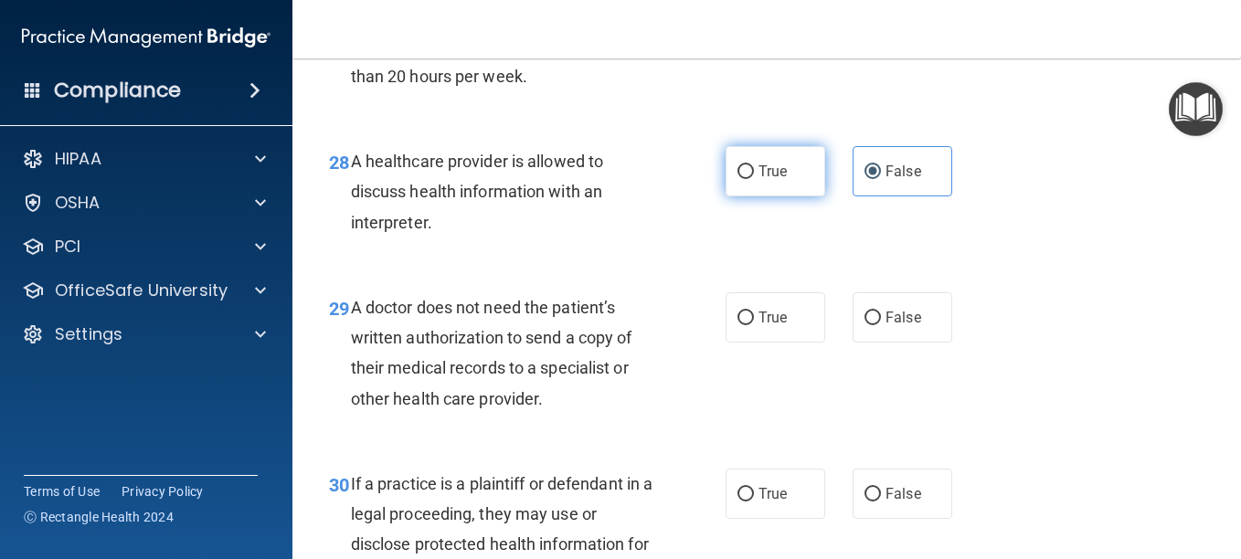
click at [795, 196] on label "True" at bounding box center [775, 171] width 100 height 50
click at [754, 179] on input "True" at bounding box center [745, 172] width 16 height 14
radio input "true"
radio input "false"
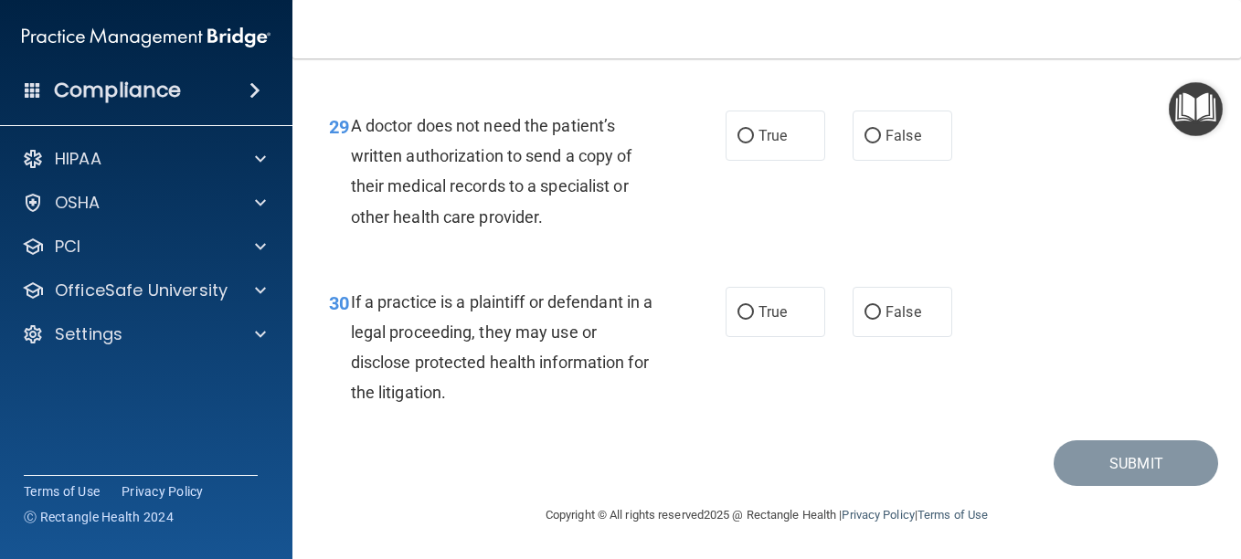
scroll to position [4976, 0]
click at [760, 161] on label "True" at bounding box center [775, 136] width 100 height 50
click at [754, 143] on input "True" at bounding box center [745, 137] width 16 height 14
radio input "true"
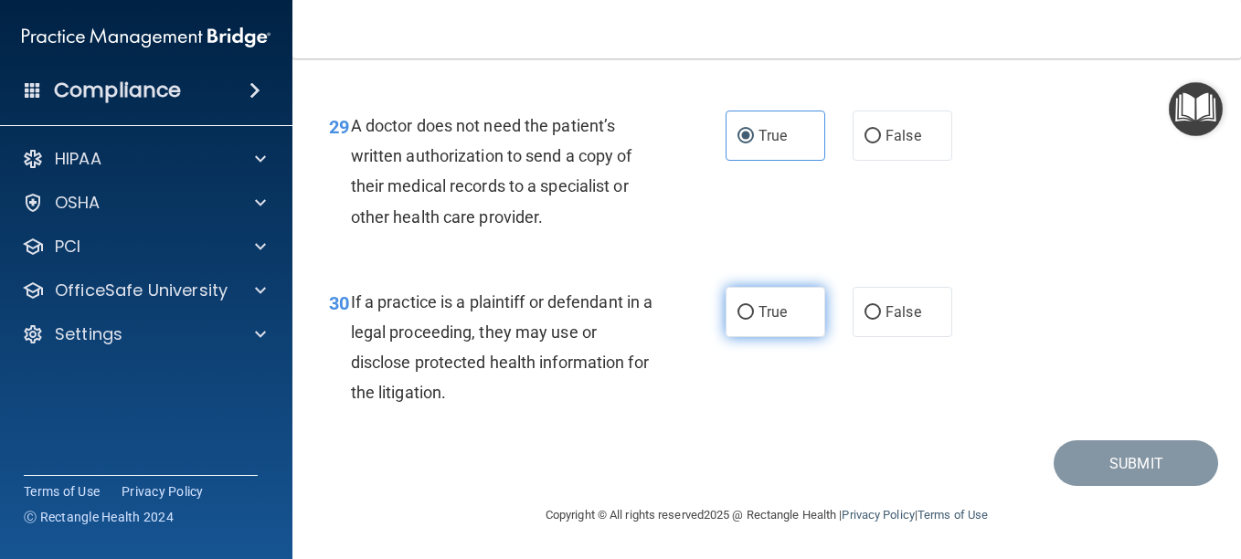
click at [803, 314] on label "True" at bounding box center [775, 312] width 100 height 50
click at [754, 314] on input "True" at bounding box center [745, 313] width 16 height 14
radio input "true"
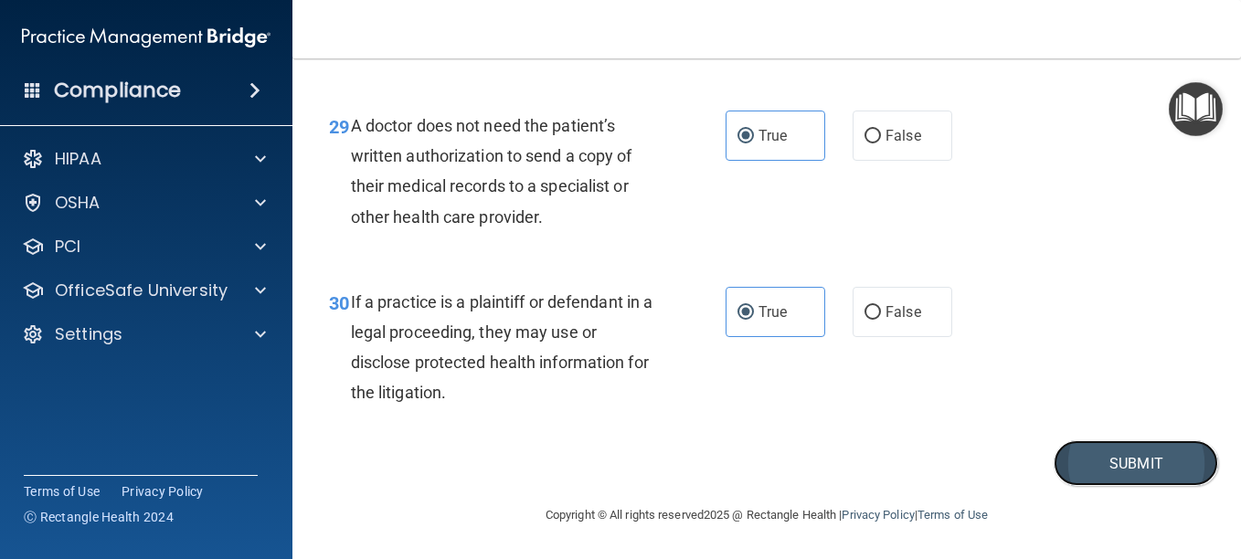
click at [1072, 470] on button "Submit" at bounding box center [1135, 463] width 164 height 47
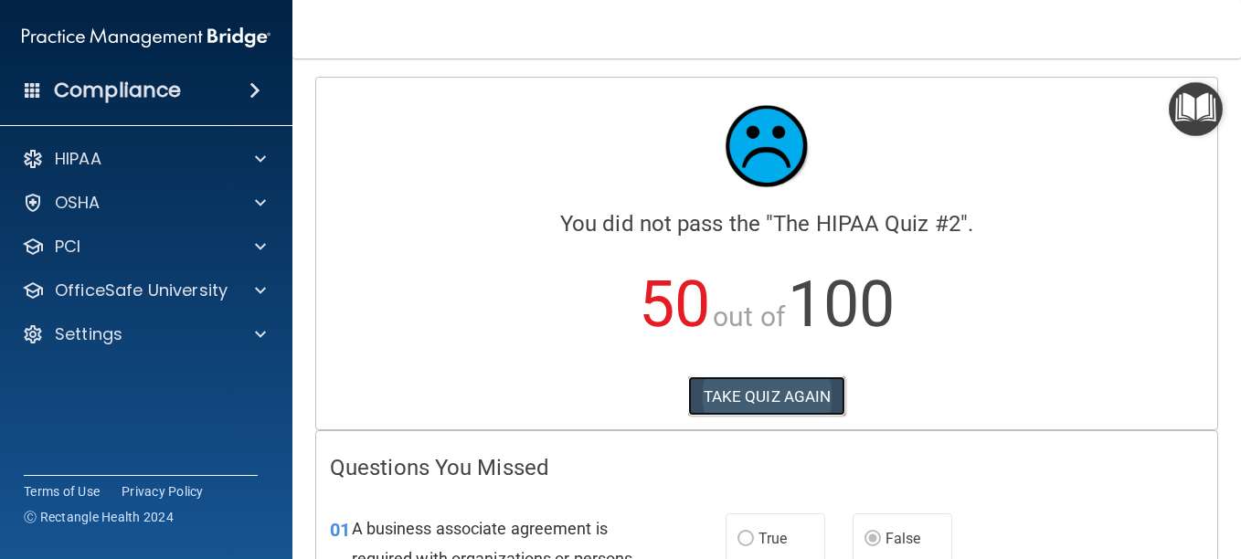
click at [765, 398] on button "TAKE QUIZ AGAIN" at bounding box center [767, 396] width 158 height 40
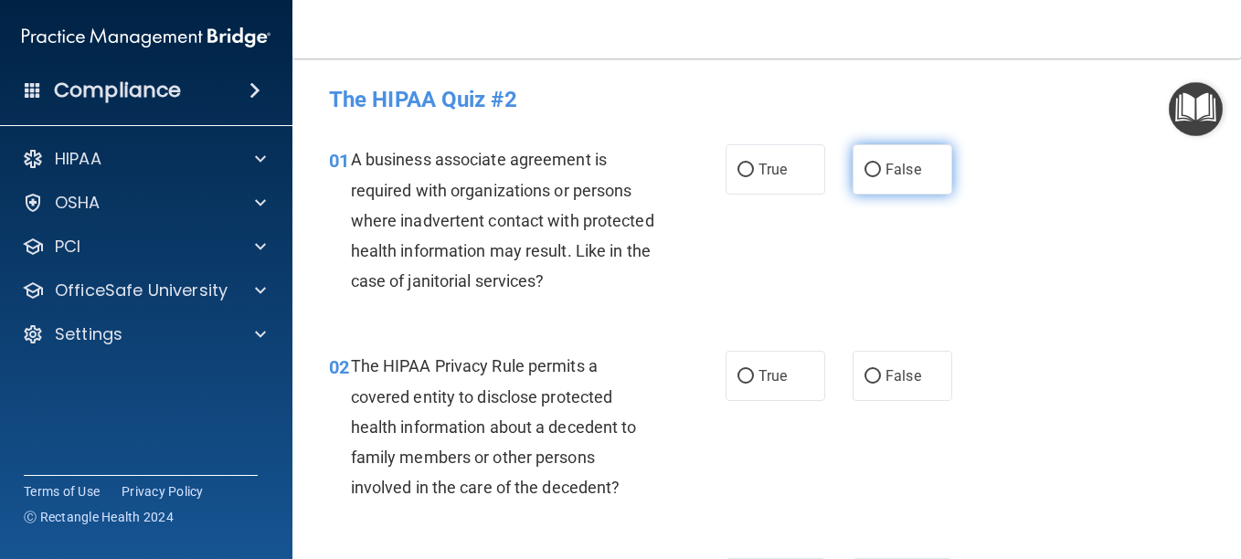
click at [885, 176] on span "False" at bounding box center [903, 169] width 36 height 17
click at [879, 176] on input "False" at bounding box center [872, 171] width 16 height 14
radio input "true"
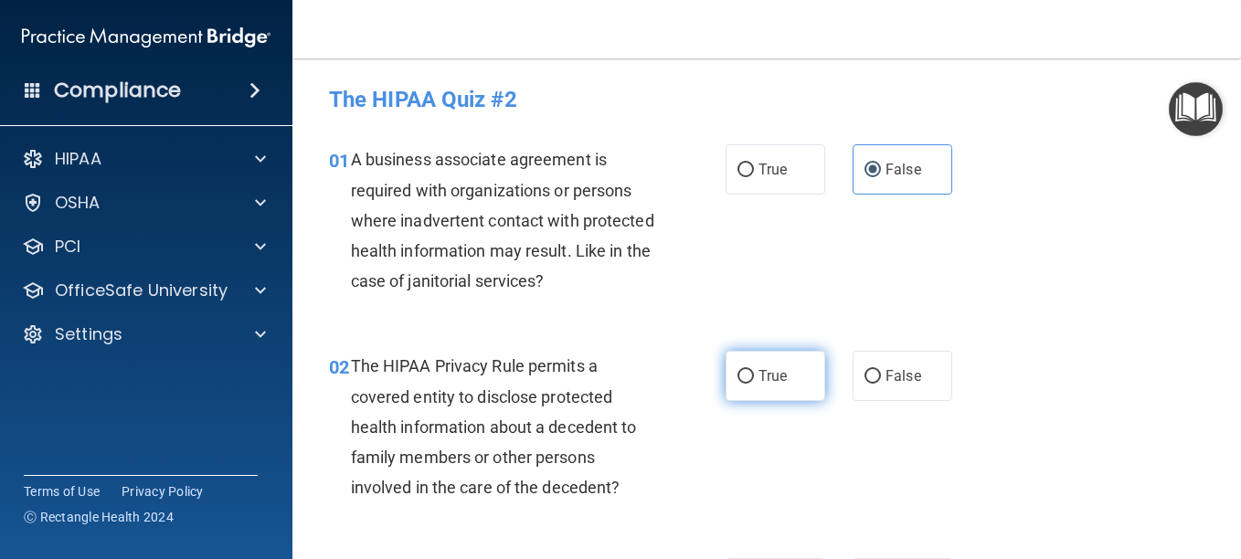
click at [786, 369] on label "True" at bounding box center [775, 376] width 100 height 50
click at [754, 370] on input "True" at bounding box center [745, 377] width 16 height 14
radio input "true"
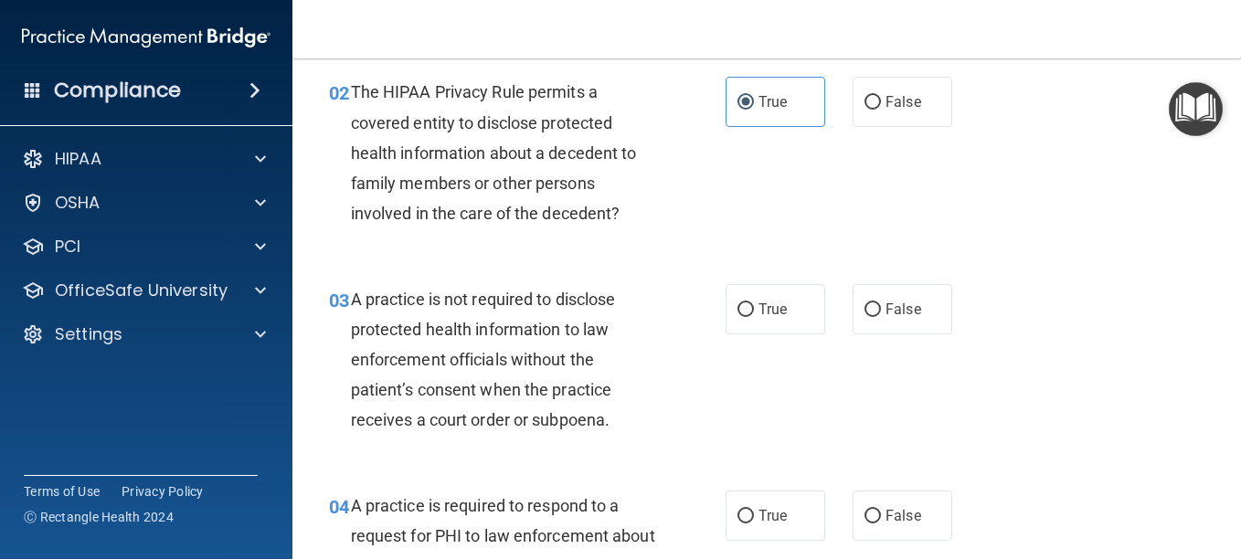
scroll to position [275, 0]
click at [903, 315] on span "False" at bounding box center [903, 308] width 36 height 17
click at [881, 315] on input "False" at bounding box center [872, 309] width 16 height 14
radio input "true"
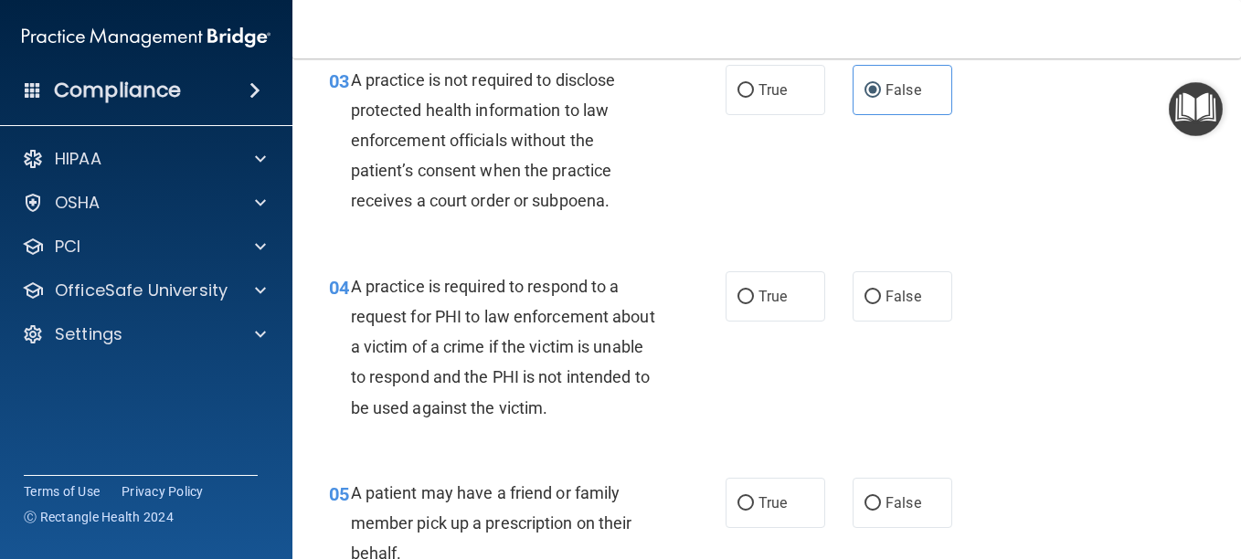
scroll to position [495, 0]
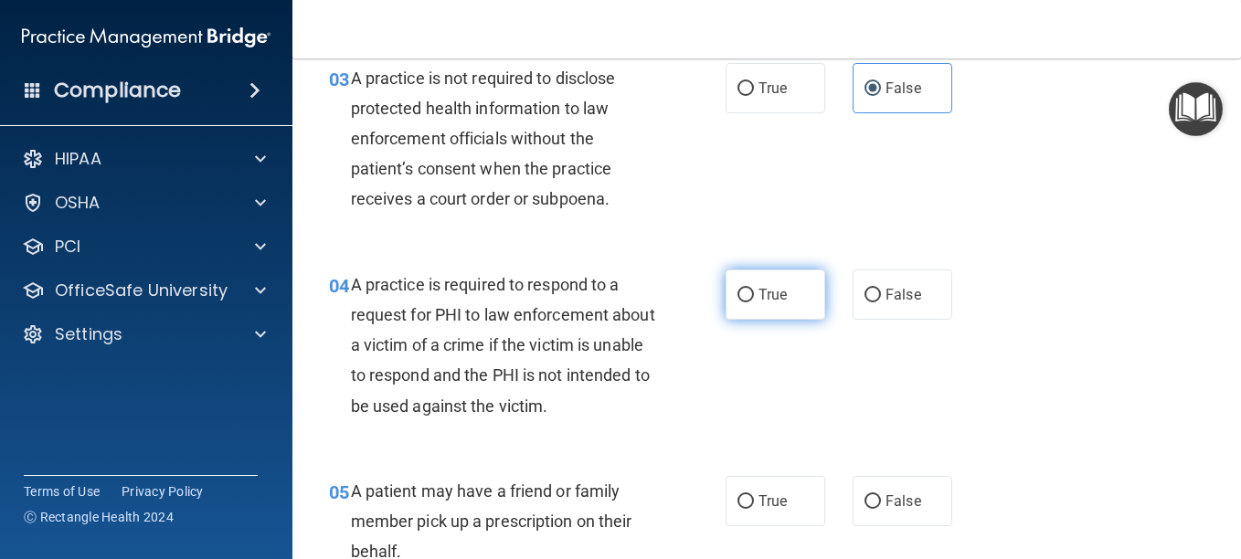
click at [787, 310] on label "True" at bounding box center [775, 295] width 100 height 50
click at [754, 302] on input "True" at bounding box center [745, 296] width 16 height 14
radio input "true"
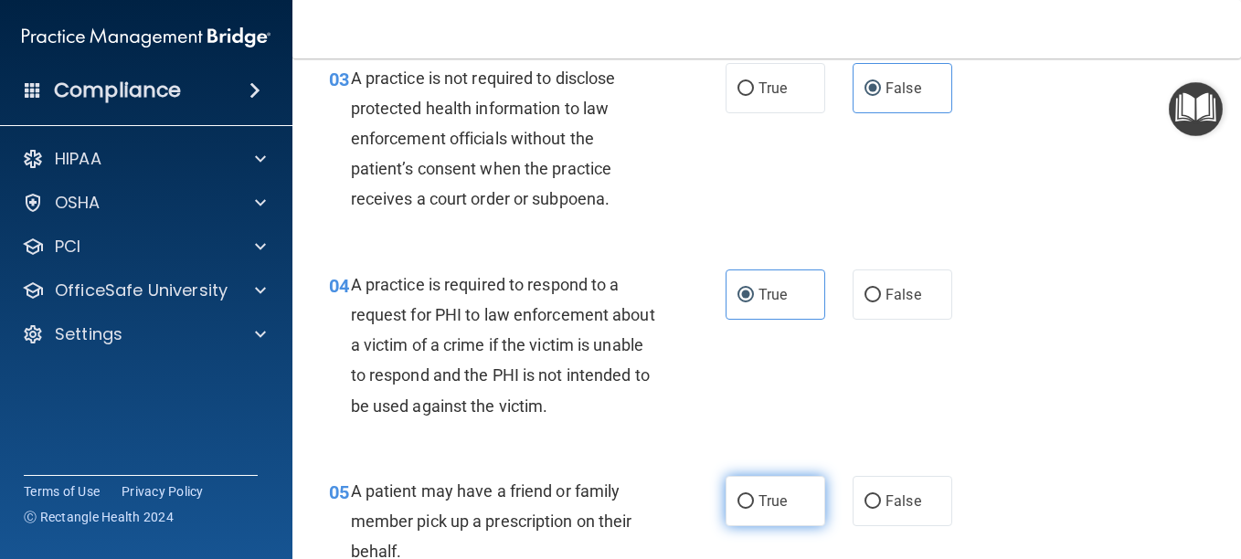
click at [793, 519] on label "True" at bounding box center [775, 501] width 100 height 50
click at [754, 509] on input "True" at bounding box center [745, 502] width 16 height 14
radio input "true"
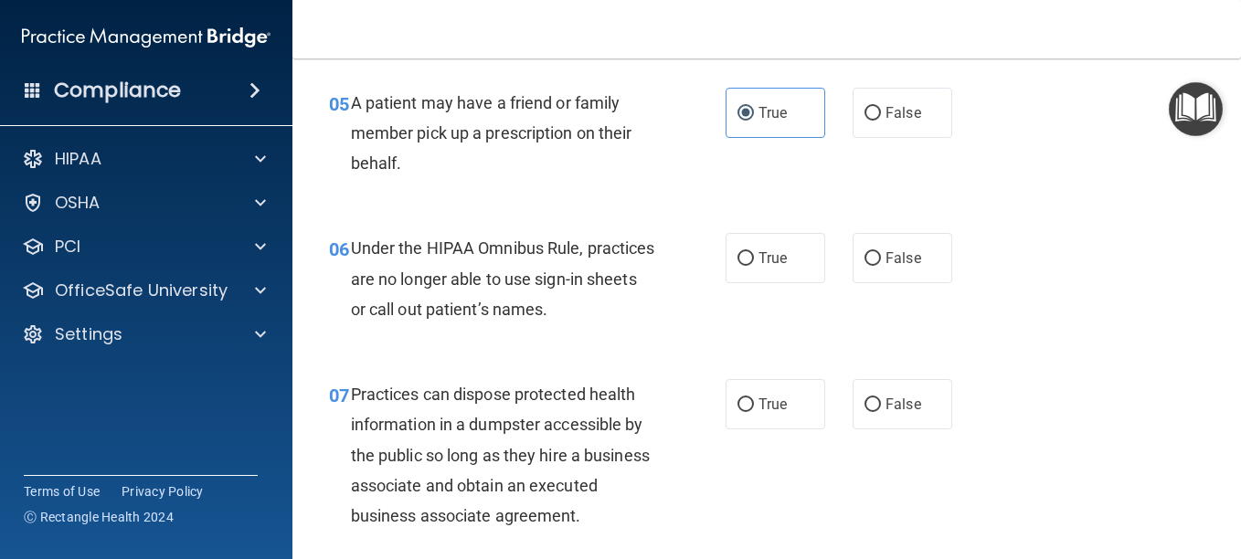
scroll to position [884, 0]
click at [896, 257] on span "False" at bounding box center [903, 257] width 36 height 17
click at [881, 257] on input "False" at bounding box center [872, 258] width 16 height 14
radio input "true"
click at [891, 399] on span "False" at bounding box center [903, 403] width 36 height 17
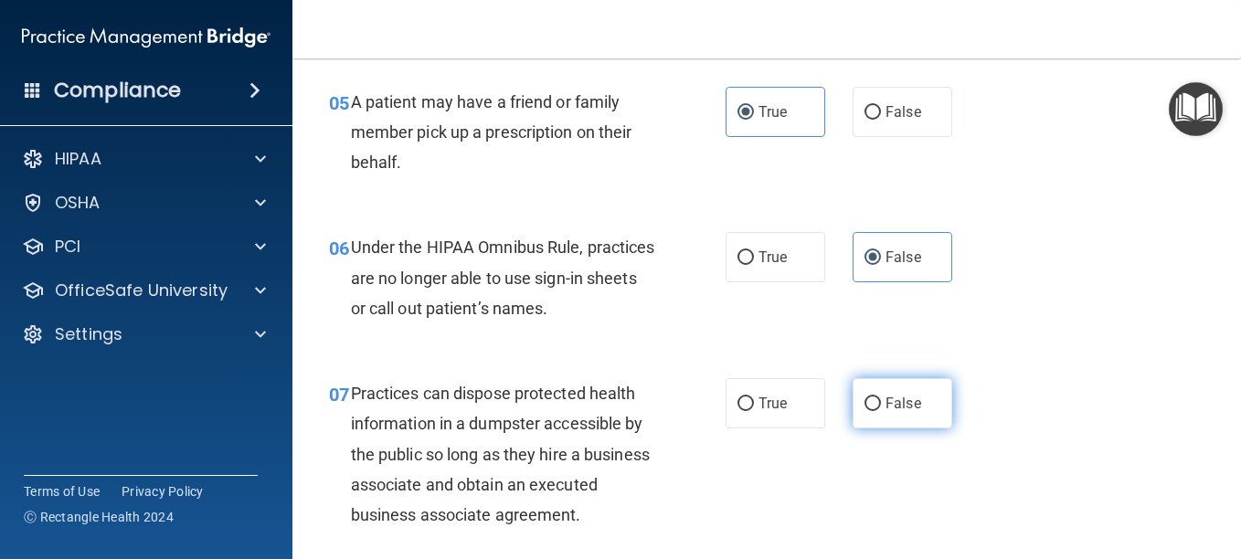
click at [881, 399] on input "False" at bounding box center [872, 404] width 16 height 14
radio input "true"
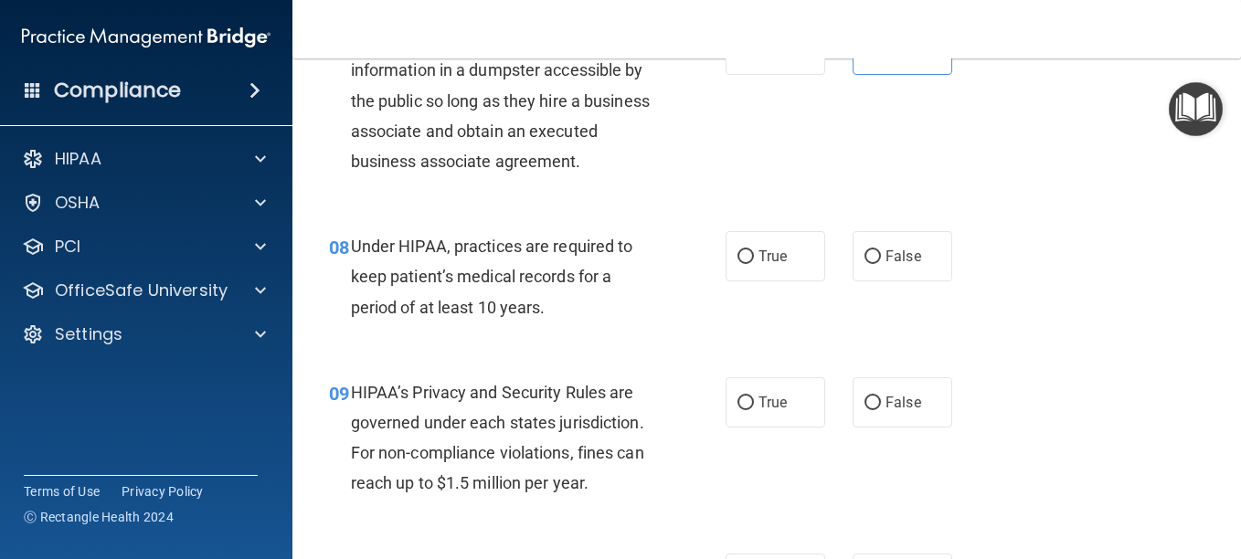
scroll to position [1239, 0]
click at [895, 264] on span "False" at bounding box center [903, 255] width 36 height 17
click at [881, 263] on input "False" at bounding box center [872, 256] width 16 height 14
radio input "true"
click at [896, 420] on label "False" at bounding box center [902, 401] width 100 height 50
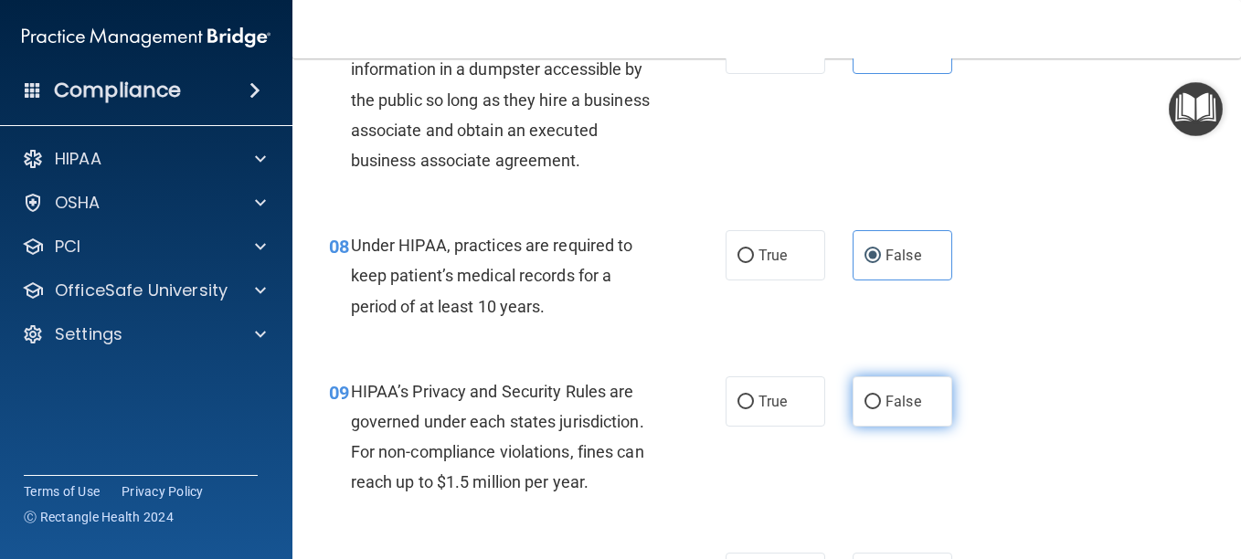
click at [881, 409] on input "False" at bounding box center [872, 403] width 16 height 14
radio input "true"
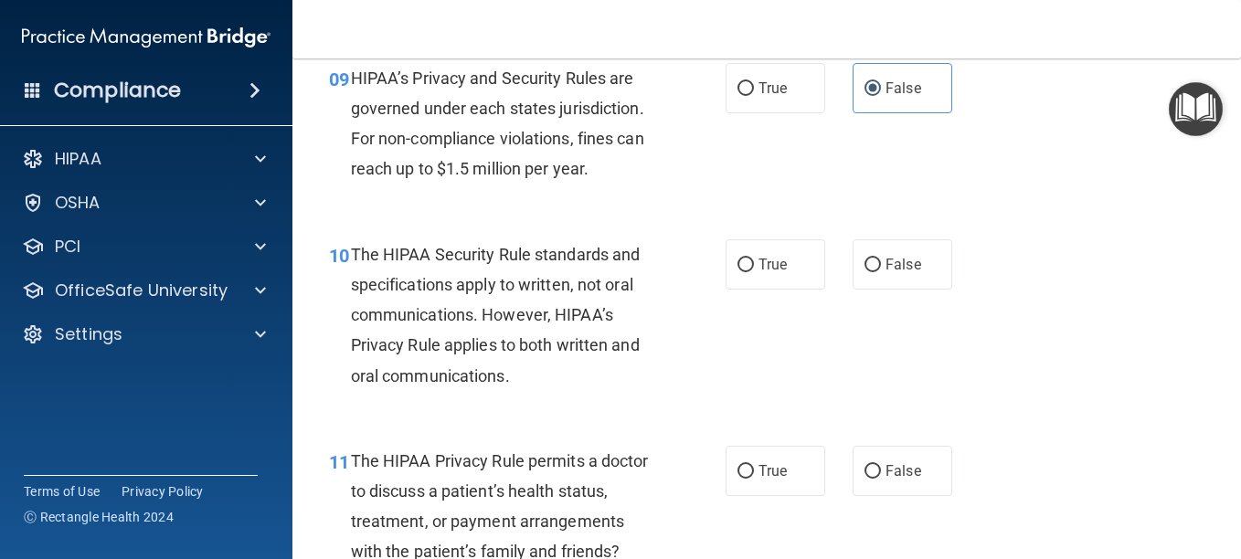
scroll to position [1553, 0]
click at [793, 289] on label "True" at bounding box center [775, 263] width 100 height 50
click at [754, 271] on input "True" at bounding box center [745, 265] width 16 height 14
radio input "true"
click at [793, 495] on label "True" at bounding box center [775, 470] width 100 height 50
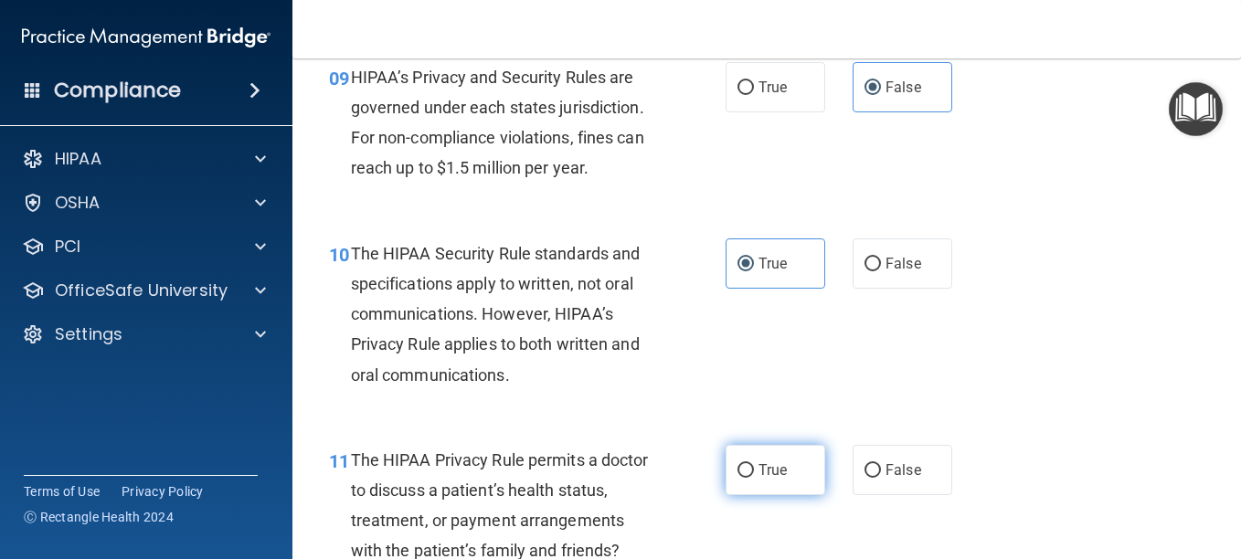
click at [754, 478] on input "True" at bounding box center [745, 471] width 16 height 14
radio input "true"
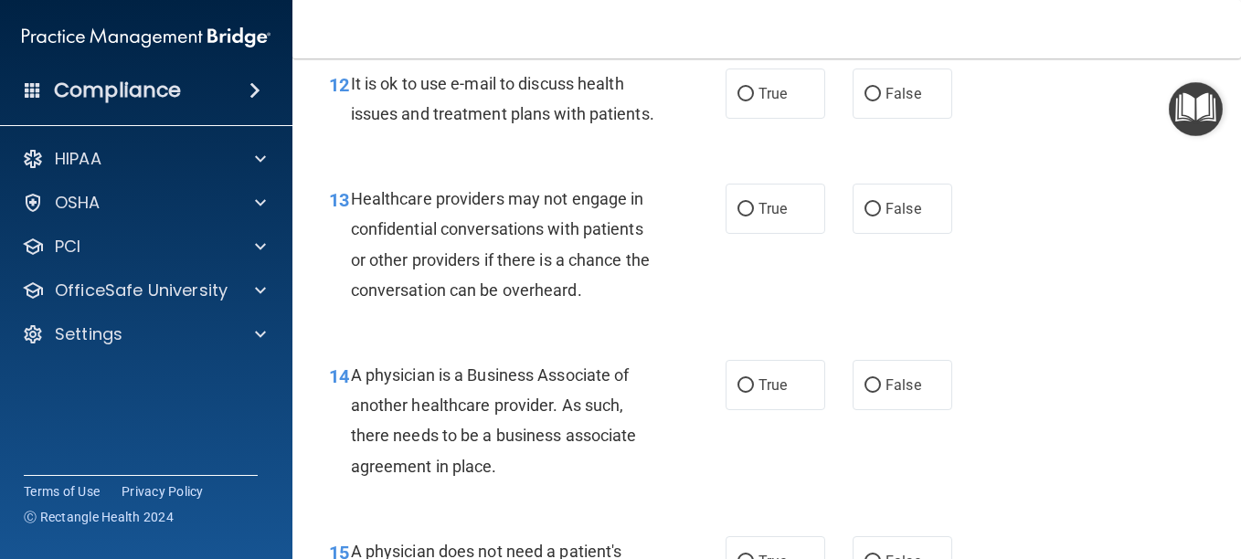
scroll to position [2107, 0]
click at [750, 118] on label "True" at bounding box center [775, 93] width 100 height 50
click at [750, 101] on input "True" at bounding box center [745, 94] width 16 height 14
radio input "true"
click at [897, 233] on label "False" at bounding box center [902, 208] width 100 height 50
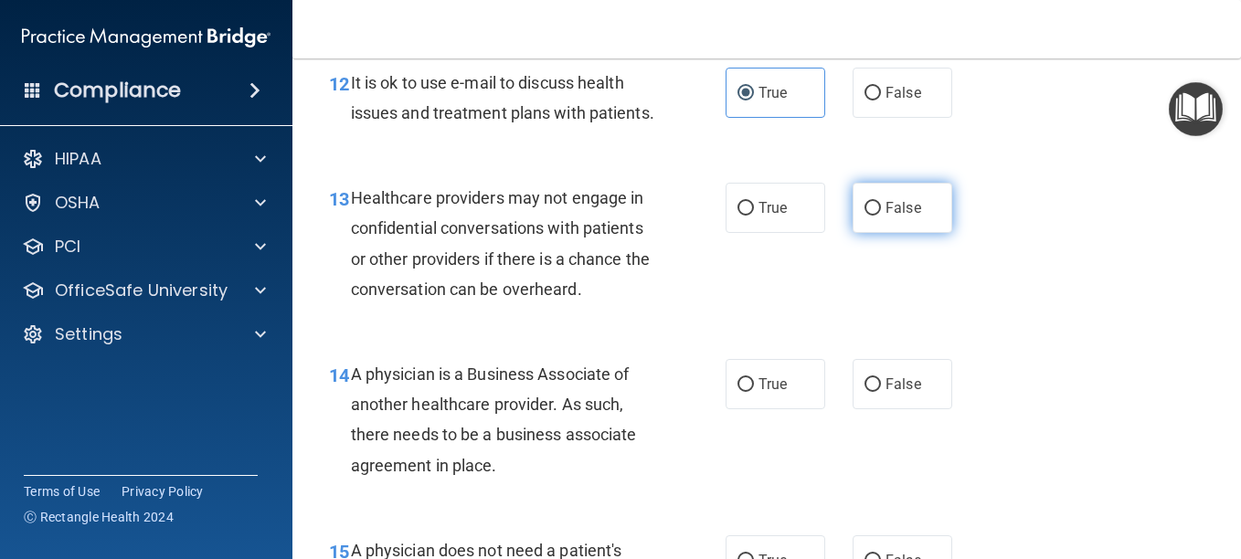
click at [881, 216] on input "False" at bounding box center [872, 209] width 16 height 14
radio input "true"
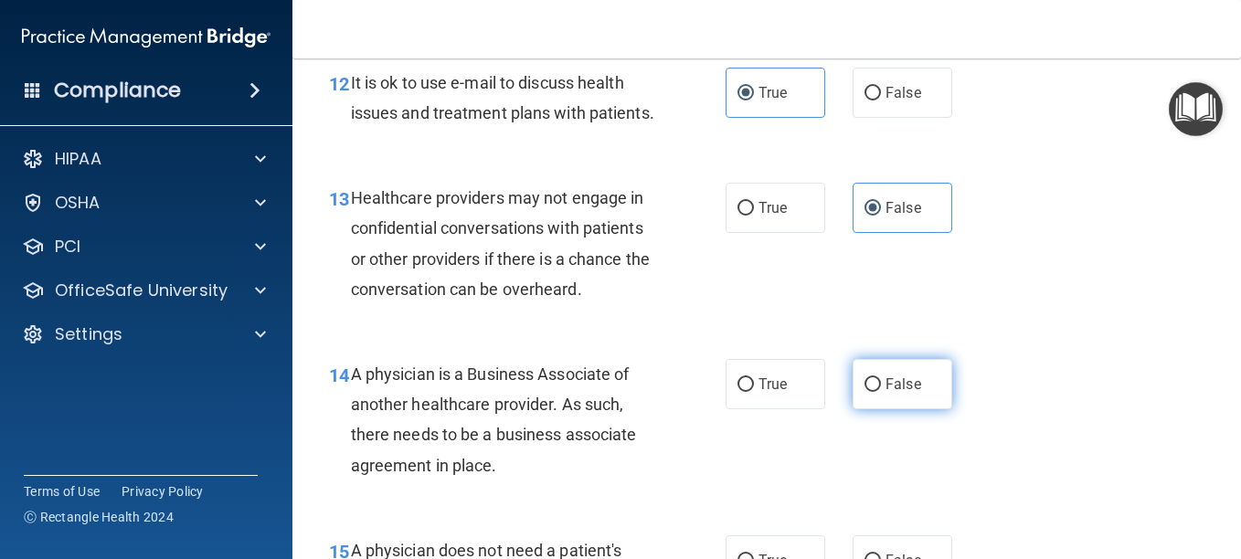
click at [899, 409] on label "False" at bounding box center [902, 384] width 100 height 50
click at [881, 392] on input "False" at bounding box center [872, 385] width 16 height 14
radio input "true"
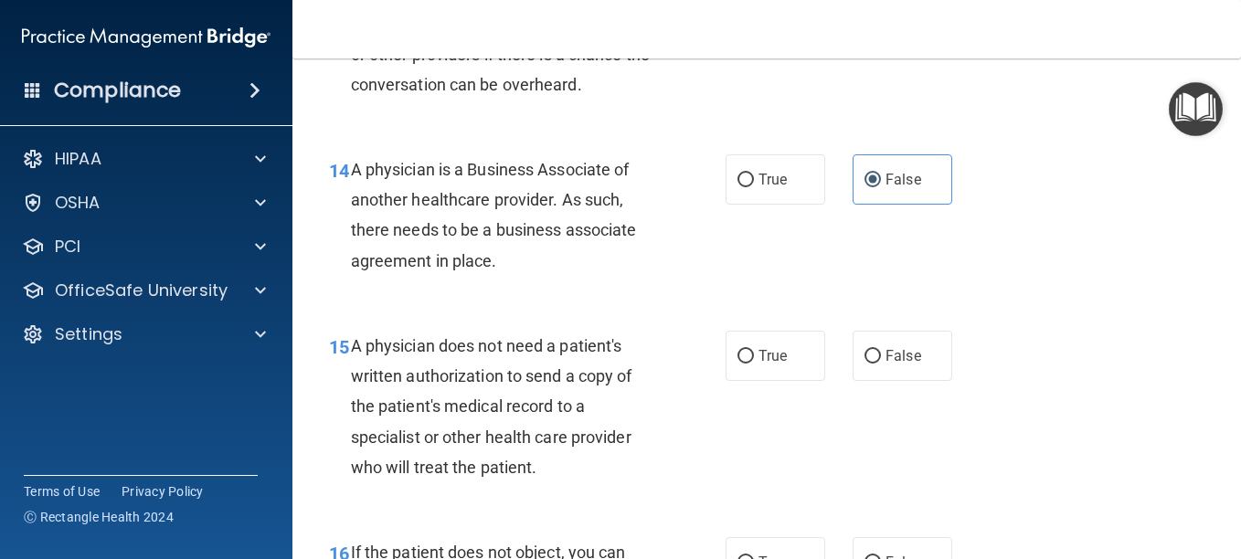
scroll to position [2348, 0]
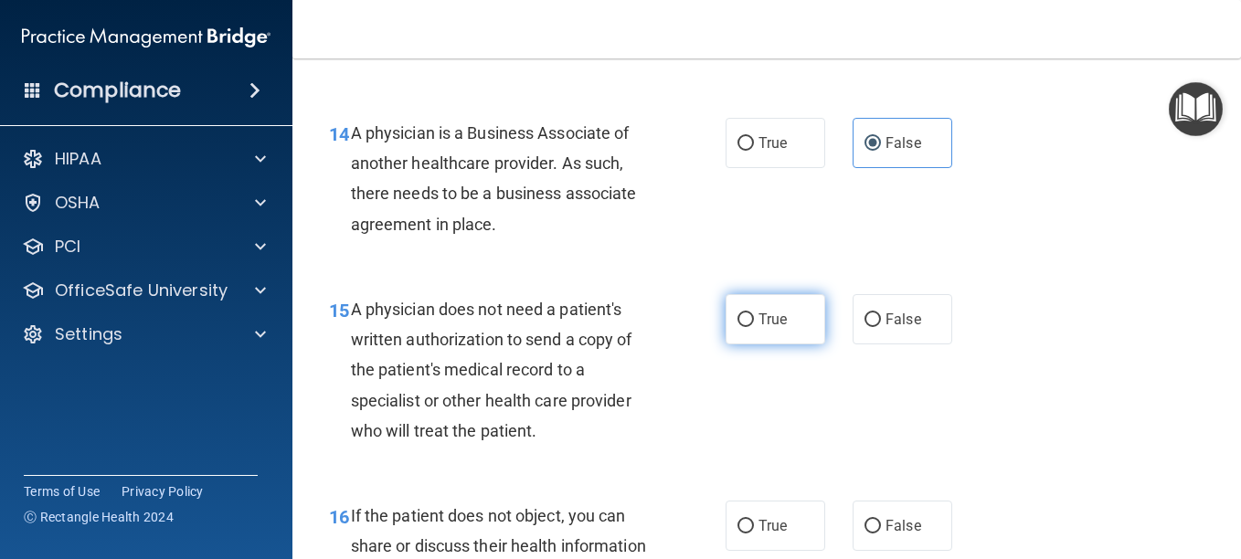
click at [787, 344] on label "True" at bounding box center [775, 319] width 100 height 50
click at [754, 327] on input "True" at bounding box center [745, 320] width 16 height 14
radio input "true"
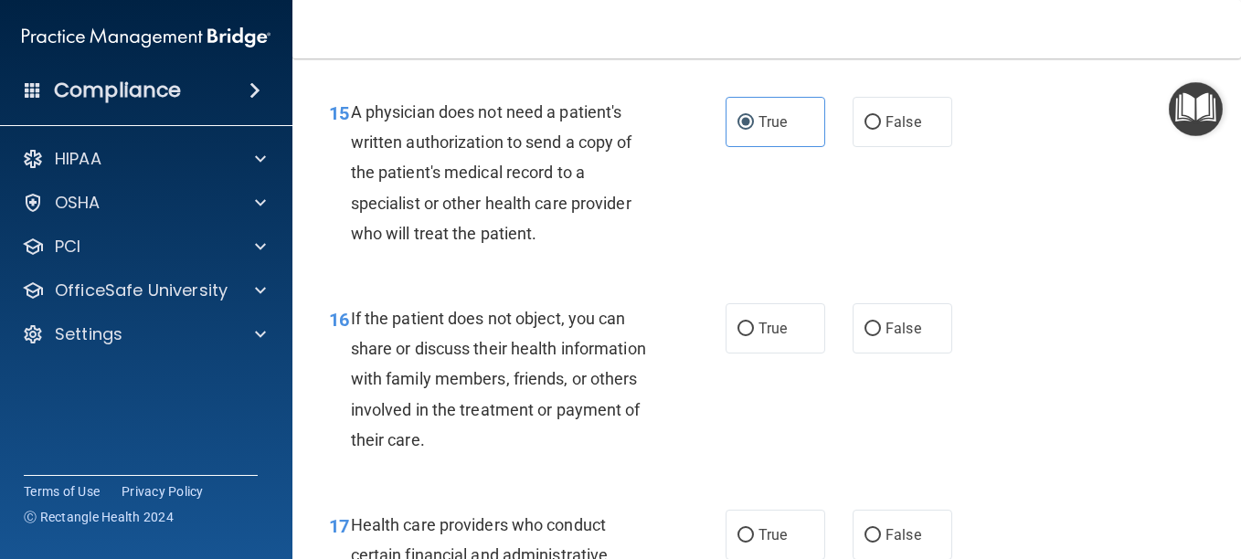
scroll to position [2546, 0]
click at [783, 353] on label "True" at bounding box center [775, 327] width 100 height 50
click at [754, 335] on input "True" at bounding box center [745, 329] width 16 height 14
radio input "true"
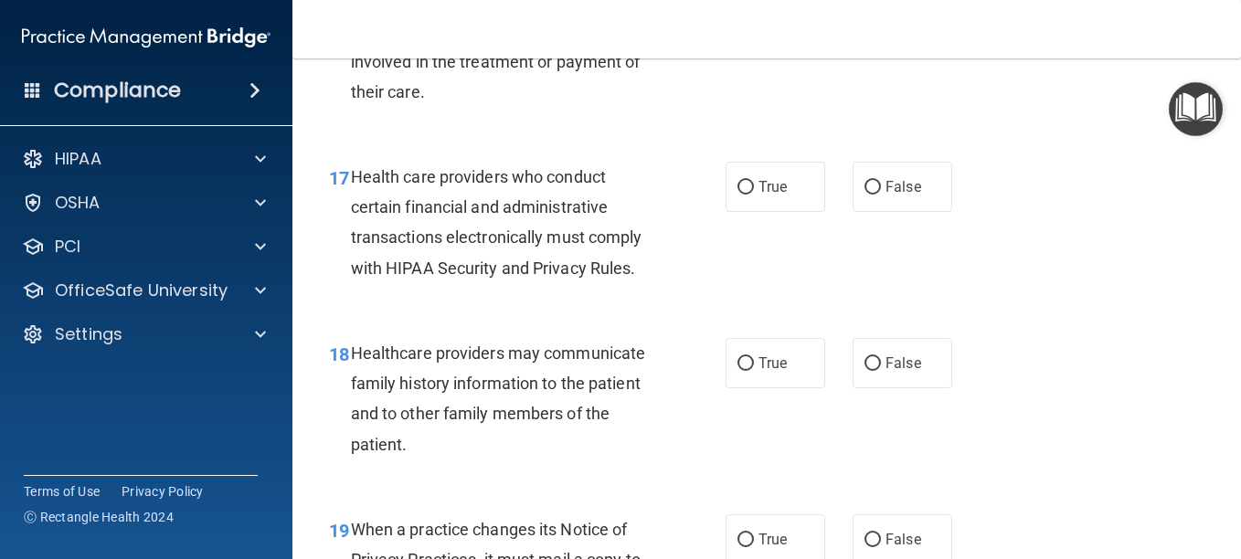
scroll to position [2895, 0]
click at [764, 211] on label "True" at bounding box center [775, 186] width 100 height 50
click at [754, 194] on input "True" at bounding box center [745, 187] width 16 height 14
radio input "true"
click at [870, 370] on input "False" at bounding box center [872, 363] width 16 height 14
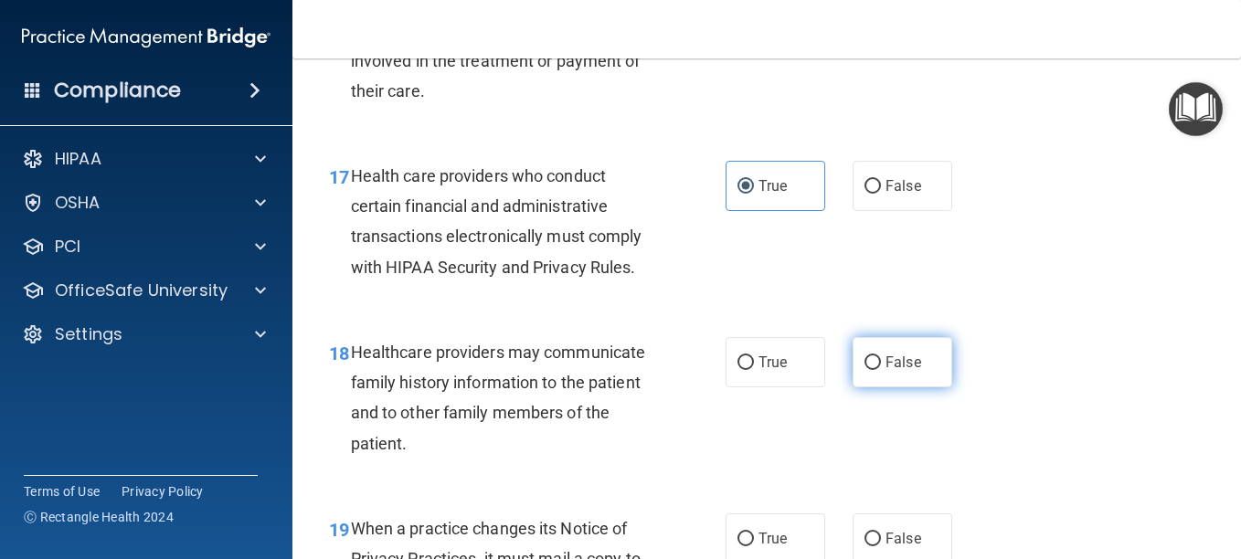
radio input "true"
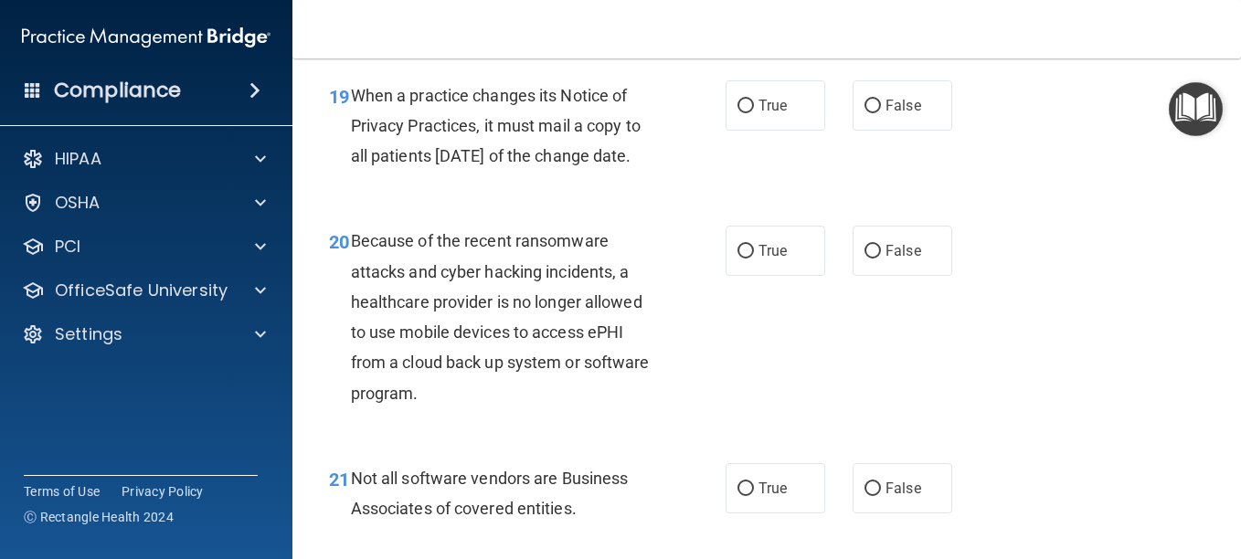
scroll to position [3329, 0]
click at [909, 130] on label "False" at bounding box center [902, 104] width 100 height 50
click at [881, 112] on input "False" at bounding box center [872, 106] width 16 height 14
radio input "true"
click at [890, 259] on span "False" at bounding box center [903, 249] width 36 height 17
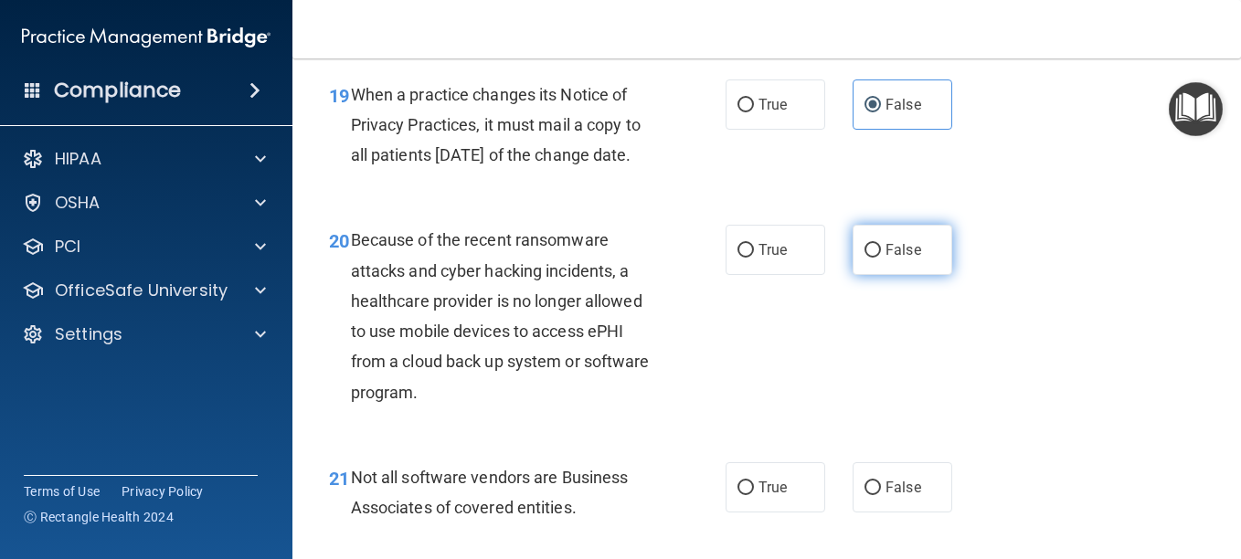
click at [881, 258] on input "False" at bounding box center [872, 251] width 16 height 14
radio input "true"
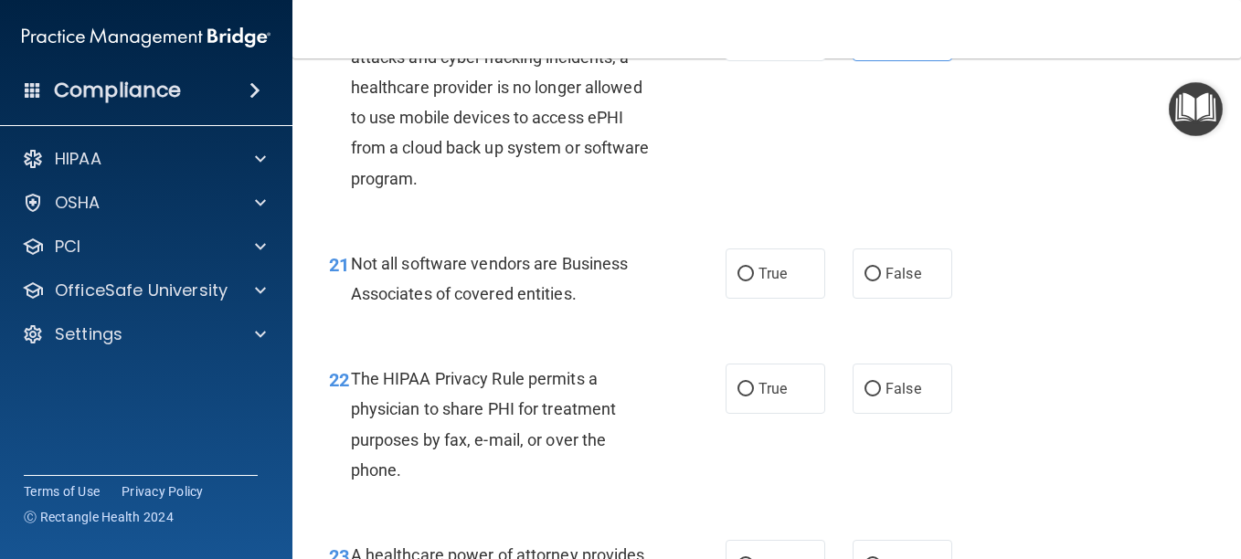
scroll to position [3545, 0]
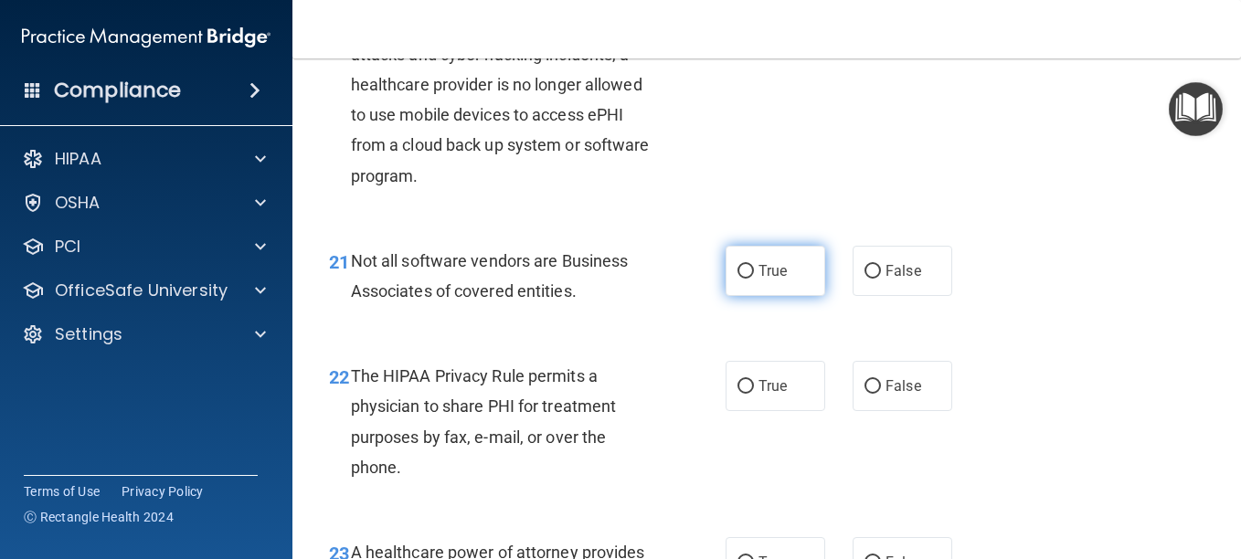
click at [765, 280] on span "True" at bounding box center [772, 270] width 28 height 17
click at [754, 279] on input "True" at bounding box center [745, 272] width 16 height 14
radio input "true"
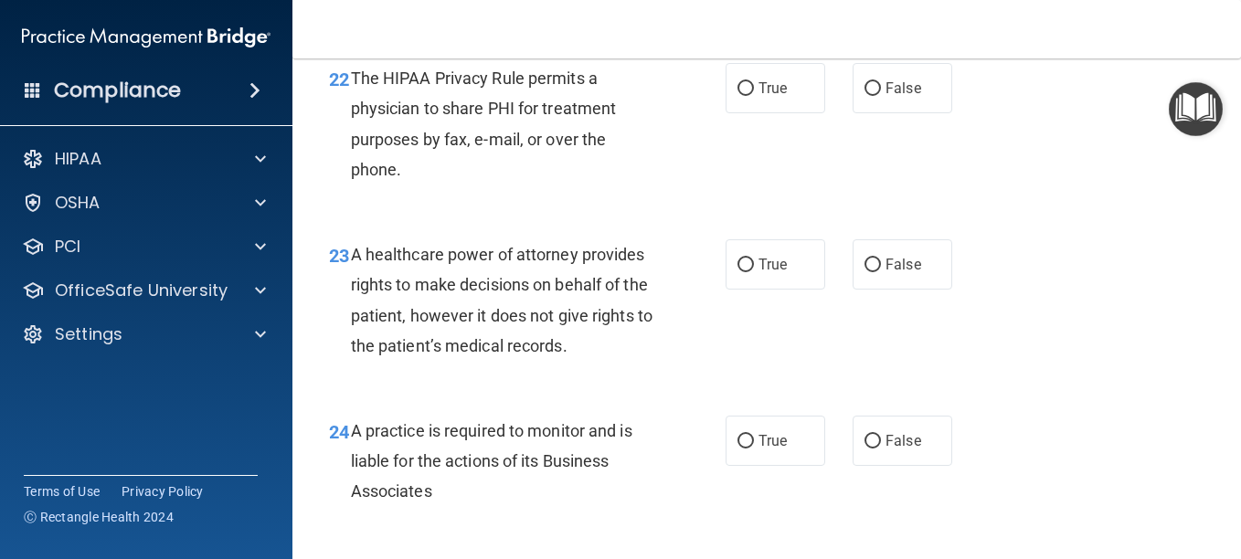
scroll to position [3842, 0]
click at [761, 98] on span "True" at bounding box center [772, 88] width 28 height 17
click at [754, 97] on input "True" at bounding box center [745, 90] width 16 height 14
radio input "true"
click at [901, 291] on label "False" at bounding box center [902, 265] width 100 height 50
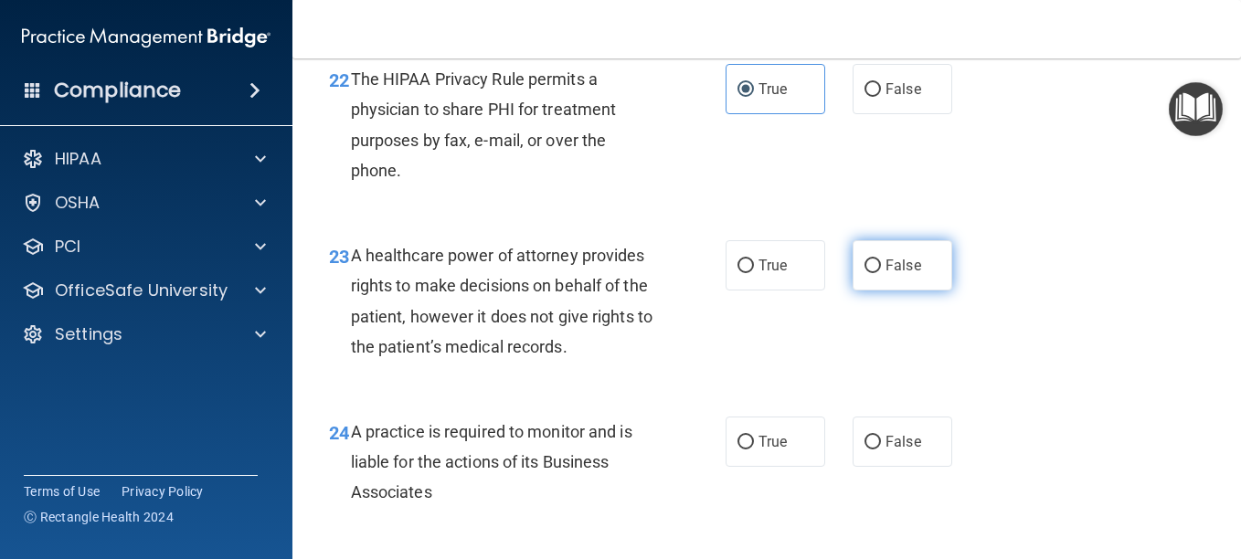
click at [881, 273] on input "False" at bounding box center [872, 266] width 16 height 14
radio input "true"
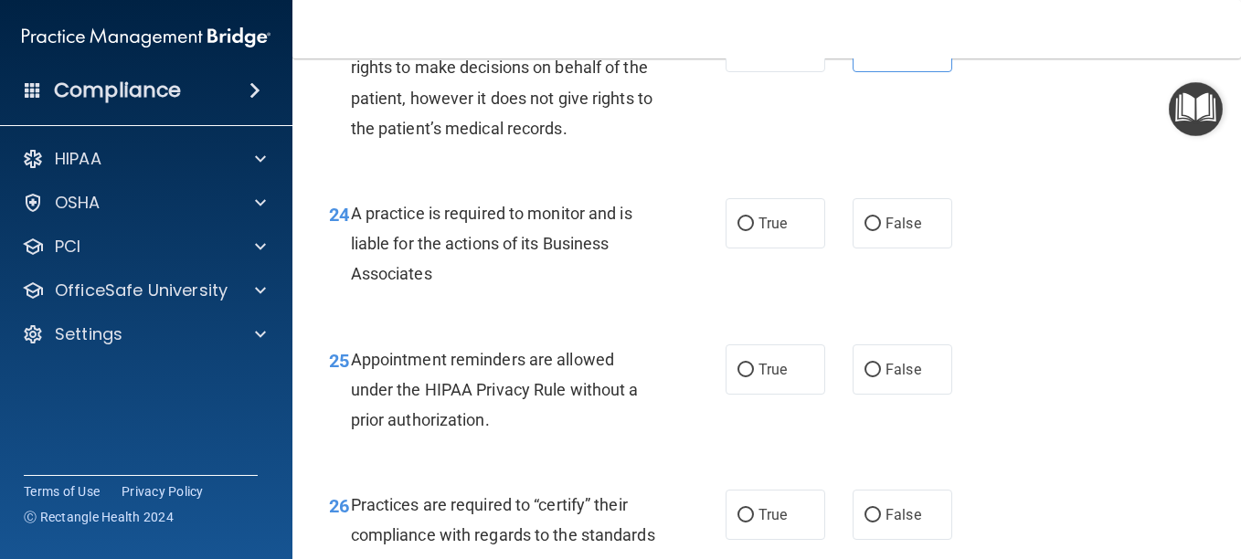
scroll to position [4062, 0]
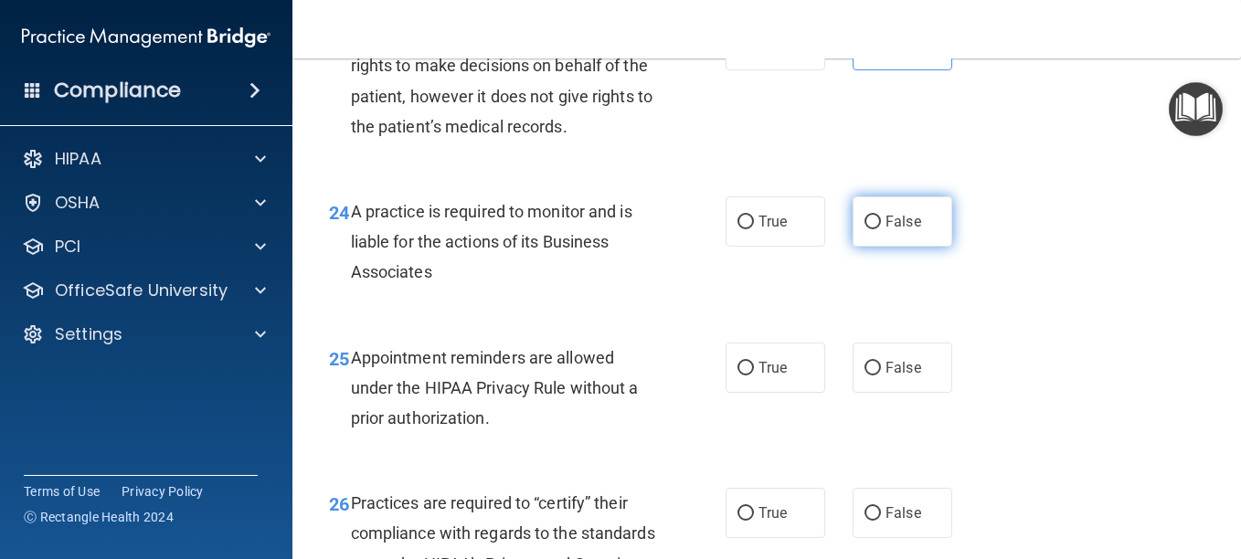
click at [901, 230] on span "False" at bounding box center [903, 221] width 36 height 17
click at [881, 229] on input "False" at bounding box center [872, 223] width 16 height 14
radio input "true"
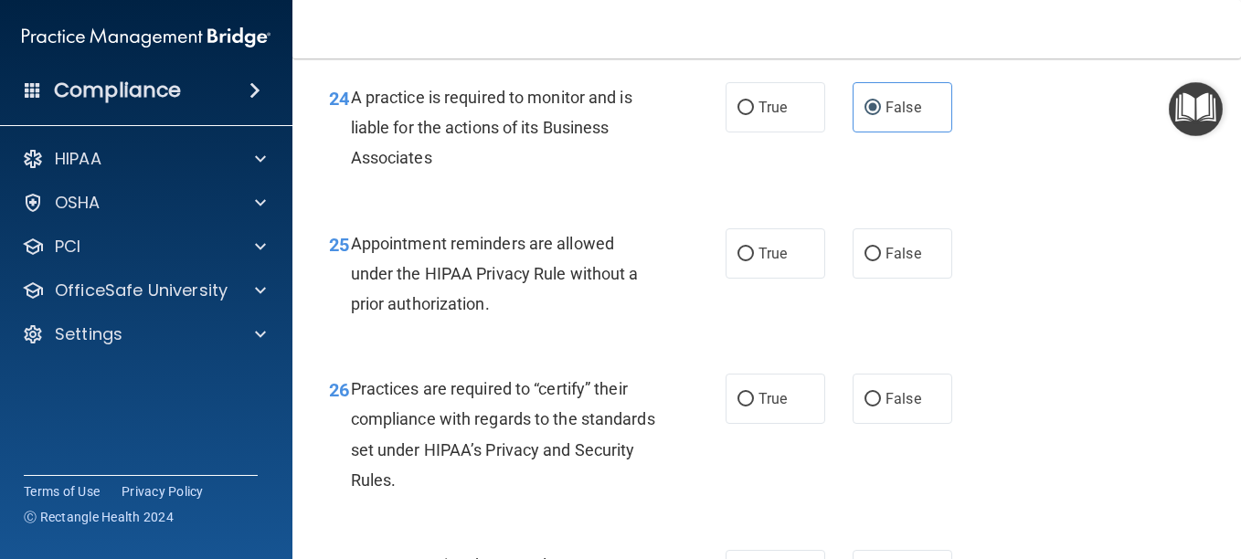
scroll to position [4177, 0]
click at [800, 278] on label "True" at bounding box center [775, 253] width 100 height 50
click at [754, 260] on input "True" at bounding box center [745, 254] width 16 height 14
radio input "true"
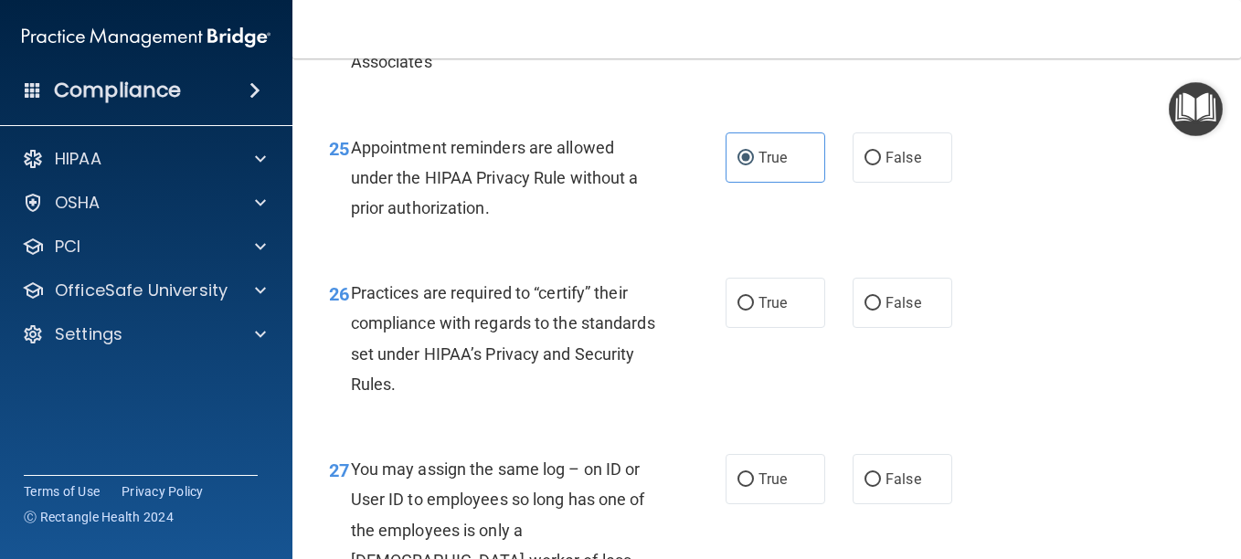
scroll to position [4273, 0]
click at [899, 311] on span "False" at bounding box center [903, 301] width 36 height 17
click at [881, 310] on input "False" at bounding box center [872, 303] width 16 height 14
radio input "true"
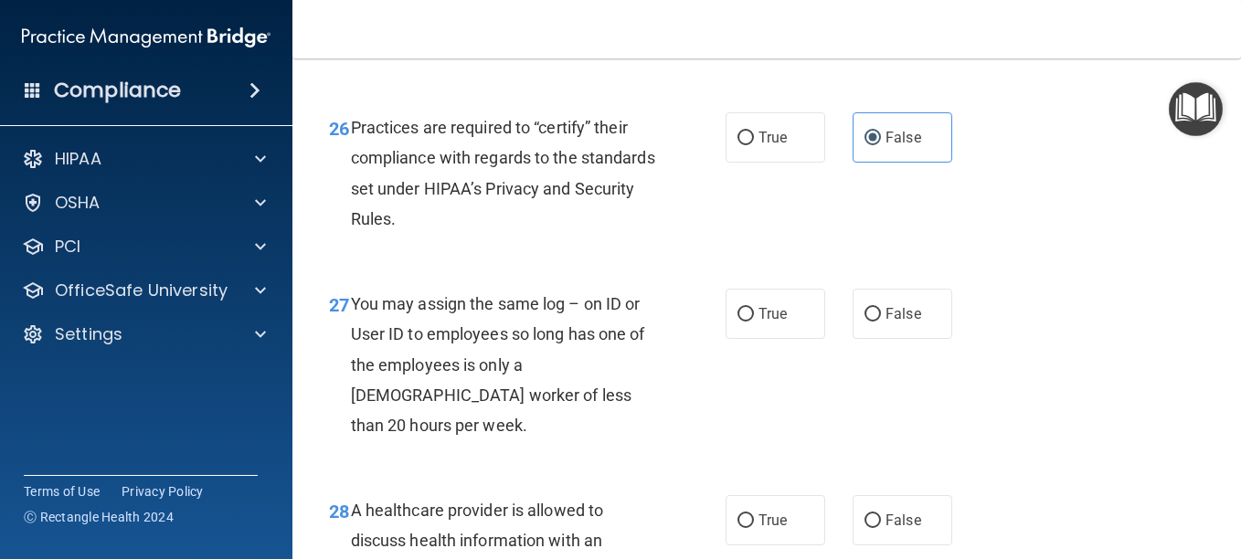
scroll to position [4439, 0]
click at [914, 338] on label "False" at bounding box center [902, 313] width 100 height 50
click at [881, 321] on input "False" at bounding box center [872, 314] width 16 height 14
radio input "true"
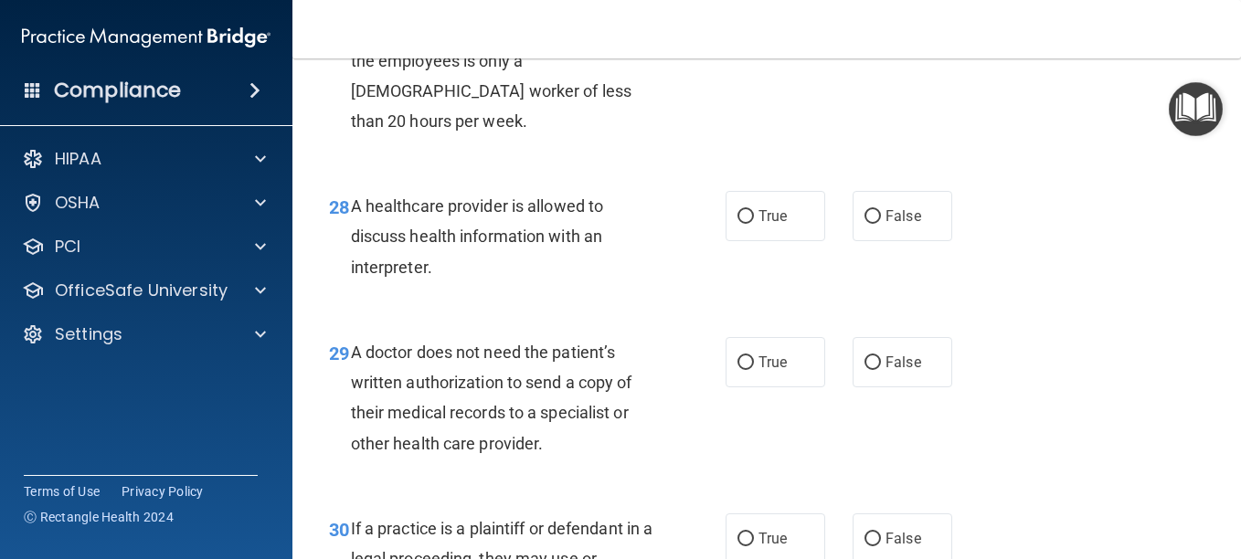
scroll to position [4745, 0]
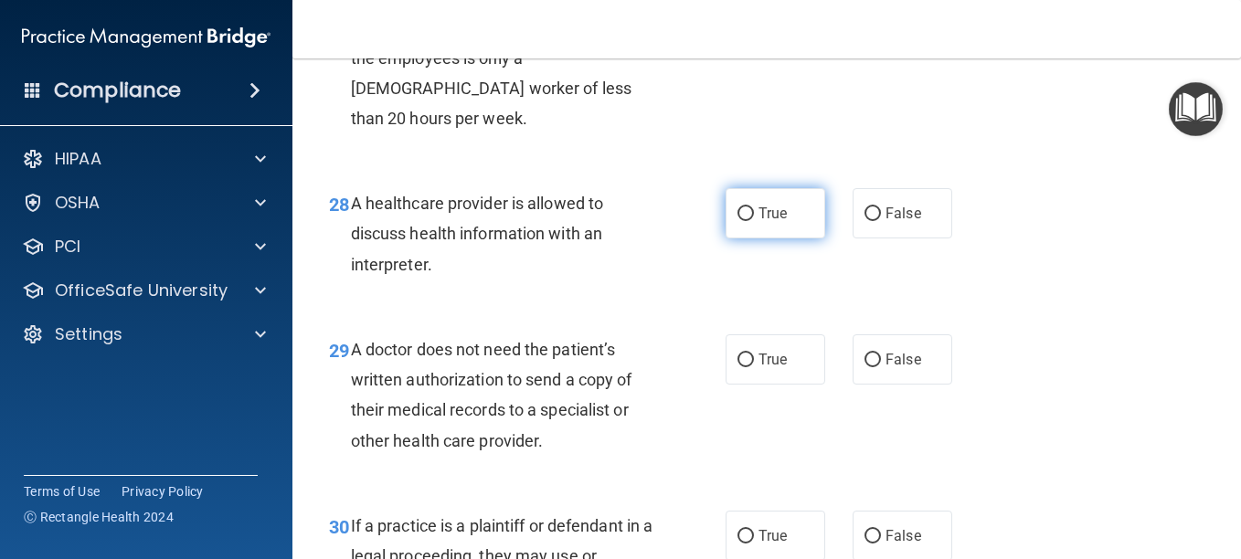
click at [758, 222] on span "True" at bounding box center [772, 213] width 28 height 17
click at [754, 221] on input "True" at bounding box center [745, 214] width 16 height 14
radio input "true"
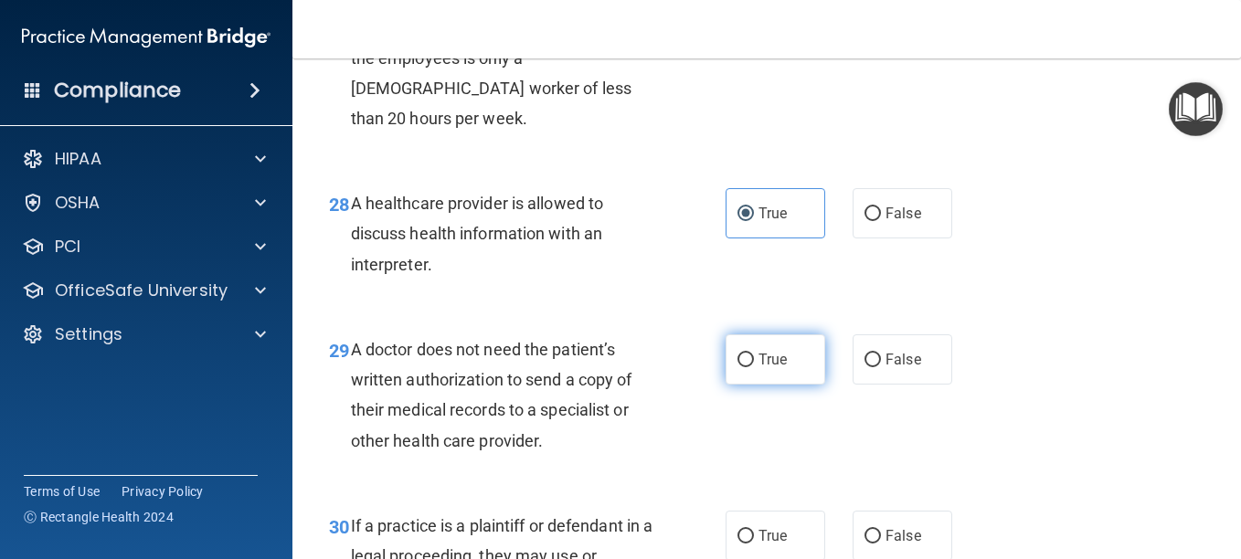
click at [745, 367] on input "True" at bounding box center [745, 361] width 16 height 14
radio input "true"
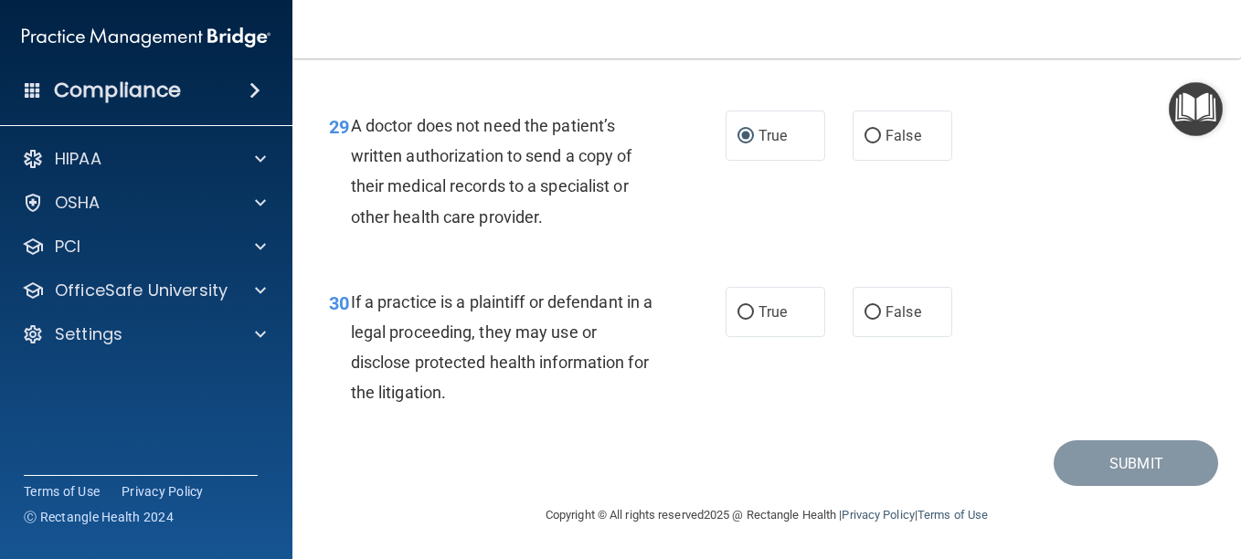
scroll to position [4982, 0]
click at [791, 337] on label "True" at bounding box center [775, 312] width 100 height 50
click at [754, 320] on input "True" at bounding box center [745, 313] width 16 height 14
radio input "true"
click at [1092, 487] on button "Submit" at bounding box center [1135, 463] width 164 height 47
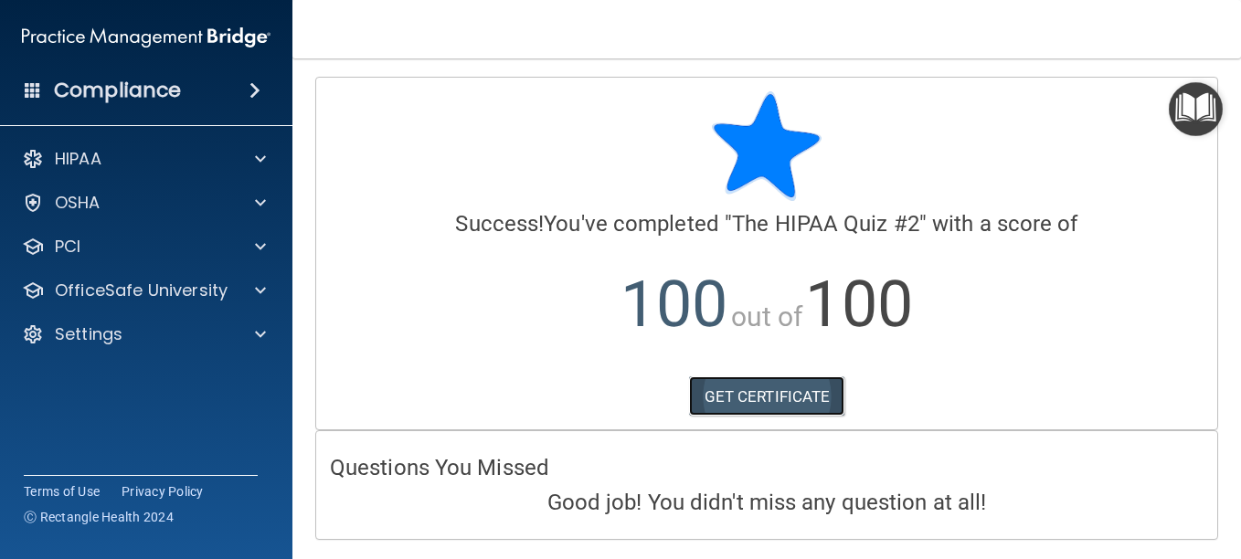
click at [777, 412] on link "GET CERTIFICATE" at bounding box center [767, 396] width 156 height 40
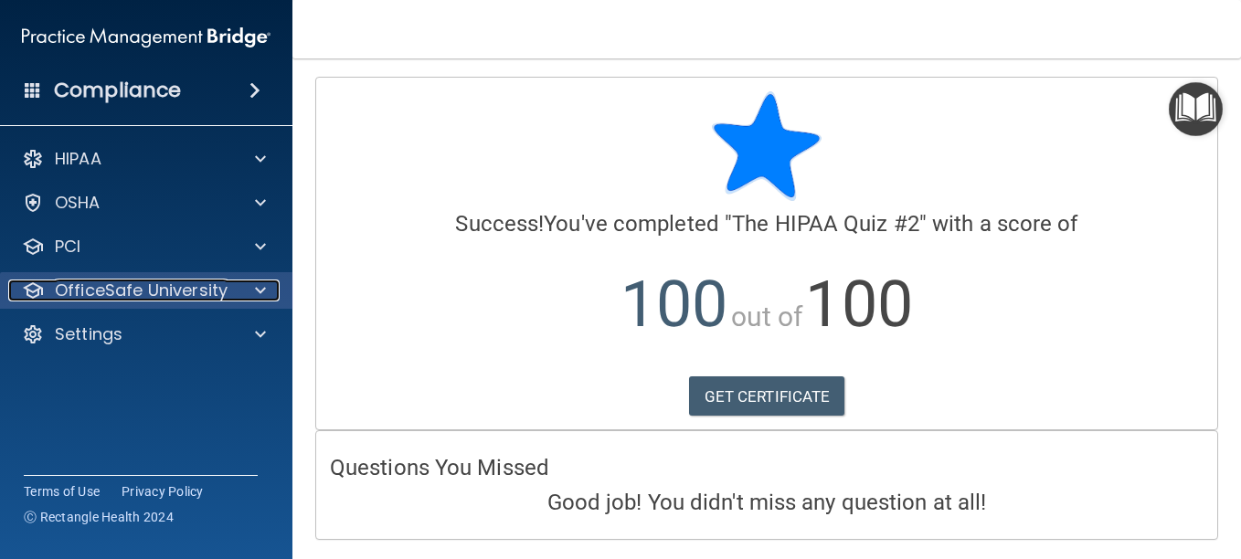
click at [250, 288] on div at bounding box center [258, 291] width 46 height 22
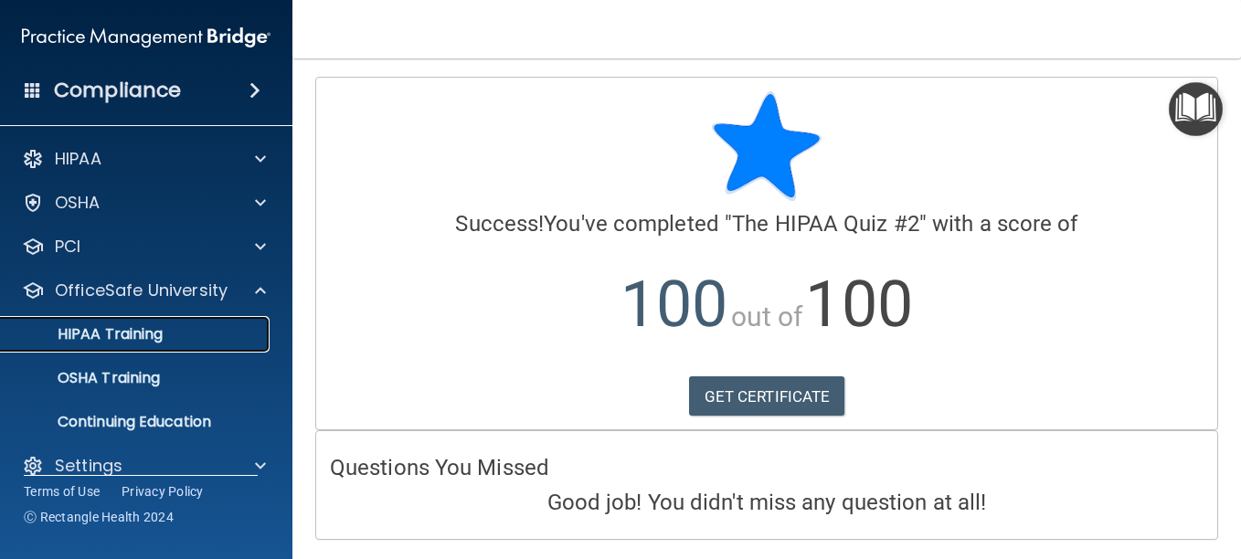
click at [229, 348] on link "HIPAA Training" at bounding box center [126, 334] width 288 height 37
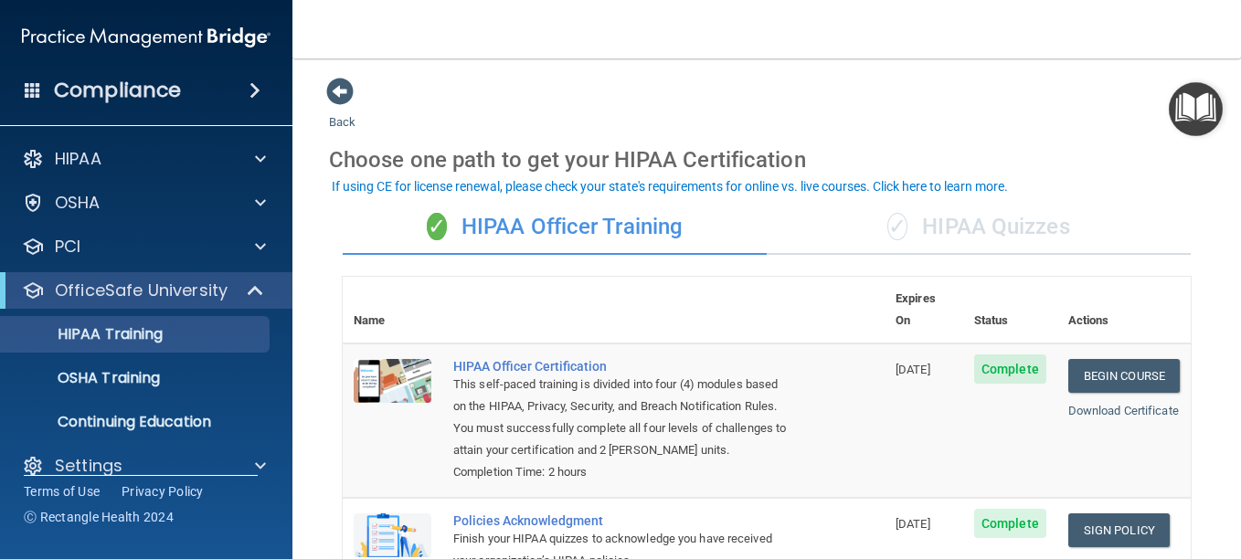
click at [863, 232] on div "✓ HIPAA Quizzes" at bounding box center [979, 227] width 424 height 55
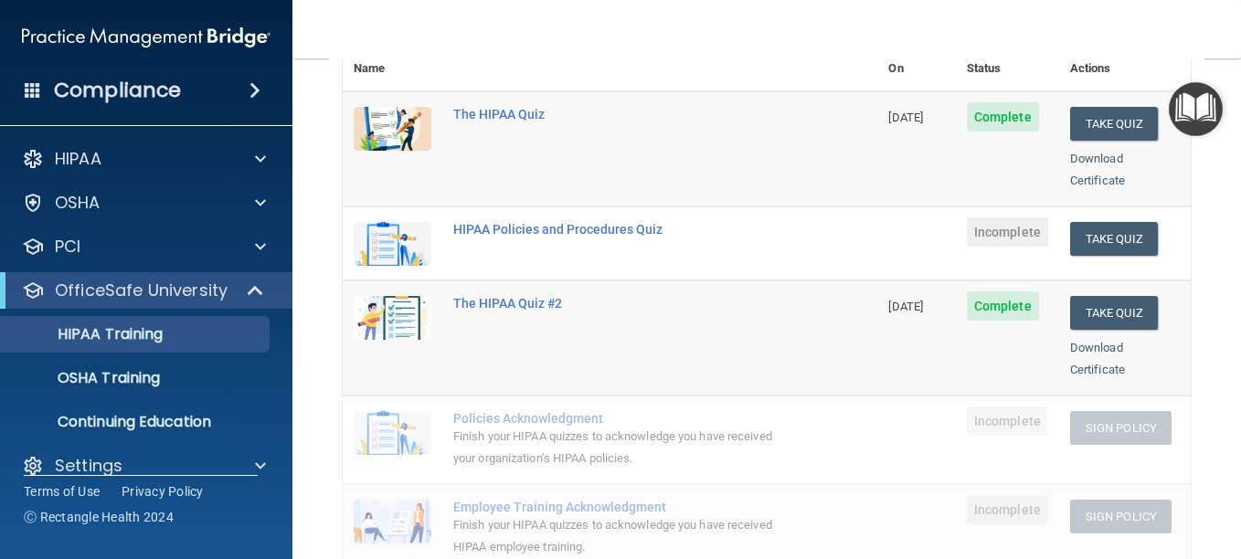
scroll to position [223, 0]
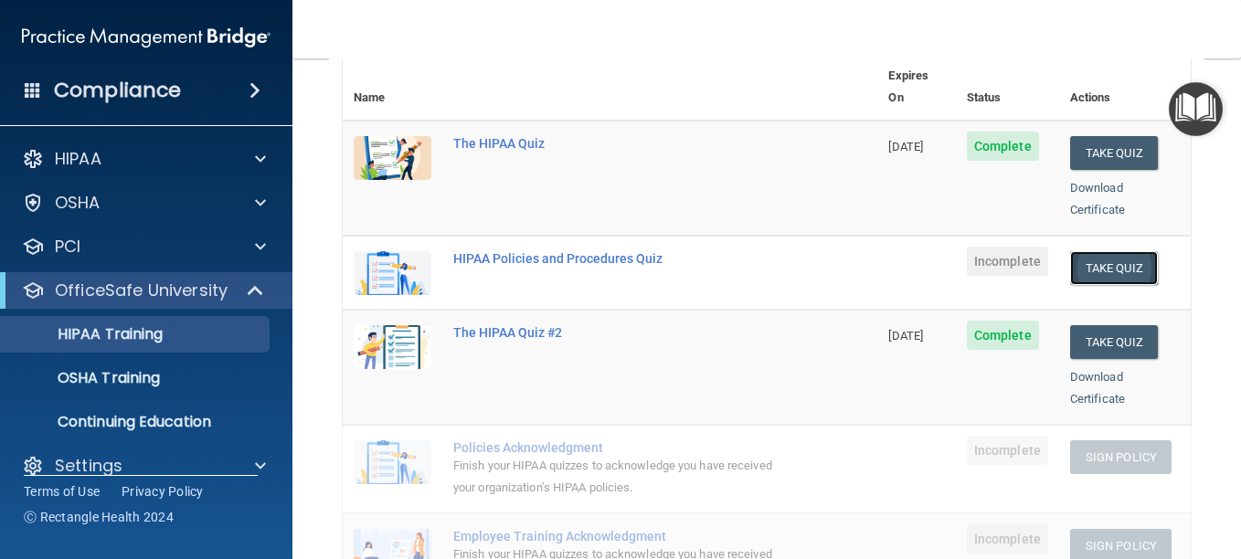
click at [1092, 251] on button "Take Quiz" at bounding box center [1114, 268] width 88 height 34
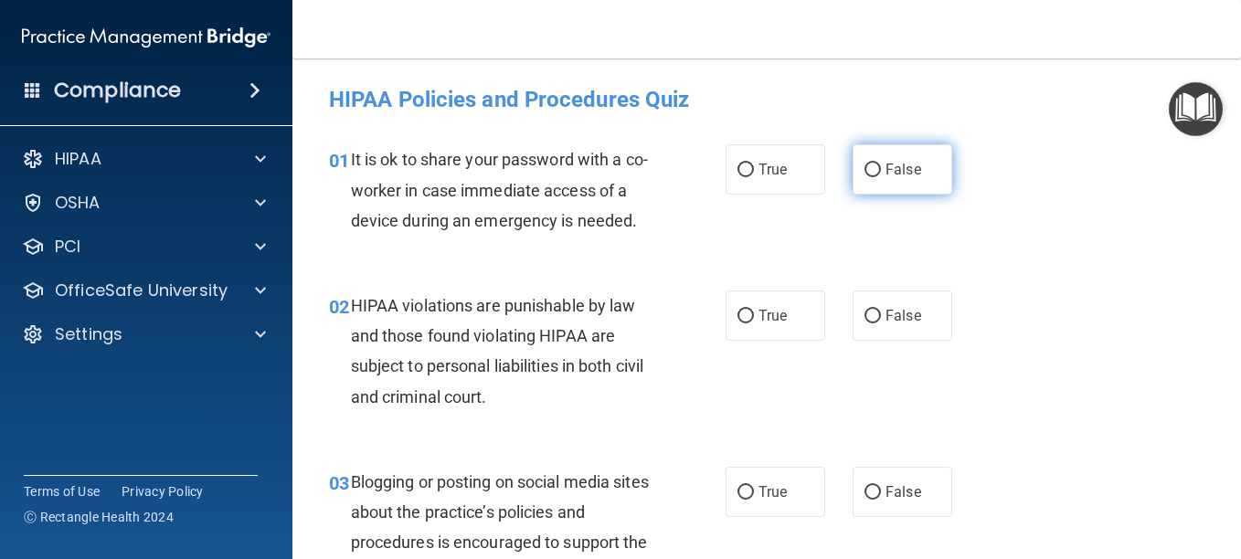
click at [877, 186] on label "False" at bounding box center [902, 169] width 100 height 50
click at [877, 177] on input "False" at bounding box center [872, 171] width 16 height 14
radio input "true"
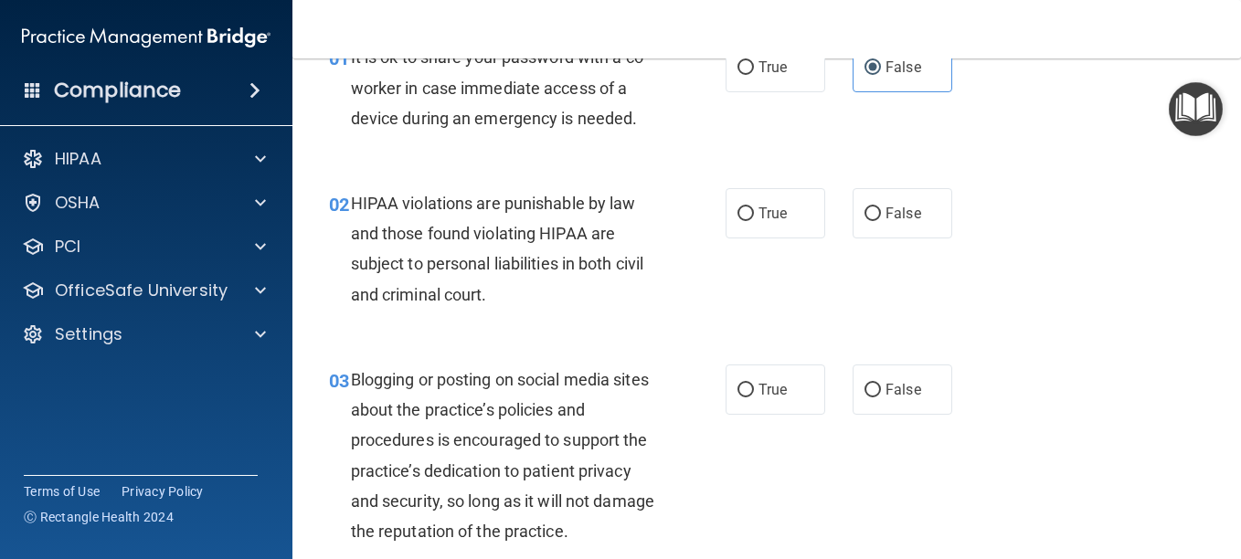
scroll to position [103, 0]
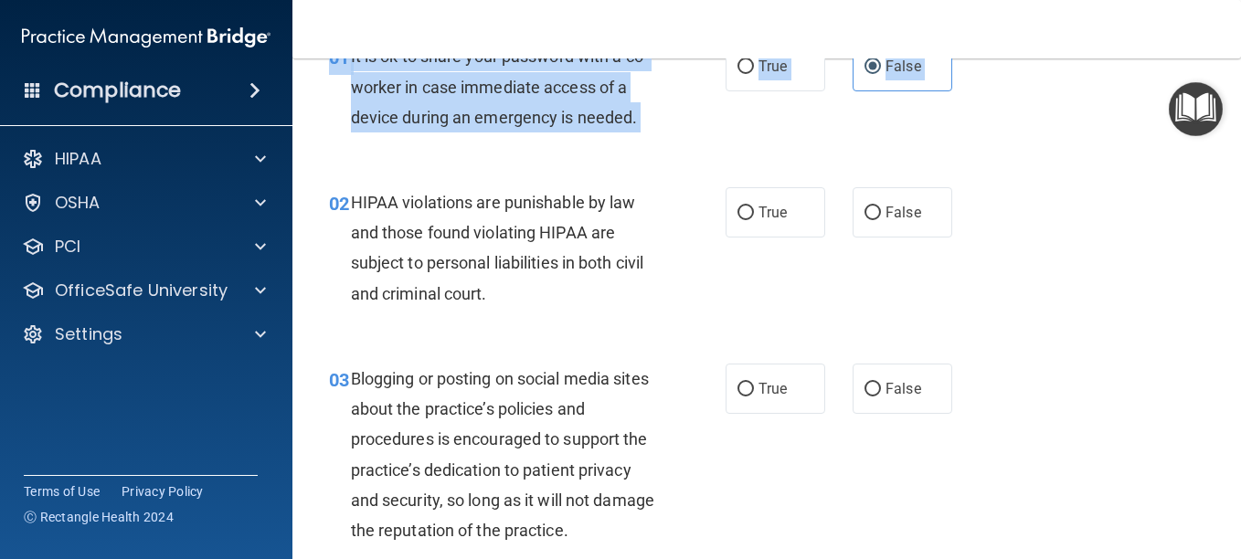
drag, startPoint x: 883, startPoint y: 297, endPoint x: 704, endPoint y: 175, distance: 215.7
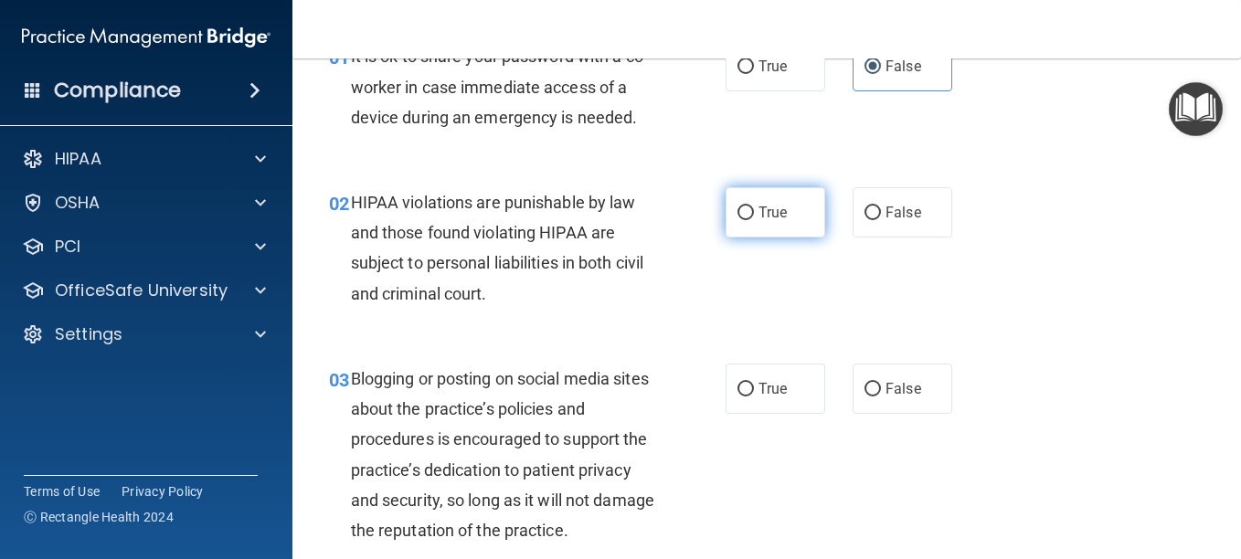
drag, startPoint x: 704, startPoint y: 175, endPoint x: 779, endPoint y: 259, distance: 112.6
click at [779, 238] on label "True" at bounding box center [775, 212] width 100 height 50
click at [754, 220] on input "True" at bounding box center [745, 213] width 16 height 14
radio input "true"
click at [779, 238] on label "True" at bounding box center [775, 212] width 100 height 50
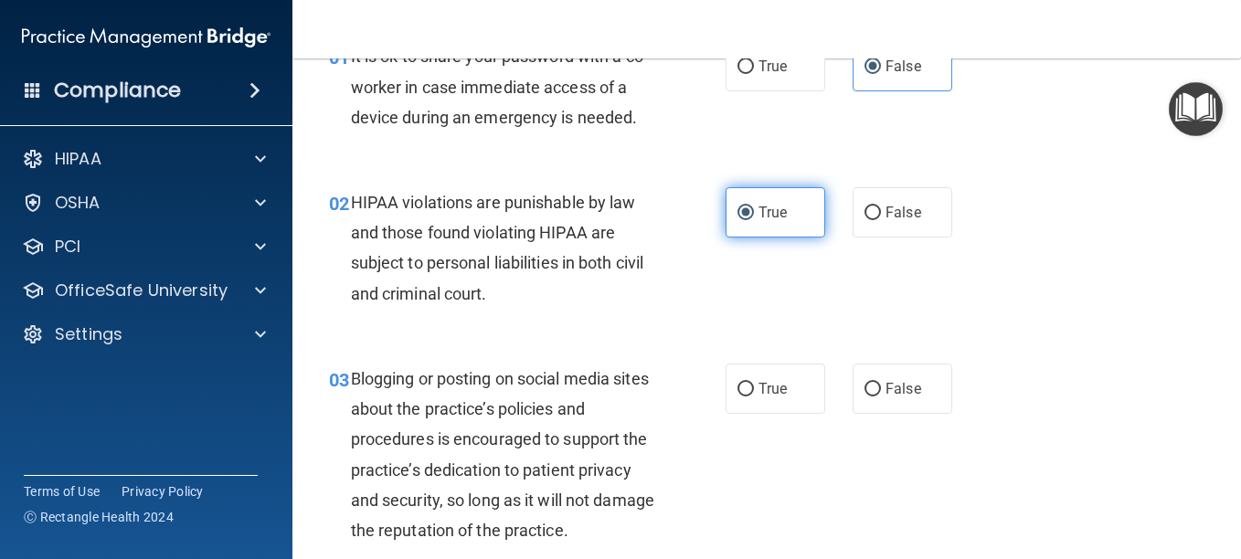
click at [754, 220] on input "True" at bounding box center [745, 213] width 16 height 14
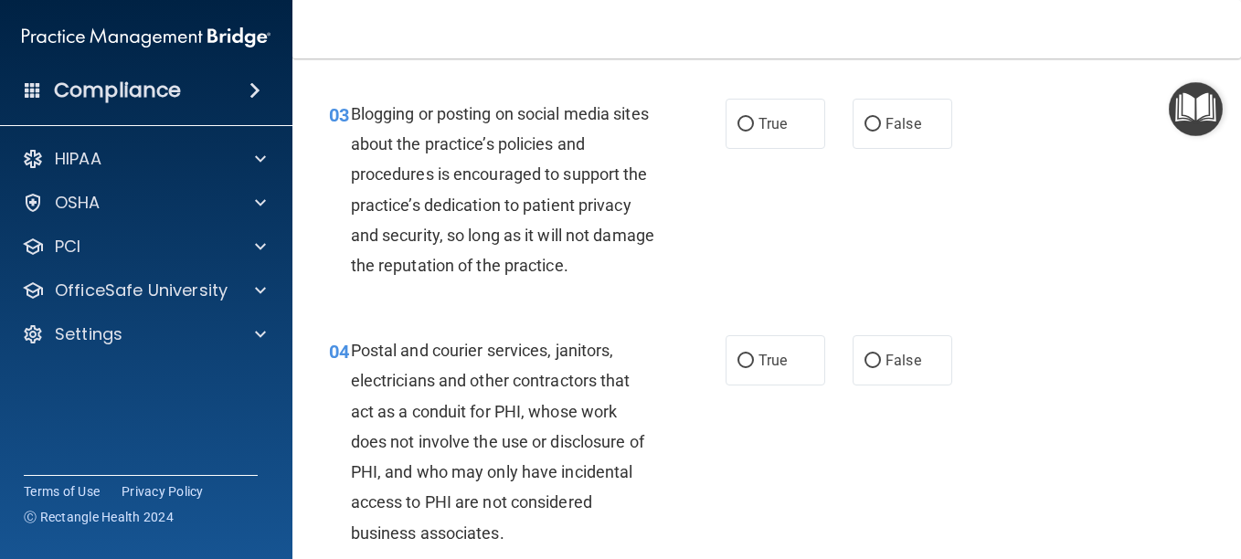
scroll to position [369, 0]
click at [889, 148] on label "False" at bounding box center [902, 123] width 100 height 50
click at [881, 131] on input "False" at bounding box center [872, 124] width 16 height 14
radio input "true"
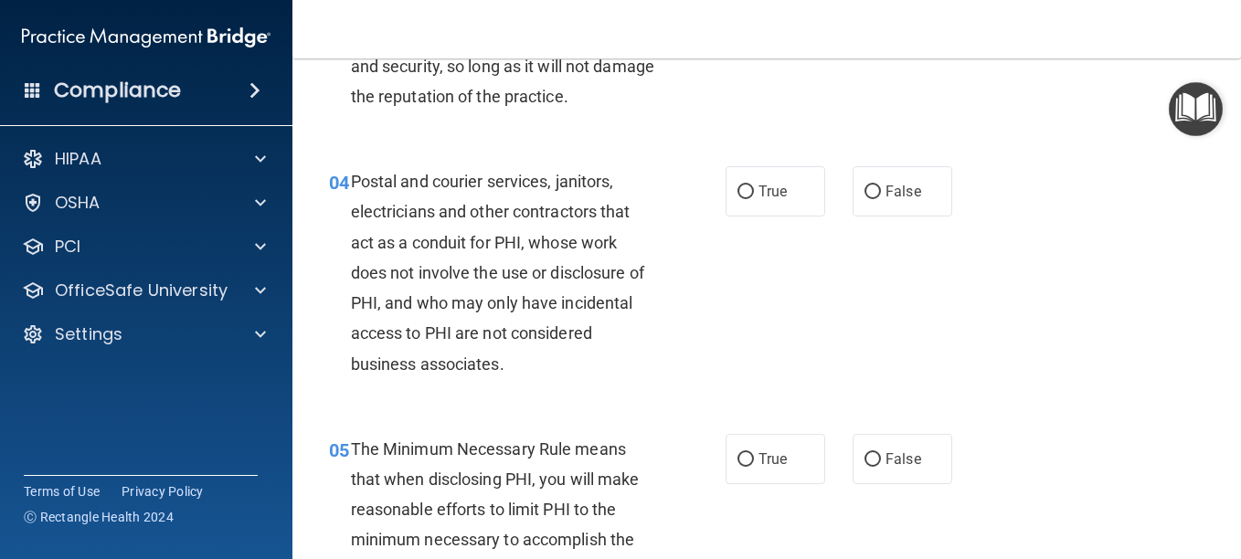
scroll to position [550, 0]
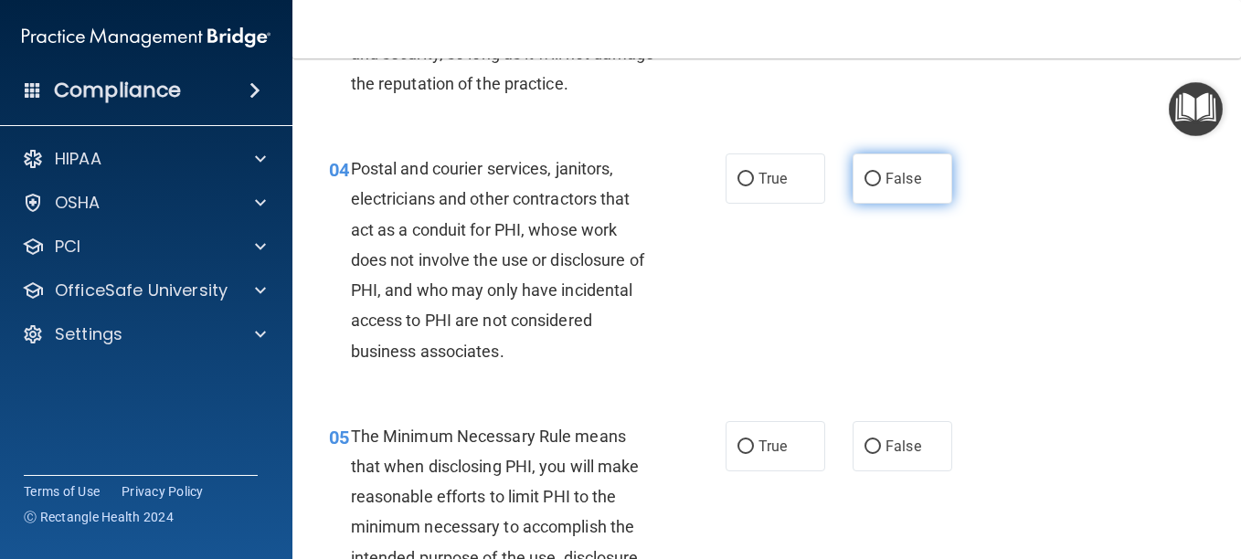
click at [926, 204] on label "False" at bounding box center [902, 178] width 100 height 50
click at [881, 186] on input "False" at bounding box center [872, 180] width 16 height 14
radio input "true"
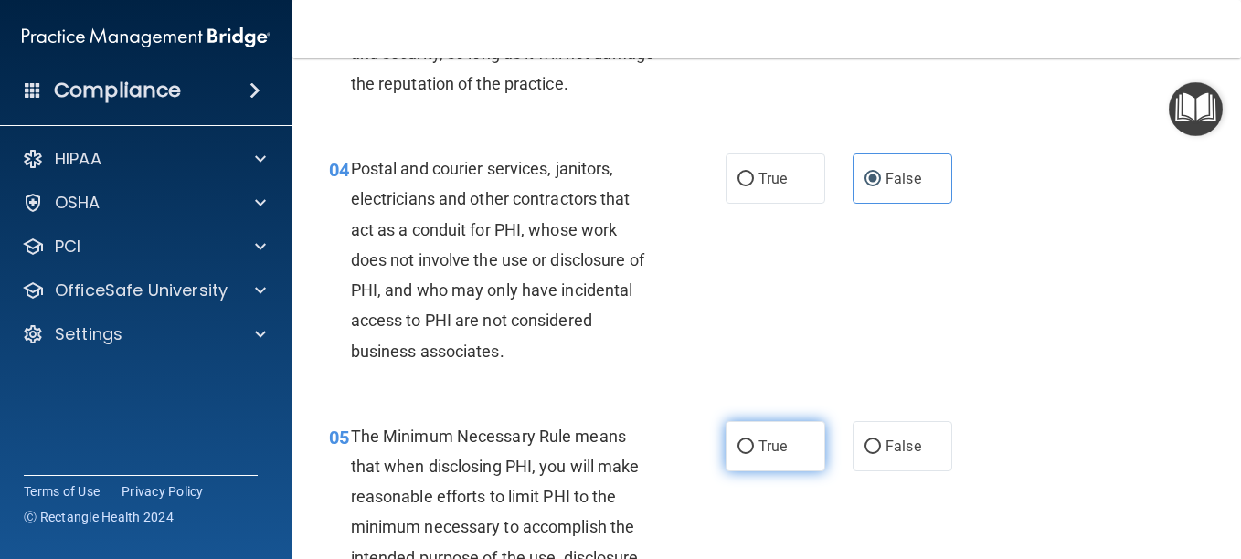
click at [767, 471] on label "True" at bounding box center [775, 446] width 100 height 50
click at [754, 454] on input "True" at bounding box center [745, 447] width 16 height 14
radio input "true"
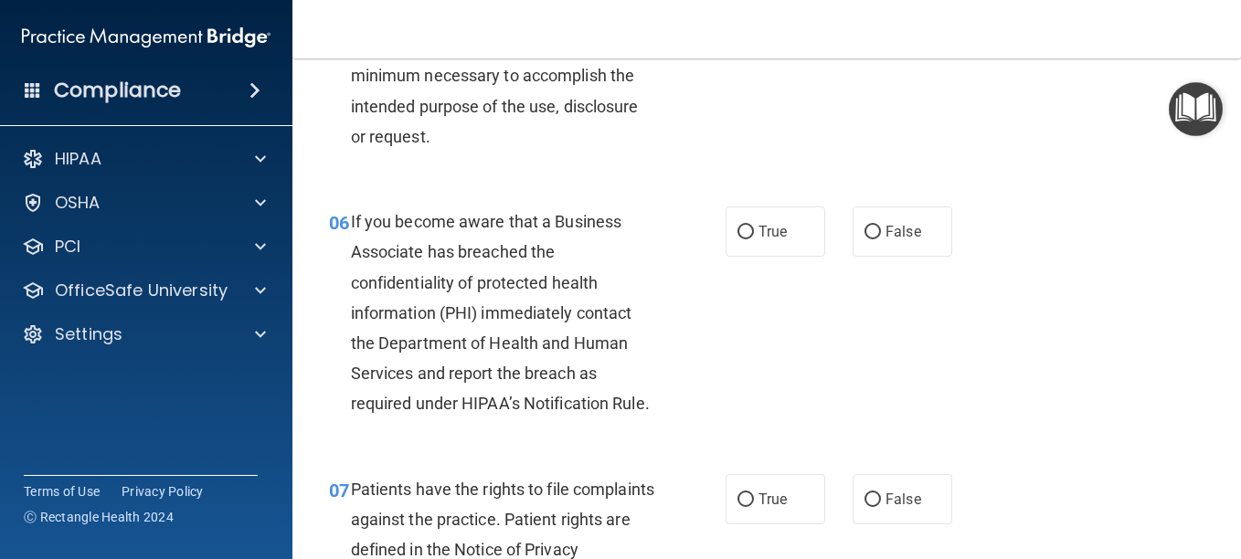
scroll to position [1002, 0]
click at [905, 256] on label "False" at bounding box center [902, 231] width 100 height 50
click at [881, 238] on input "False" at bounding box center [872, 232] width 16 height 14
radio input "true"
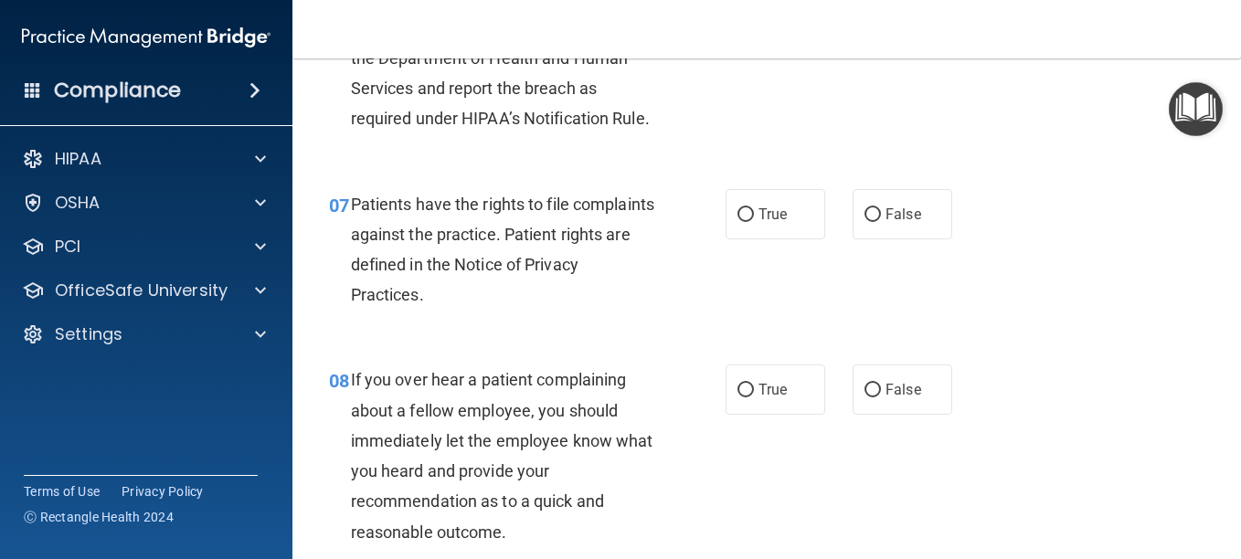
scroll to position [1302, 0]
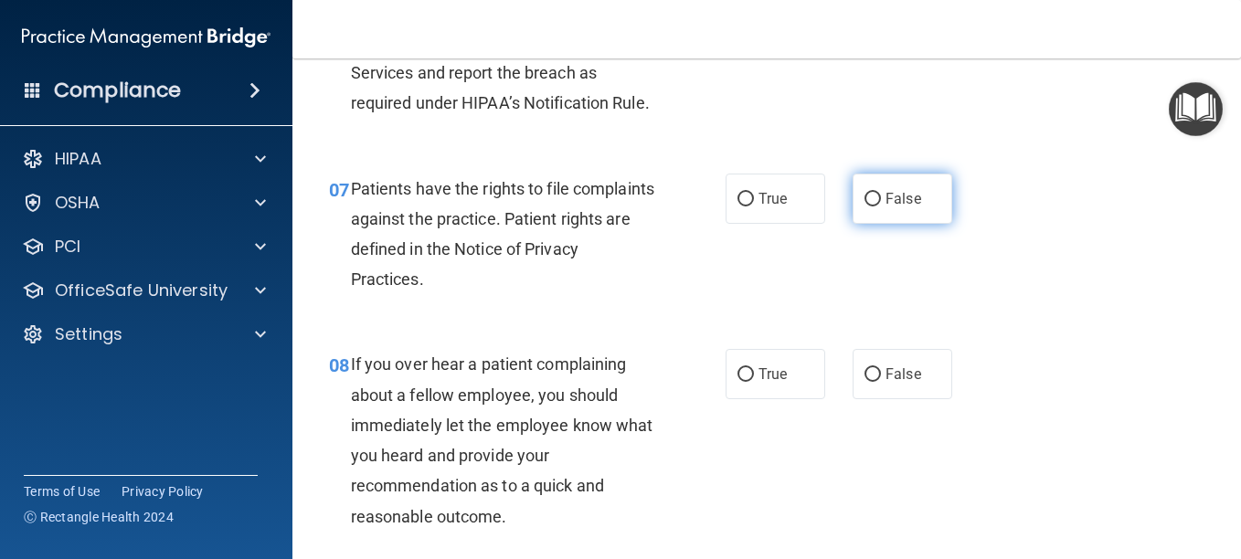
click at [900, 207] on span "False" at bounding box center [903, 198] width 36 height 17
click at [881, 206] on input "False" at bounding box center [872, 200] width 16 height 14
radio input "true"
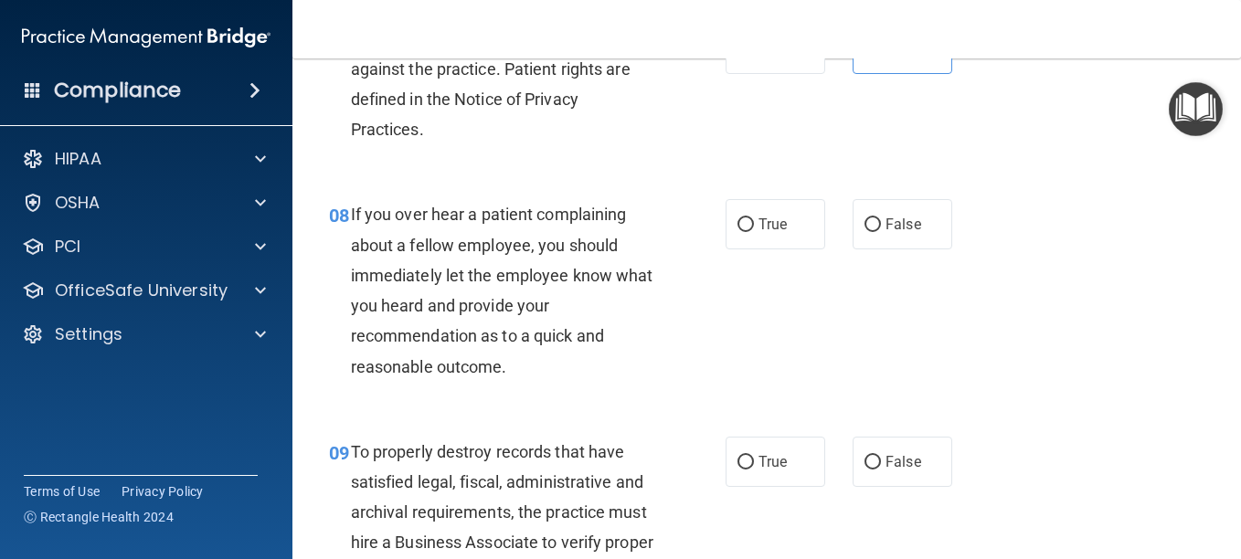
scroll to position [1453, 0]
click at [784, 249] on label "True" at bounding box center [775, 223] width 100 height 50
click at [754, 231] on input "True" at bounding box center [745, 224] width 16 height 14
radio input "true"
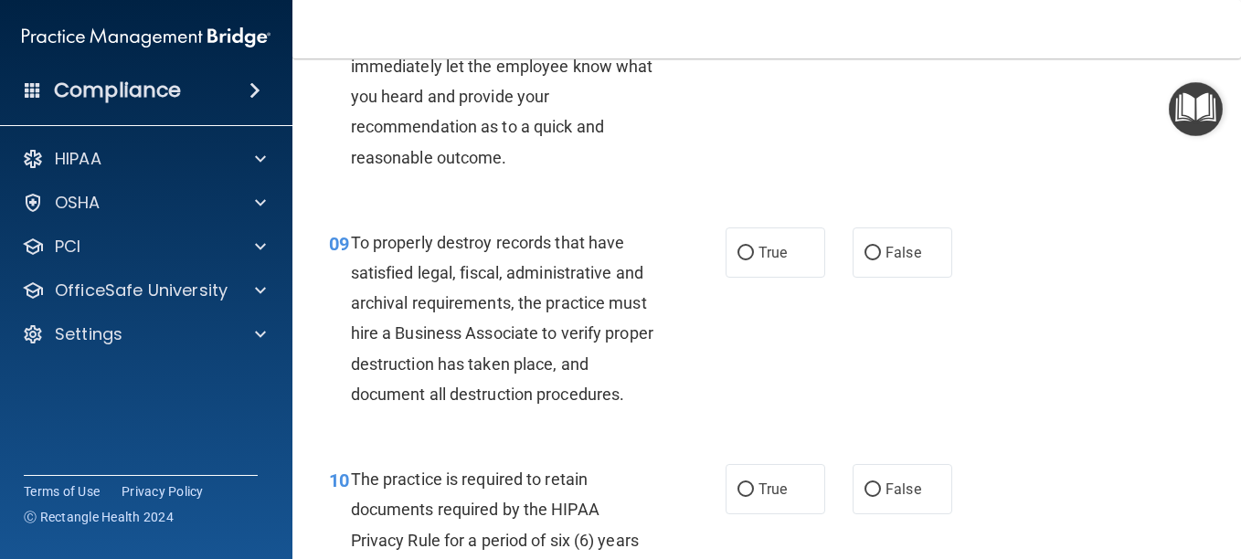
scroll to position [1662, 0]
click at [778, 260] on span "True" at bounding box center [772, 251] width 28 height 17
click at [754, 259] on input "True" at bounding box center [745, 253] width 16 height 14
radio input "true"
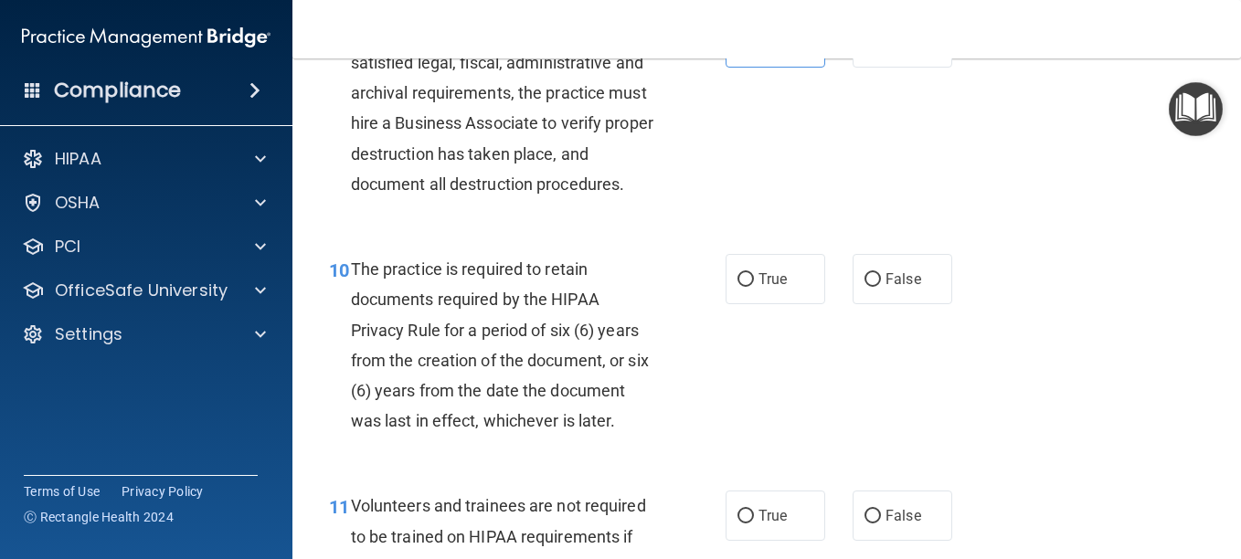
scroll to position [1870, 0]
click at [915, 305] on label "False" at bounding box center [902, 280] width 100 height 50
click at [881, 288] on input "False" at bounding box center [872, 281] width 16 height 14
radio input "true"
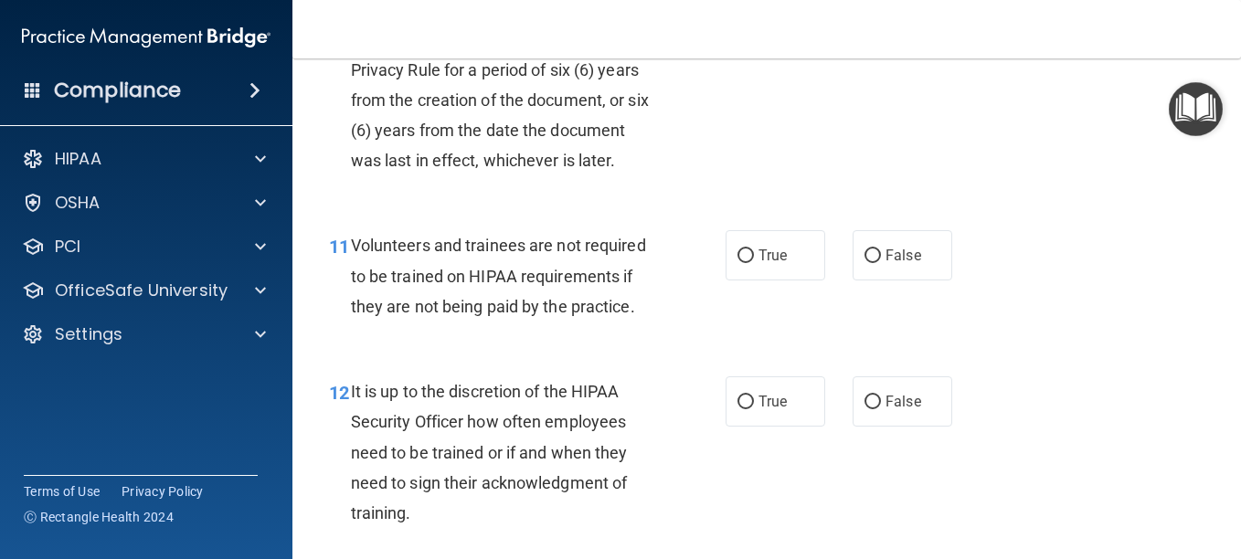
scroll to position [2132, 0]
click at [891, 264] on span "False" at bounding box center [903, 255] width 36 height 17
click at [881, 263] on input "False" at bounding box center [872, 256] width 16 height 14
radio input "true"
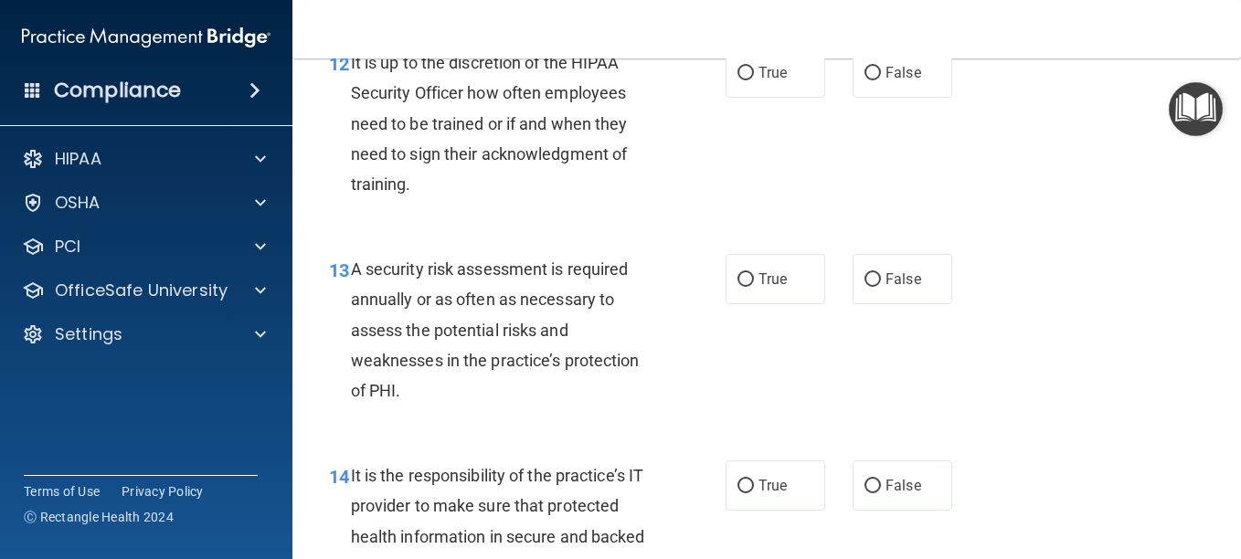
scroll to position [2472, 0]
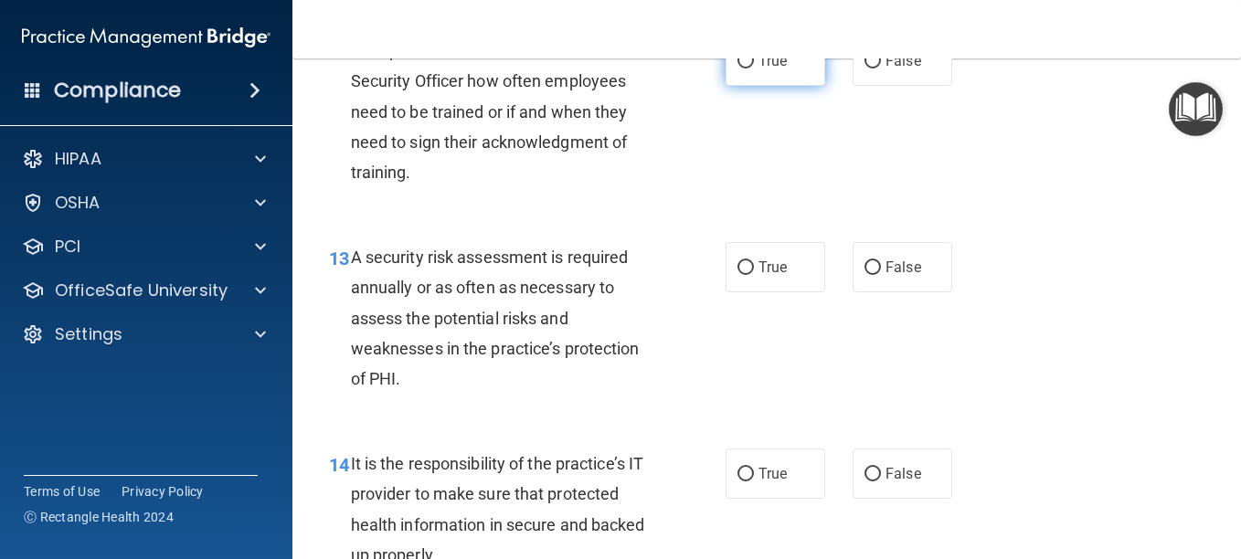
click at [779, 69] on span "True" at bounding box center [772, 60] width 28 height 17
click at [754, 69] on input "True" at bounding box center [745, 62] width 16 height 14
radio input "true"
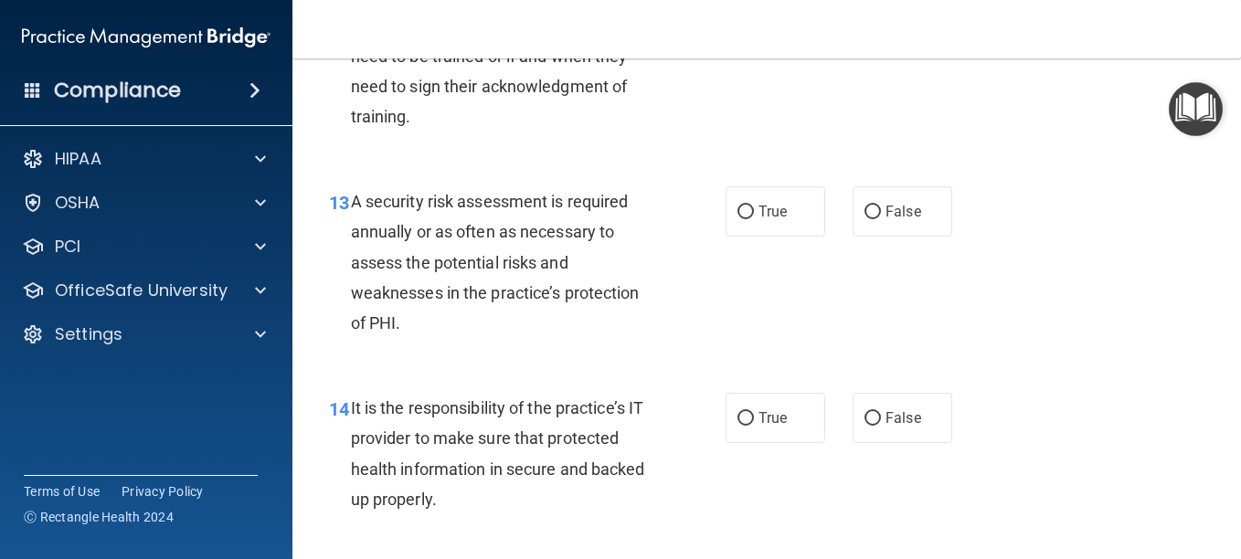
scroll to position [2534, 0]
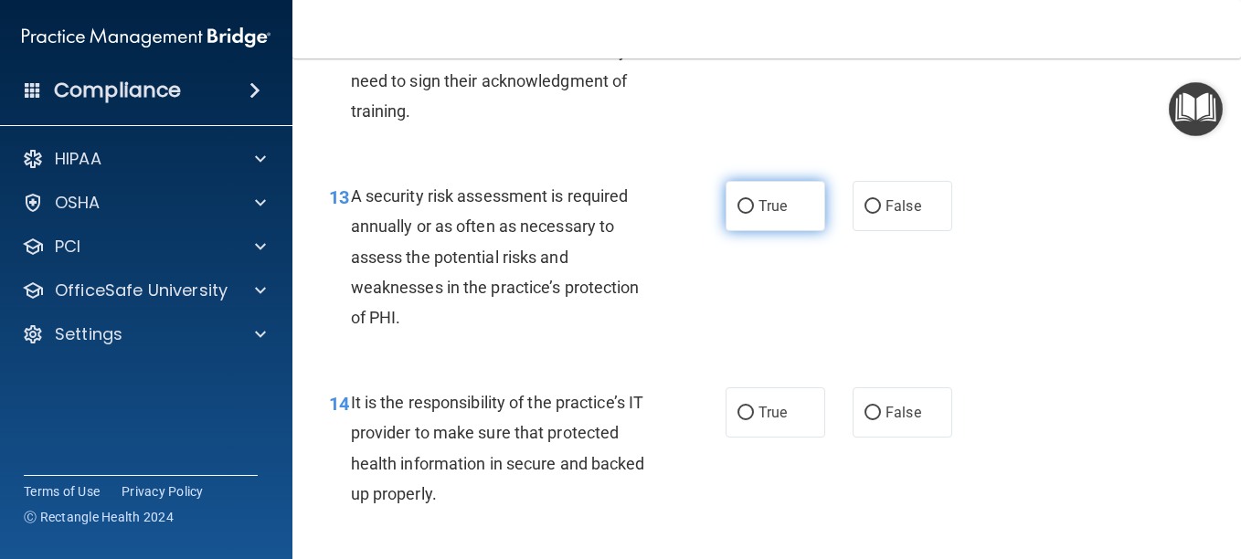
click at [811, 231] on label "True" at bounding box center [775, 206] width 100 height 50
click at [754, 214] on input "True" at bounding box center [745, 207] width 16 height 14
radio input "true"
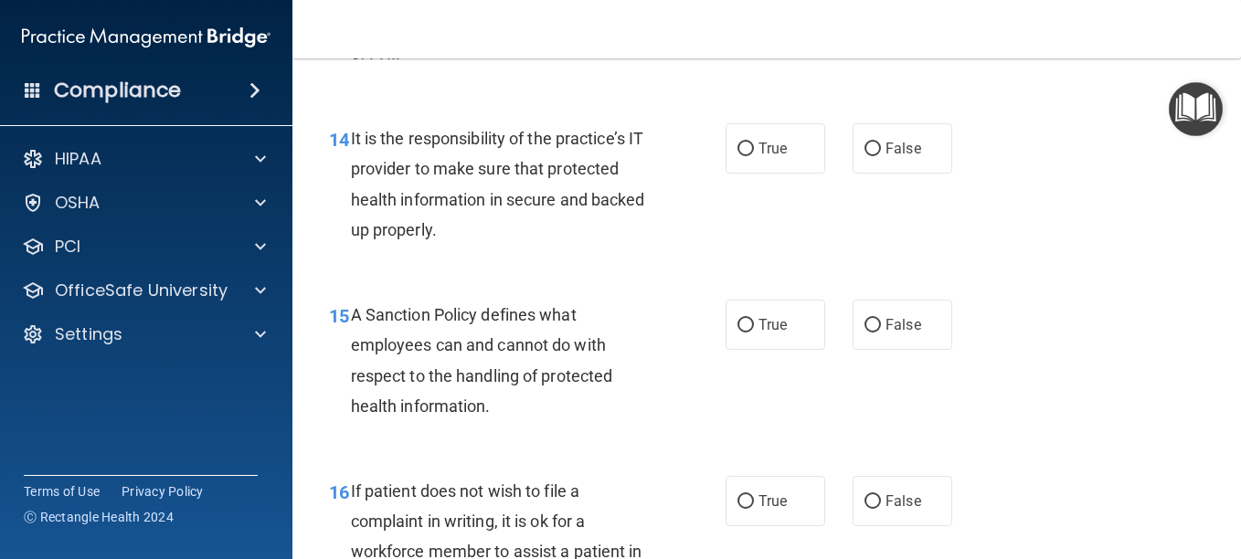
scroll to position [2799, 0]
click at [901, 156] on span "False" at bounding box center [903, 147] width 36 height 17
click at [881, 155] on input "False" at bounding box center [872, 149] width 16 height 14
radio input "true"
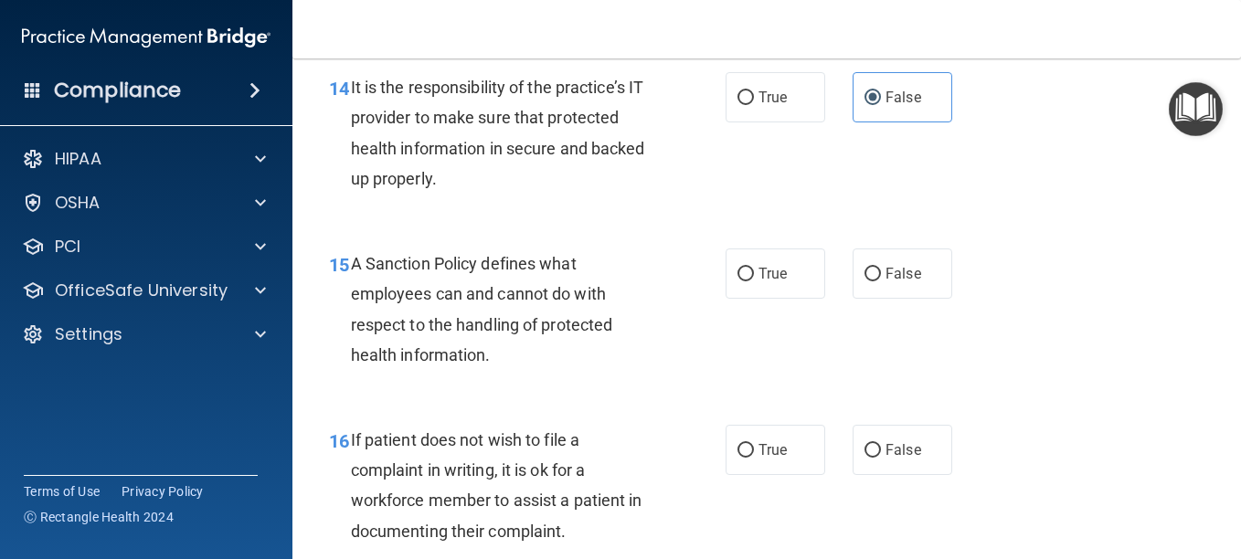
scroll to position [3033, 0]
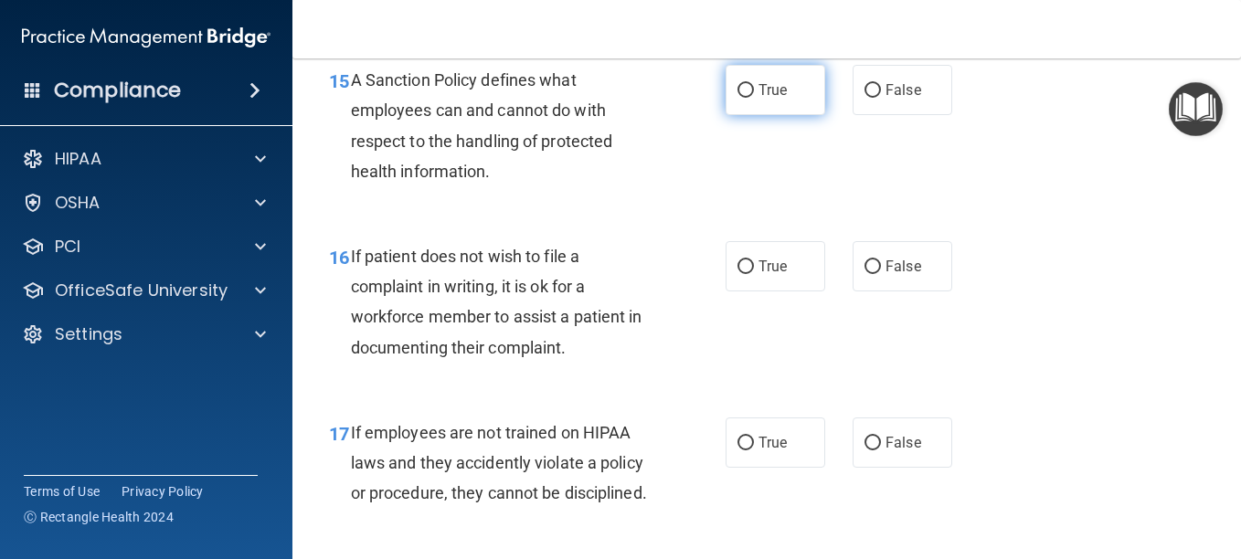
click at [789, 115] on label "True" at bounding box center [775, 90] width 100 height 50
click at [754, 98] on input "True" at bounding box center [745, 91] width 16 height 14
radio input "true"
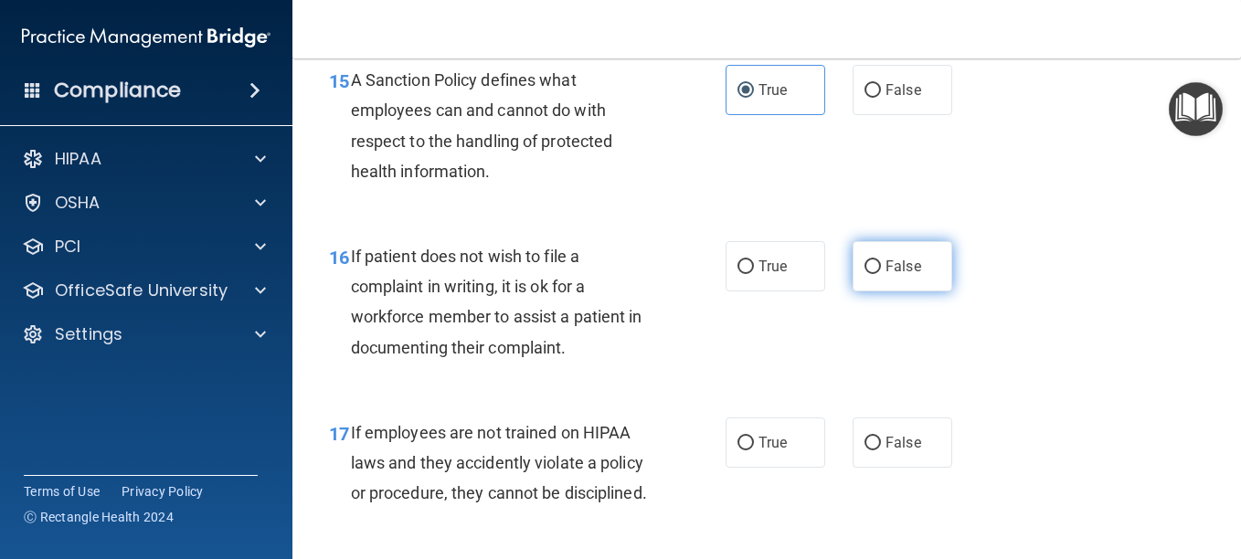
click at [917, 291] on label "False" at bounding box center [902, 266] width 100 height 50
click at [881, 274] on input "False" at bounding box center [872, 267] width 16 height 14
radio input "true"
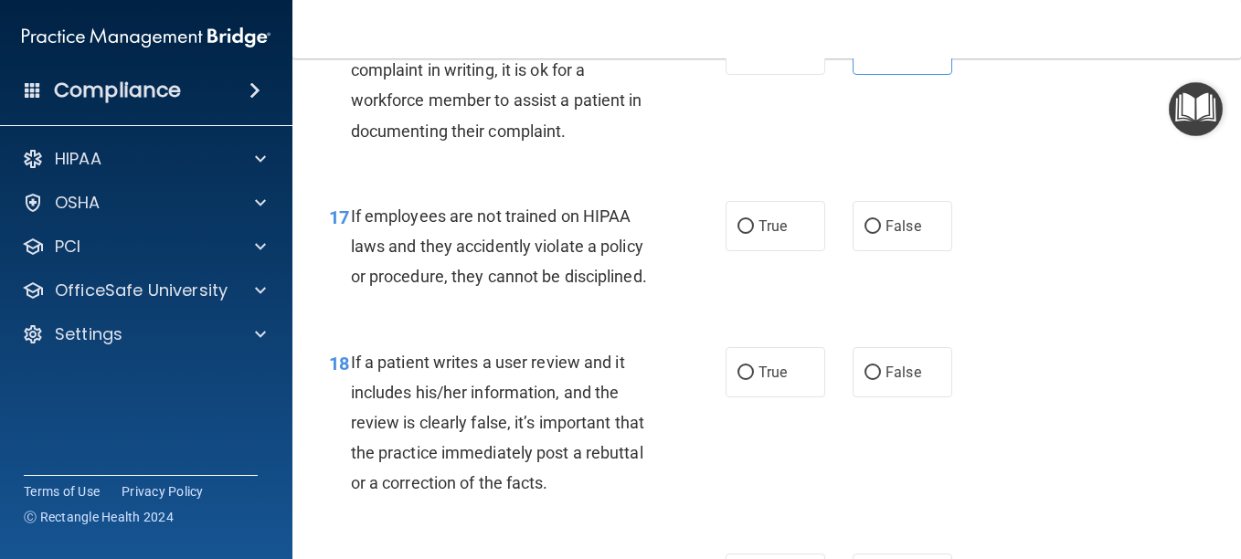
scroll to position [3289, 0]
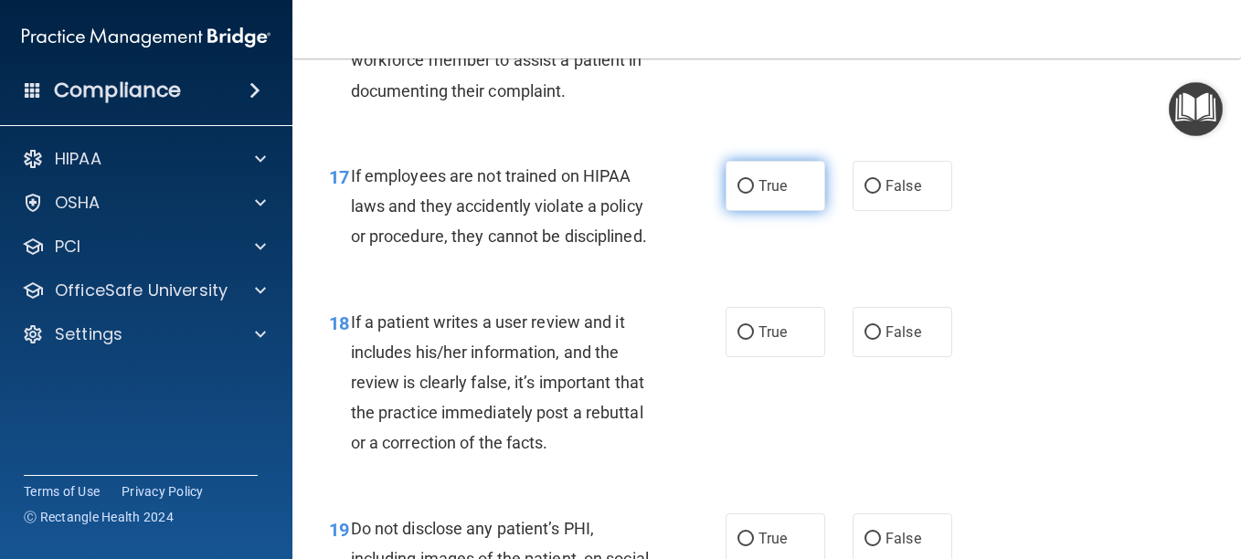
click at [789, 211] on label "True" at bounding box center [775, 186] width 100 height 50
click at [754, 194] on input "True" at bounding box center [745, 187] width 16 height 14
radio input "true"
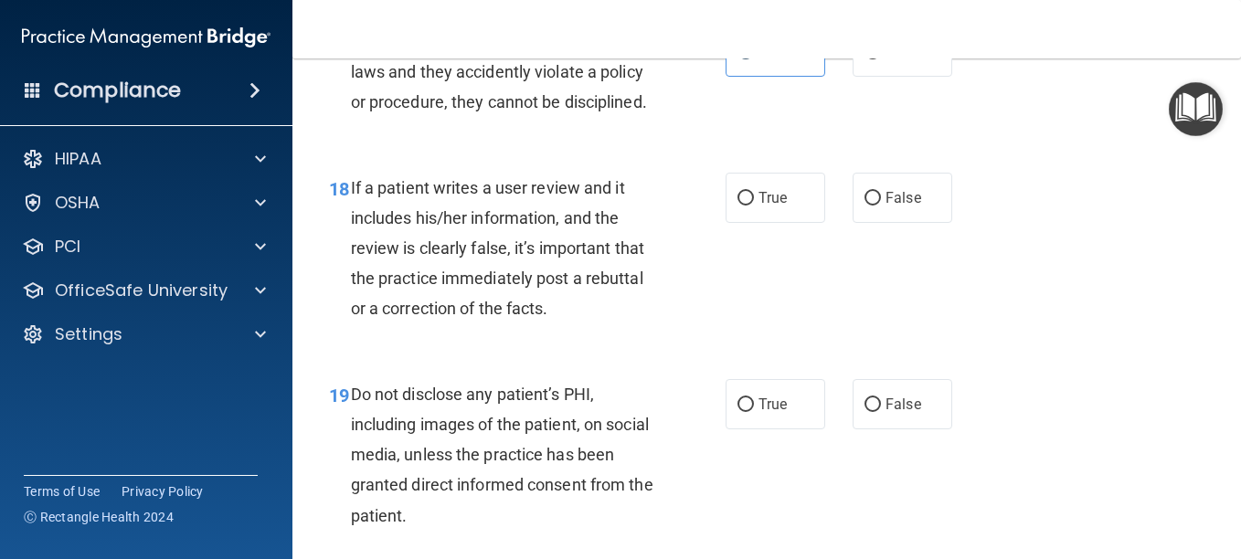
scroll to position [3449, 0]
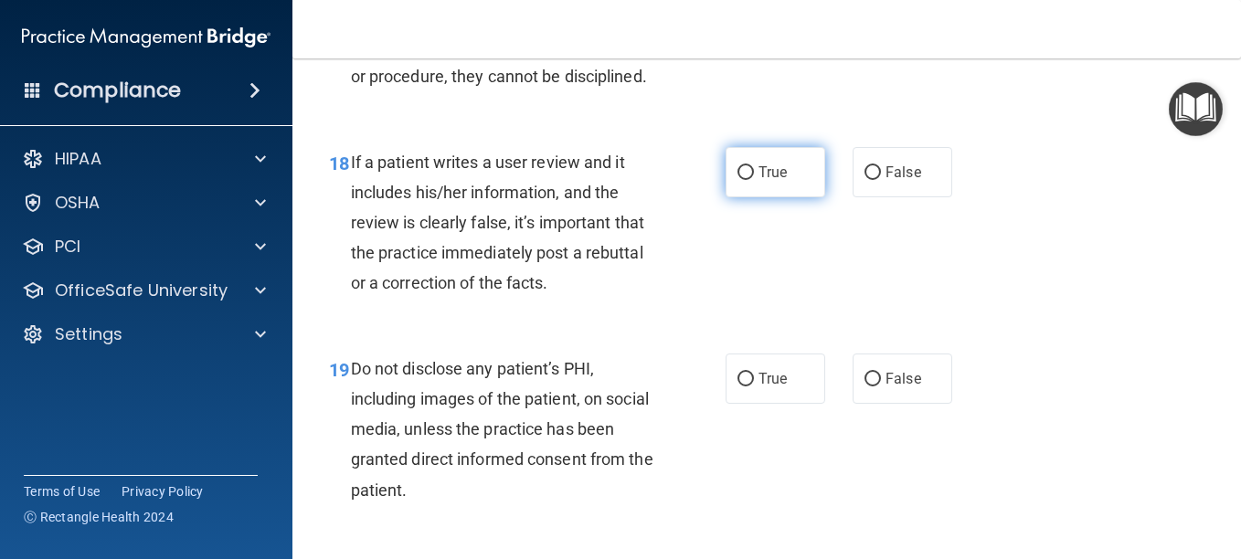
click at [802, 197] on label "True" at bounding box center [775, 172] width 100 height 50
click at [754, 180] on input "True" at bounding box center [745, 173] width 16 height 14
radio input "true"
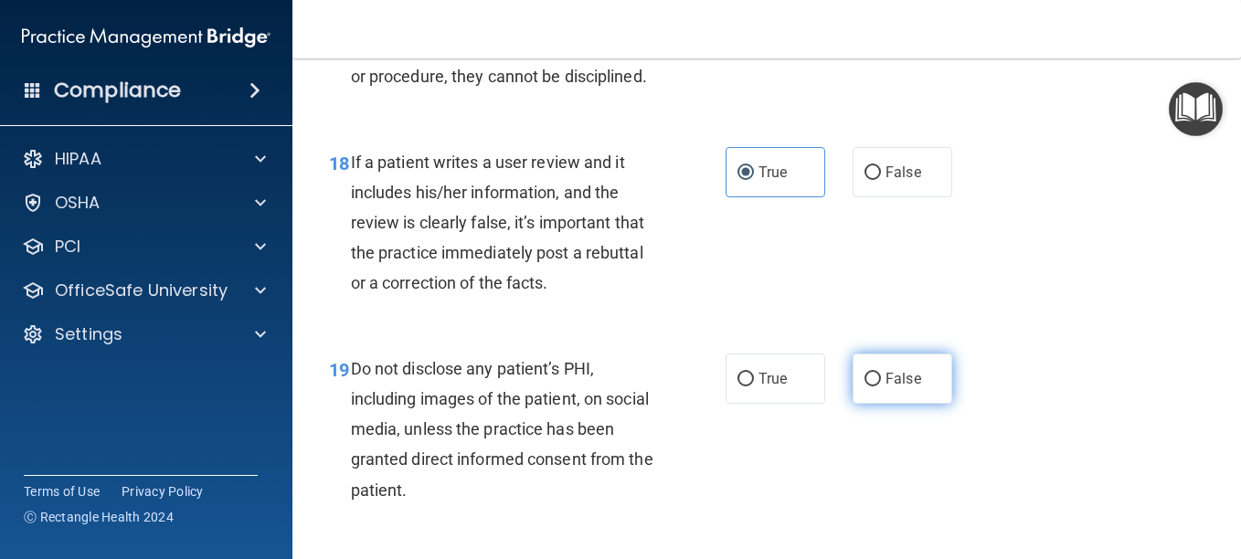
click at [923, 404] on label "False" at bounding box center [902, 379] width 100 height 50
click at [881, 386] on input "False" at bounding box center [872, 380] width 16 height 14
radio input "true"
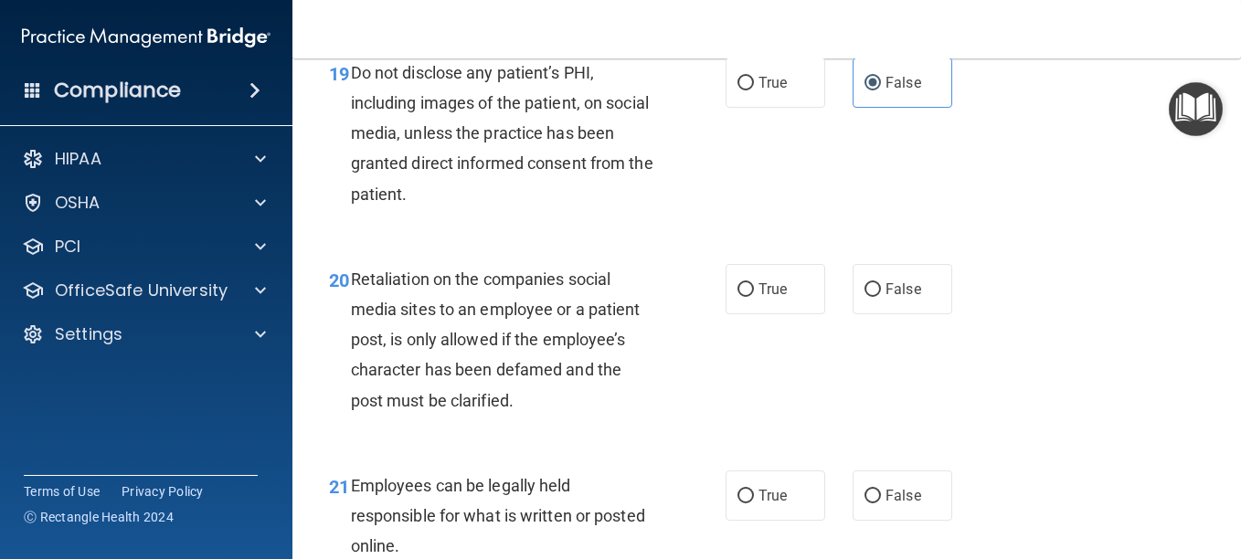
scroll to position [3748, 0]
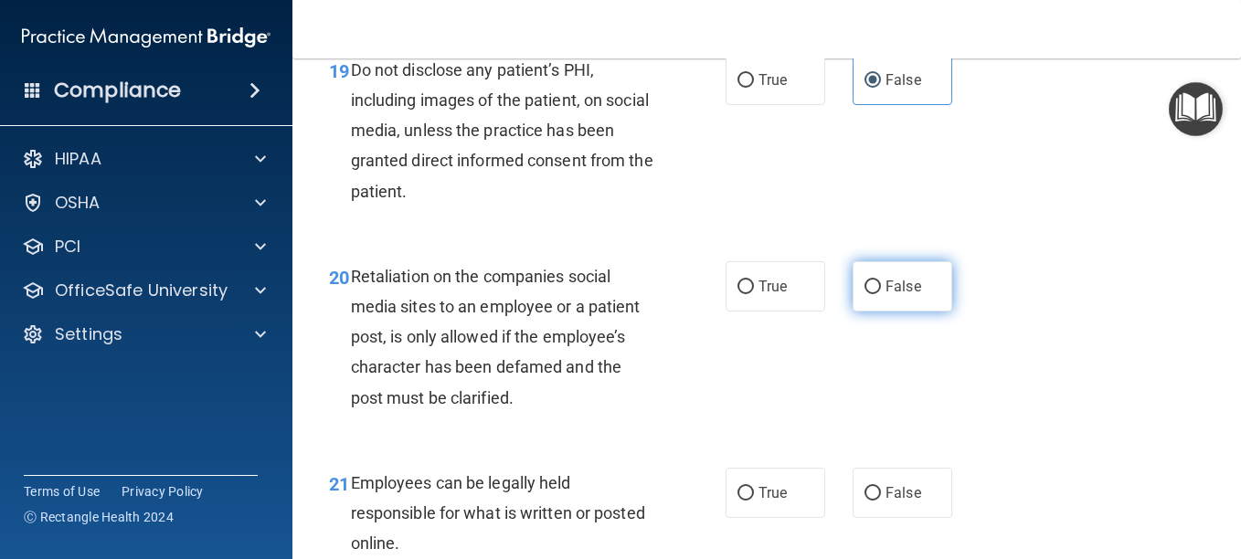
click at [899, 312] on label "False" at bounding box center [902, 286] width 100 height 50
click at [881, 294] on input "False" at bounding box center [872, 288] width 16 height 14
radio input "true"
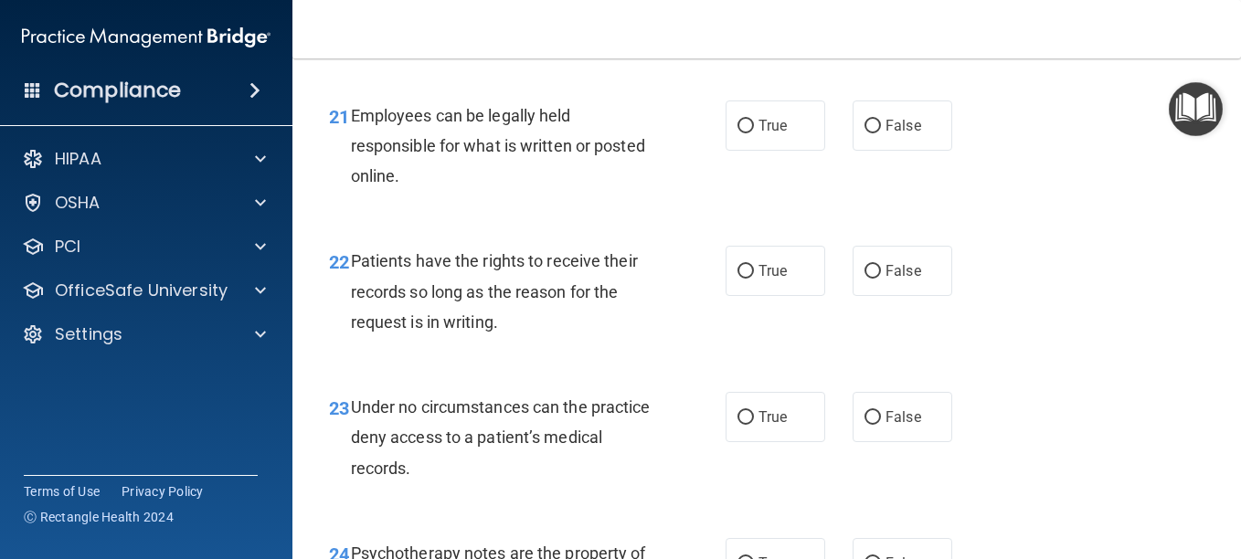
scroll to position [4116, 0]
click at [762, 150] on label "True" at bounding box center [775, 125] width 100 height 50
click at [754, 132] on input "True" at bounding box center [745, 126] width 16 height 14
radio input "true"
click at [909, 295] on label "False" at bounding box center [902, 270] width 100 height 50
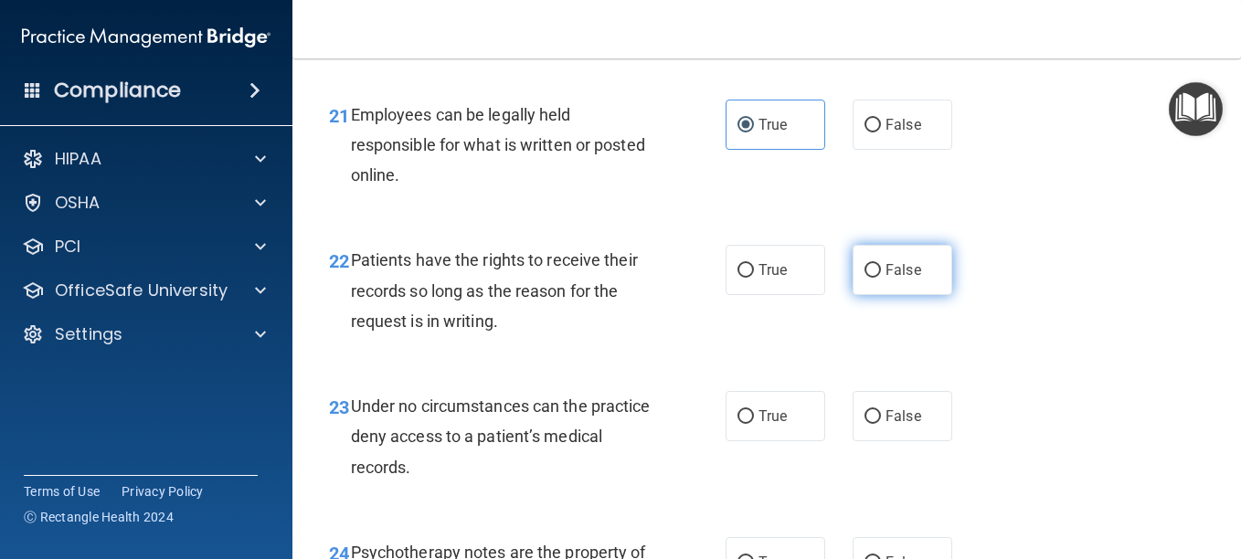
click at [881, 278] on input "False" at bounding box center [872, 271] width 16 height 14
radio input "true"
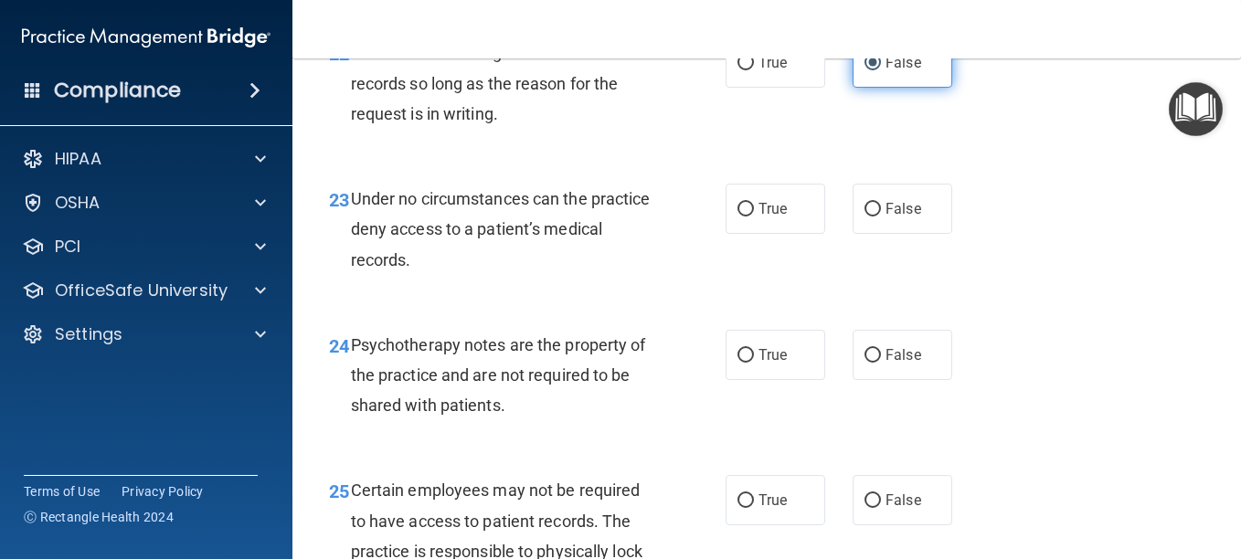
scroll to position [4325, 0]
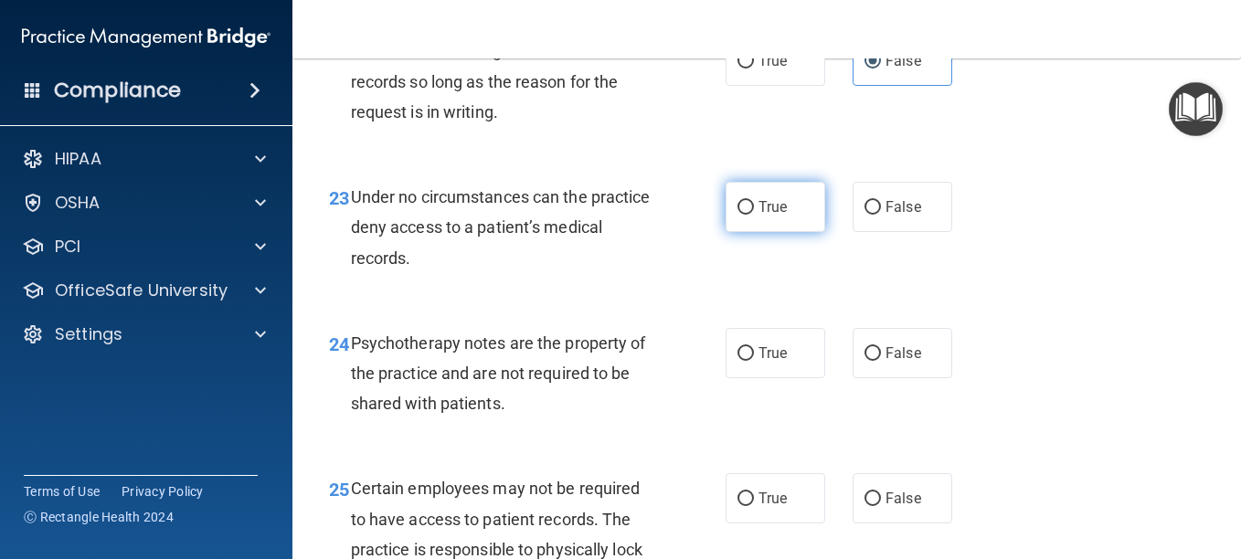
click at [780, 216] on span "True" at bounding box center [772, 206] width 28 height 17
click at [754, 215] on input "True" at bounding box center [745, 208] width 16 height 14
radio input "true"
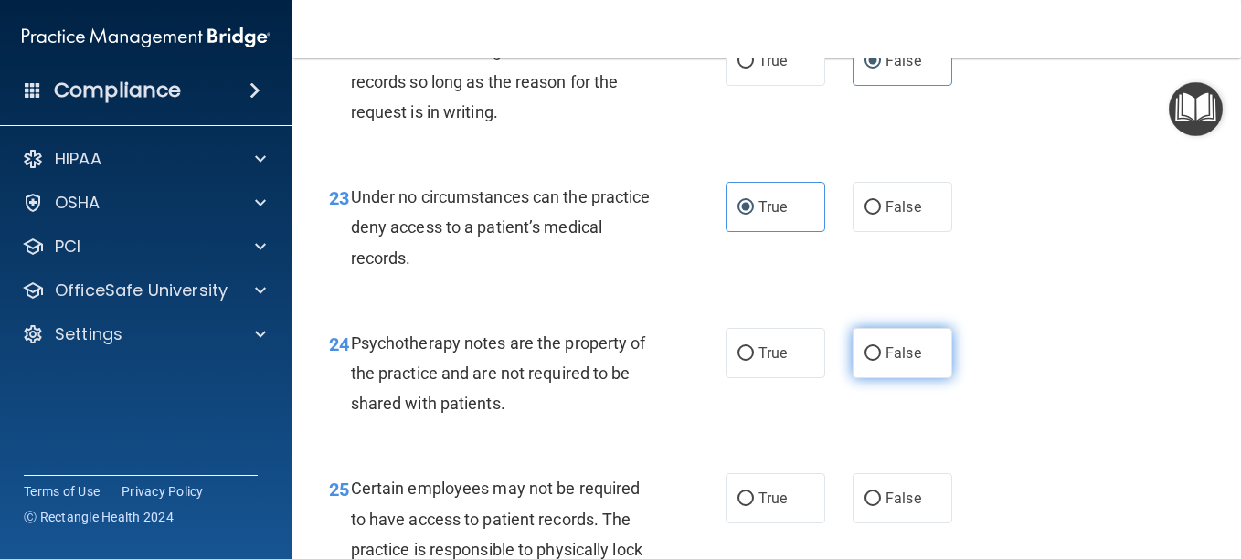
click at [884, 378] on label "False" at bounding box center [902, 353] width 100 height 50
click at [881, 361] on input "False" at bounding box center [872, 354] width 16 height 14
radio input "true"
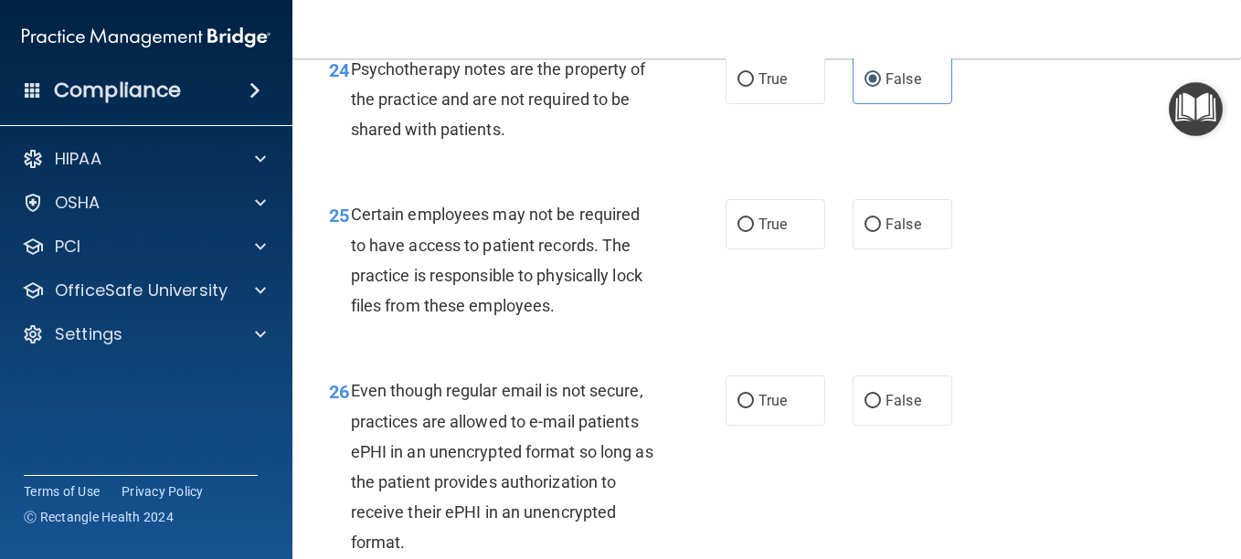
scroll to position [4600, 0]
click at [773, 232] on span "True" at bounding box center [772, 223] width 28 height 17
click at [754, 231] on input "True" at bounding box center [745, 224] width 16 height 14
radio input "true"
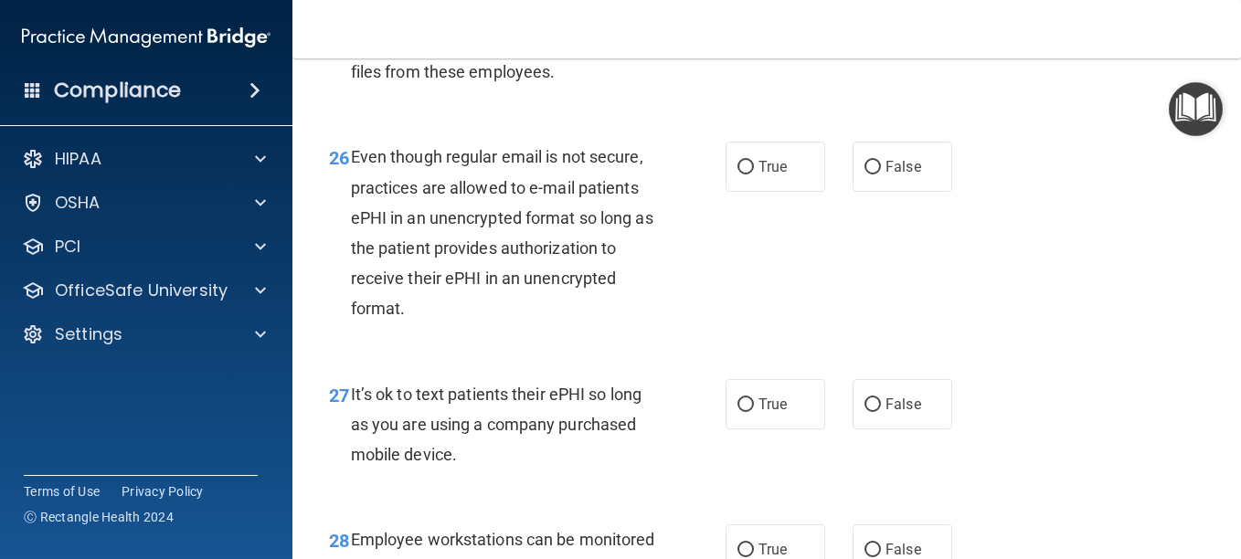
scroll to position [4843, 0]
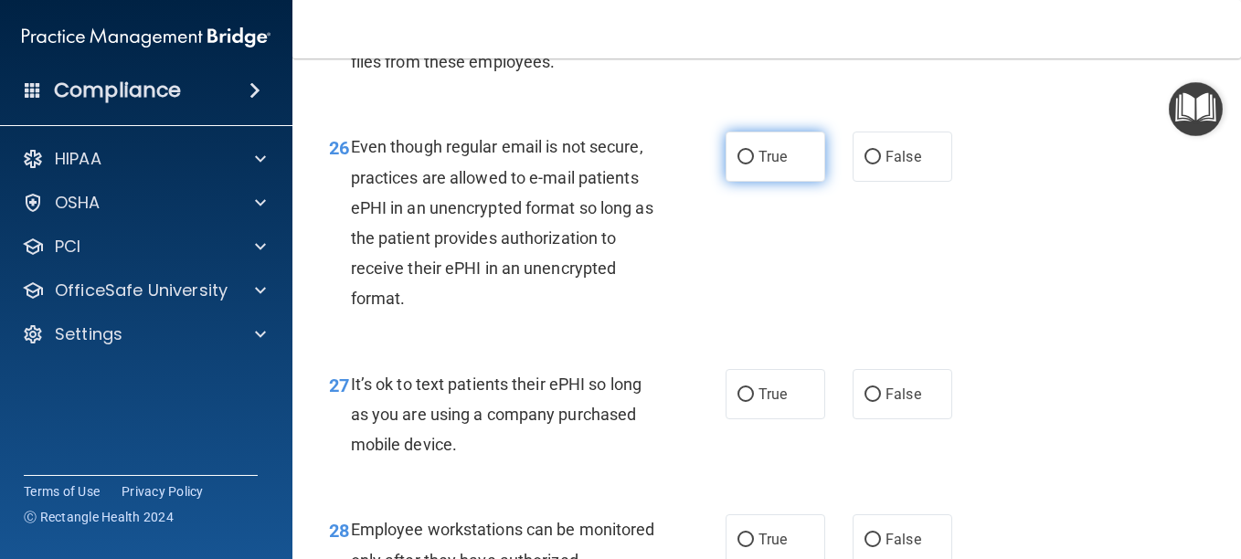
click at [756, 182] on label "True" at bounding box center [775, 157] width 100 height 50
click at [754, 164] on input "True" at bounding box center [745, 158] width 16 height 14
radio input "true"
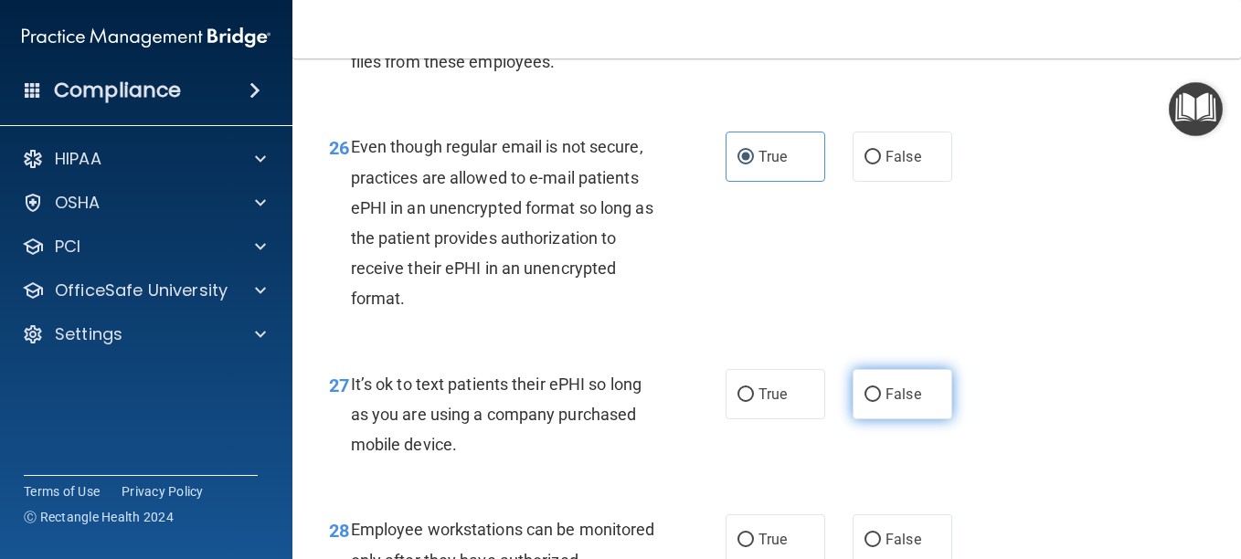
click at [900, 419] on label "False" at bounding box center [902, 394] width 100 height 50
click at [881, 402] on input "False" at bounding box center [872, 395] width 16 height 14
radio input "true"
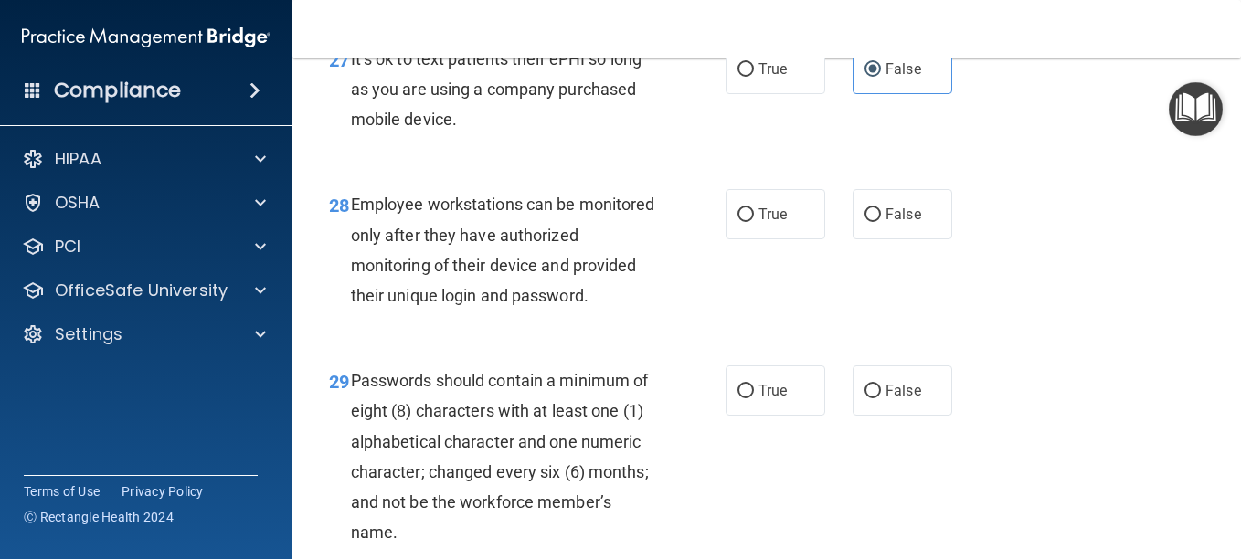
scroll to position [5192, 0]
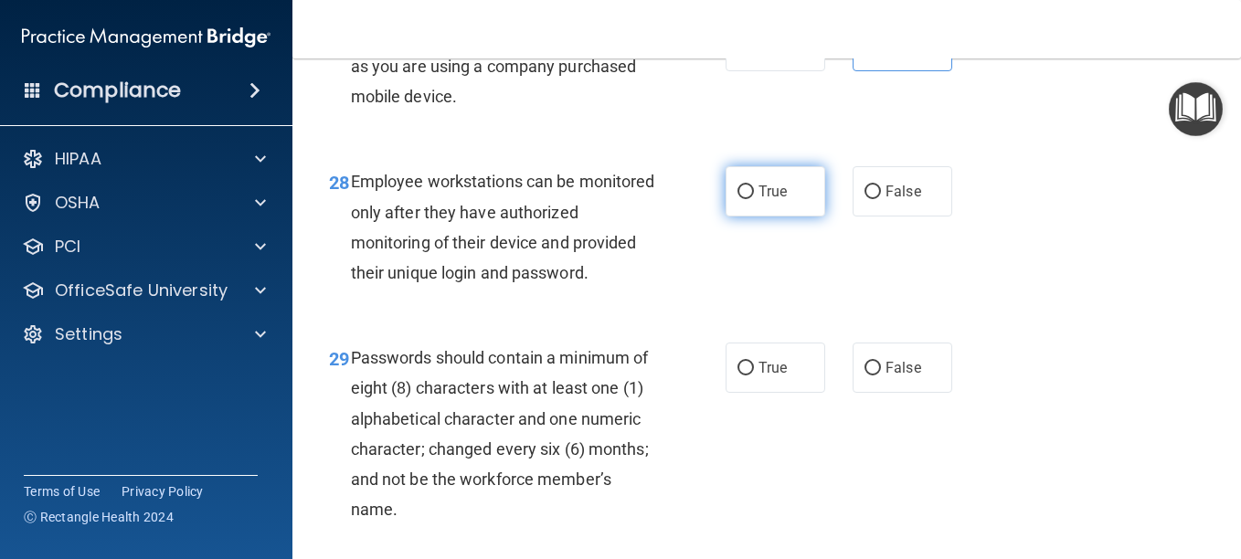
click at [789, 217] on label "True" at bounding box center [775, 191] width 100 height 50
click at [754, 199] on input "True" at bounding box center [745, 192] width 16 height 14
radio input "true"
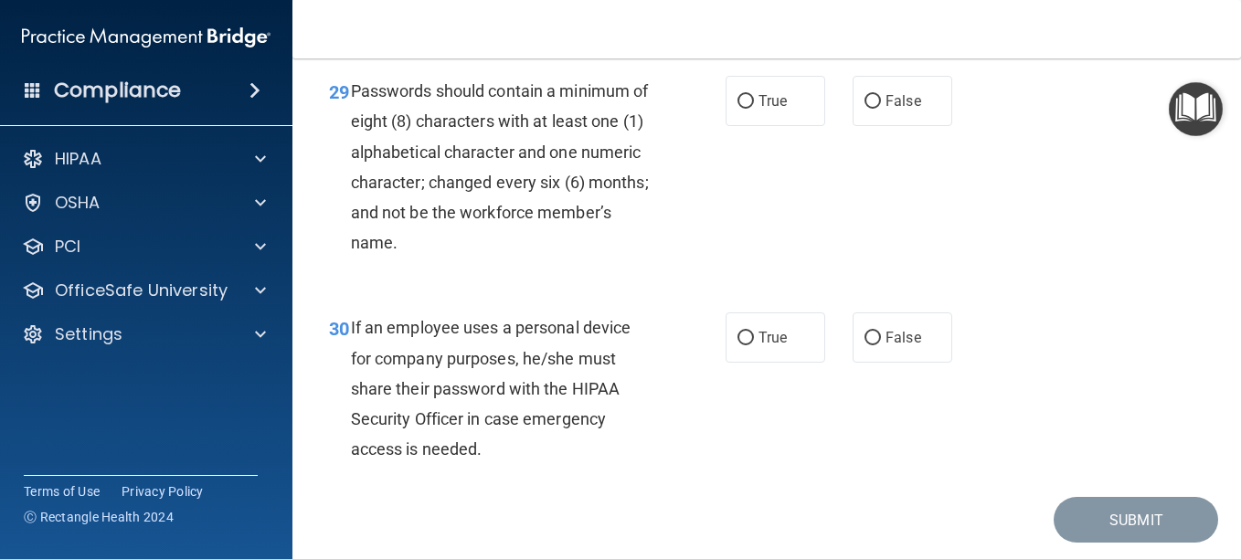
scroll to position [5462, 0]
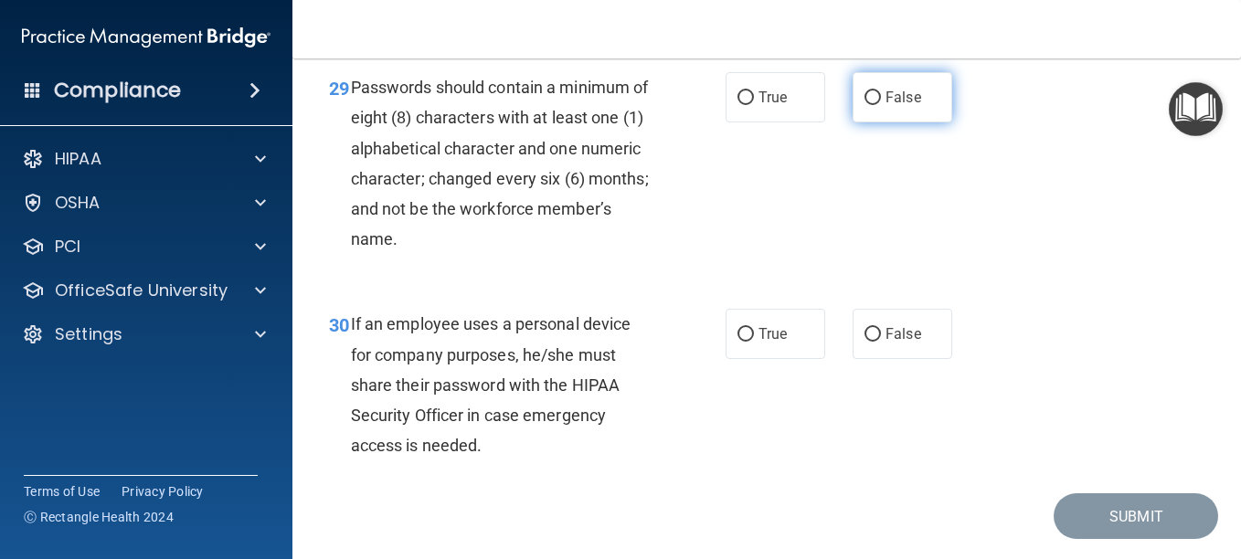
click at [881, 122] on label "False" at bounding box center [902, 97] width 100 height 50
click at [881, 105] on input "False" at bounding box center [872, 98] width 16 height 14
radio input "true"
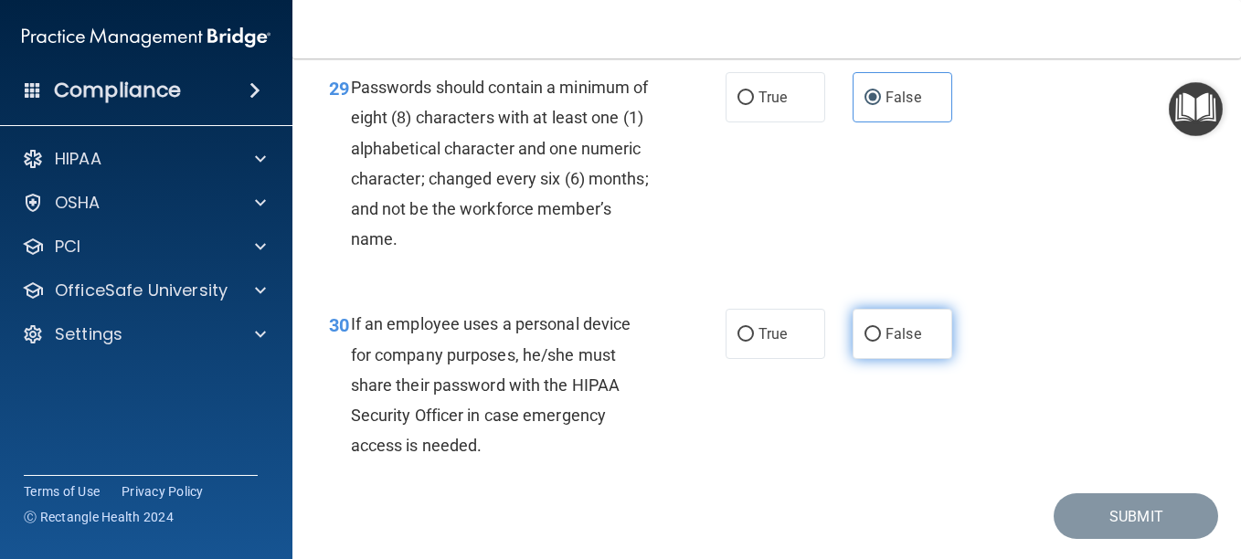
click at [895, 343] on span "False" at bounding box center [903, 333] width 36 height 17
click at [881, 342] on input "False" at bounding box center [872, 335] width 16 height 14
radio input "true"
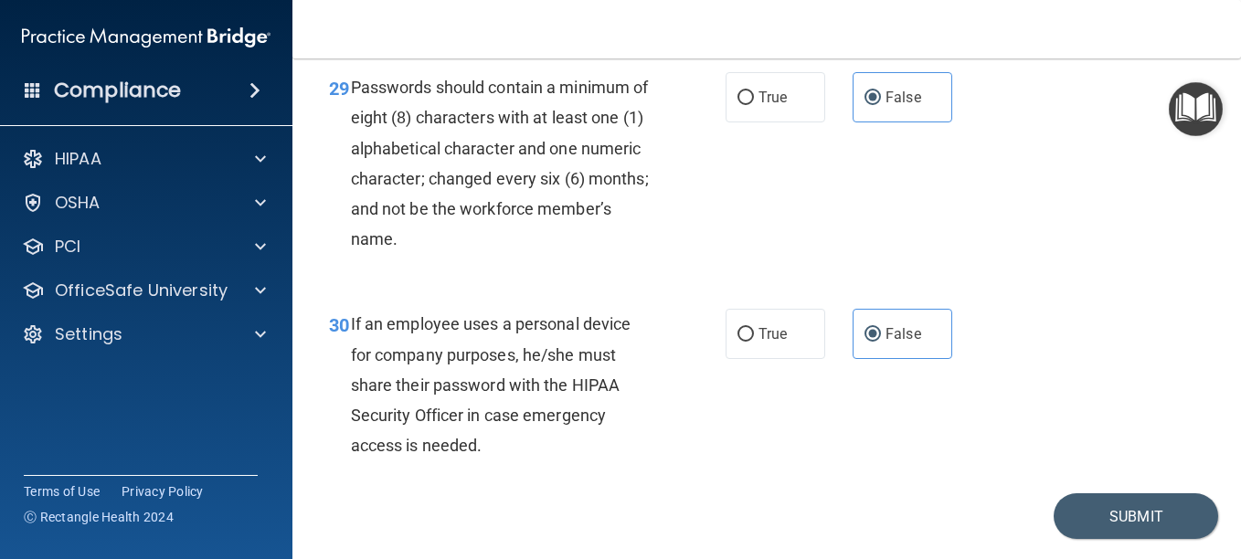
scroll to position [5667, 0]
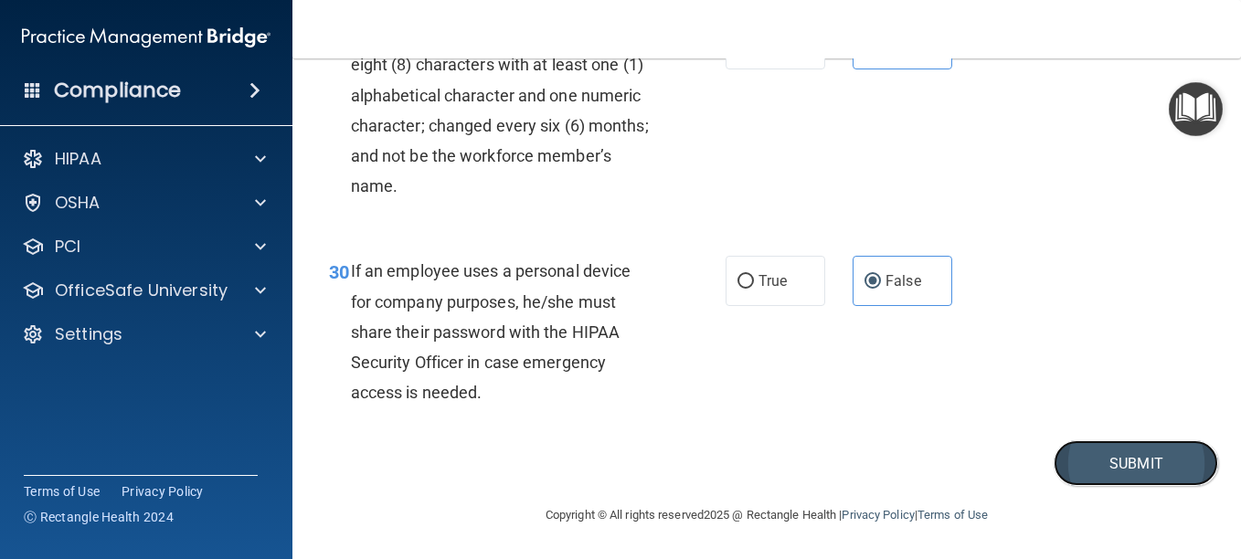
click at [1115, 472] on button "Submit" at bounding box center [1135, 463] width 164 height 47
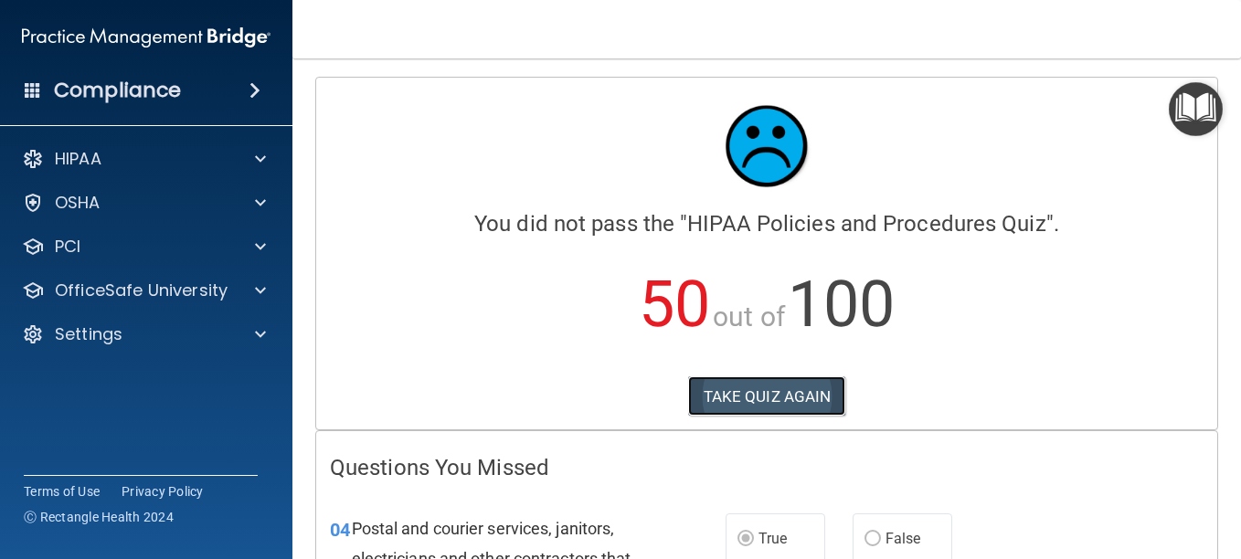
click at [783, 410] on button "TAKE QUIZ AGAIN" at bounding box center [767, 396] width 158 height 40
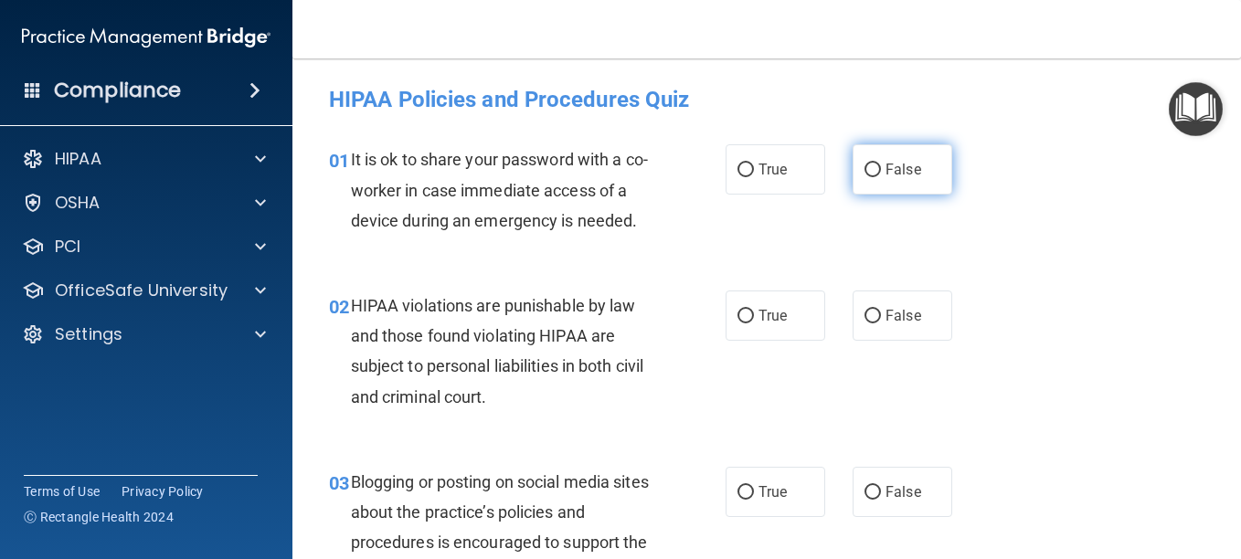
click at [902, 180] on label "False" at bounding box center [902, 169] width 100 height 50
click at [881, 177] on input "False" at bounding box center [872, 171] width 16 height 14
radio input "true"
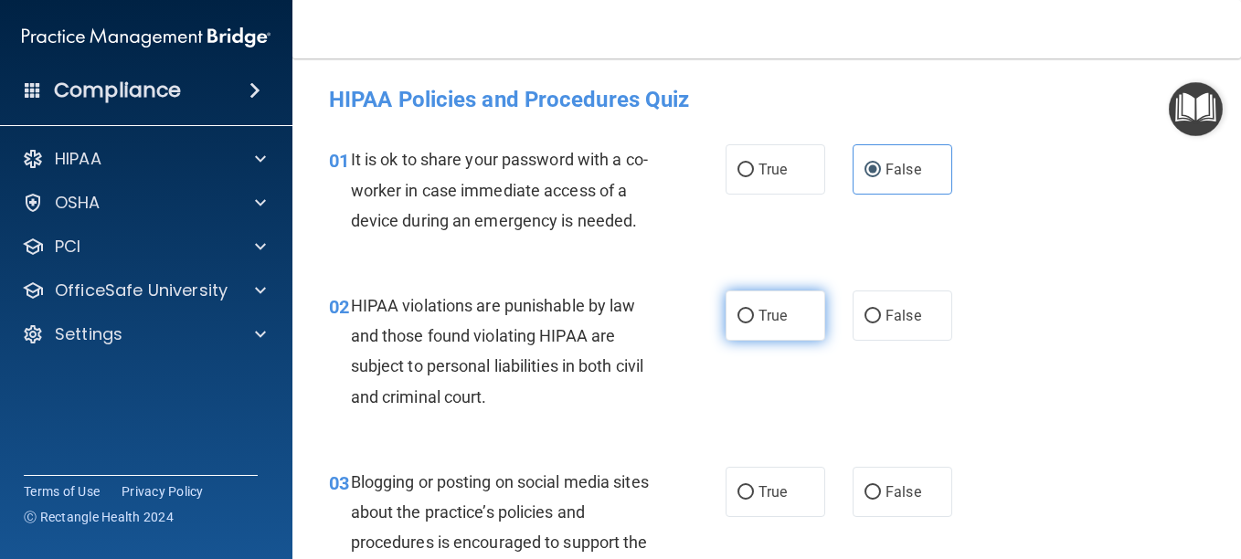
click at [747, 341] on label "True" at bounding box center [775, 316] width 100 height 50
click at [747, 323] on input "True" at bounding box center [745, 317] width 16 height 14
radio input "true"
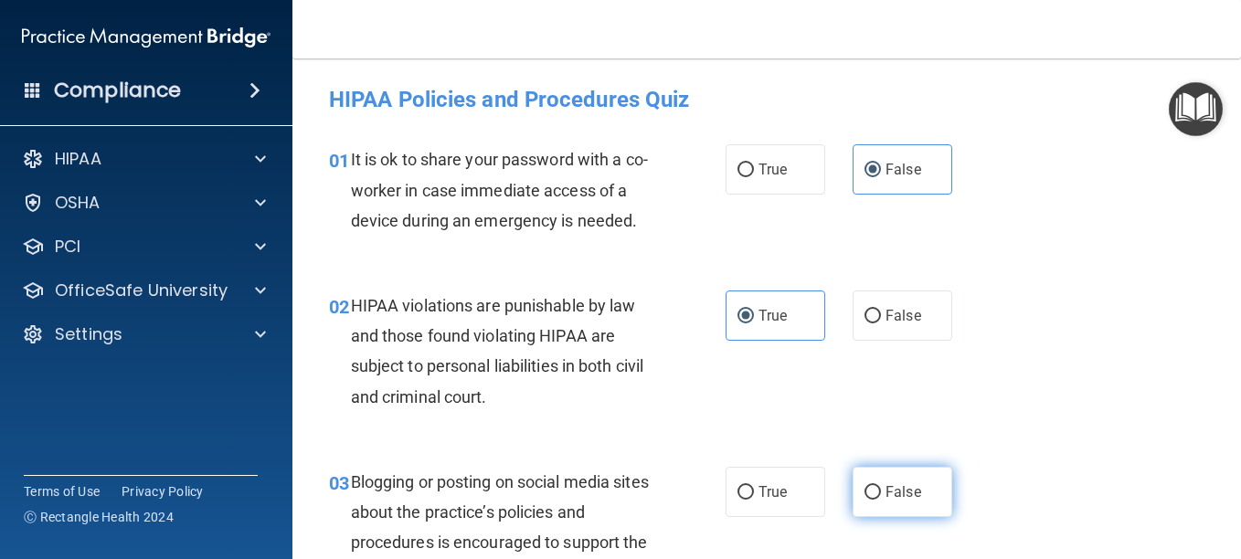
click at [855, 517] on label "False" at bounding box center [902, 492] width 100 height 50
click at [864, 500] on input "False" at bounding box center [872, 493] width 16 height 14
radio input "true"
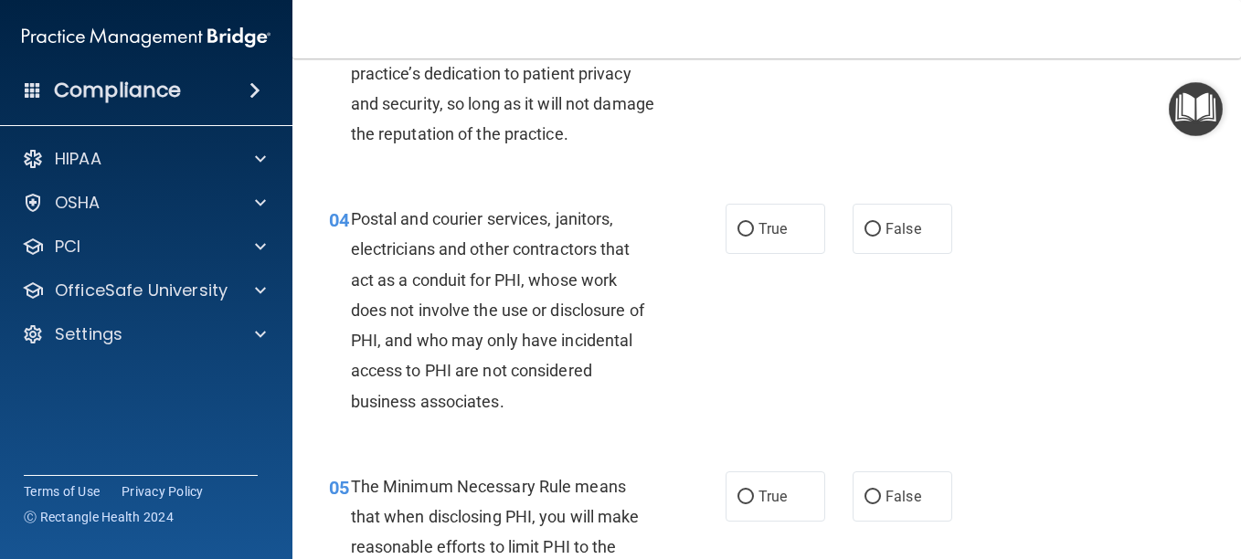
scroll to position [508, 0]
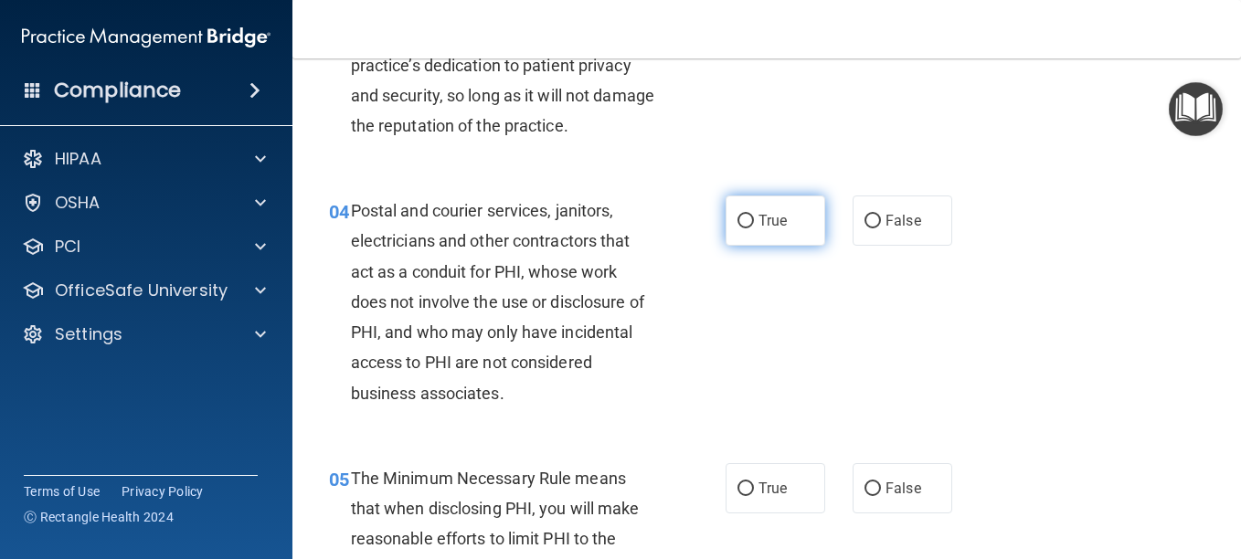
click at [786, 246] on label "True" at bounding box center [775, 221] width 100 height 50
click at [754, 228] on input "True" at bounding box center [745, 222] width 16 height 14
radio input "true"
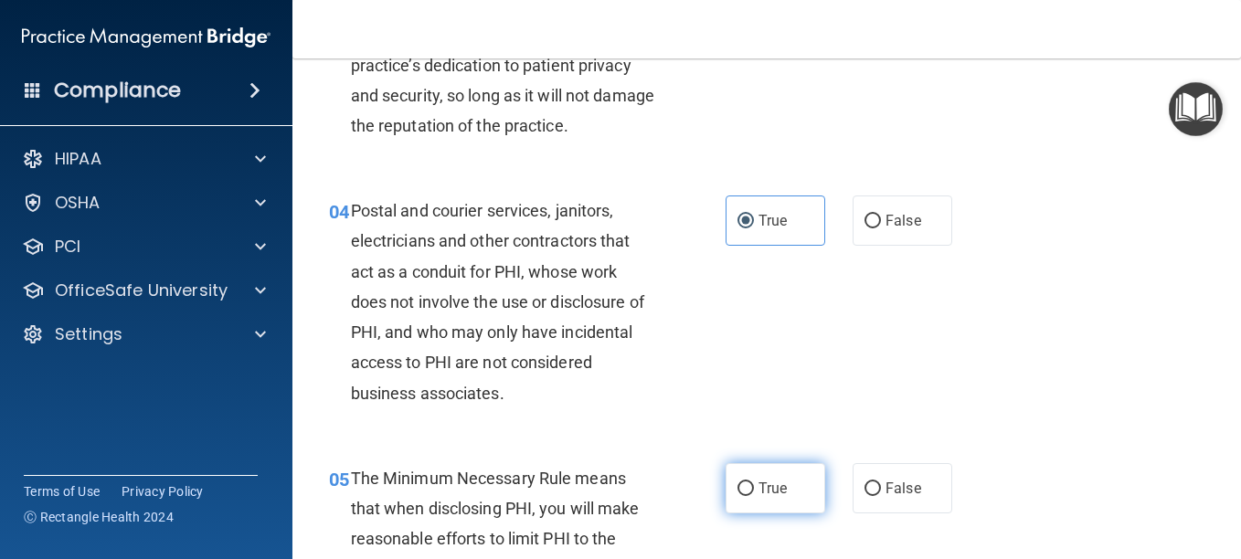
click at [767, 497] on span "True" at bounding box center [772, 488] width 28 height 17
click at [754, 496] on input "True" at bounding box center [745, 489] width 16 height 14
radio input "true"
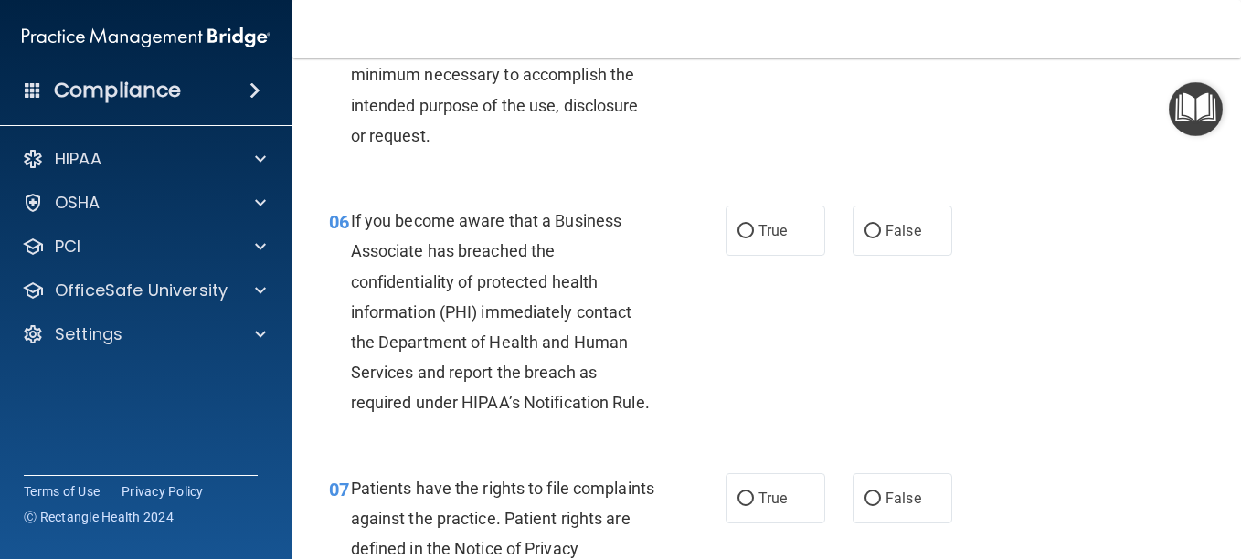
scroll to position [1001, 0]
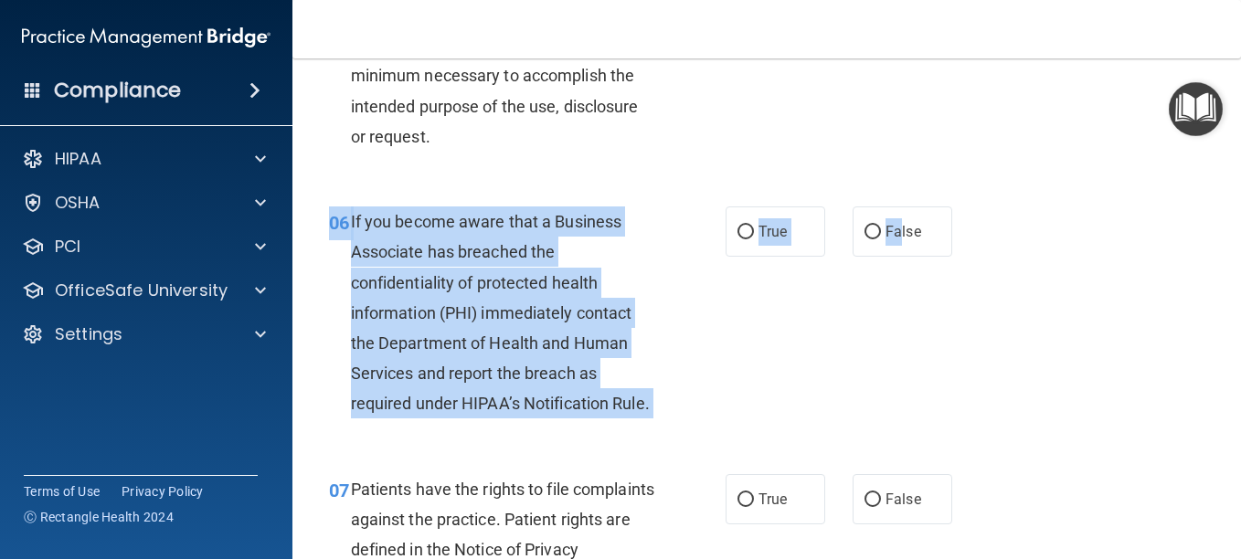
drag, startPoint x: 894, startPoint y: 272, endPoint x: 988, endPoint y: 335, distance: 113.3
click at [988, 335] on div "06 If you become aware that a Business Associate has breached the confidentiali…" at bounding box center [766, 318] width 903 height 268
drag, startPoint x: 988, startPoint y: 335, endPoint x: 905, endPoint y: 295, distance: 91.5
click at [905, 295] on div "06 If you become aware that a Business Associate has breached the confidentiali…" at bounding box center [766, 318] width 903 height 268
click at [905, 240] on span "False" at bounding box center [903, 231] width 36 height 17
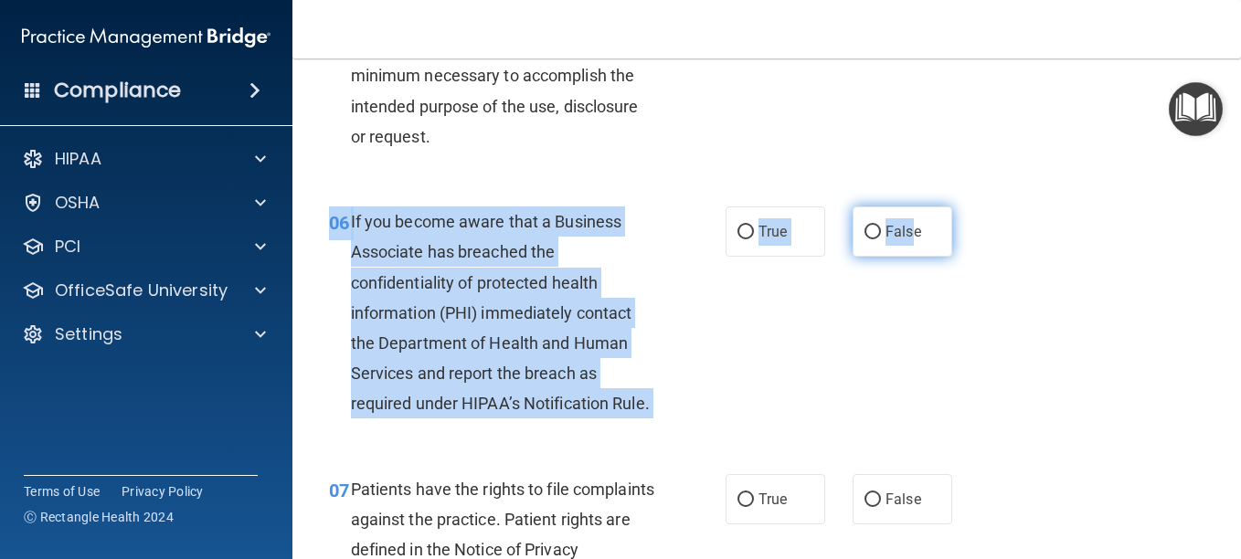
click at [881, 239] on input "False" at bounding box center [872, 233] width 16 height 14
radio input "true"
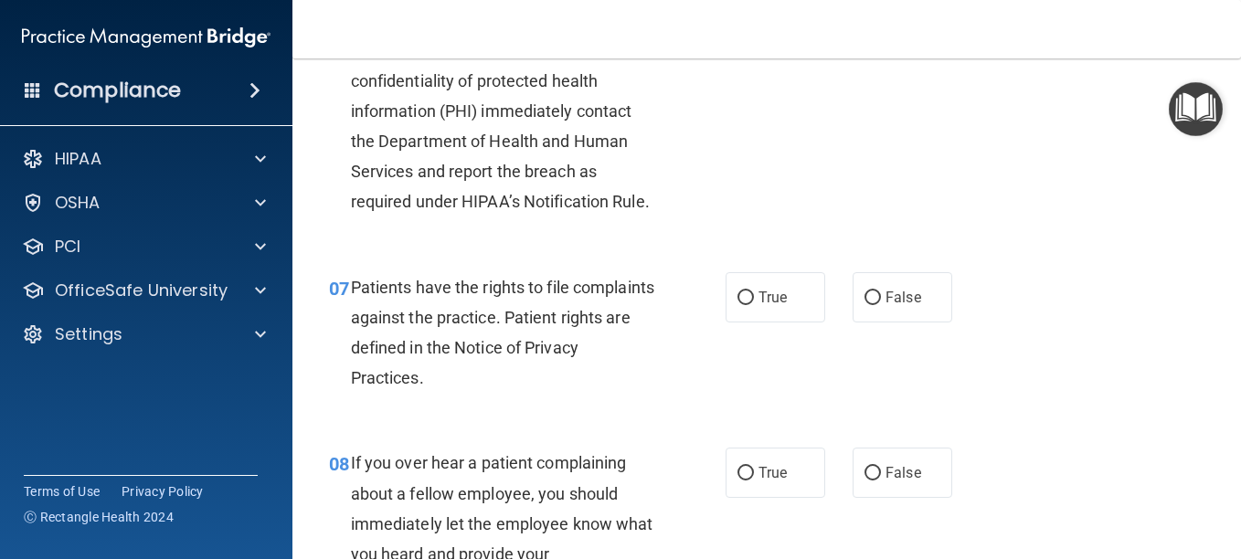
scroll to position [1204, 0]
click at [803, 322] on label "True" at bounding box center [775, 296] width 100 height 50
click at [754, 304] on input "True" at bounding box center [745, 298] width 16 height 14
radio input "true"
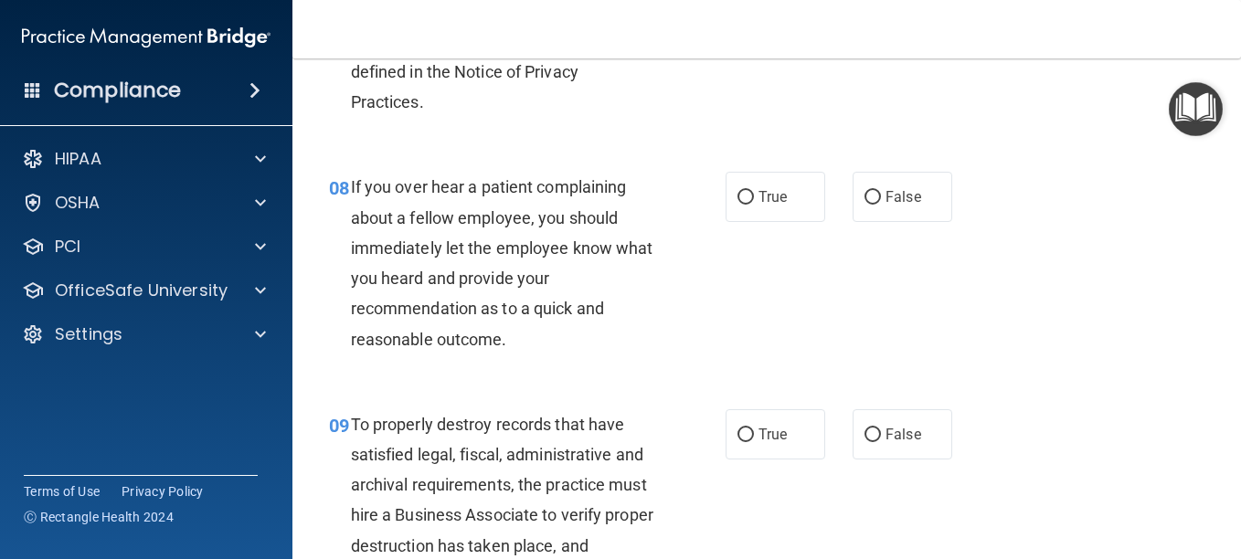
scroll to position [1480, 0]
click at [913, 221] on label "False" at bounding box center [902, 196] width 100 height 50
click at [881, 204] on input "False" at bounding box center [872, 197] width 16 height 14
radio input "true"
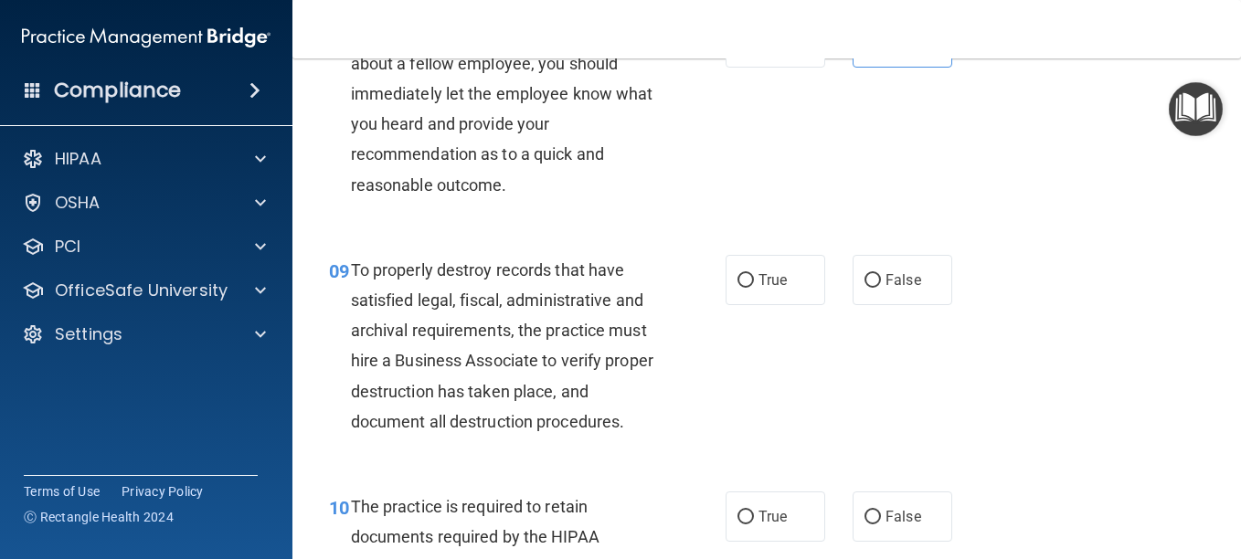
scroll to position [1635, 0]
click at [915, 304] on label "False" at bounding box center [902, 279] width 100 height 50
click at [881, 287] on input "False" at bounding box center [872, 280] width 16 height 14
radio input "true"
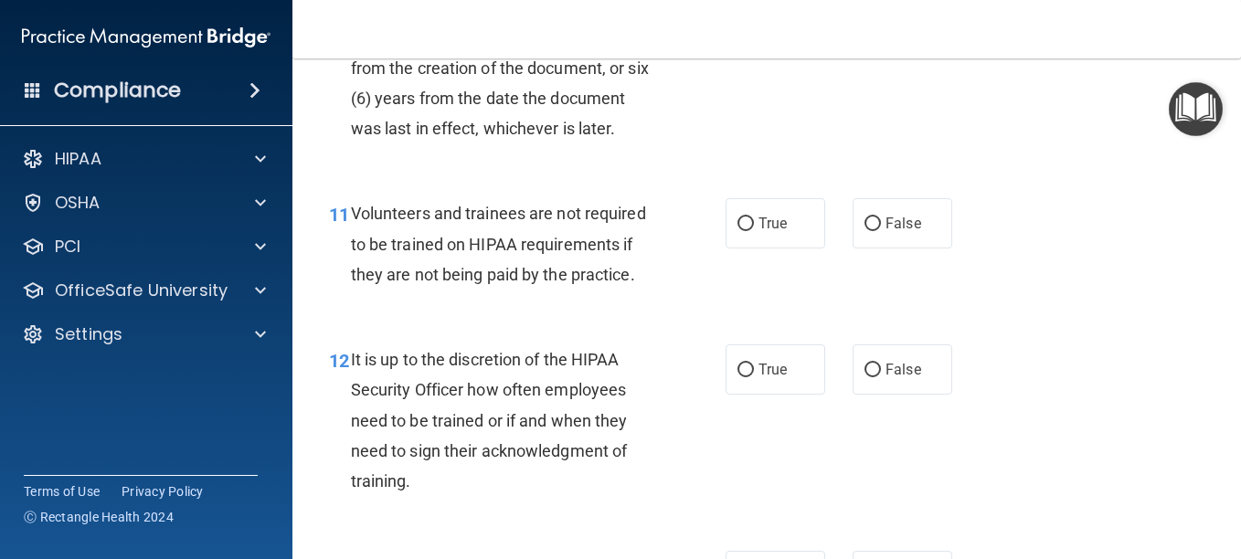
scroll to position [2165, 0]
radio input "true"
click at [885, 248] on label "False" at bounding box center [902, 222] width 100 height 50
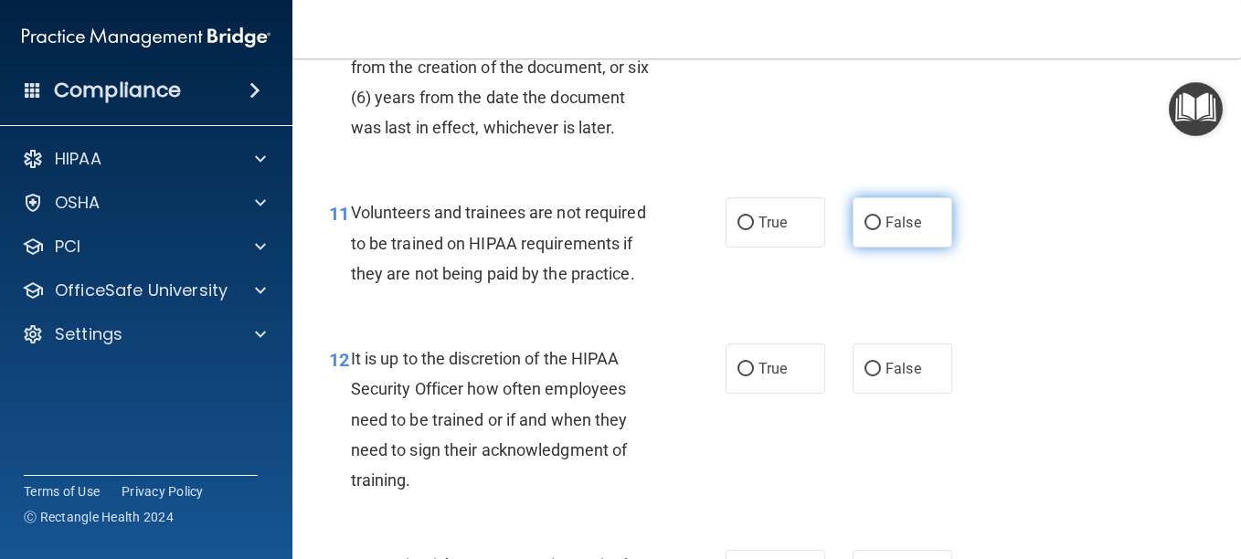
click at [881, 230] on input "False" at bounding box center [872, 224] width 16 height 14
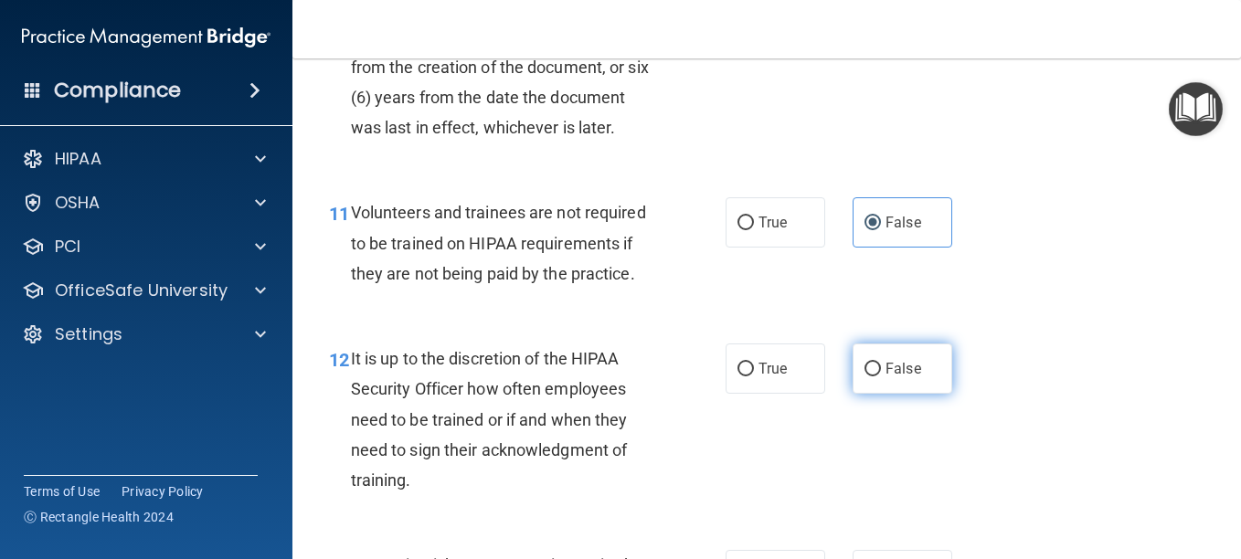
click at [887, 394] on label "False" at bounding box center [902, 369] width 100 height 50
click at [881, 376] on input "False" at bounding box center [872, 370] width 16 height 14
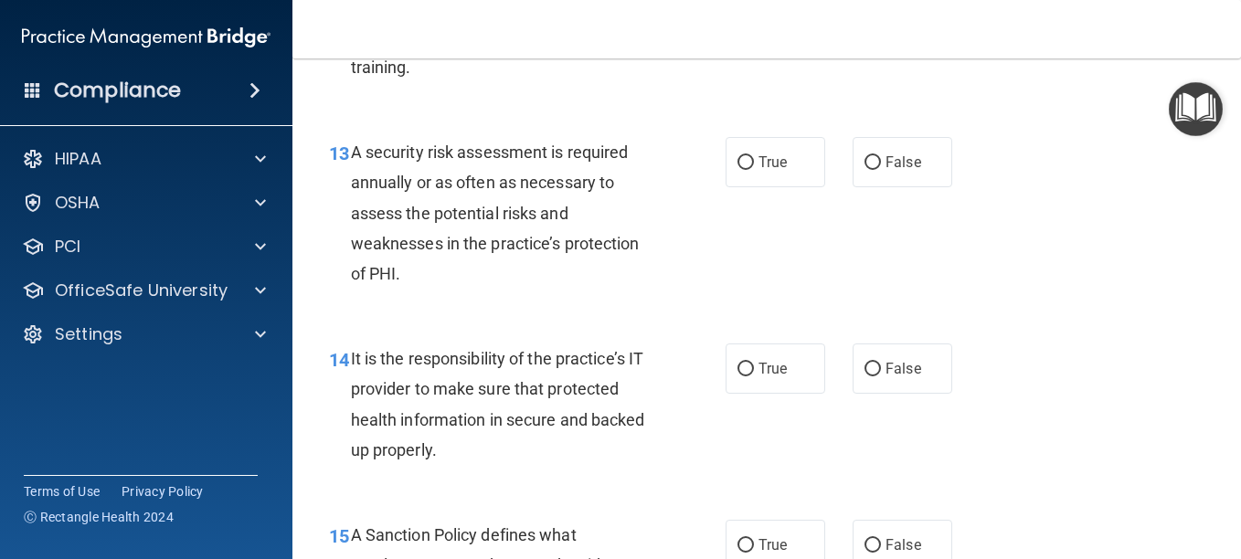
scroll to position [2578, 0]
click at [771, 170] on span "True" at bounding box center [772, 161] width 28 height 17
click at [754, 169] on input "True" at bounding box center [745, 162] width 16 height 14
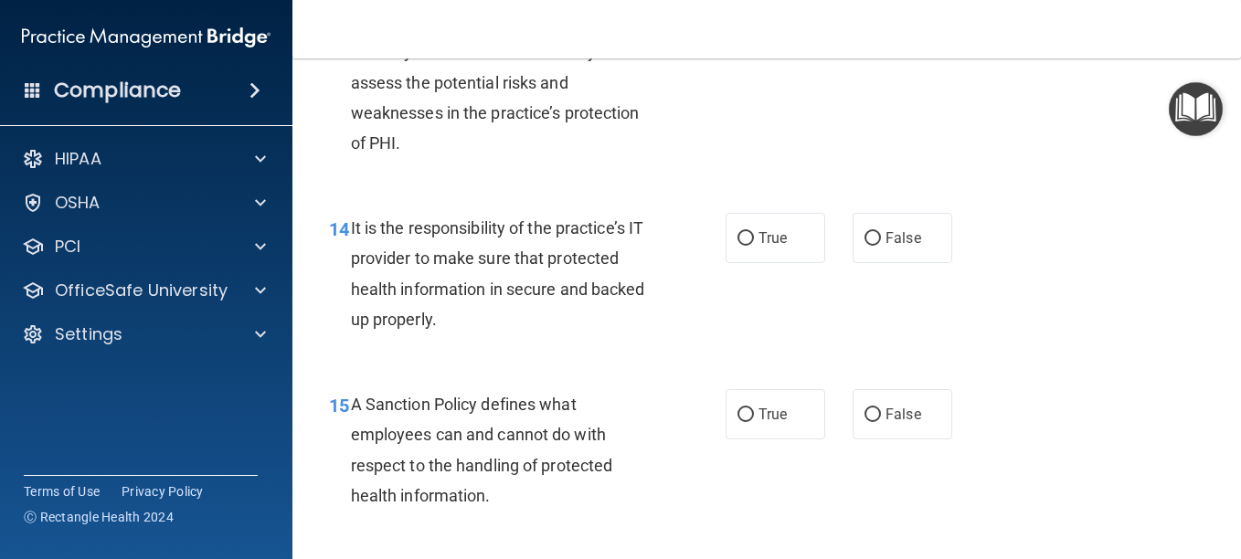
scroll to position [2709, 0]
click at [889, 246] on span "False" at bounding box center [903, 236] width 36 height 17
click at [881, 245] on input "False" at bounding box center [872, 238] width 16 height 14
click at [890, 422] on span "False" at bounding box center [903, 413] width 36 height 17
click at [881, 421] on input "False" at bounding box center [872, 415] width 16 height 14
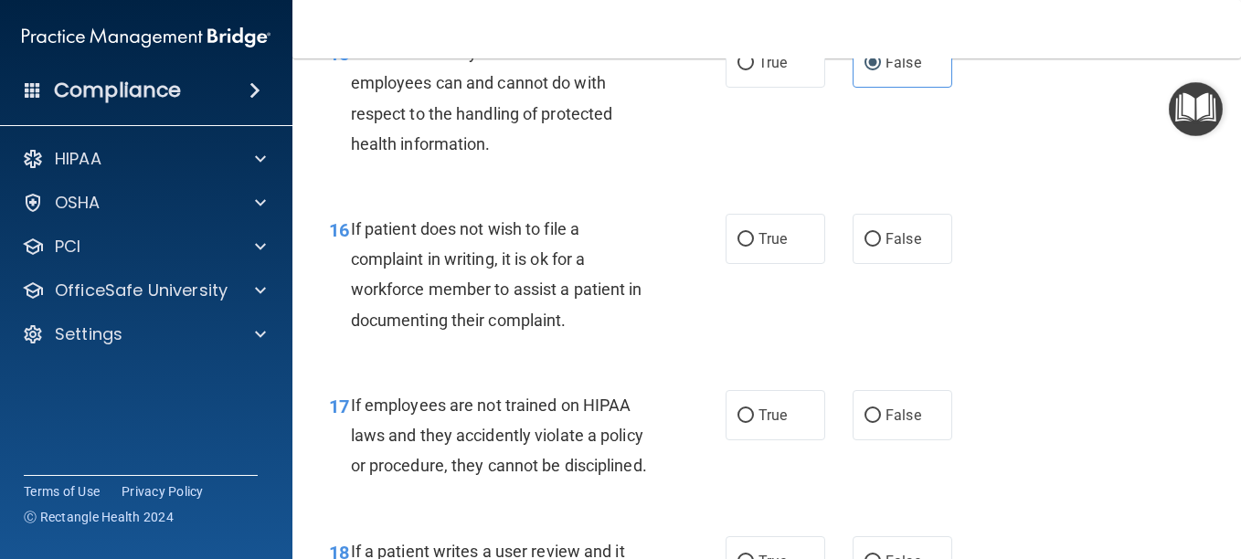
scroll to position [3061, 0]
click at [896, 247] on span "False" at bounding box center [903, 237] width 36 height 17
click at [881, 246] on input "False" at bounding box center [872, 239] width 16 height 14
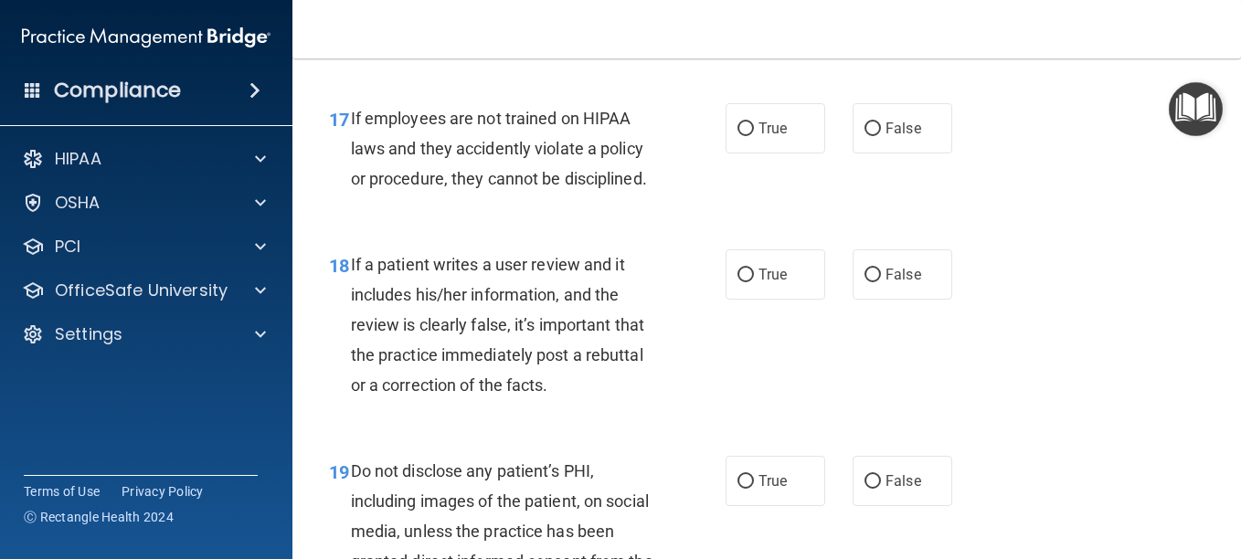
scroll to position [3348, 0]
click at [923, 153] on label "False" at bounding box center [902, 127] width 100 height 50
click at [881, 135] on input "False" at bounding box center [872, 129] width 16 height 14
click at [926, 299] on label "False" at bounding box center [902, 274] width 100 height 50
click at [881, 281] on input "False" at bounding box center [872, 275] width 16 height 14
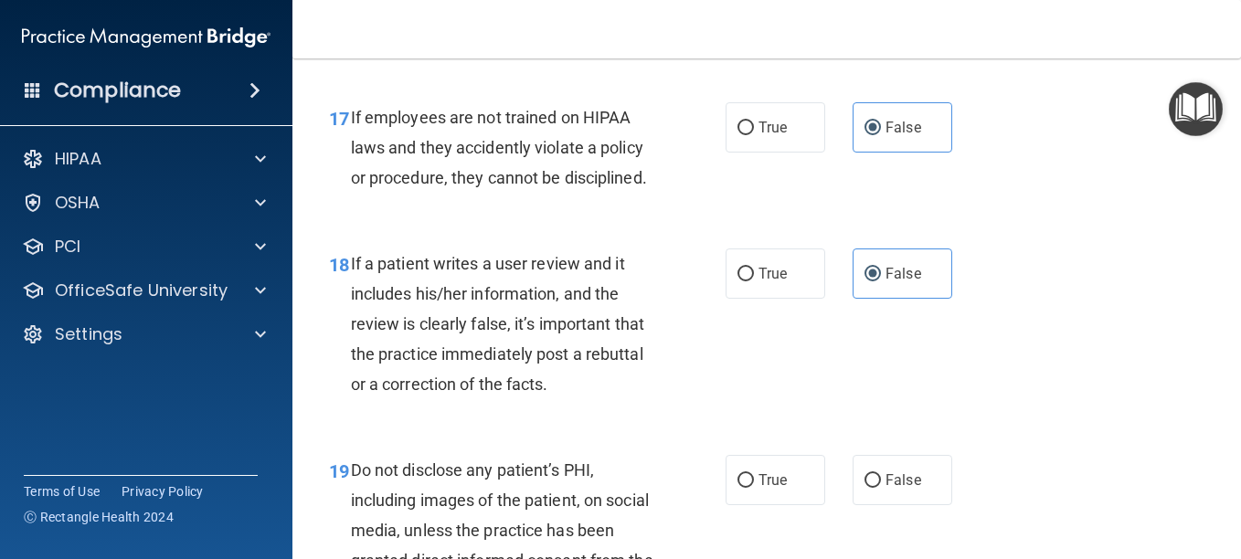
drag, startPoint x: 788, startPoint y: 67, endPoint x: 862, endPoint y: 137, distance: 102.1
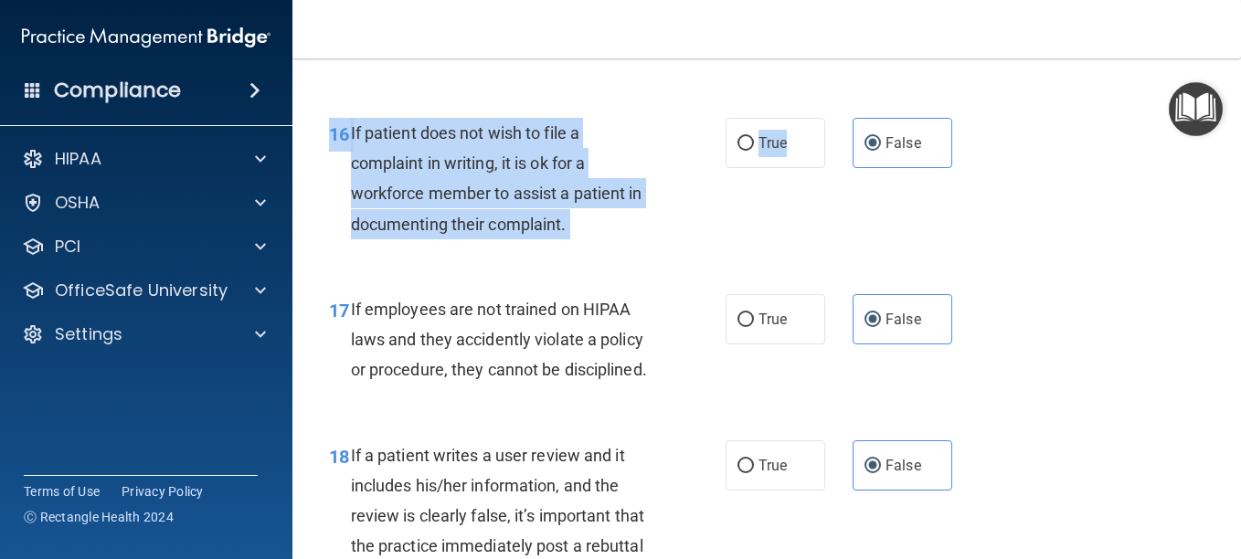
scroll to position [3155, 0]
click at [781, 169] on label "True" at bounding box center [775, 144] width 100 height 50
click at [754, 152] on input "True" at bounding box center [745, 145] width 16 height 14
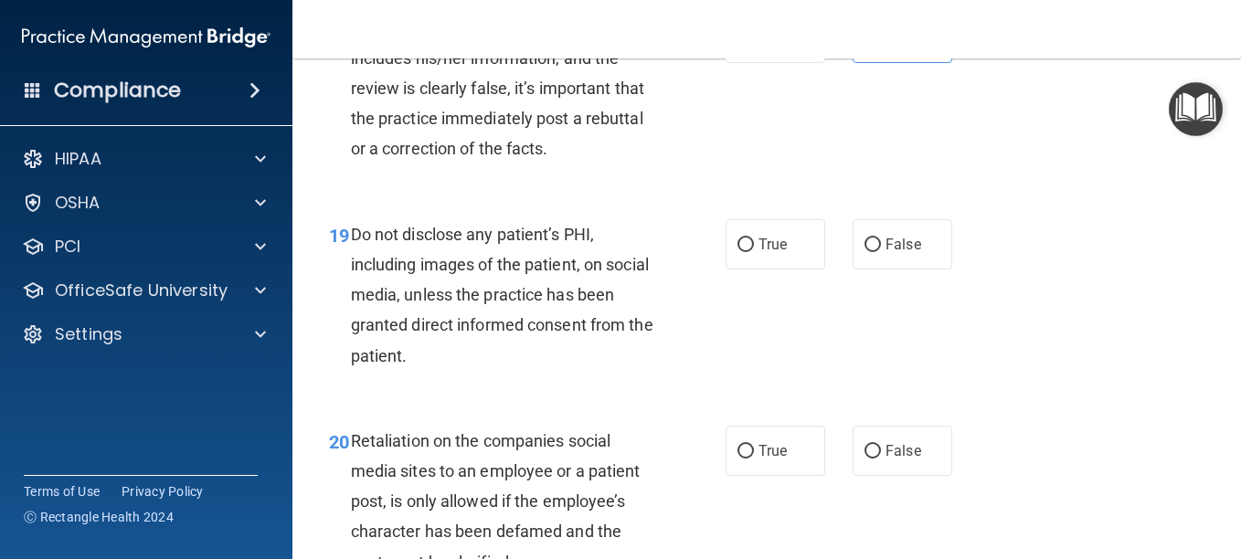
scroll to position [3594, 0]
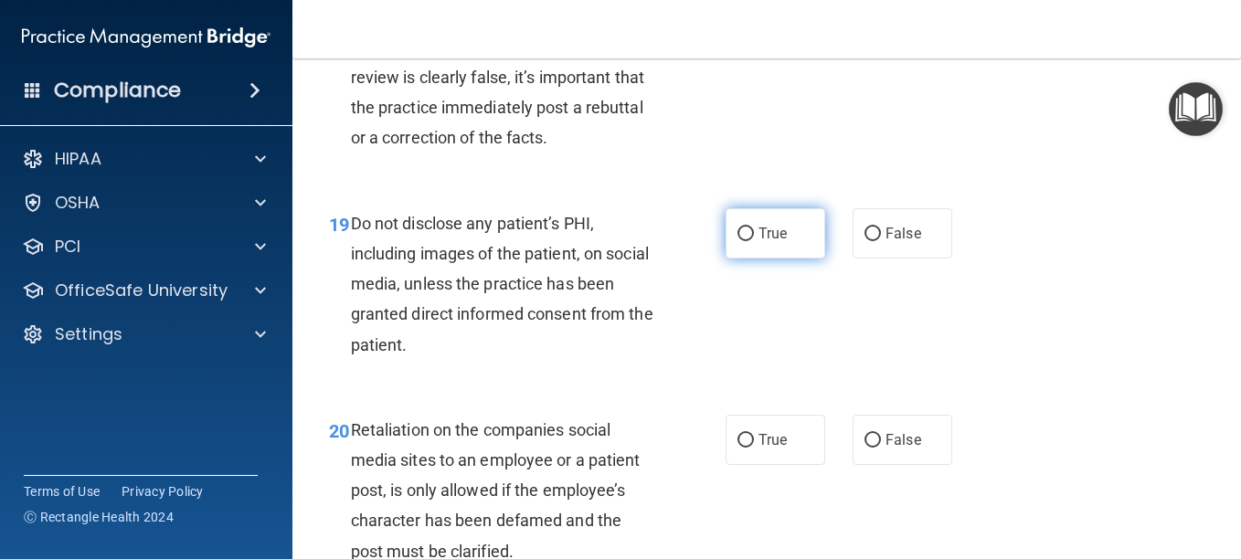
click at [810, 259] on label "True" at bounding box center [775, 233] width 100 height 50
click at [754, 241] on input "True" at bounding box center [745, 235] width 16 height 14
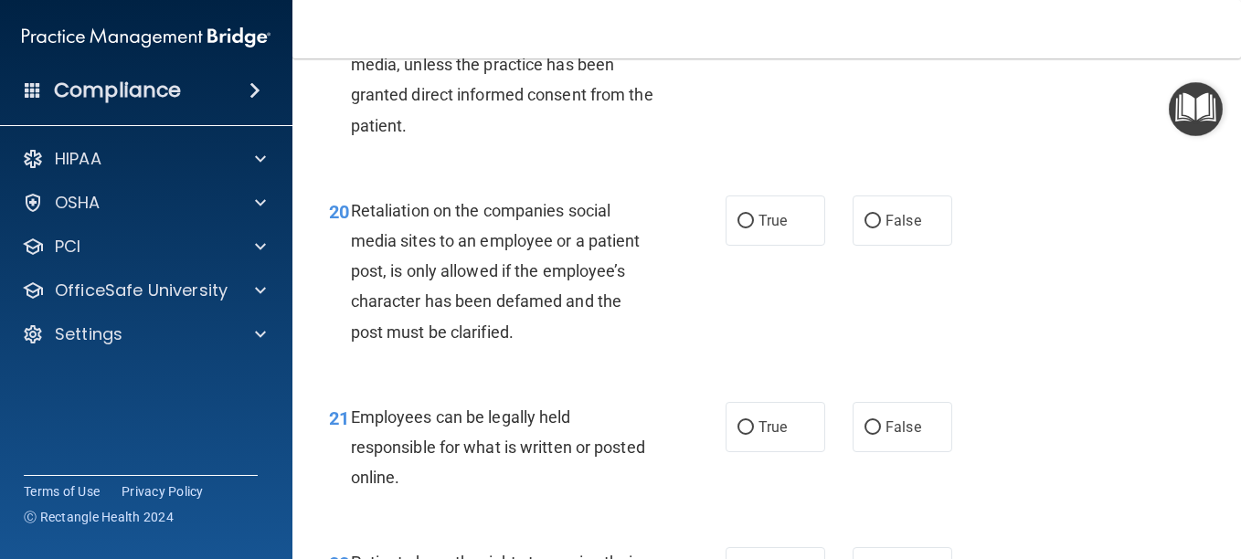
scroll to position [3815, 0]
click at [909, 228] on span "False" at bounding box center [903, 219] width 36 height 17
click at [881, 228] on input "False" at bounding box center [872, 221] width 16 height 14
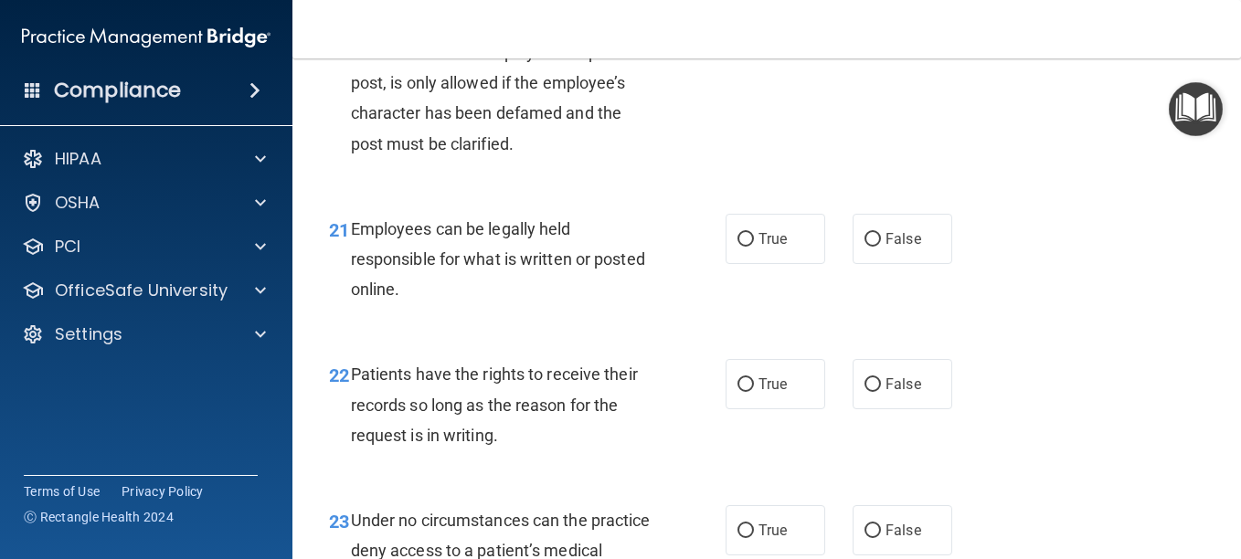
scroll to position [4003, 0]
click at [737, 246] on input "True" at bounding box center [745, 239] width 16 height 14
click at [882, 408] on label "False" at bounding box center [902, 383] width 100 height 50
click at [881, 391] on input "False" at bounding box center [872, 384] width 16 height 14
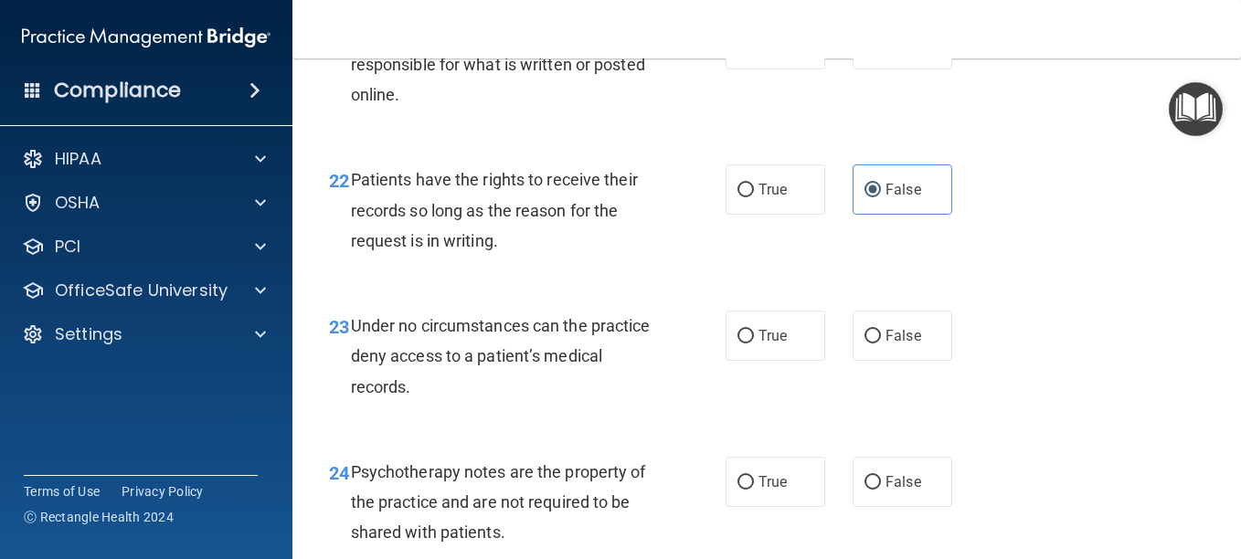
scroll to position [4295, 0]
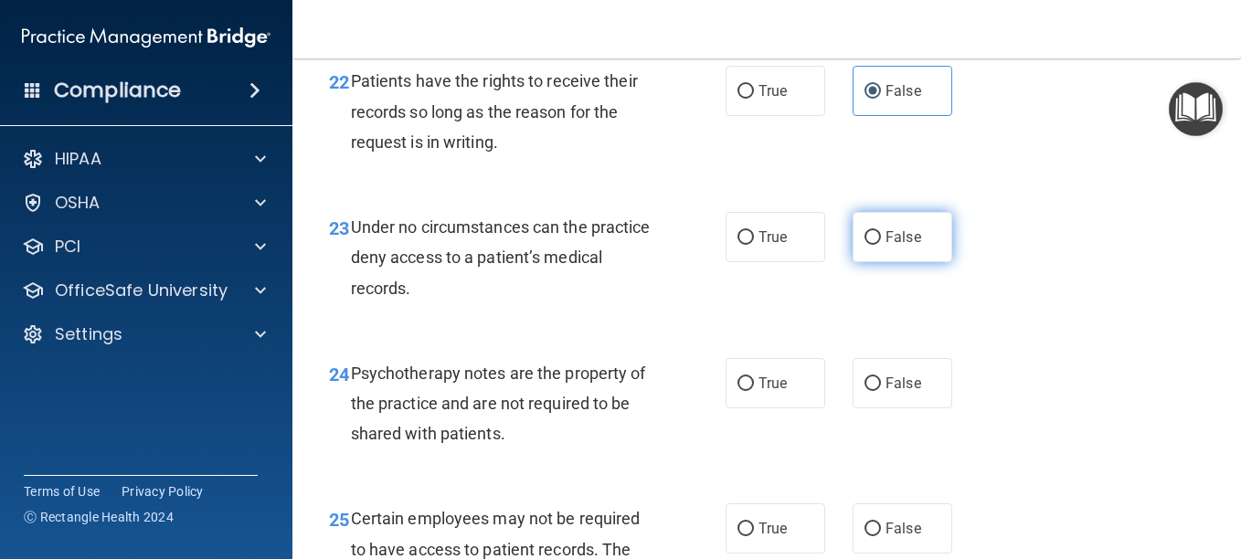
click at [925, 262] on label "False" at bounding box center [902, 237] width 100 height 50
click at [881, 245] on input "False" at bounding box center [872, 238] width 16 height 14
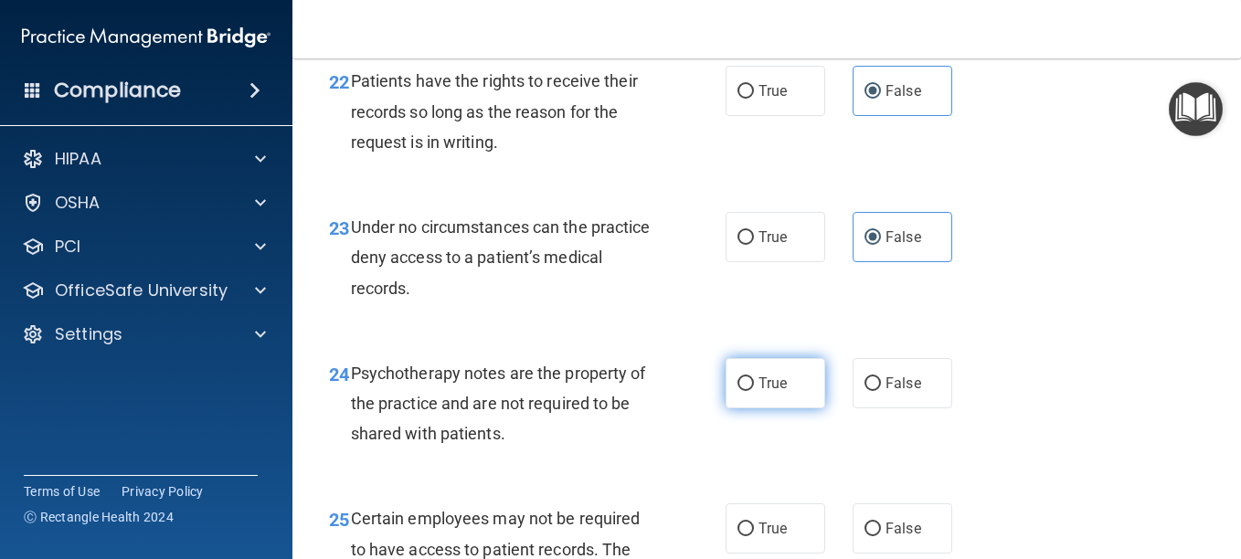
click at [799, 408] on label "True" at bounding box center [775, 383] width 100 height 50
click at [754, 391] on input "True" at bounding box center [745, 384] width 16 height 14
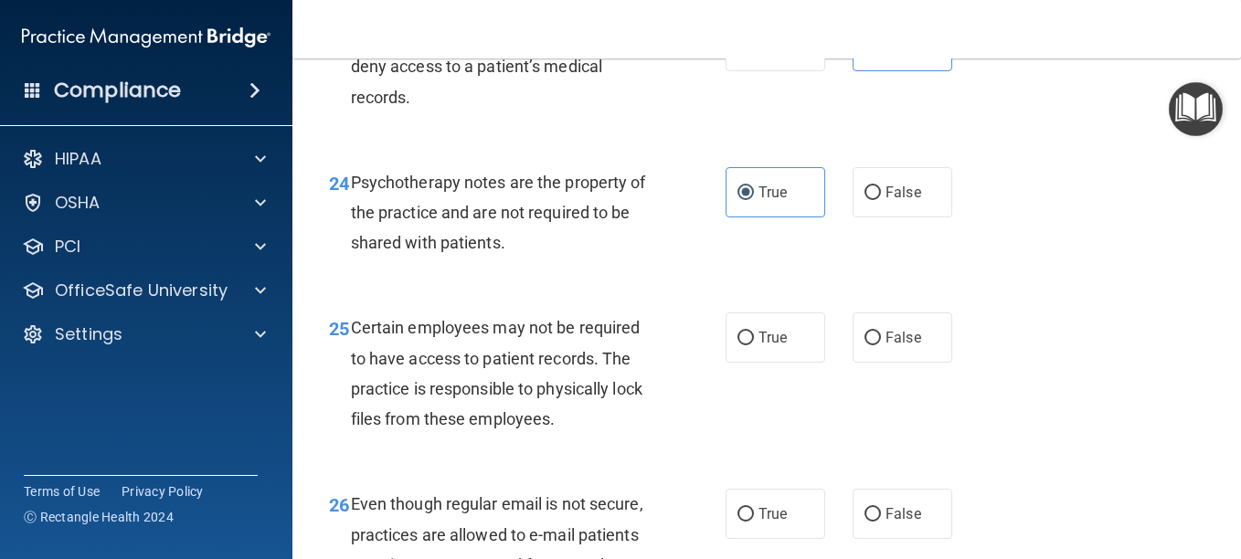
scroll to position [4487, 0]
click at [790, 362] on label "True" at bounding box center [775, 337] width 100 height 50
click at [754, 344] on input "True" at bounding box center [745, 338] width 16 height 14
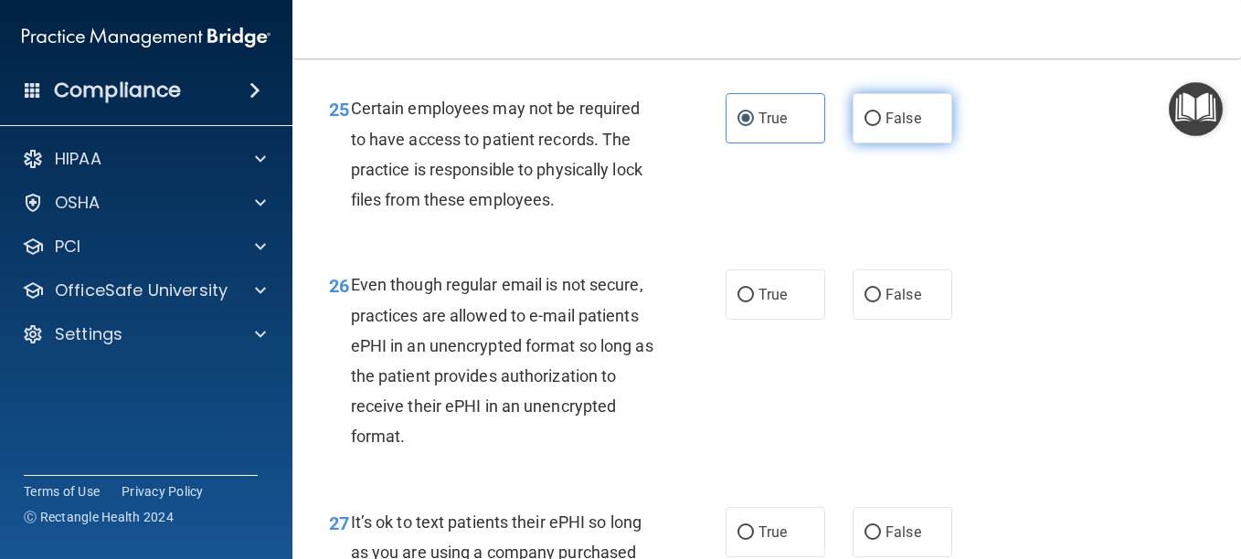
scroll to position [4710, 0]
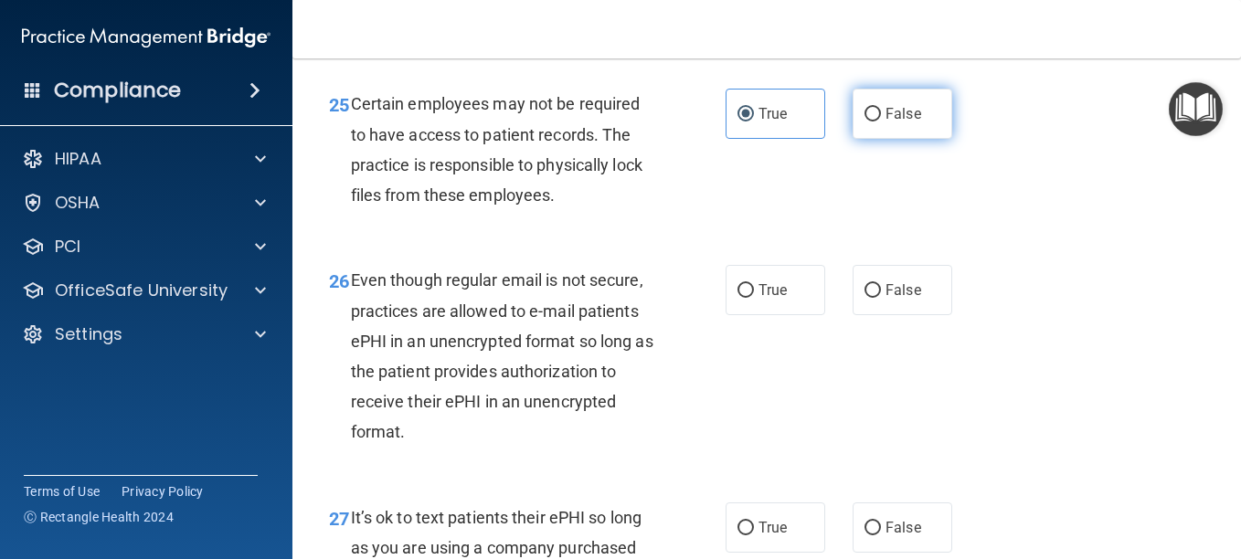
click at [906, 447] on div "26 Even though regular email is not secure, practices are allowed to e-mail pat…" at bounding box center [766, 360] width 903 height 237
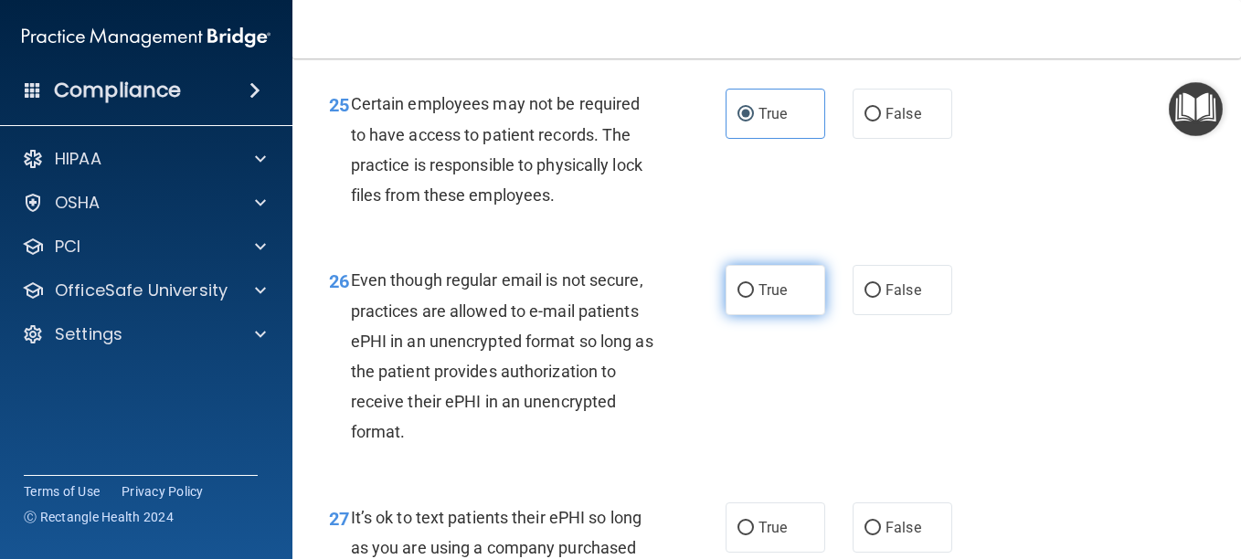
click at [773, 299] on span "True" at bounding box center [772, 289] width 28 height 17
click at [754, 298] on input "True" at bounding box center [745, 291] width 16 height 14
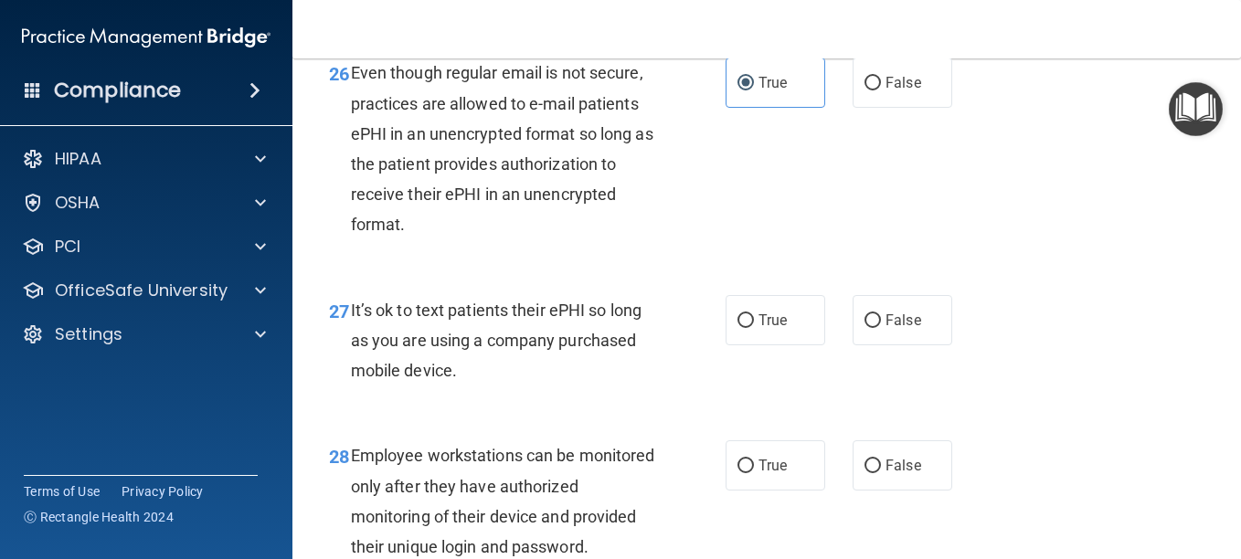
scroll to position [4936, 0]
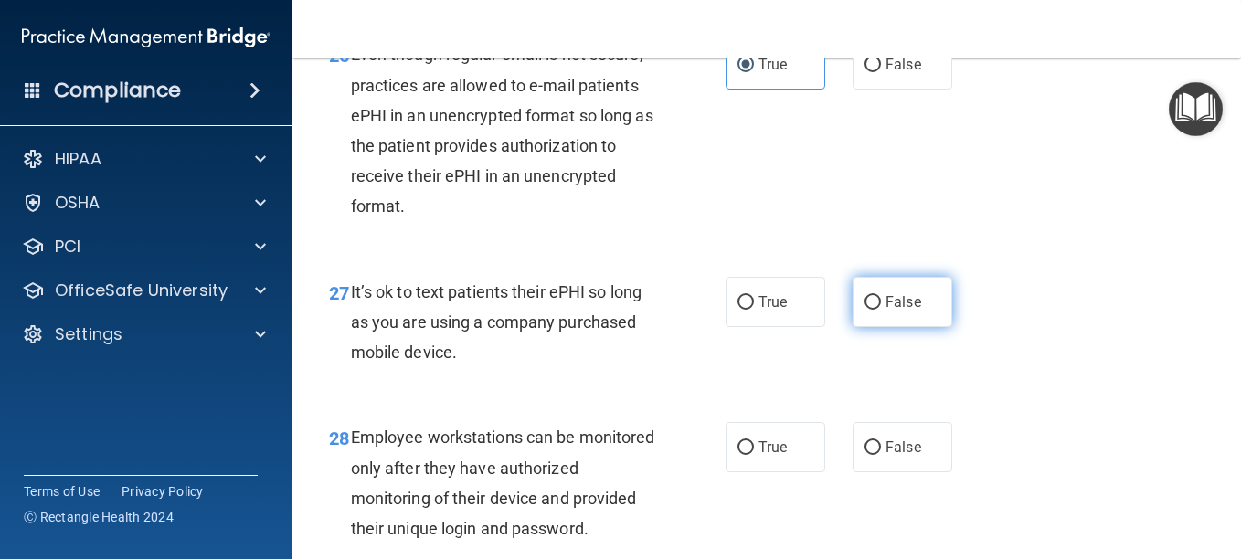
click at [927, 327] on label "False" at bounding box center [902, 302] width 100 height 50
click at [881, 310] on input "False" at bounding box center [872, 303] width 16 height 14
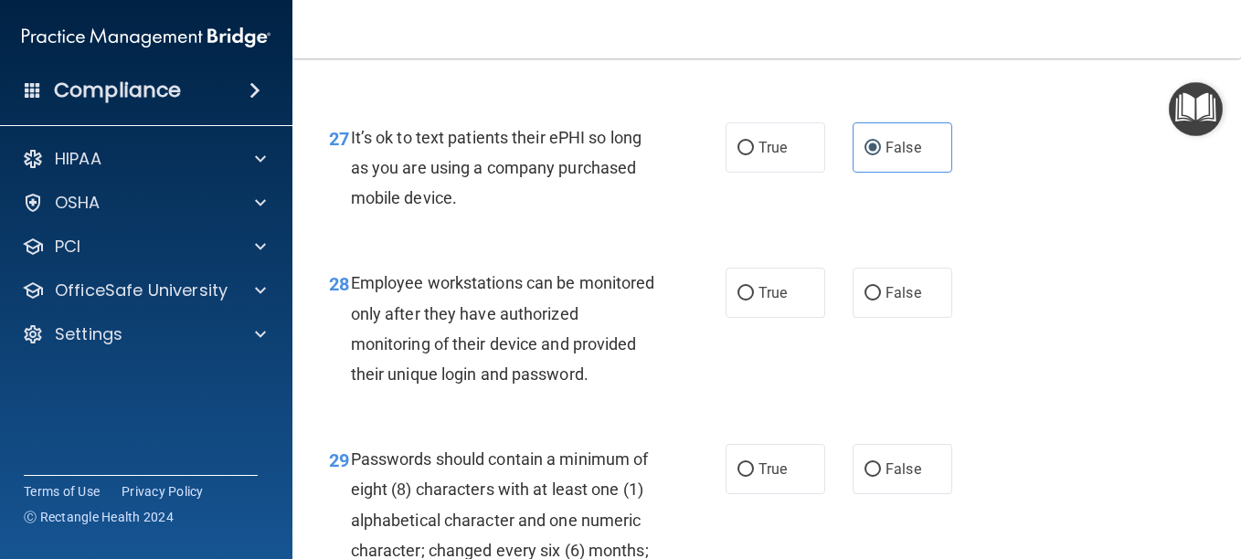
scroll to position [5109, 0]
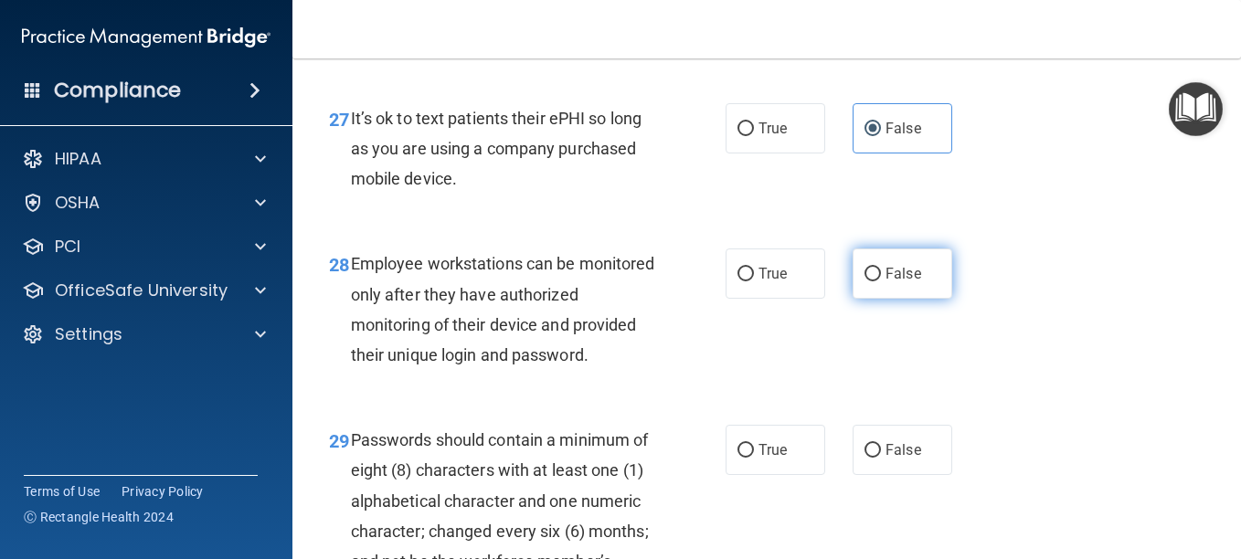
click at [905, 282] on span "False" at bounding box center [903, 273] width 36 height 17
click at [881, 281] on input "False" at bounding box center [872, 275] width 16 height 14
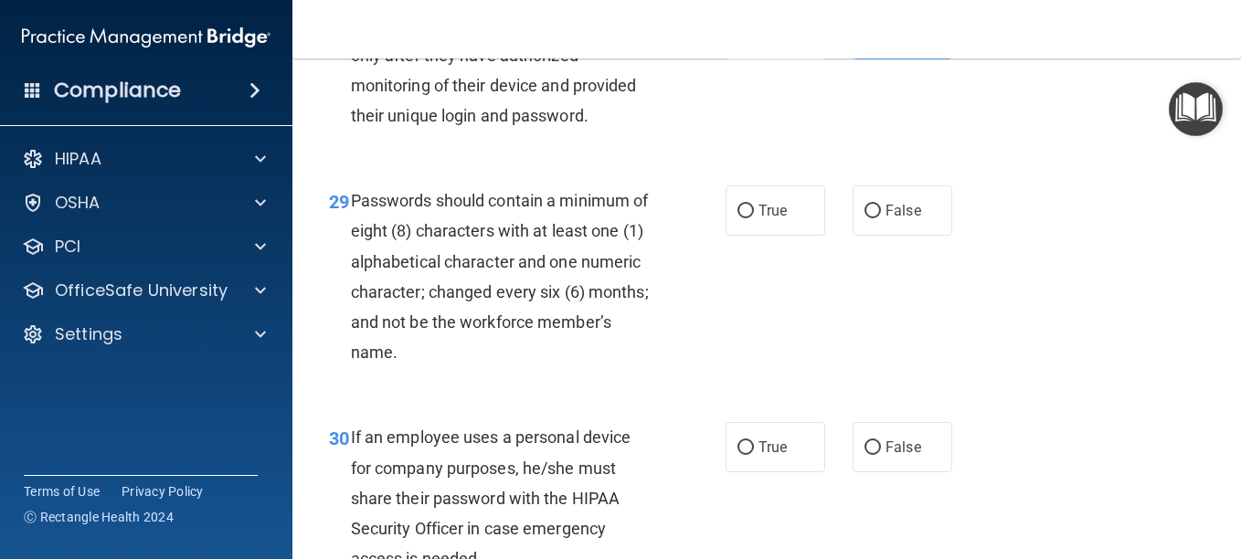
scroll to position [5351, 0]
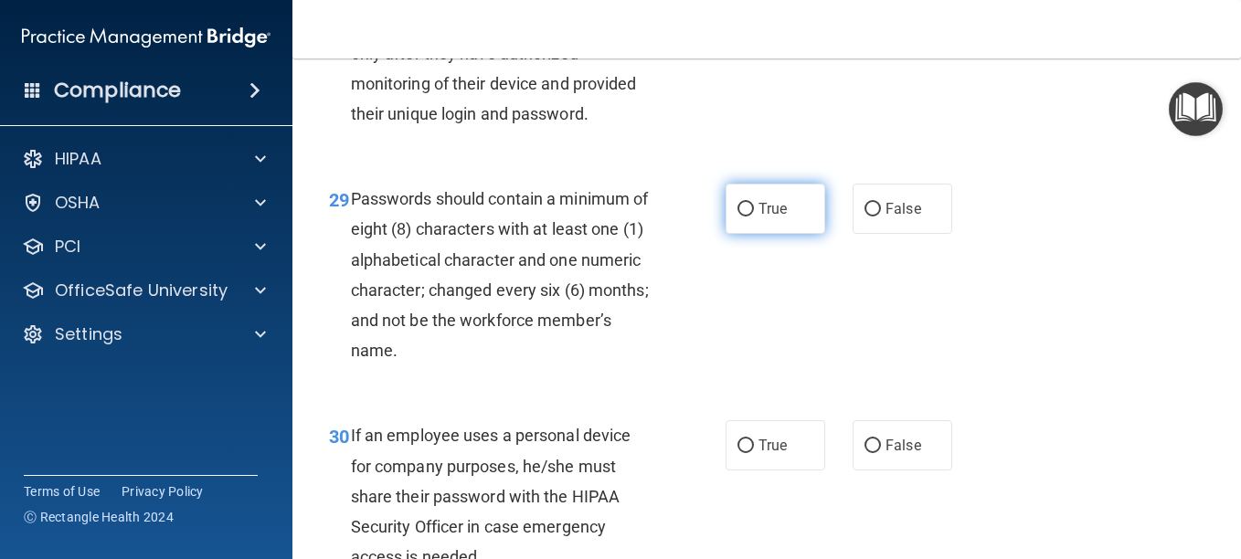
click at [756, 234] on label "True" at bounding box center [775, 209] width 100 height 50
click at [754, 217] on input "True" at bounding box center [745, 210] width 16 height 14
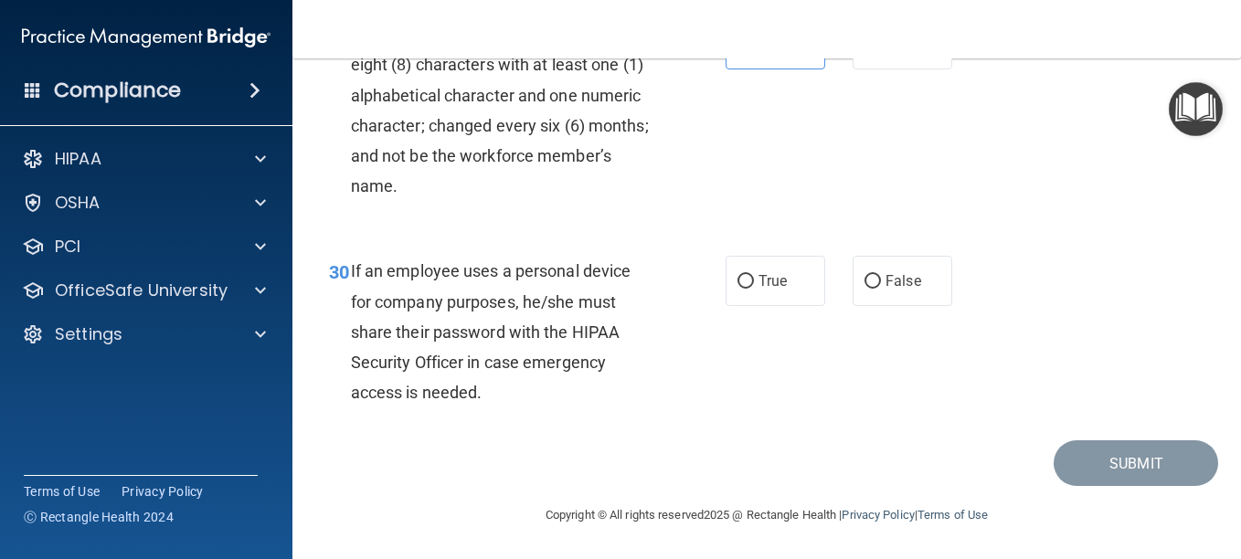
scroll to position [5526, 0]
click at [890, 306] on label "False" at bounding box center [902, 281] width 100 height 50
click at [881, 289] on input "False" at bounding box center [872, 282] width 16 height 14
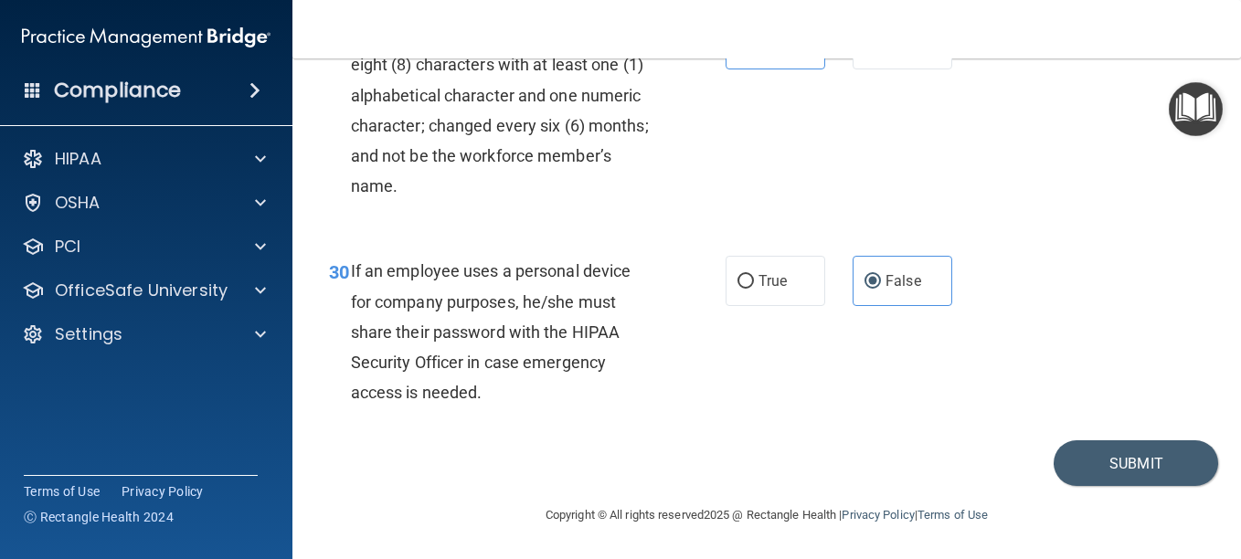
scroll to position [5667, 0]
click at [1095, 482] on button "Submit" at bounding box center [1135, 463] width 164 height 47
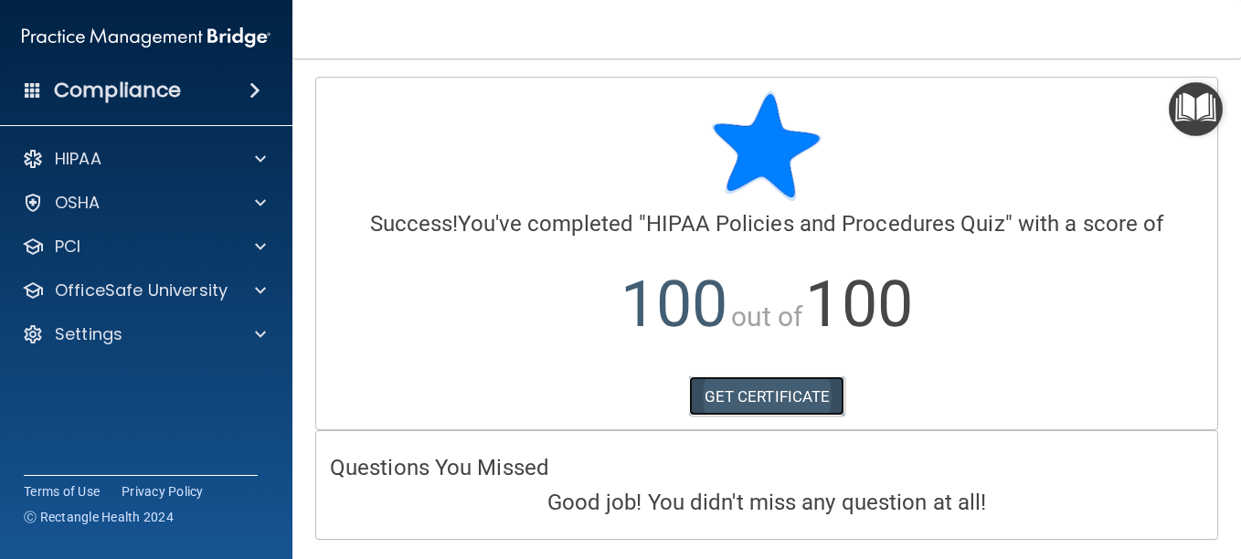
click at [751, 380] on link "GET CERTIFICATE" at bounding box center [767, 396] width 156 height 40
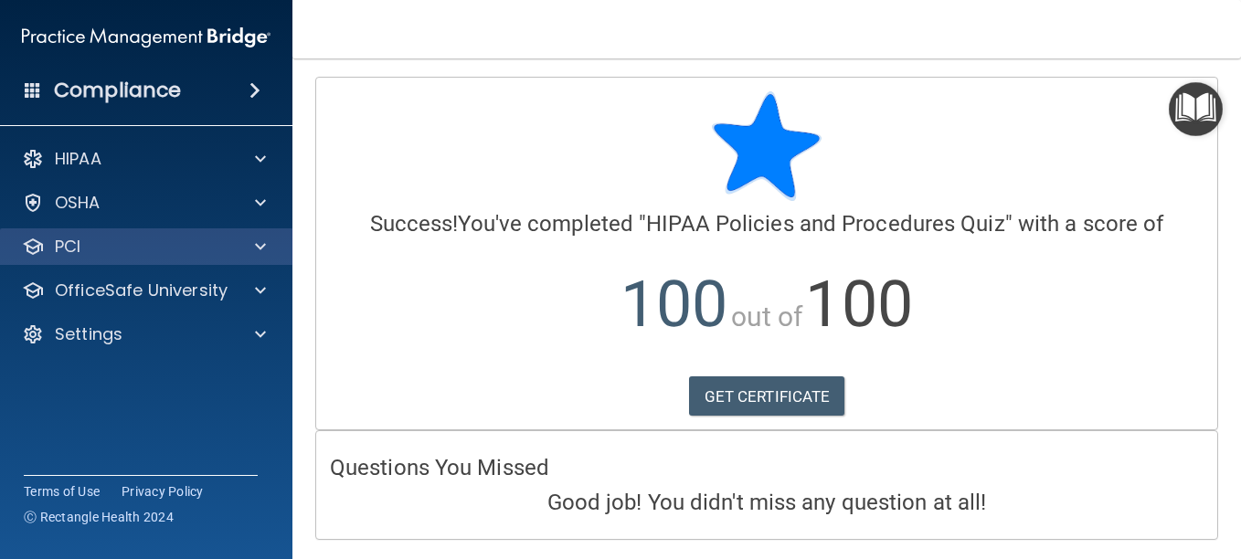
click at [196, 258] on div "PCI" at bounding box center [146, 246] width 293 height 37
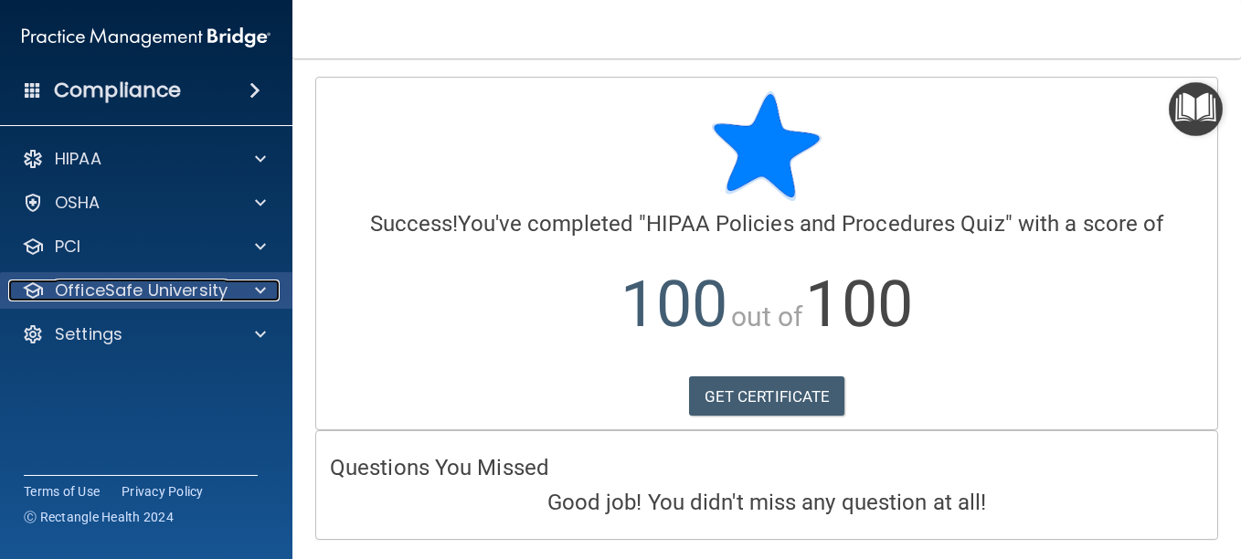
click at [189, 281] on p "OfficeSafe University" at bounding box center [141, 291] width 173 height 22
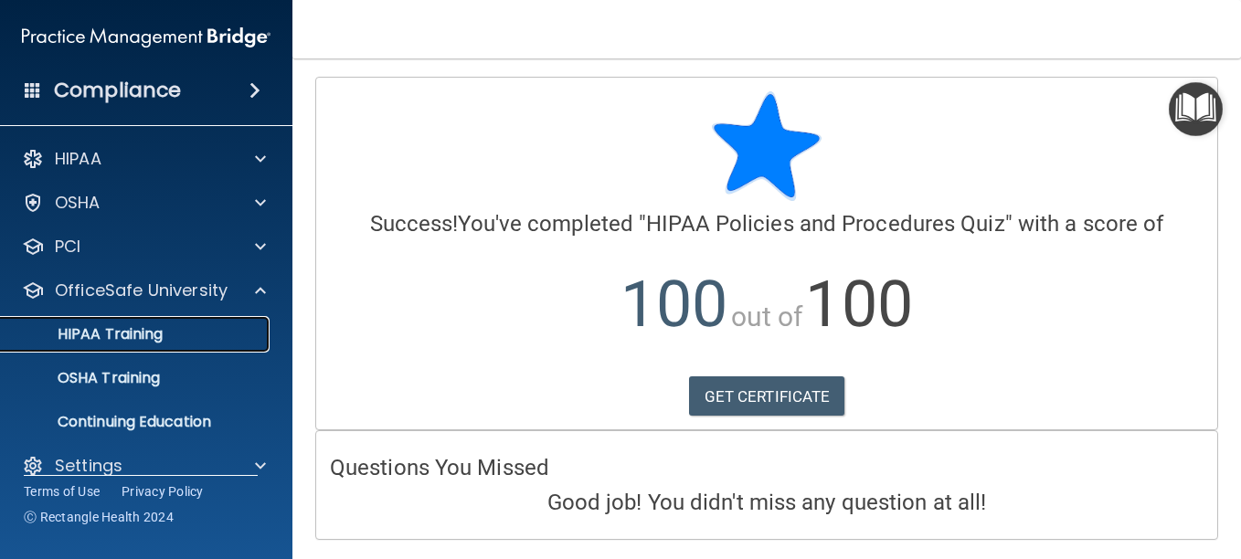
click at [164, 323] on link "HIPAA Training" at bounding box center [126, 334] width 288 height 37
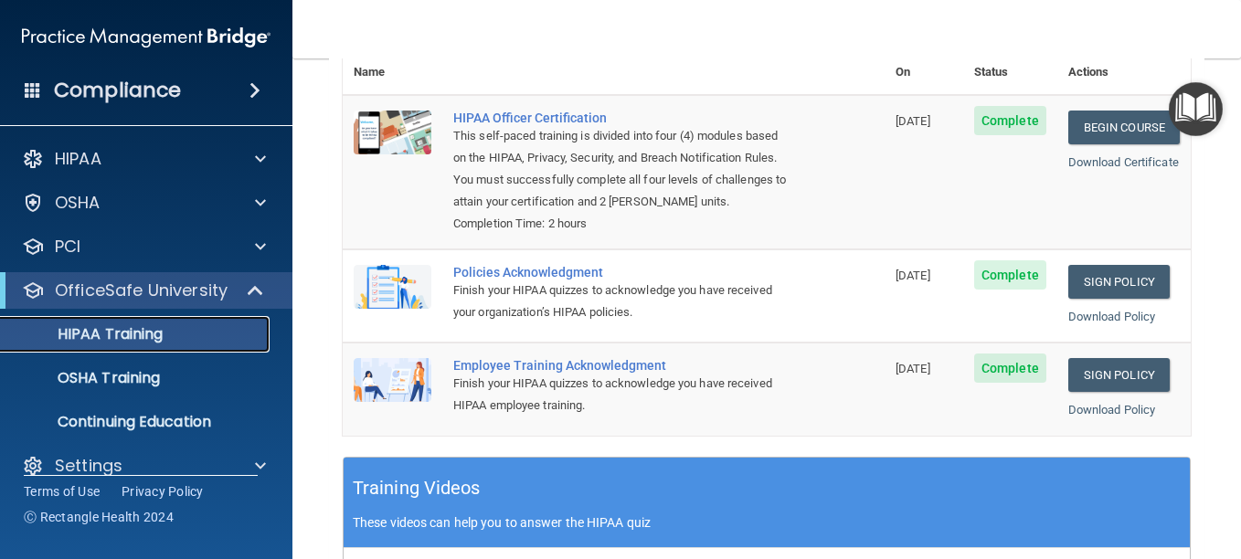
scroll to position [248, 0]
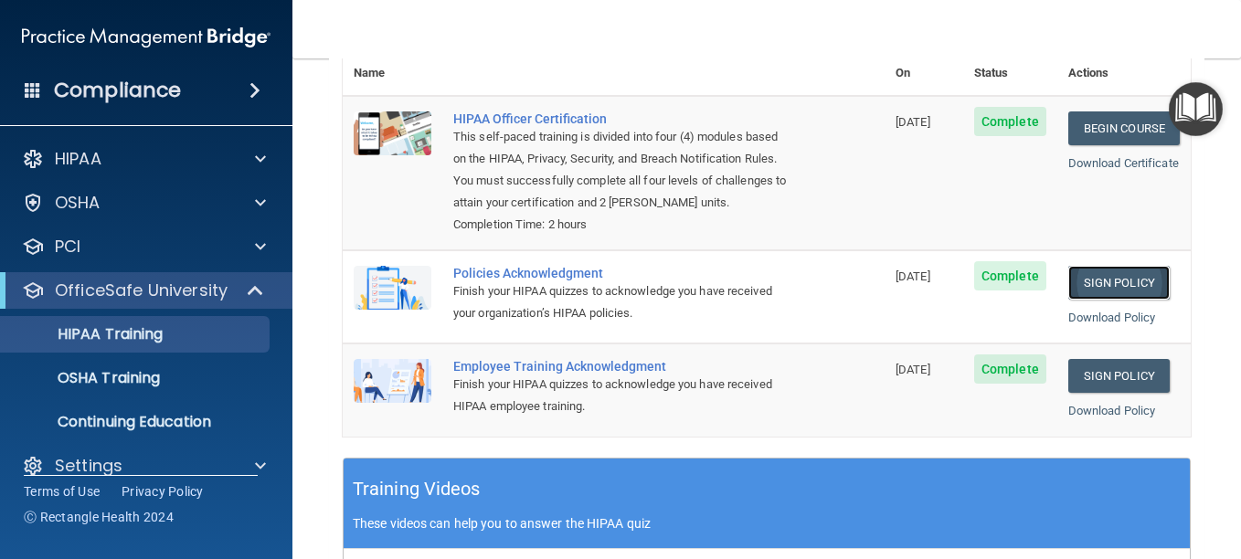
click at [1085, 292] on link "Sign Policy" at bounding box center [1118, 283] width 101 height 34
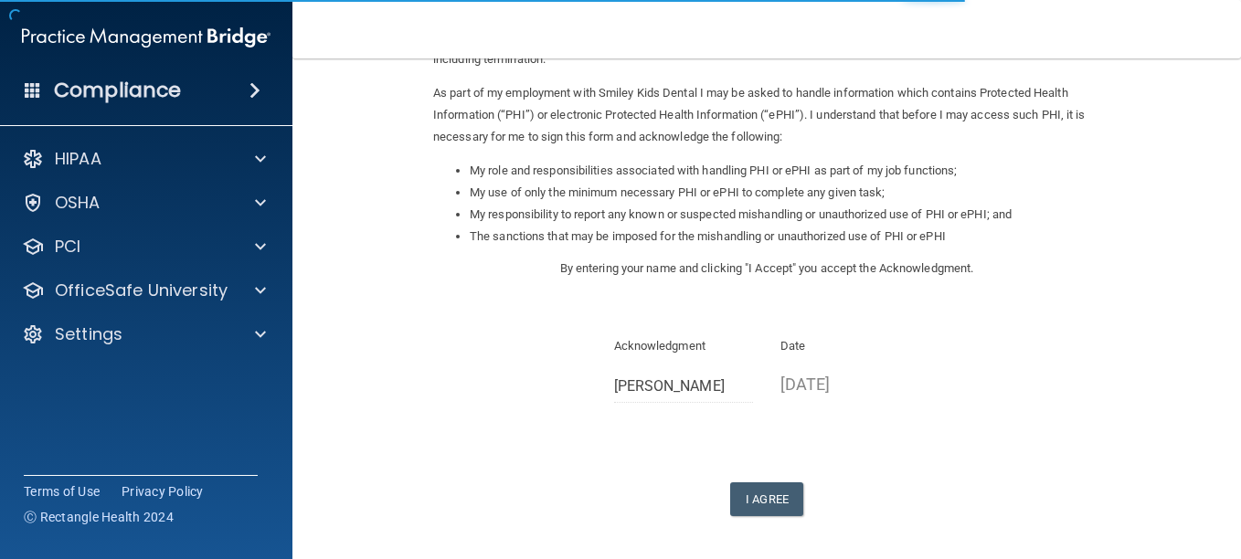
scroll to position [206, 0]
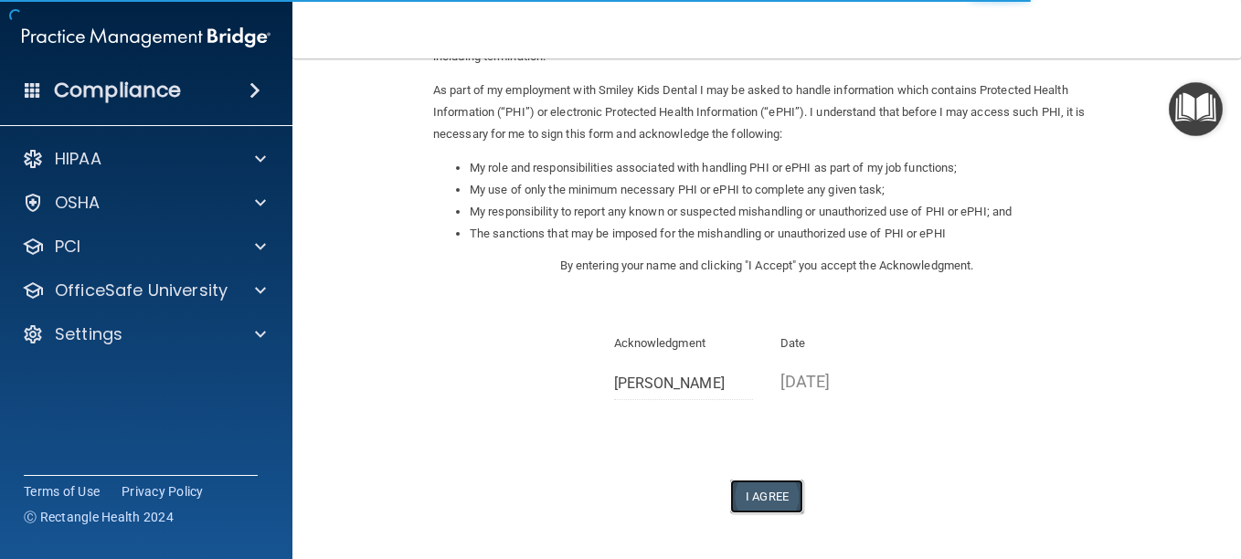
click at [740, 497] on button "I Agree" at bounding box center [766, 497] width 73 height 34
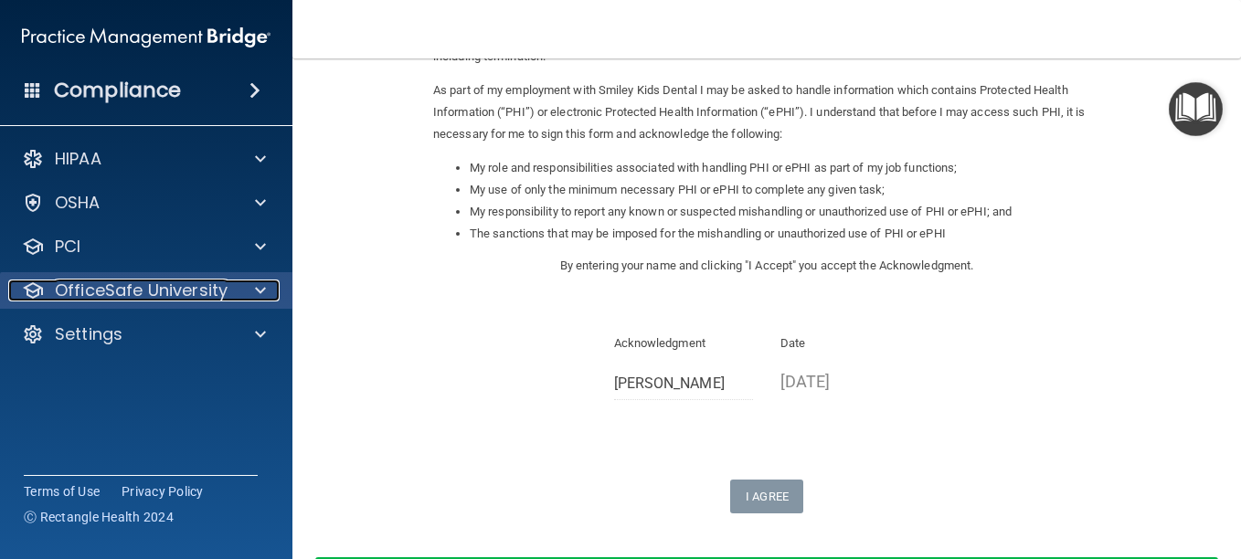
click at [267, 289] on div at bounding box center [258, 291] width 46 height 22
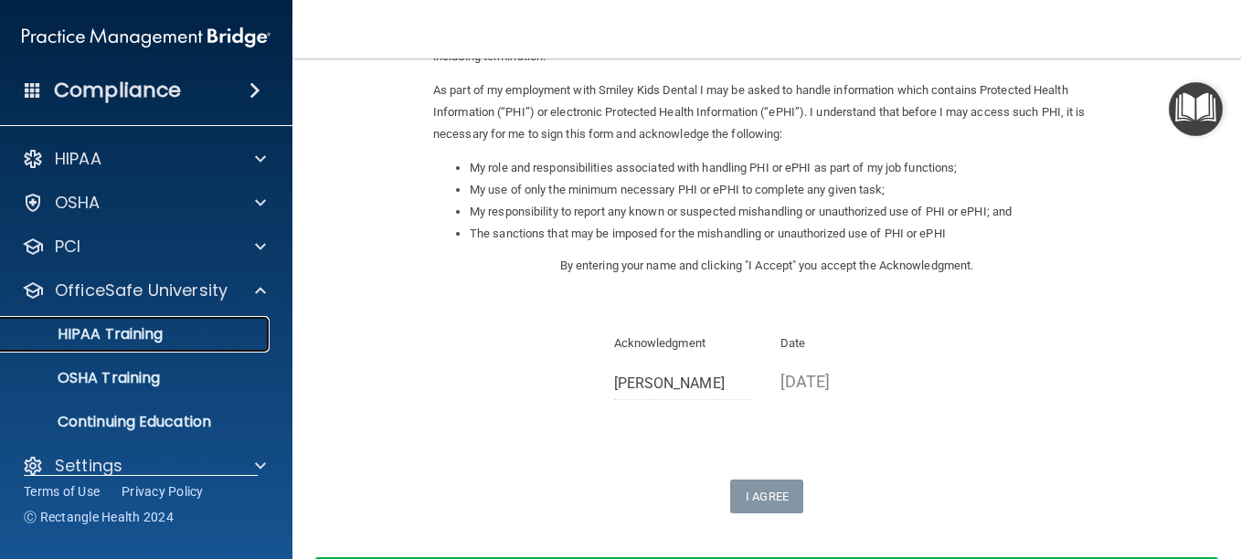
click at [238, 342] on div "HIPAA Training" at bounding box center [136, 334] width 249 height 18
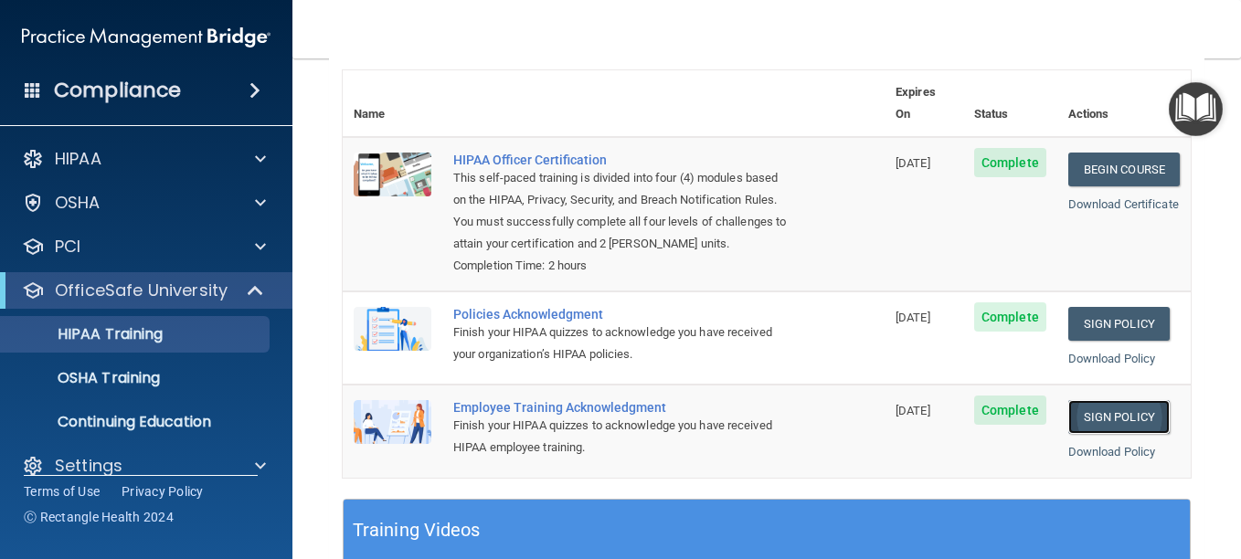
click at [1082, 418] on link "Sign Policy" at bounding box center [1118, 417] width 101 height 34
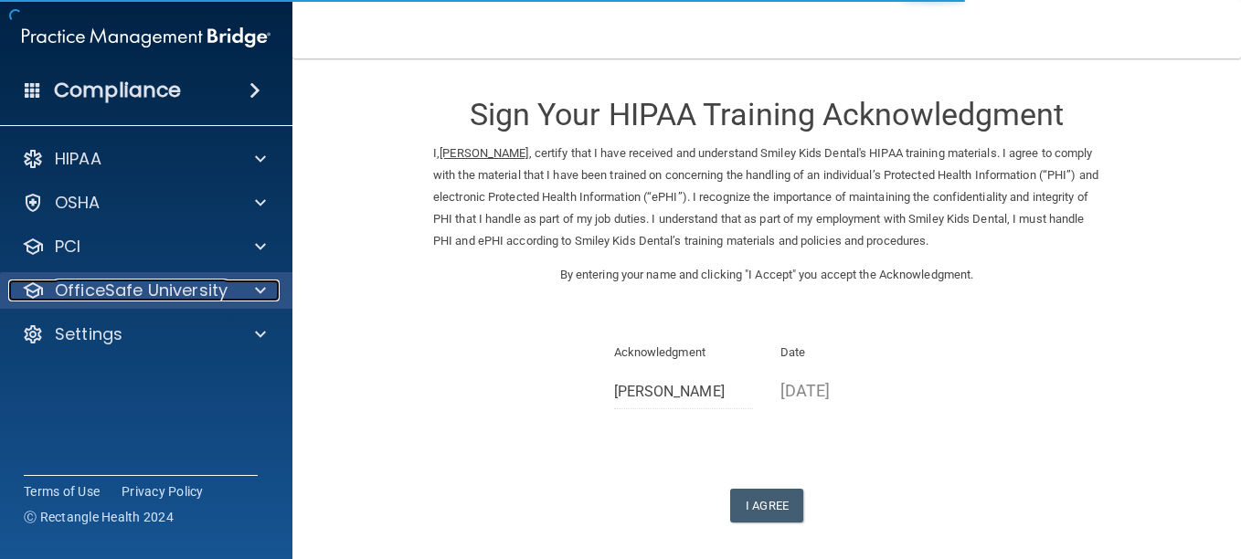
click at [205, 300] on p "OfficeSafe University" at bounding box center [141, 291] width 173 height 22
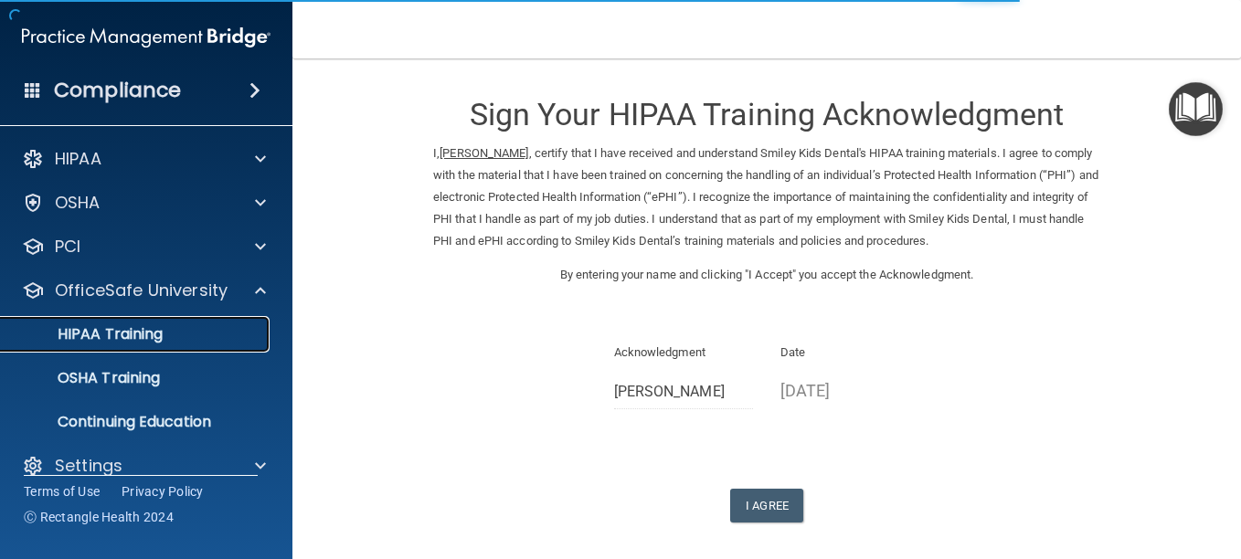
click at [201, 323] on link "HIPAA Training" at bounding box center [126, 334] width 288 height 37
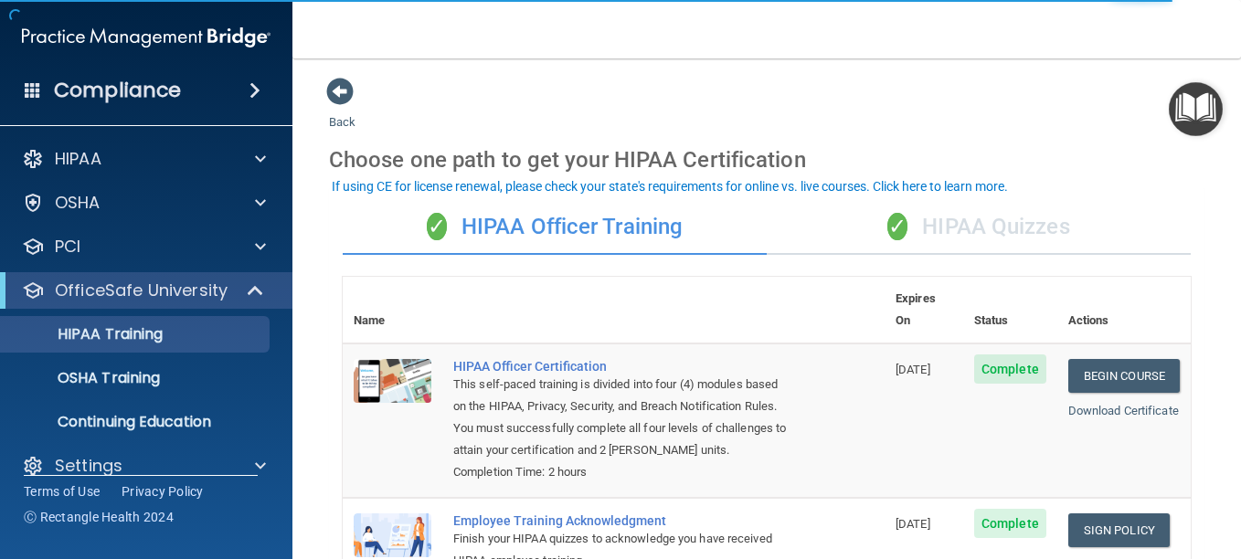
click at [959, 223] on div "✓ HIPAA Quizzes" at bounding box center [979, 227] width 424 height 55
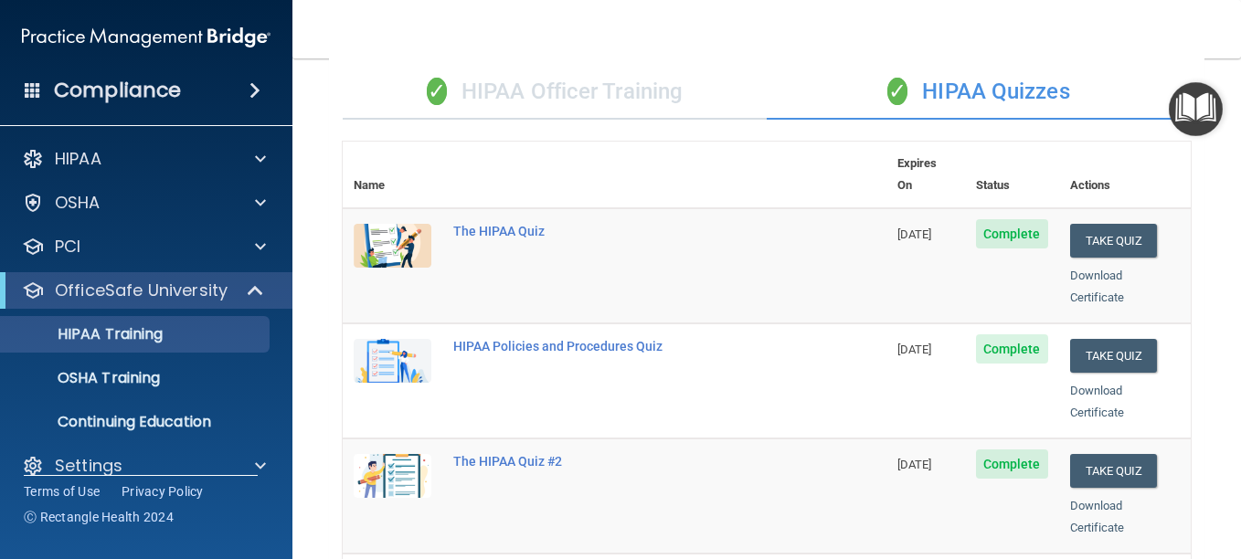
scroll to position [121, 0]
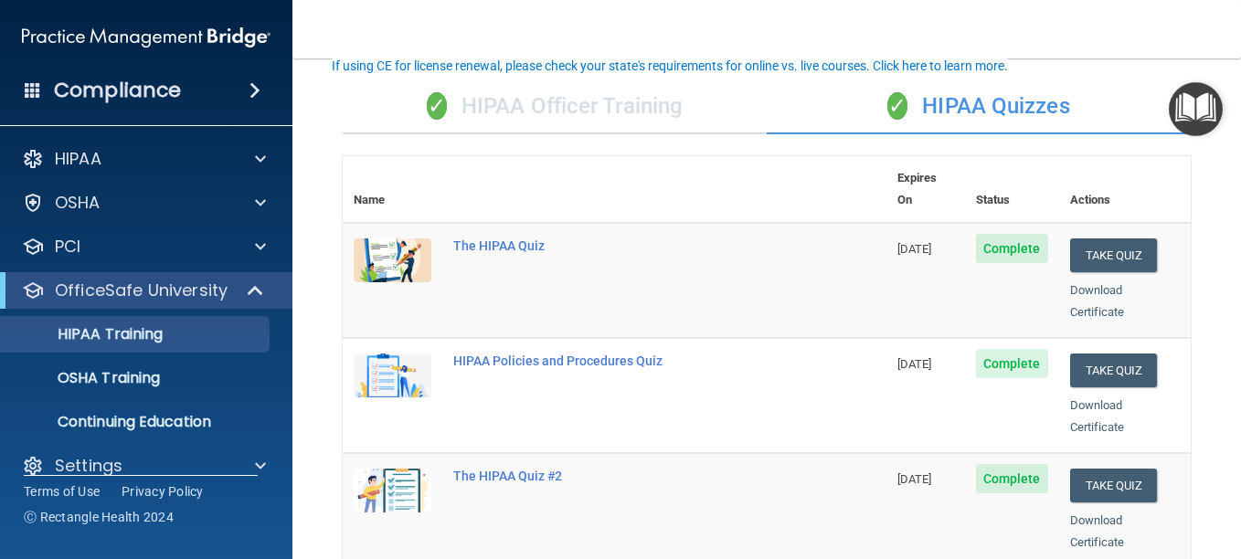
click at [558, 121] on div "✓ HIPAA Officer Training" at bounding box center [555, 106] width 424 height 55
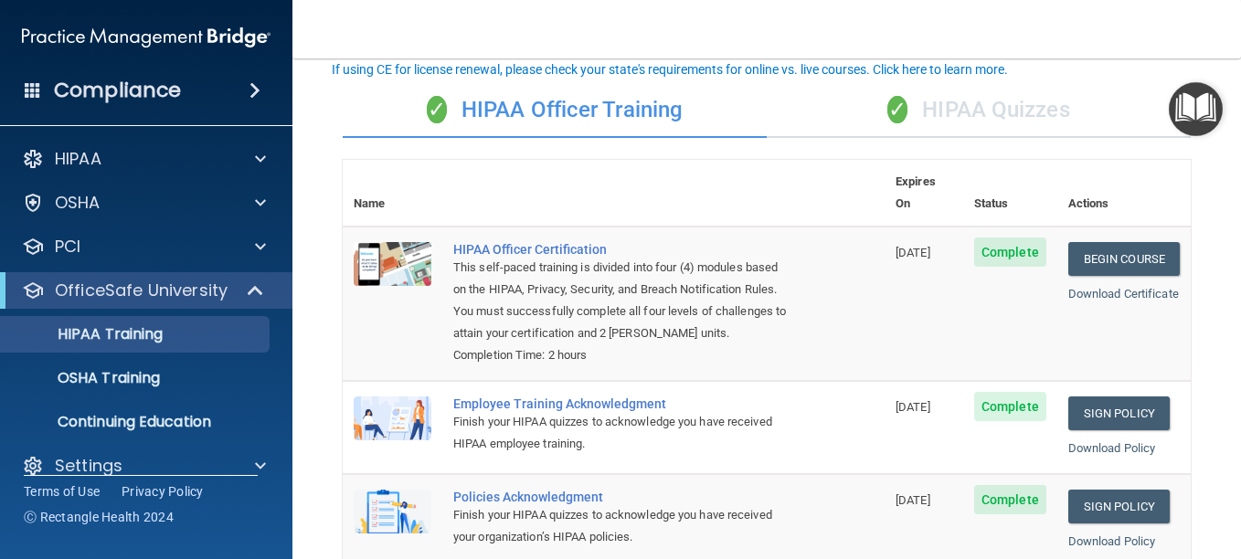
scroll to position [0, 0]
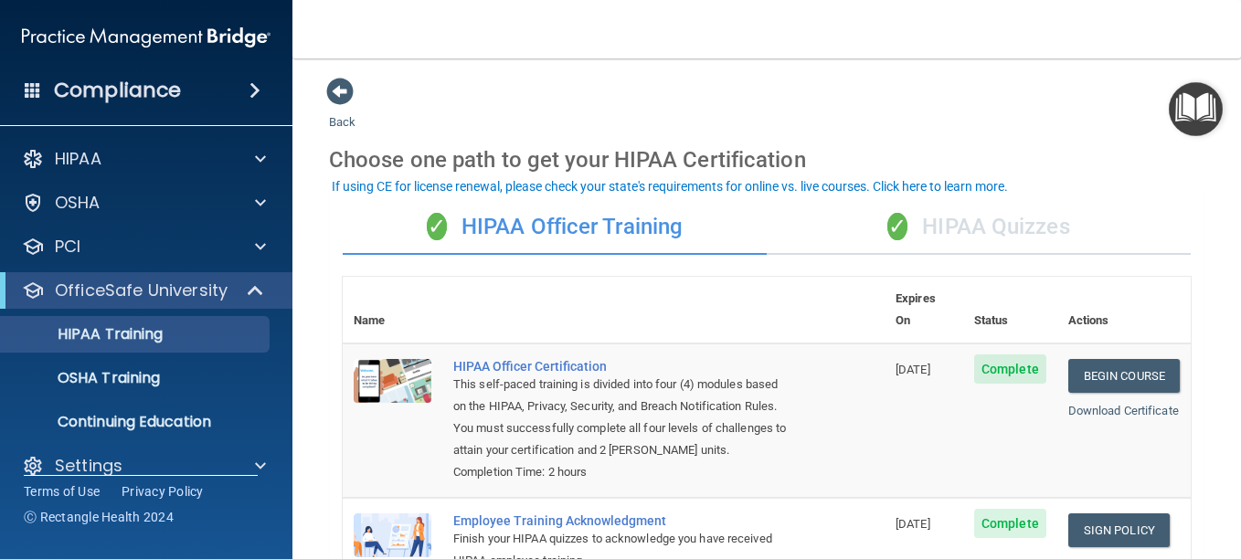
click at [166, 92] on h4 "Compliance" at bounding box center [117, 91] width 127 height 26
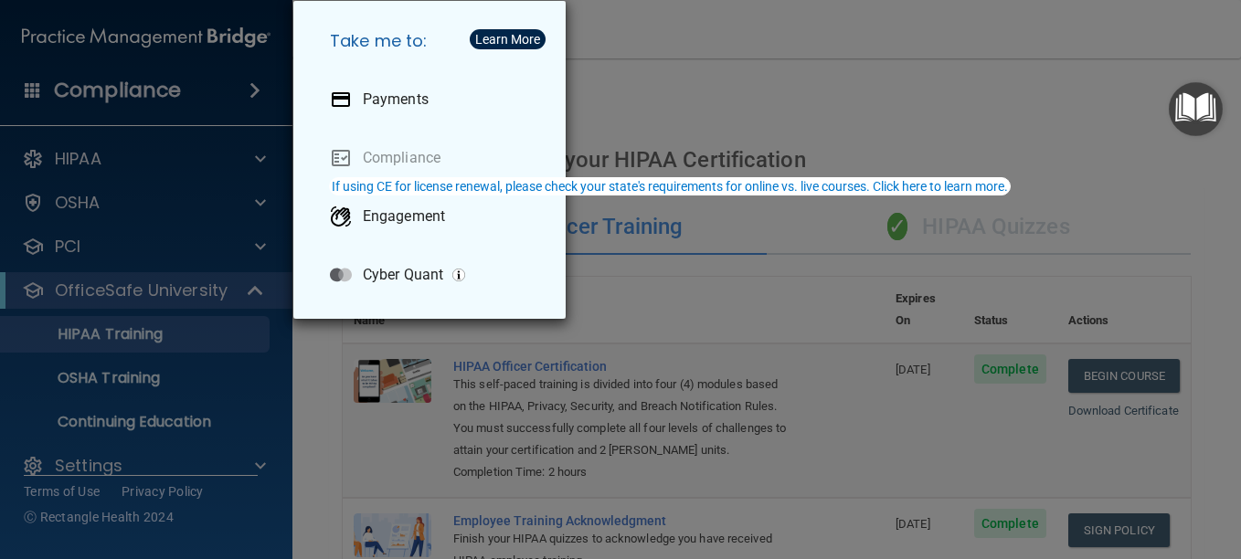
click at [157, 99] on div "Take me to: Payments Compliance Engagement Cyber Quant" at bounding box center [620, 279] width 1241 height 559
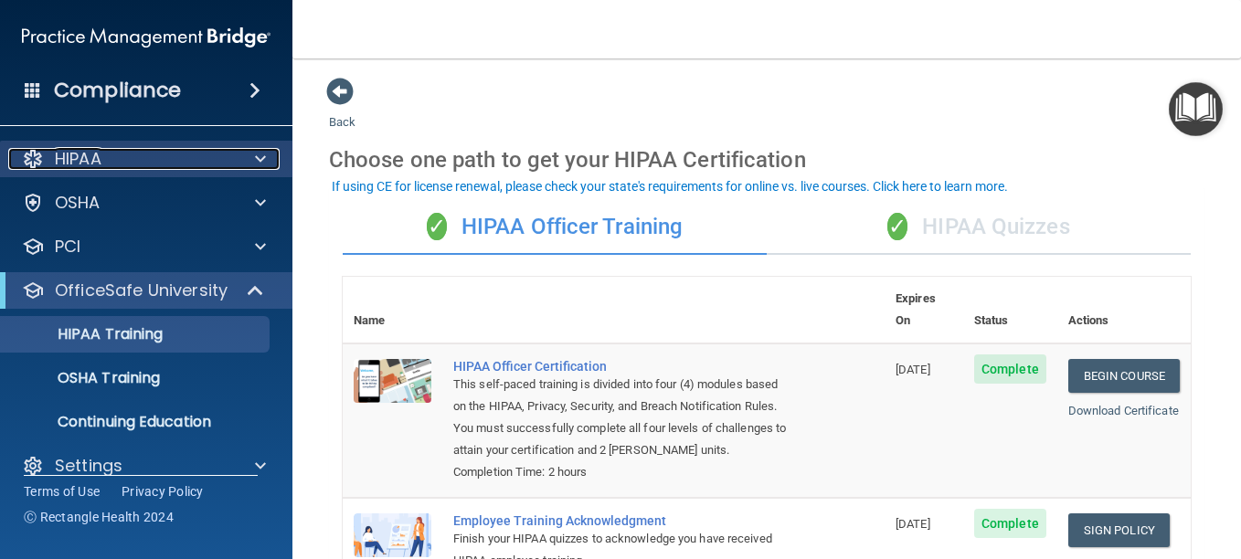
click at [147, 156] on div "HIPAA" at bounding box center [121, 159] width 227 height 22
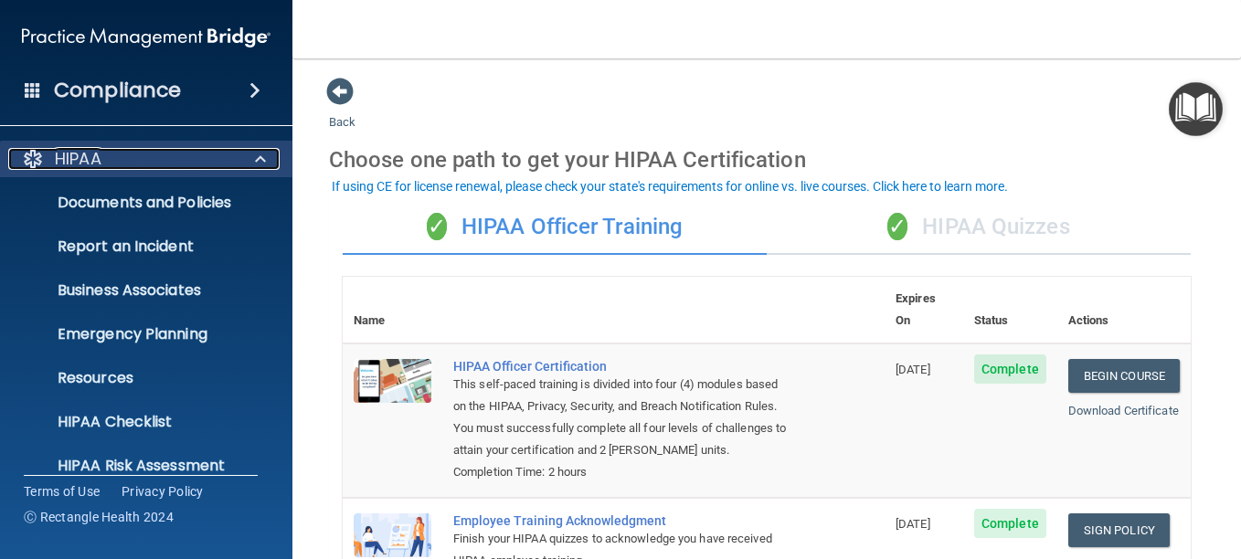
click at [253, 152] on div at bounding box center [258, 159] width 46 height 22
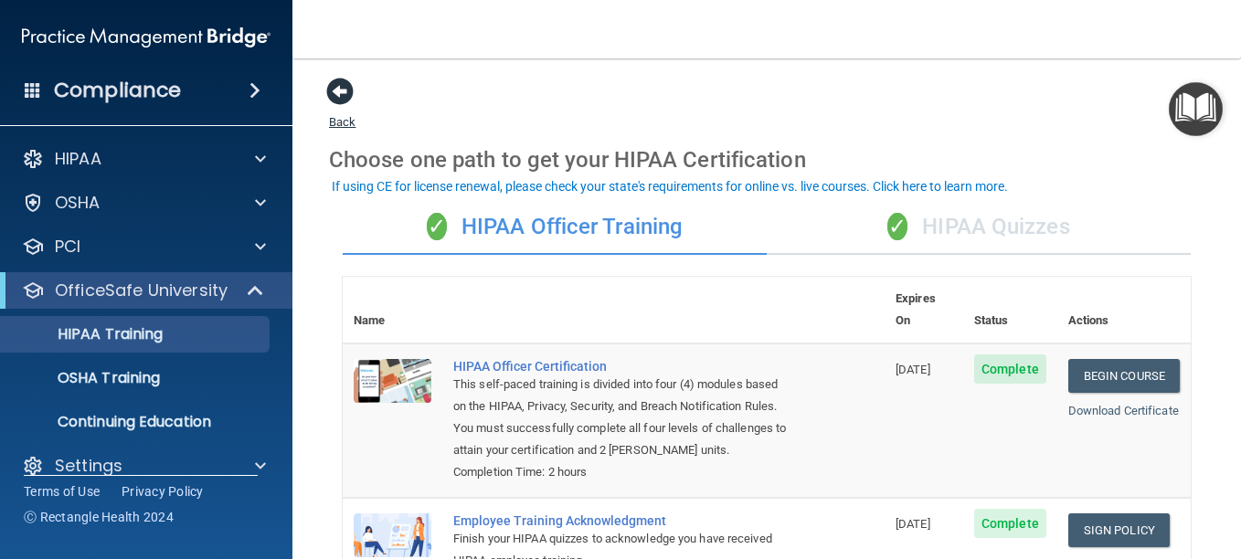
click at [352, 104] on span at bounding box center [339, 91] width 27 height 27
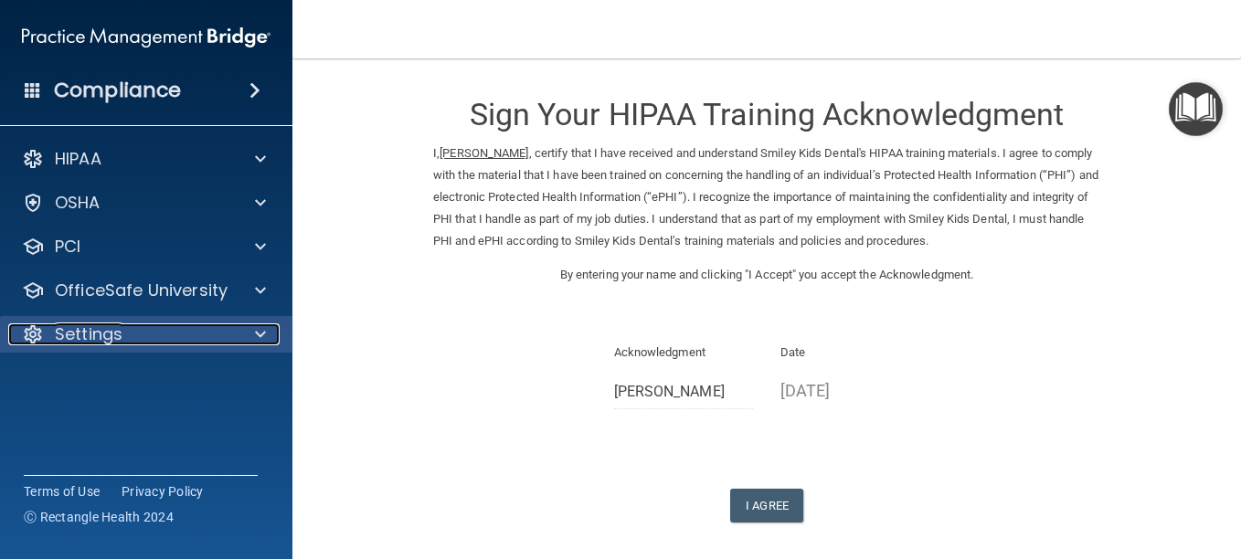
click at [239, 334] on div at bounding box center [258, 334] width 46 height 22
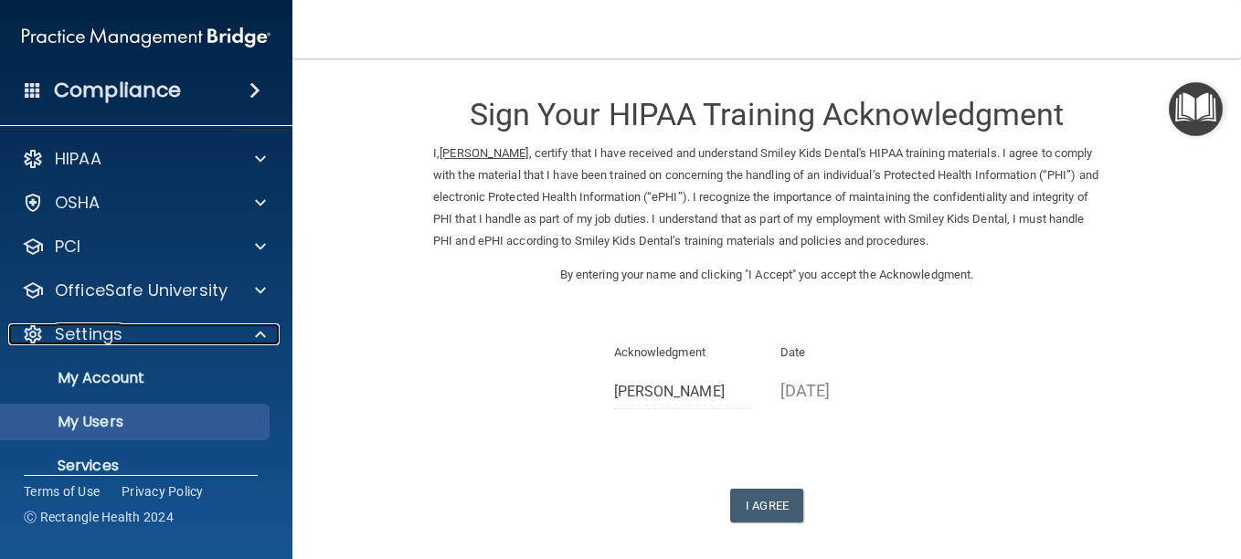
scroll to position [68, 0]
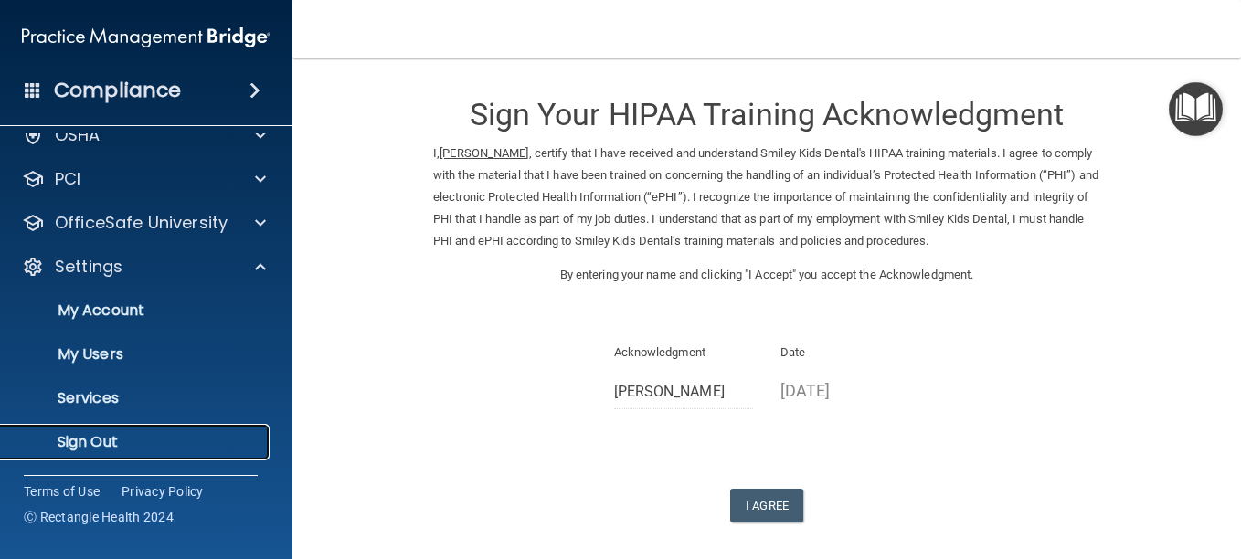
click at [154, 450] on p "Sign Out" at bounding box center [136, 442] width 249 height 18
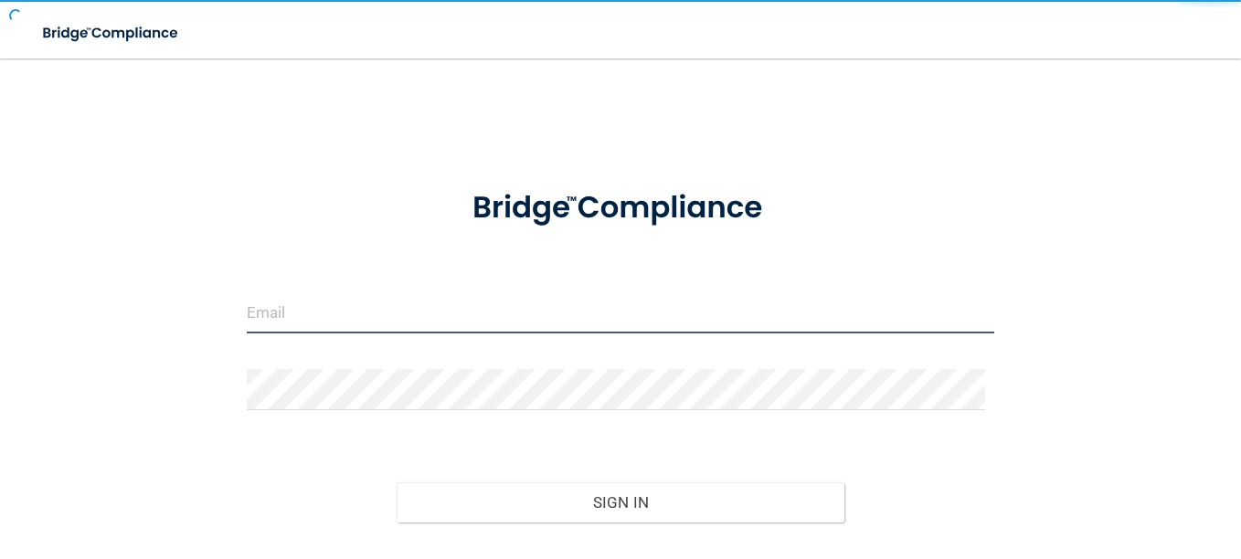
type input "[EMAIL_ADDRESS][DOMAIN_NAME]"
